Goal: Task Accomplishment & Management: Manage account settings

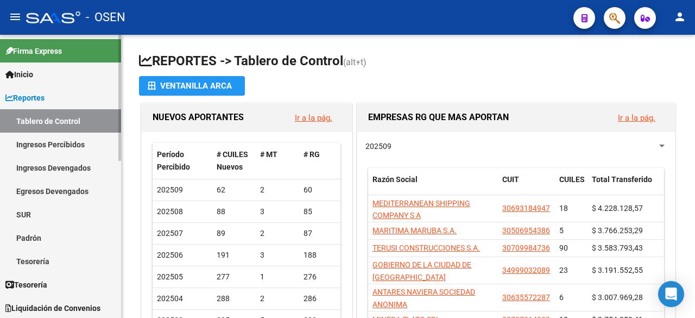
drag, startPoint x: 64, startPoint y: 105, endPoint x: 33, endPoint y: 100, distance: 31.4
click at [63, 105] on link "Reportes" at bounding box center [60, 97] width 121 height 23
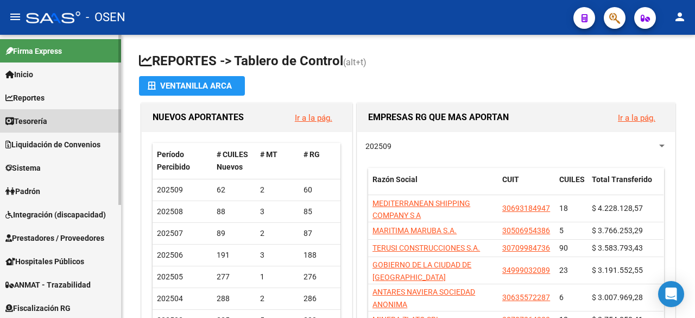
click at [44, 116] on span "Tesorería" at bounding box center [26, 121] width 42 height 12
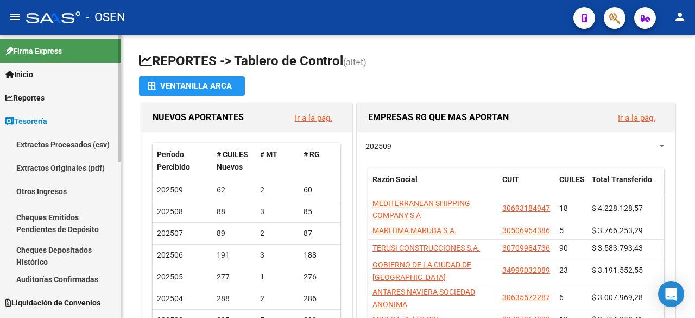
click at [45, 279] on link "Auditorías Confirmadas" at bounding box center [60, 278] width 121 height 23
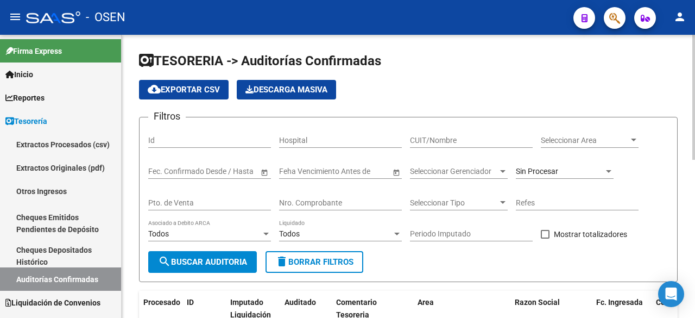
click at [347, 204] on input "Nro. Comprobante" at bounding box center [340, 202] width 123 height 9
click at [367, 202] on input "Nro. Comprobante" at bounding box center [340, 202] width 123 height 9
click at [322, 197] on div "13318 Nro. Comprobante" at bounding box center [340, 200] width 123 height 22
drag, startPoint x: 329, startPoint y: 203, endPoint x: 183, endPoint y: 184, distance: 147.4
click at [200, 196] on div "Filtros Id Hospital CUIT/Nombre Seleccionar Area Seleccionar Area Fecha inicio …" at bounding box center [408, 188] width 520 height 125
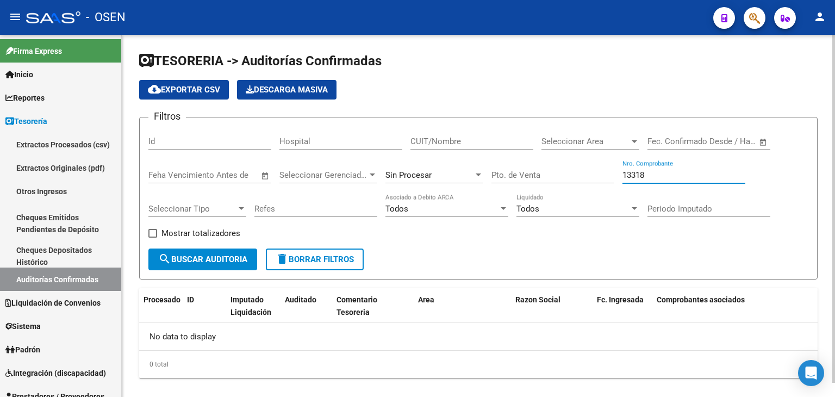
click at [677, 171] on input "13318" at bounding box center [683, 175] width 123 height 10
drag, startPoint x: 602, startPoint y: 172, endPoint x: 551, endPoint y: 169, distance: 50.6
click at [551, 169] on div "Filtros Id Hospital CUIT/Nombre Seleccionar Area Seleccionar Area Fecha inicio …" at bounding box center [478, 187] width 660 height 122
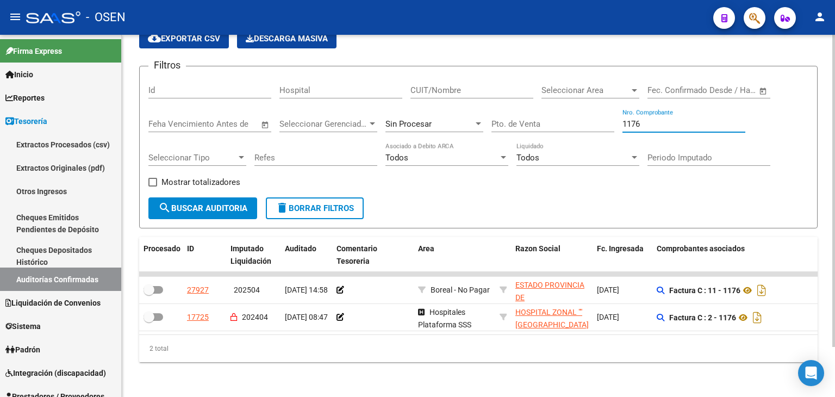
scroll to position [58, 0]
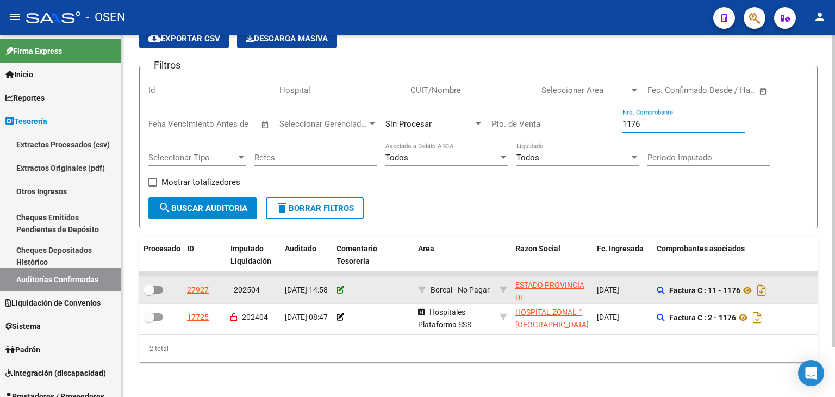
type input "1176"
click at [337, 286] on icon at bounding box center [340, 290] width 8 height 8
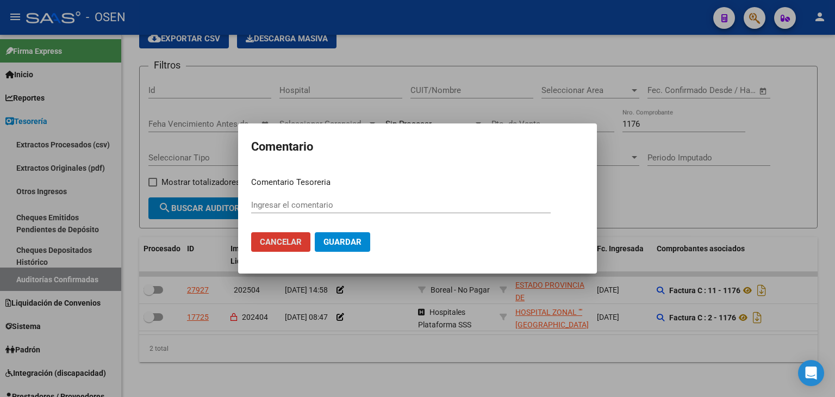
click at [347, 209] on input "Ingresar el comentario" at bounding box center [400, 205] width 299 height 10
type input "p"
type input "PAGA OP 89116"
drag, startPoint x: 329, startPoint y: 198, endPoint x: 322, endPoint y: 208, distance: 12.1
click at [322, 207] on div "PAGA OP 89116 Ingresar el comentario" at bounding box center [400, 205] width 299 height 16
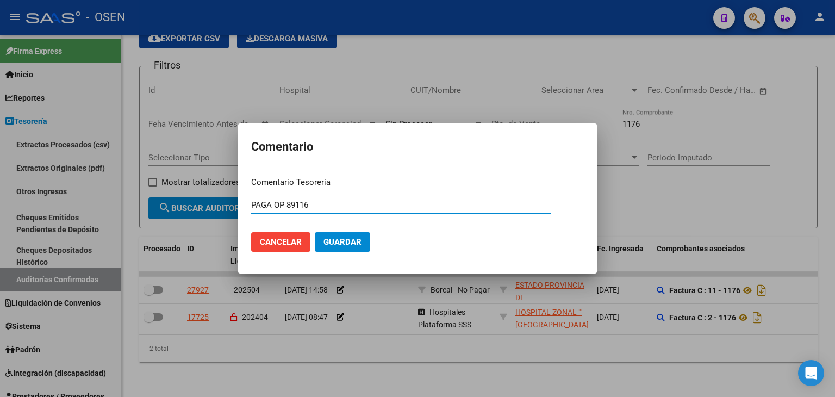
drag, startPoint x: 322, startPoint y: 205, endPoint x: 208, endPoint y: 205, distance: 113.6
click at [208, 206] on div "Comentario Comentario Tesoreria PAGA OP 89116 Ingresar el comentario Cancelar G…" at bounding box center [417, 198] width 835 height 397
click at [354, 242] on span "Guardar" at bounding box center [342, 242] width 38 height 10
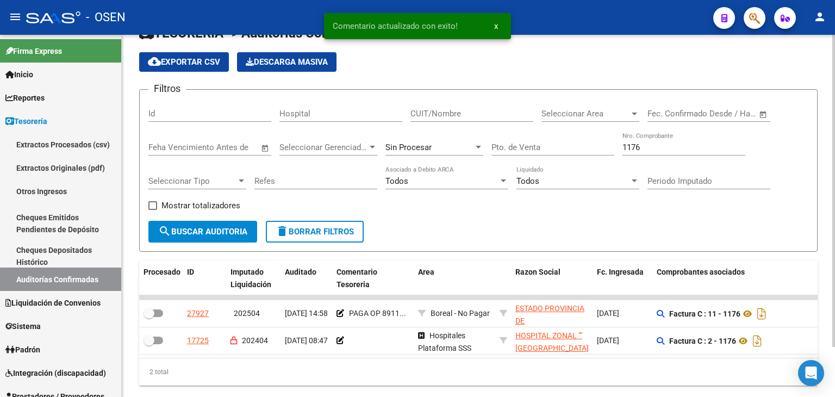
scroll to position [0, 0]
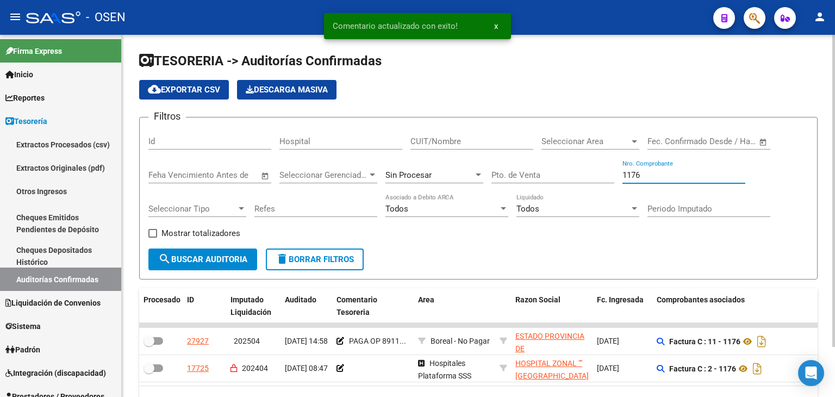
drag, startPoint x: 641, startPoint y: 177, endPoint x: 547, endPoint y: 169, distance: 93.8
click at [547, 169] on div "Filtros Id Hospital CUIT/Nombre Seleccionar Area Seleccionar Area Fecha inicio …" at bounding box center [478, 187] width 660 height 122
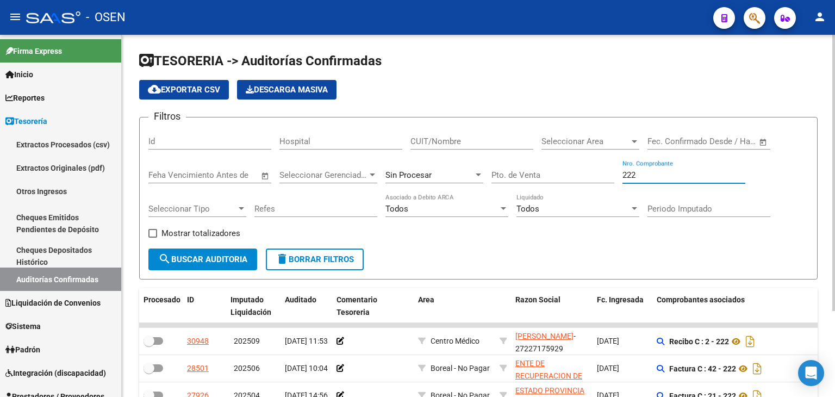
type input "222"
click at [485, 146] on div "CUIT/Nombre" at bounding box center [471, 137] width 123 height 23
click at [489, 139] on input "CUIT/Nombre" at bounding box center [471, 141] width 123 height 10
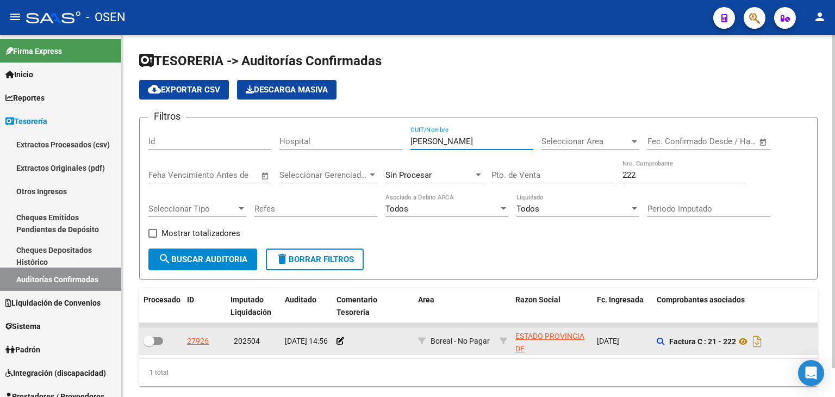
type input "[PERSON_NAME]"
click at [332, 317] on datatable-body-cell at bounding box center [372, 341] width 81 height 27
click at [335, 317] on datatable-body-cell at bounding box center [372, 341] width 81 height 27
click at [339, 317] on icon at bounding box center [340, 341] width 8 height 8
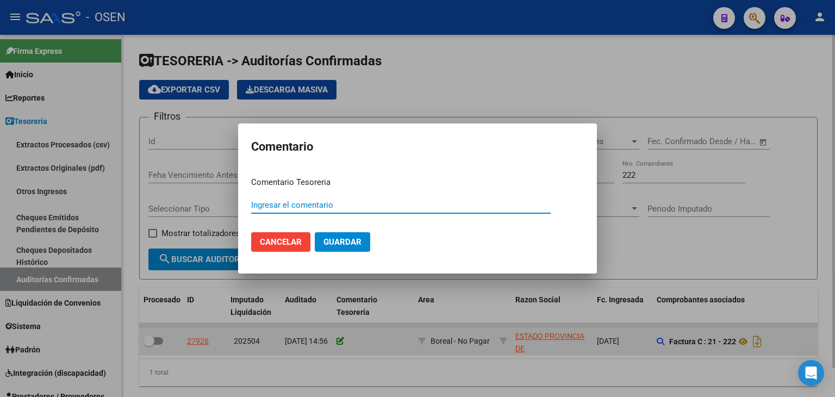
paste input "PAGA OP 89116"
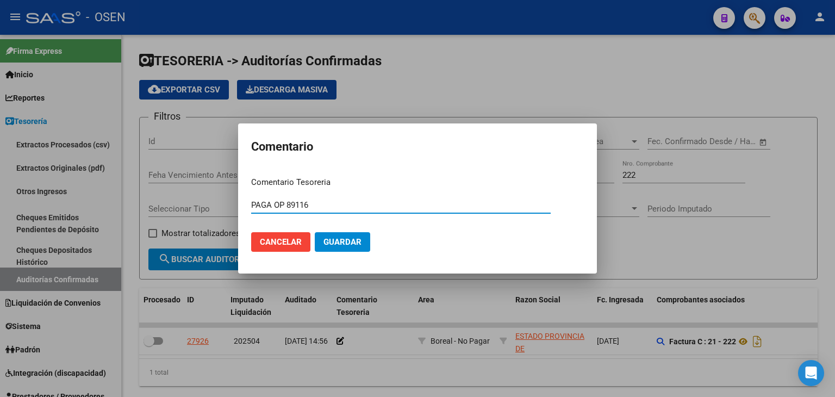
type input "PAGA OP 89116"
click at [361, 242] on button "Guardar" at bounding box center [342, 242] width 55 height 20
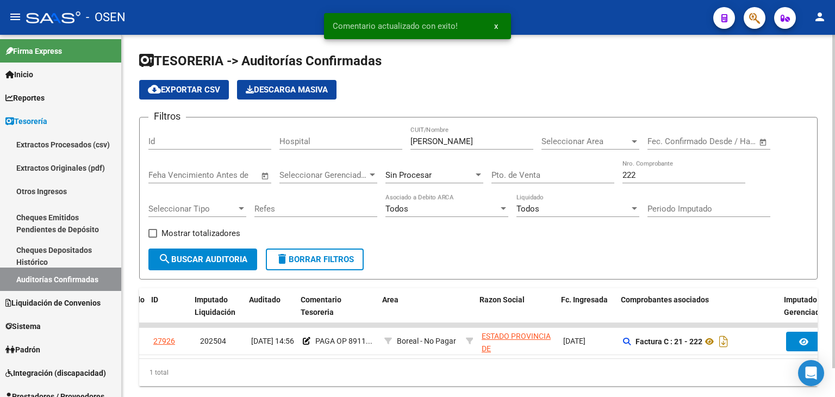
scroll to position [0, 79]
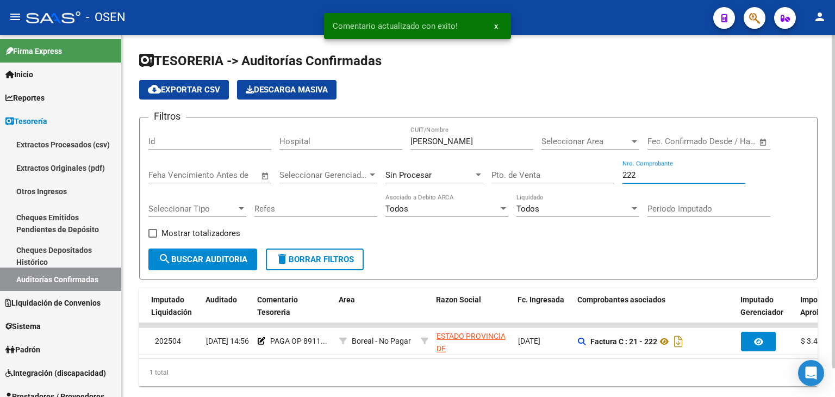
drag, startPoint x: 649, startPoint y: 175, endPoint x: 437, endPoint y: 141, distance: 214.6
click at [439, 141] on div "Filtros Id Hospital [PERSON_NAME]/Nombre Seleccionar Area Seleccionar Area Fech…" at bounding box center [478, 187] width 660 height 122
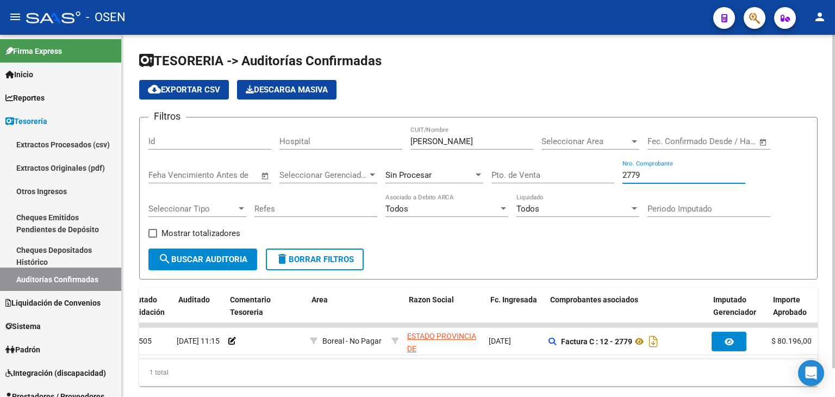
scroll to position [0, 113]
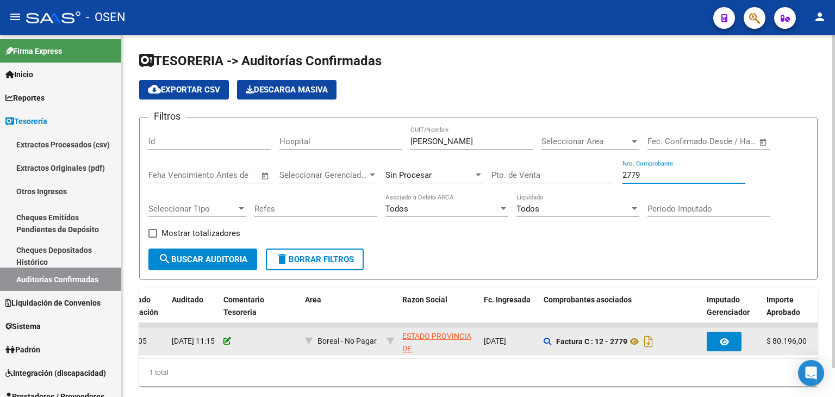
type input "2779"
click at [229, 317] on icon at bounding box center [227, 341] width 8 height 8
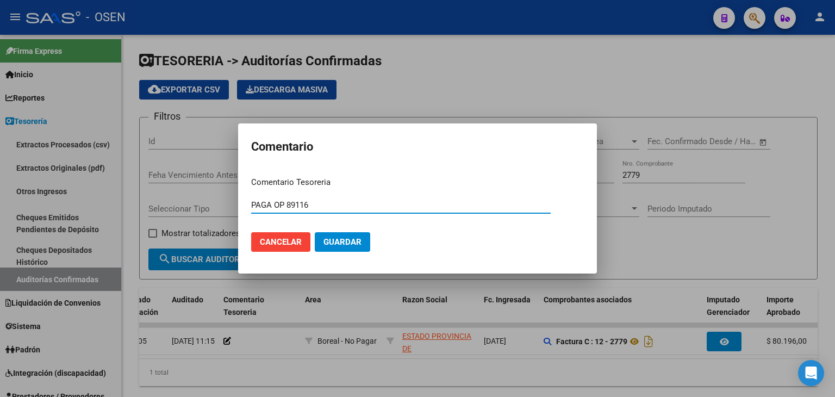
type input "PAGA OP 89116"
click at [342, 241] on span "Guardar" at bounding box center [342, 242] width 38 height 10
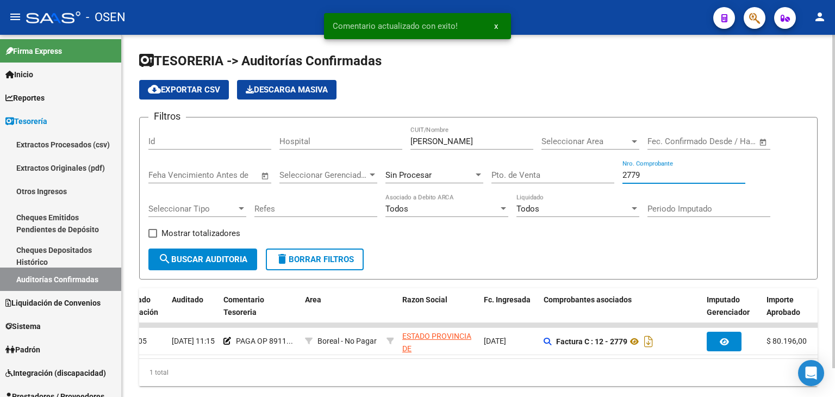
drag, startPoint x: 652, startPoint y: 179, endPoint x: 581, endPoint y: 171, distance: 71.6
click at [582, 171] on div "Filtros Id Hospital [PERSON_NAME]/Nombre Seleccionar Area Seleccionar Area Fech…" at bounding box center [478, 187] width 660 height 122
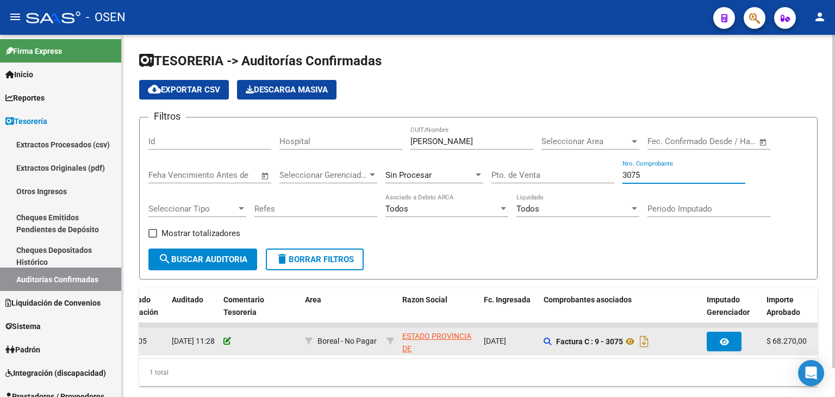
type input "3075"
click at [228, 317] on icon at bounding box center [227, 341] width 8 height 8
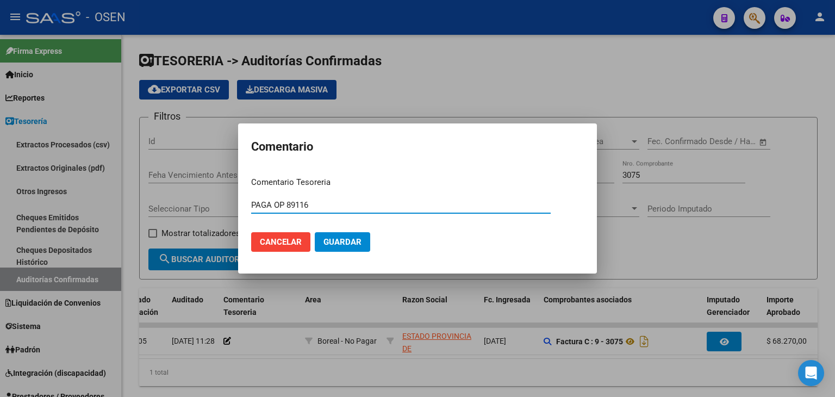
type input "PAGA OP 89116"
click at [335, 235] on button "Guardar" at bounding box center [342, 242] width 55 height 20
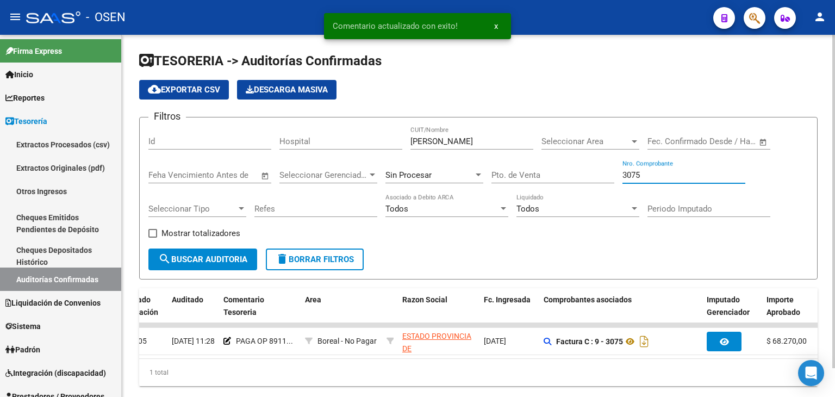
drag, startPoint x: 668, startPoint y: 173, endPoint x: 475, endPoint y: 148, distance: 194.6
click at [476, 148] on div "Filtros Id Hospital [PERSON_NAME]/Nombre Seleccionar Area Seleccionar Area Fech…" at bounding box center [478, 187] width 660 height 122
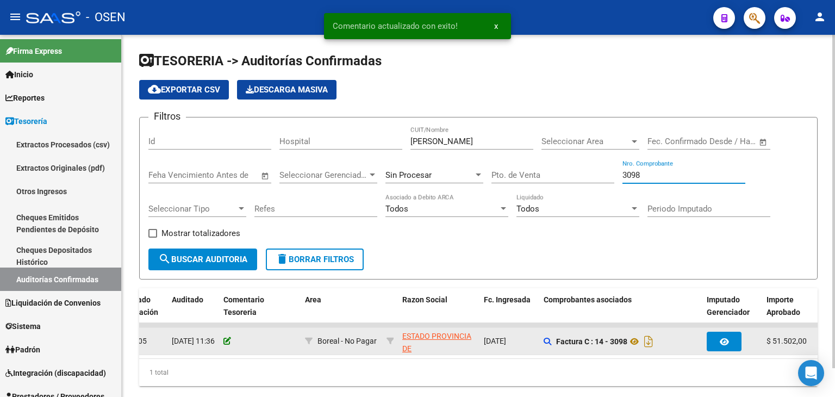
type input "3098"
click at [226, 317] on icon at bounding box center [227, 341] width 8 height 8
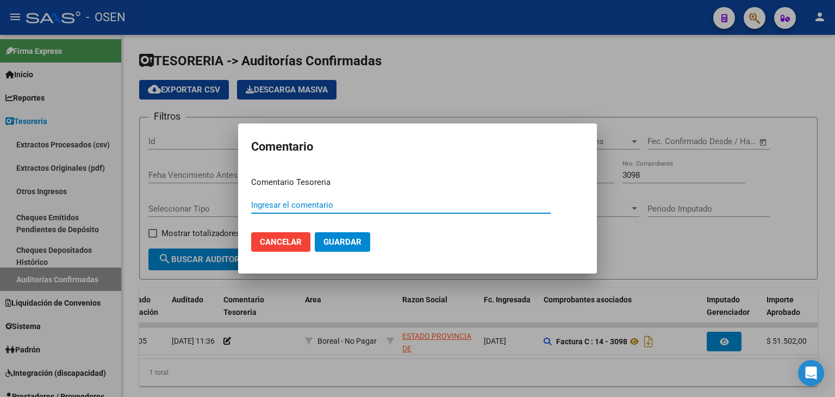
paste input "PAGA OP 89116"
type input "PAGA OP 89116"
click at [345, 235] on button "Guardar" at bounding box center [342, 242] width 55 height 20
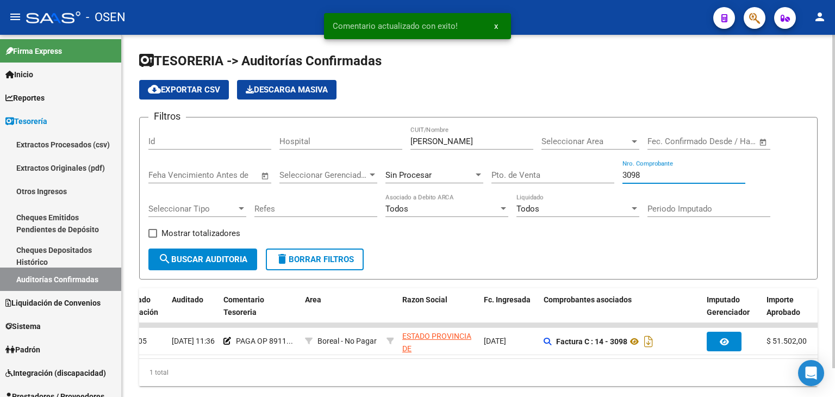
drag, startPoint x: 654, startPoint y: 172, endPoint x: 435, endPoint y: 146, distance: 221.0
click at [452, 166] on div "Filtros Id Hospital [PERSON_NAME]/Nombre Seleccionar Area Seleccionar Area Fech…" at bounding box center [478, 187] width 660 height 122
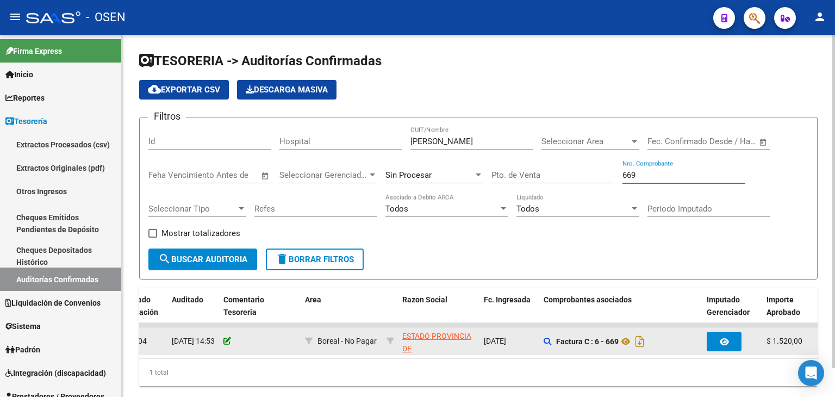
type input "669"
click at [224, 317] on icon at bounding box center [227, 341] width 8 height 8
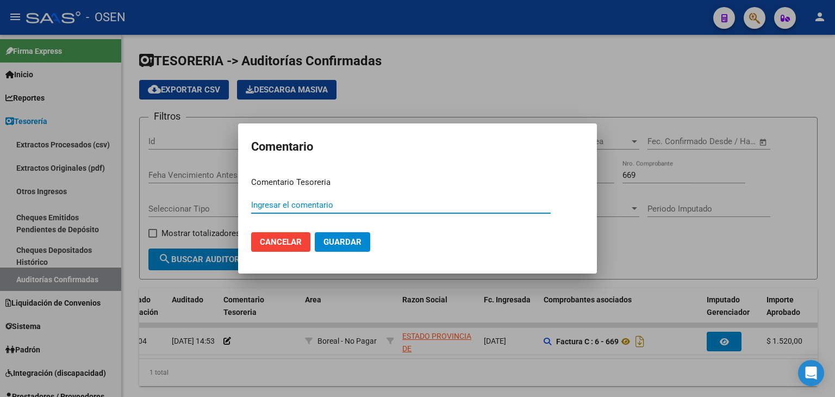
paste input "PAGA OP 89116"
type input "PAGA OP 89116"
click at [354, 237] on span "Guardar" at bounding box center [342, 242] width 38 height 10
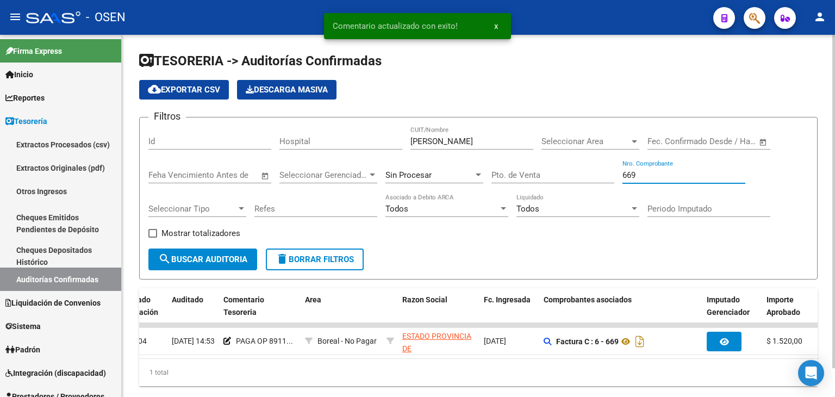
drag, startPoint x: 659, startPoint y: 170, endPoint x: 466, endPoint y: 165, distance: 192.9
click at [466, 165] on div "Filtros Id Hospital [PERSON_NAME]/Nombre Seleccionar Area Seleccionar Area Fech…" at bounding box center [478, 187] width 660 height 122
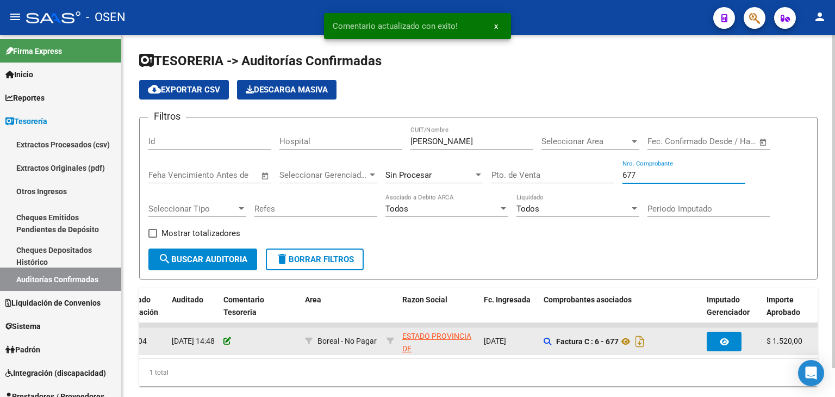
type input "677"
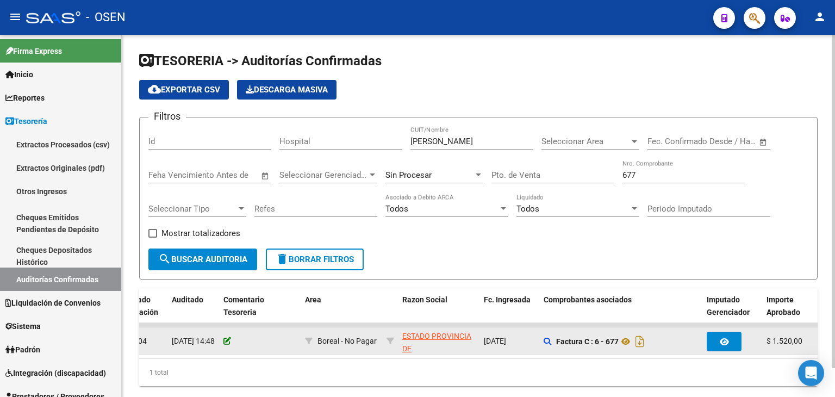
click at [224, 317] on icon at bounding box center [227, 341] width 8 height 8
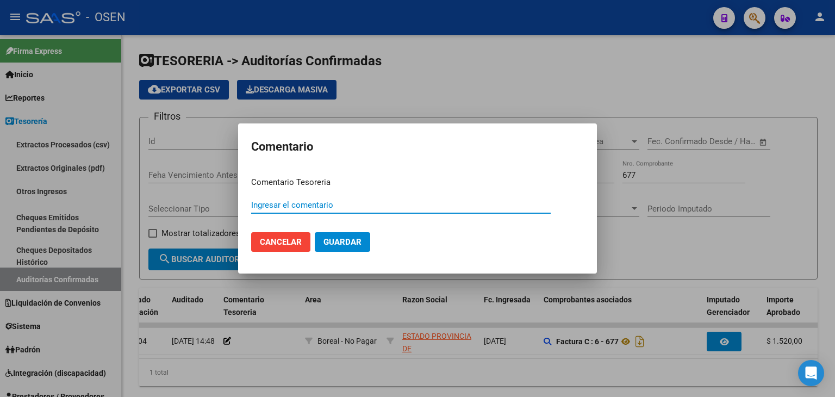
paste input "PAGA OP 89116"
type input "PAGA OP 89116"
click at [356, 235] on button "Guardar" at bounding box center [342, 242] width 55 height 20
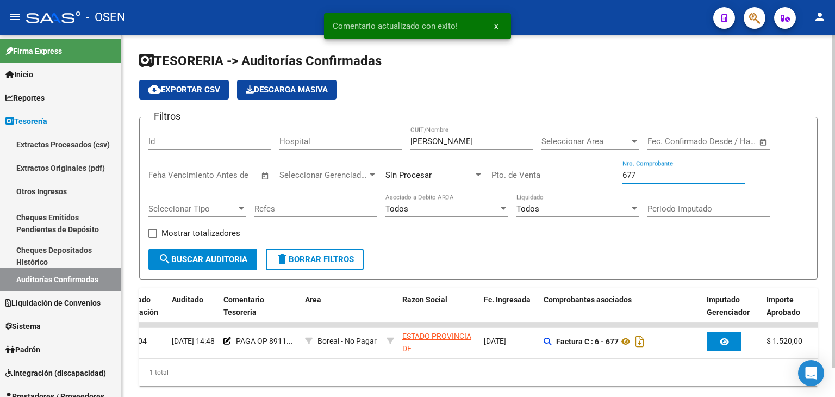
drag, startPoint x: 645, startPoint y: 175, endPoint x: 534, endPoint y: 177, distance: 111.4
click at [535, 175] on div "Filtros Id Hospital [PERSON_NAME]/Nombre Seleccionar Area Seleccionar Area Fech…" at bounding box center [478, 187] width 660 height 122
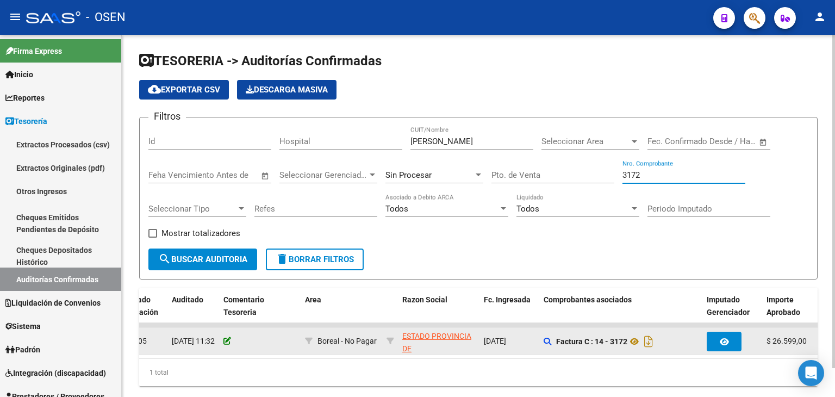
type input "3172"
click at [225, 317] on icon at bounding box center [227, 341] width 8 height 8
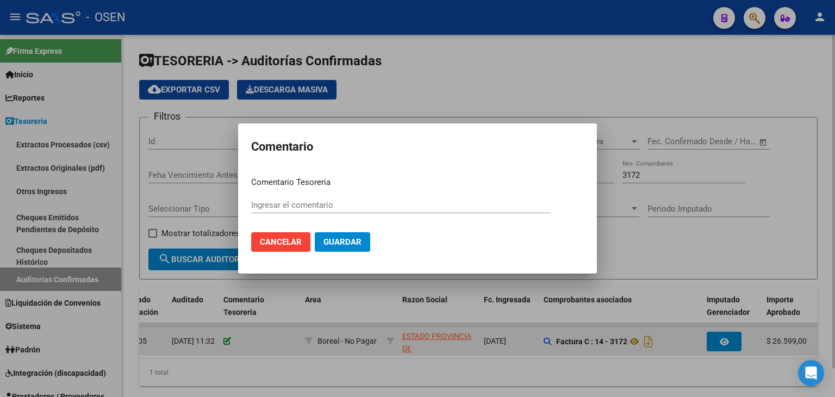
paste input "PAGA OP 89116"
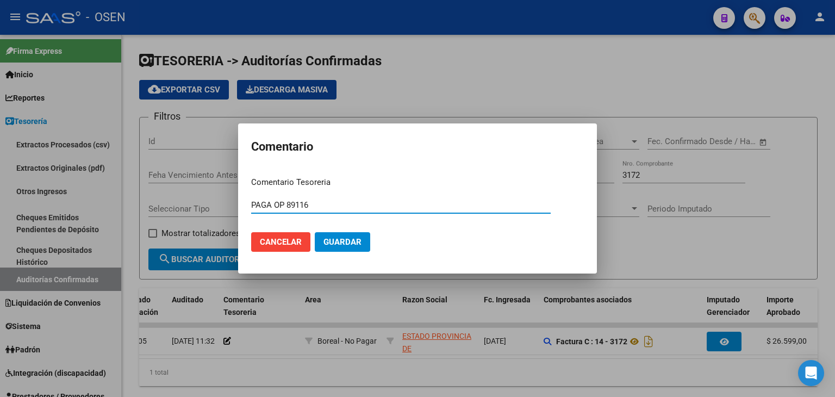
type input "PAGA OP 89116"
click at [344, 237] on span "Guardar" at bounding box center [342, 242] width 38 height 10
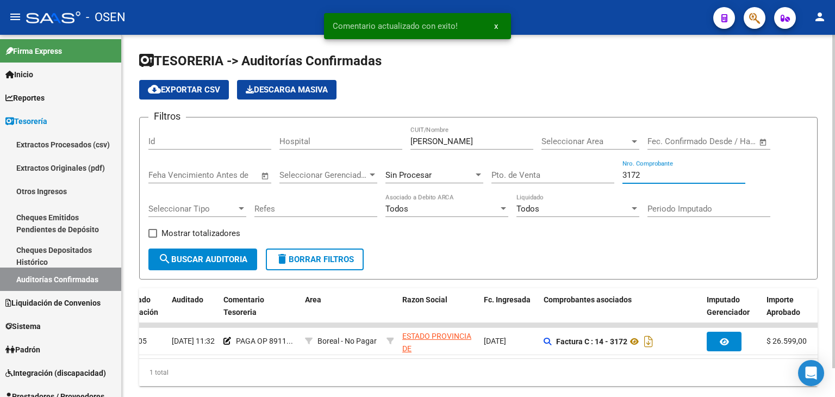
drag, startPoint x: 661, startPoint y: 173, endPoint x: 498, endPoint y: 157, distance: 163.8
click at [528, 170] on div "Filtros Id Hospital [PERSON_NAME]/Nombre Seleccionar Area Seleccionar Area Fech…" at bounding box center [478, 187] width 660 height 122
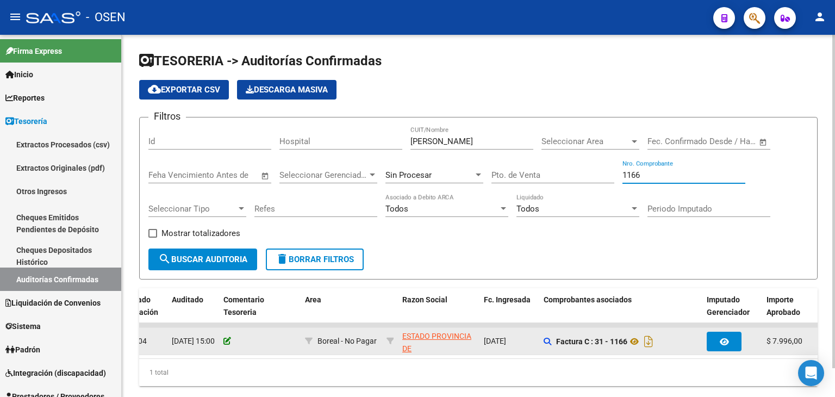
type input "1166"
click at [229, 317] on icon at bounding box center [227, 341] width 8 height 8
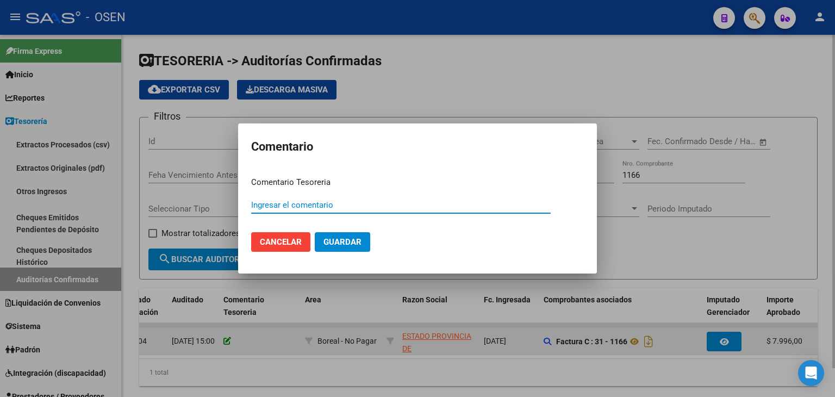
paste input "PAGA OP 89116"
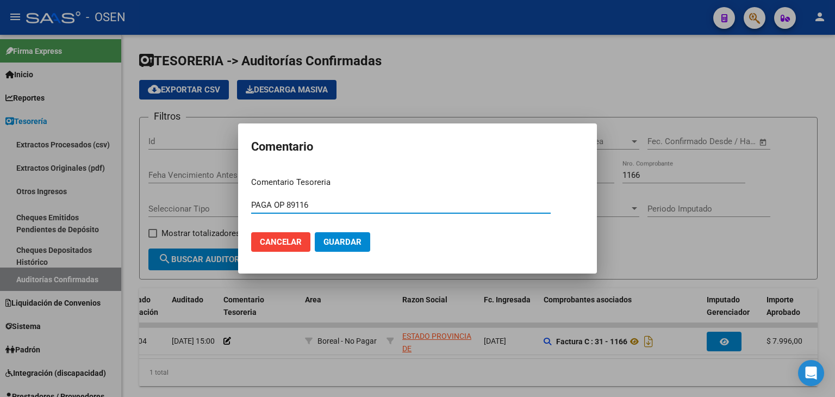
type input "PAGA OP 89116"
click at [356, 235] on button "Guardar" at bounding box center [342, 242] width 55 height 20
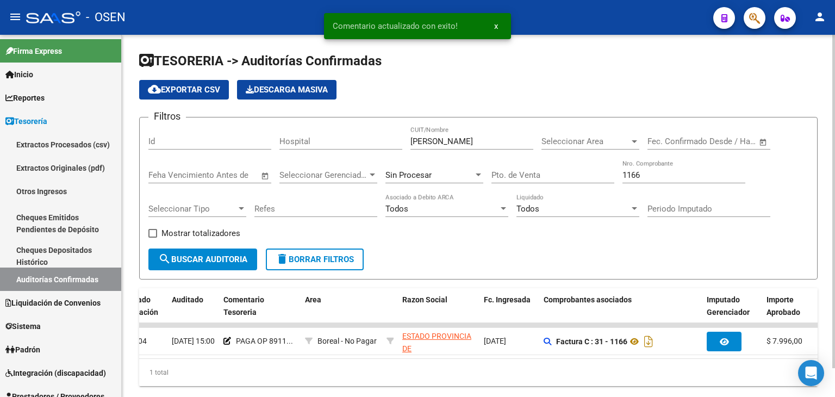
drag, startPoint x: 669, startPoint y: 168, endPoint x: 597, endPoint y: 179, distance: 73.6
click at [597, 179] on div "Filtros Id Hospital [PERSON_NAME]/Nombre Seleccionar Area Seleccionar Area Fech…" at bounding box center [478, 187] width 660 height 122
drag, startPoint x: 649, startPoint y: 179, endPoint x: 530, endPoint y: 175, distance: 118.5
click at [534, 175] on div "Filtros Id Hospital [PERSON_NAME]/Nombre Seleccionar Area Seleccionar Area Fech…" at bounding box center [478, 187] width 660 height 122
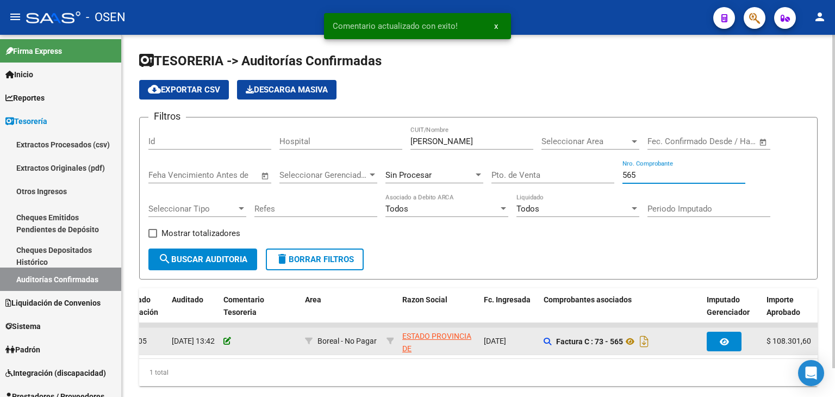
type input "565"
click at [224, 317] on icon at bounding box center [227, 341] width 8 height 8
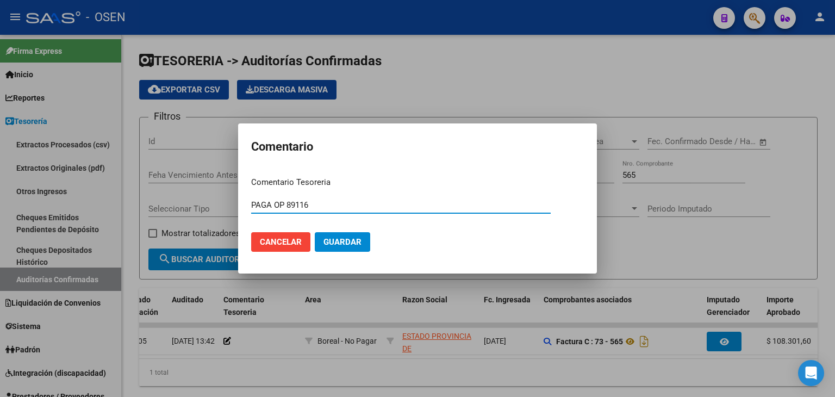
type input "PAGA OP 89116"
click at [345, 235] on button "Guardar" at bounding box center [342, 242] width 55 height 20
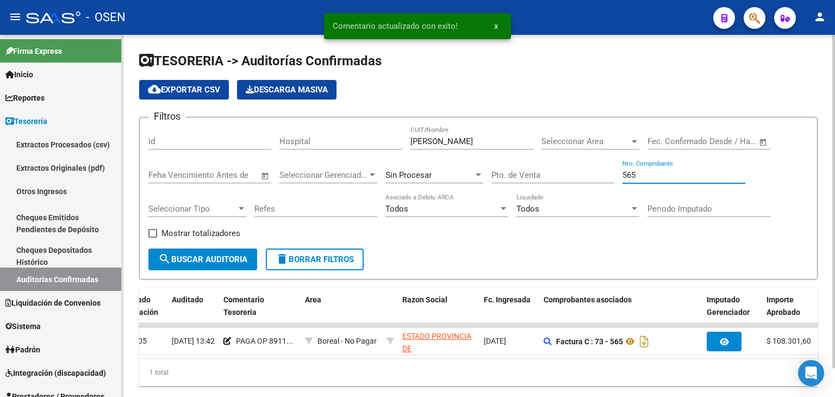
drag, startPoint x: 654, startPoint y: 174, endPoint x: 549, endPoint y: 170, distance: 105.0
click at [554, 170] on div "Filtros Id Hospital [PERSON_NAME]/Nombre Seleccionar Area Seleccionar Area Fech…" at bounding box center [478, 187] width 660 height 122
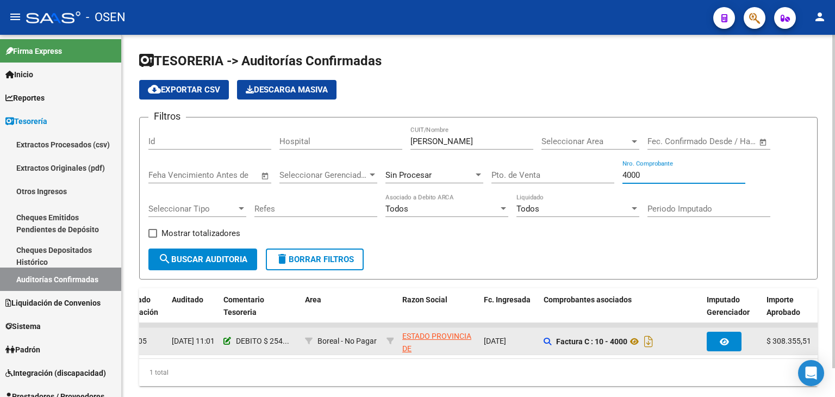
type input "4000"
click at [227, 317] on icon at bounding box center [227, 341] width 8 height 8
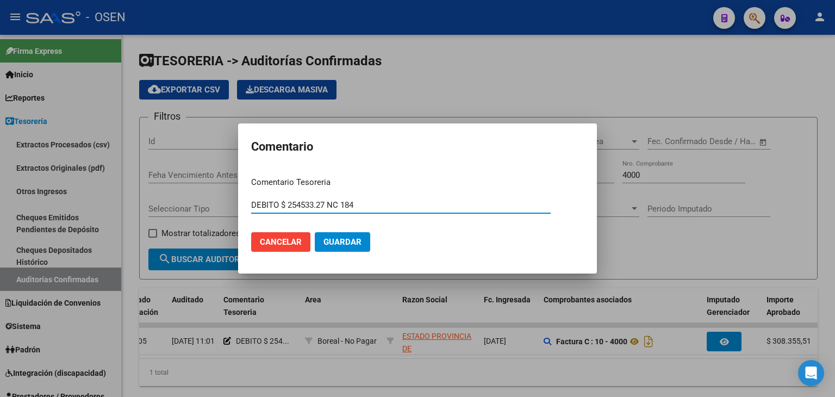
click at [253, 206] on input "DEBITO $ 254533.27 NC 184" at bounding box center [400, 205] width 299 height 10
click at [253, 206] on input "PAGA OP 89116DEBITO $ 254533.27 NC 184" at bounding box center [400, 205] width 299 height 10
click at [312, 206] on input "PAGA OP 89116DEBITO $ 254533.27 NC 184" at bounding box center [400, 205] width 299 height 10
type input "PAGA OP 89116 / DEBITO $ 254533.27 NC 184"
click at [315, 232] on button "Guardar" at bounding box center [342, 242] width 55 height 20
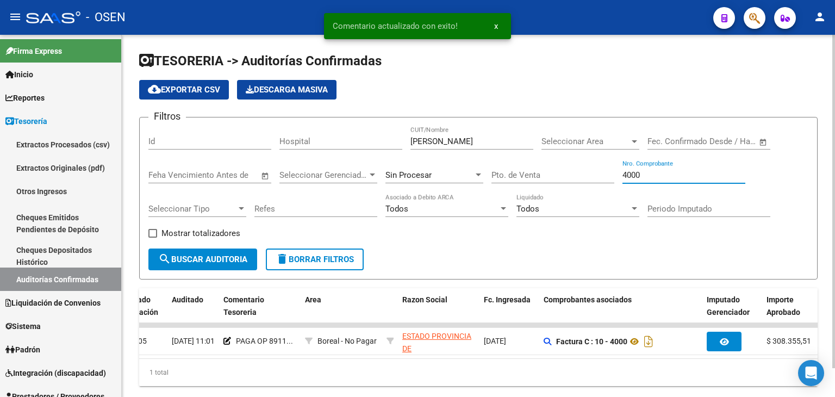
drag, startPoint x: 642, startPoint y: 174, endPoint x: 562, endPoint y: 170, distance: 80.6
click at [562, 170] on div "Filtros Id Hospital [PERSON_NAME]/Nombre Seleccionar Area Seleccionar Area Fech…" at bounding box center [478, 187] width 660 height 122
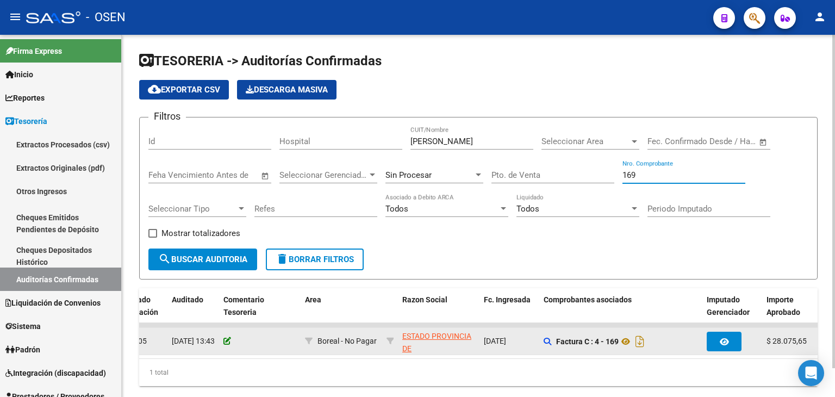
type input "169"
click at [226, 317] on icon at bounding box center [227, 341] width 8 height 8
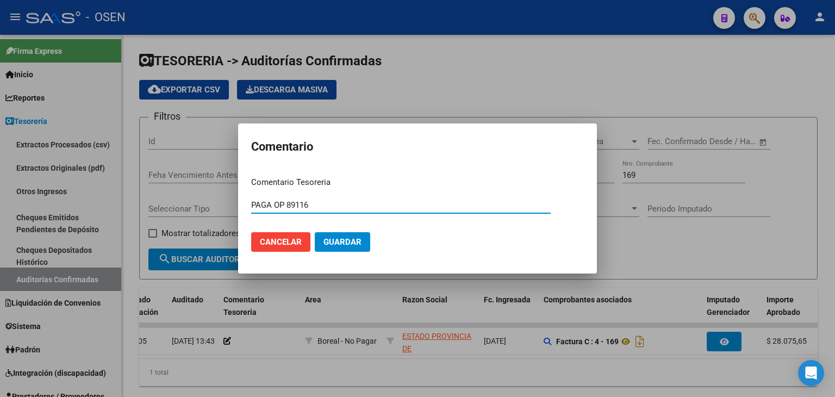
type input "PAGA OP 89116"
click at [330, 237] on span "Guardar" at bounding box center [342, 242] width 38 height 10
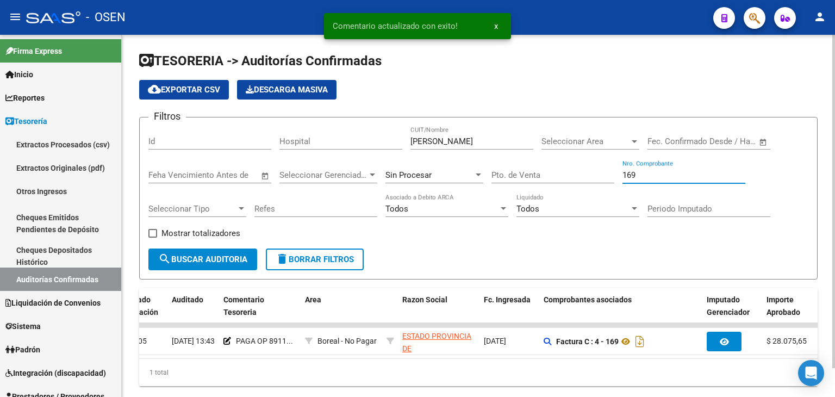
click at [619, 176] on div "Filtros Id Hospital [PERSON_NAME]/Nombre Seleccionar Area Seleccionar Area Fech…" at bounding box center [478, 187] width 660 height 122
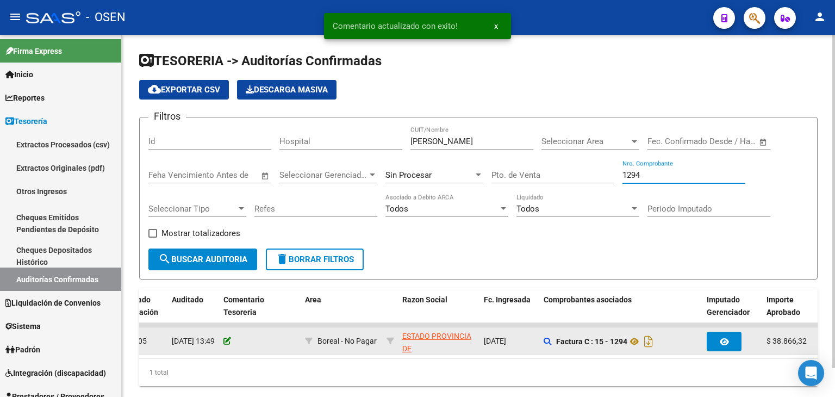
type input "1294"
click at [225, 317] on icon at bounding box center [227, 341] width 8 height 8
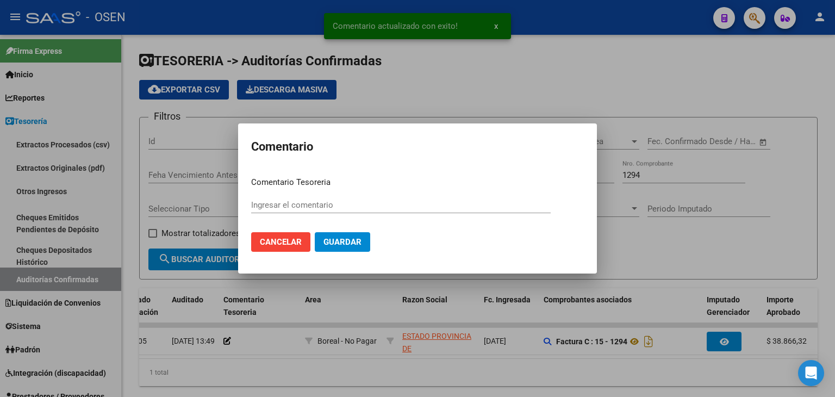
paste input "PAGA OP 89116"
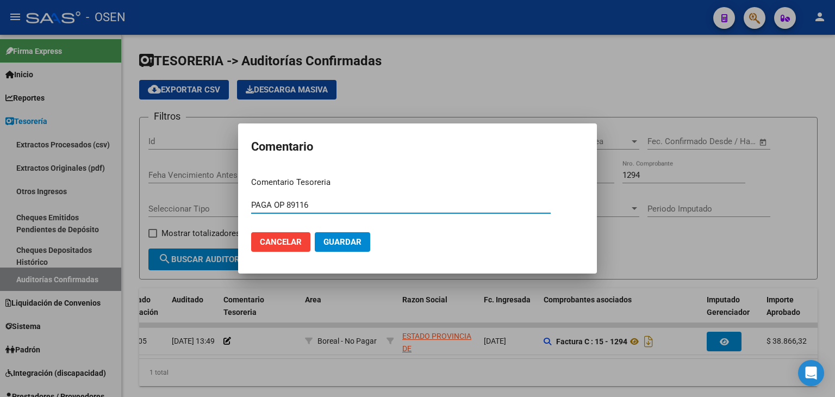
type input "PAGA OP 89116"
click at [344, 237] on span "Guardar" at bounding box center [342, 242] width 38 height 10
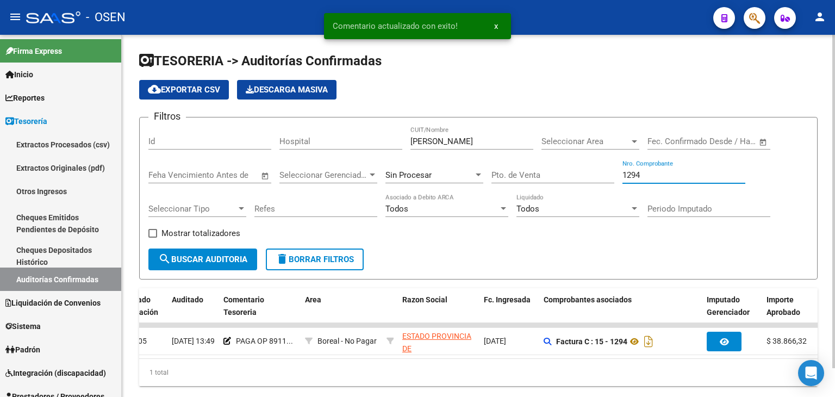
drag, startPoint x: 644, startPoint y: 171, endPoint x: 522, endPoint y: 170, distance: 121.7
click at [528, 170] on div "Filtros Id Hospital [PERSON_NAME]/Nombre Seleccionar Area Seleccionar Area Fech…" at bounding box center [478, 187] width 660 height 122
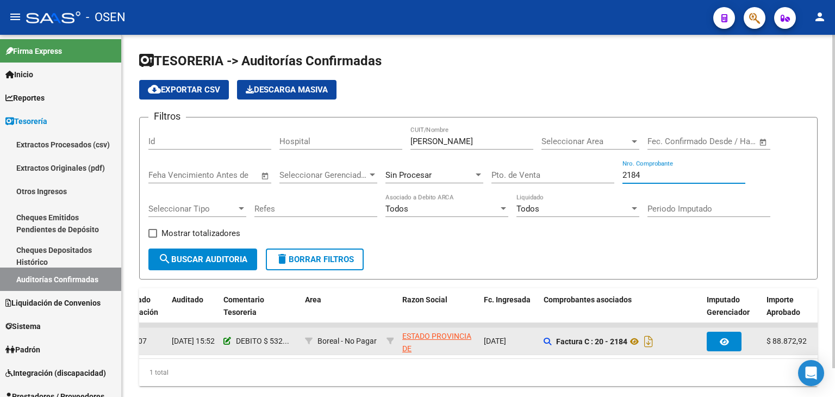
type input "2184"
click at [229, 317] on icon at bounding box center [227, 341] width 8 height 8
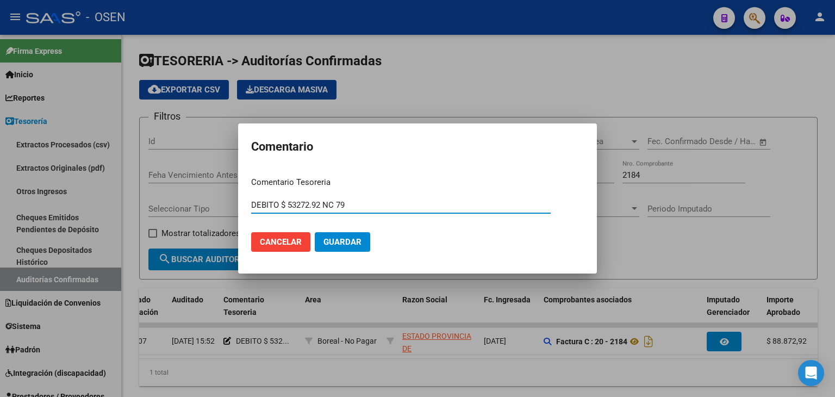
click at [251, 201] on input "DEBITO $ 53272.92 NC 79" at bounding box center [400, 205] width 299 height 10
paste input "PAGA OP 89116"
type input "PAGA OP 89116 / DEBITO $ 53272.92 NC 79"
click at [343, 241] on span "Guardar" at bounding box center [342, 242] width 38 height 10
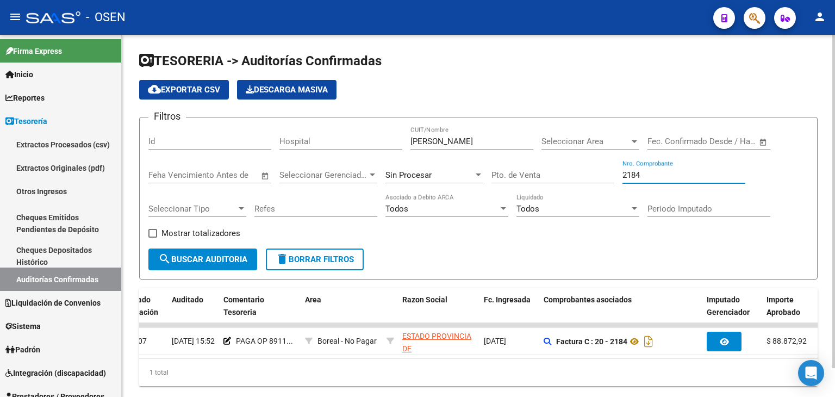
drag, startPoint x: 653, startPoint y: 174, endPoint x: 616, endPoint y: 174, distance: 36.9
click at [616, 174] on div "Filtros Id Hospital [PERSON_NAME]/Nombre Seleccionar Area Seleccionar Area Fech…" at bounding box center [478, 187] width 660 height 122
drag, startPoint x: 650, startPoint y: 170, endPoint x: 622, endPoint y: 164, distance: 29.4
click at [623, 165] on div "1294 Nro. Comprobante" at bounding box center [683, 171] width 123 height 23
drag, startPoint x: 666, startPoint y: 177, endPoint x: 557, endPoint y: 156, distance: 110.2
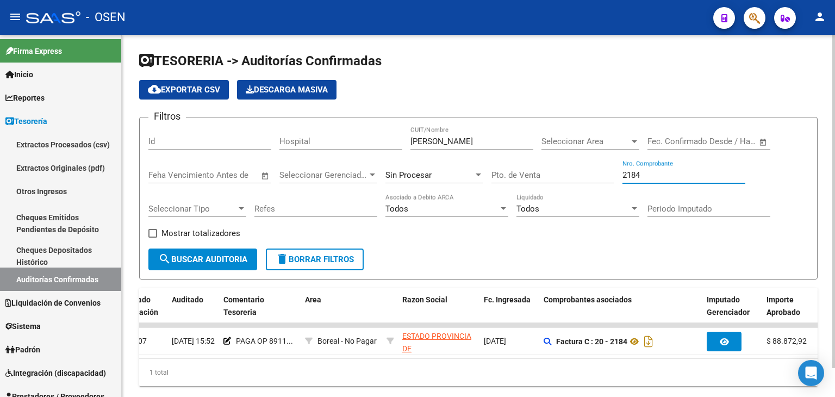
click at [557, 156] on div "Filtros Id Hospital [PERSON_NAME]/Nombre Seleccionar Area Seleccionar Area Fech…" at bounding box center [478, 187] width 660 height 122
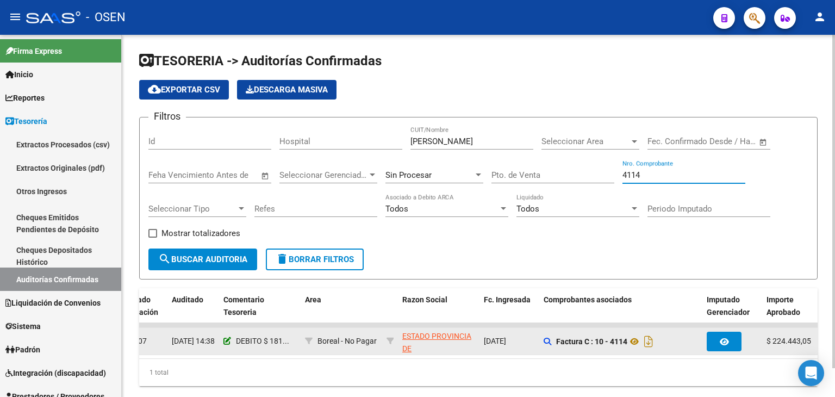
type input "4114"
click at [223, 317] on icon at bounding box center [227, 341] width 8 height 8
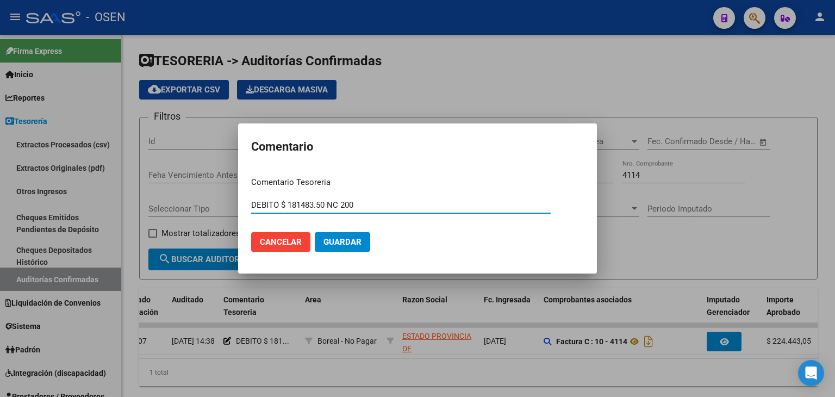
click at [252, 205] on input "DEBITO $ 181483.50 NC 200" at bounding box center [400, 205] width 299 height 10
paste input "PAGA OP 89116"
type input "PAGA OP 89116 / DEBITO $ 181483.50 NC 200"
click at [315, 232] on button "Guardar" at bounding box center [342, 242] width 55 height 20
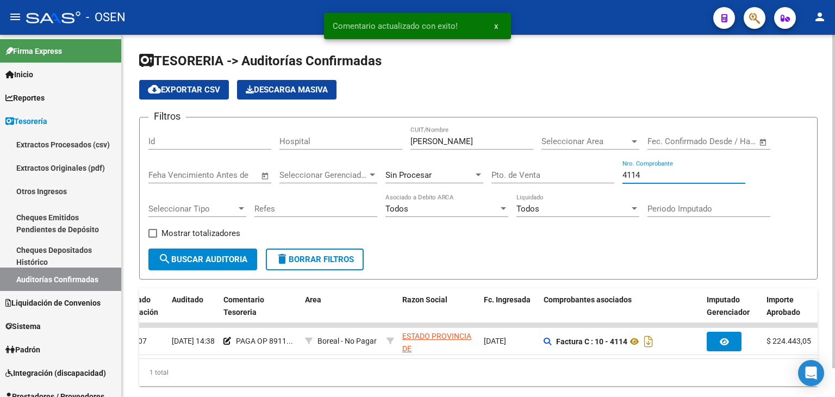
drag, startPoint x: 654, startPoint y: 174, endPoint x: 566, endPoint y: 161, distance: 89.5
click at [566, 161] on div "Filtros Id Hospital [PERSON_NAME]/Nombre Seleccionar Area Seleccionar Area Fech…" at bounding box center [478, 187] width 660 height 122
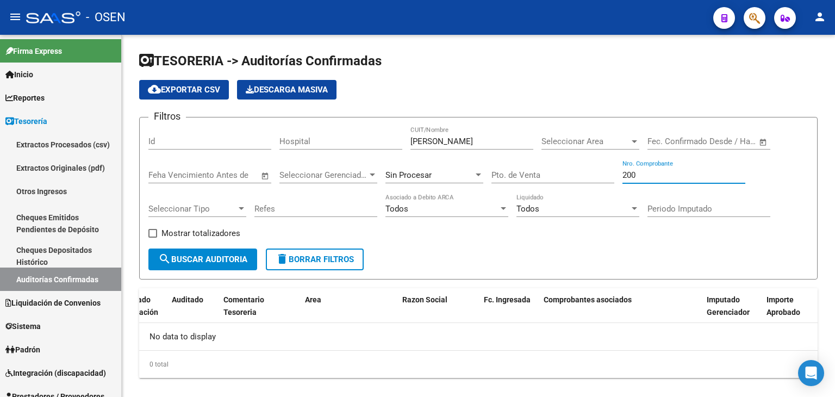
scroll to position [0, 0]
drag, startPoint x: 664, startPoint y: 173, endPoint x: 412, endPoint y: 136, distance: 254.7
click at [412, 136] on div "Filtros Id Hospital [PERSON_NAME]/Nombre Seleccionar Area Seleccionar Area Fech…" at bounding box center [478, 187] width 660 height 122
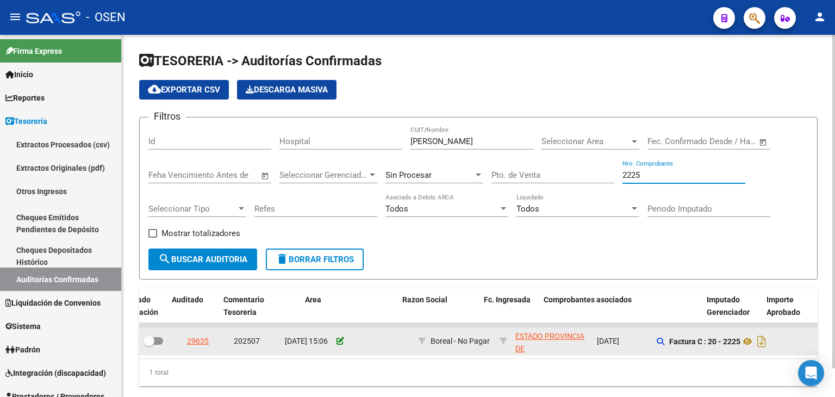
type input "2225"
click at [340, 317] on icon at bounding box center [340, 341] width 8 height 8
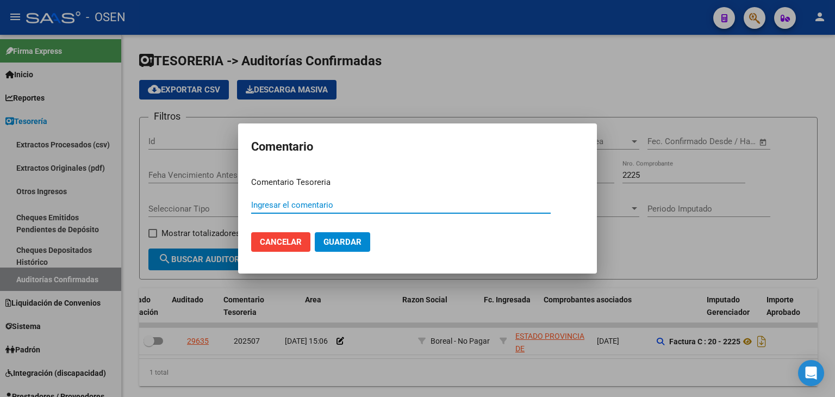
paste input "PAGA OP 89116"
type input "PAGA OP 89116"
click at [346, 235] on button "Guardar" at bounding box center [342, 242] width 55 height 20
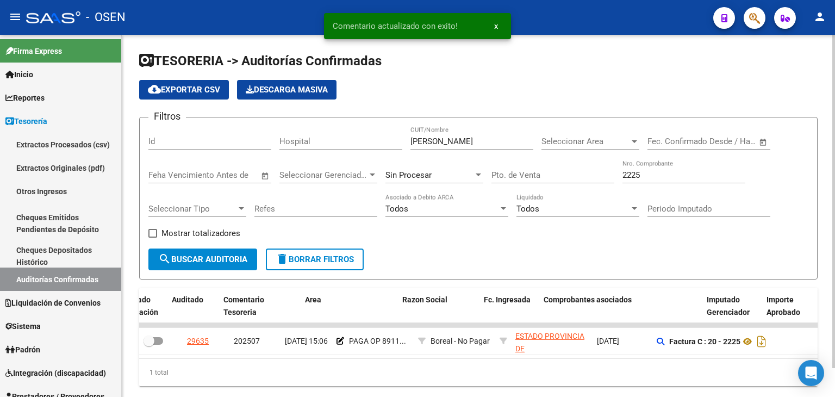
drag, startPoint x: 667, startPoint y: 179, endPoint x: 567, endPoint y: 164, distance: 101.0
click at [567, 164] on div "Filtros Id Hospital [PERSON_NAME]/Nombre Seleccionar Area Seleccionar Area Fech…" at bounding box center [478, 187] width 660 height 122
click at [618, 170] on div "Filtros Id Hospital [PERSON_NAME]/Nombre Seleccionar Area Seleccionar Area Fech…" at bounding box center [478, 187] width 660 height 122
drag, startPoint x: 655, startPoint y: 169, endPoint x: 550, endPoint y: 155, distance: 105.8
click at [550, 155] on div "Filtros Id Hospital [PERSON_NAME]/Nombre Seleccionar Area Seleccionar Area Fech…" at bounding box center [478, 187] width 660 height 122
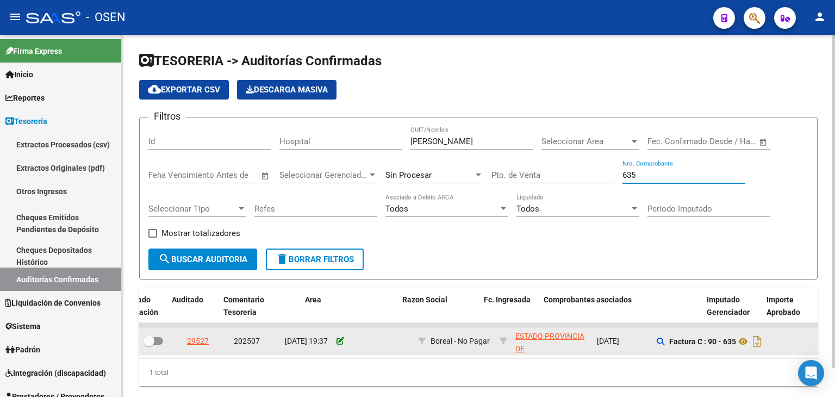
type input "635"
click at [337, 317] on icon at bounding box center [340, 341] width 8 height 8
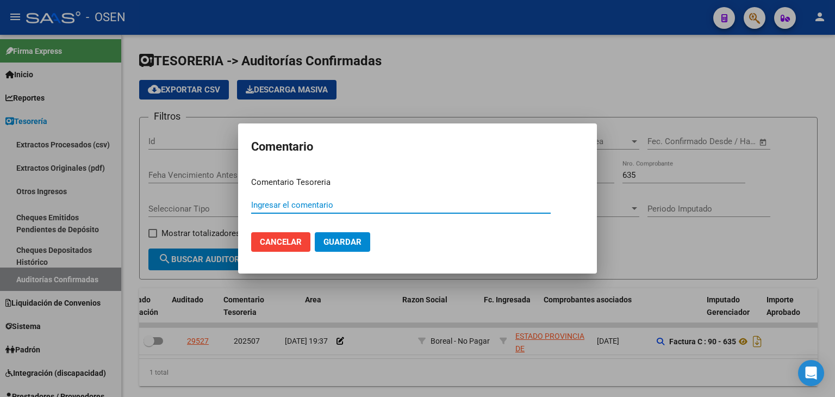
paste input "PAGA OP 89116"
type input "PAGA OP 89116"
click at [353, 237] on span "Guardar" at bounding box center [342, 242] width 38 height 10
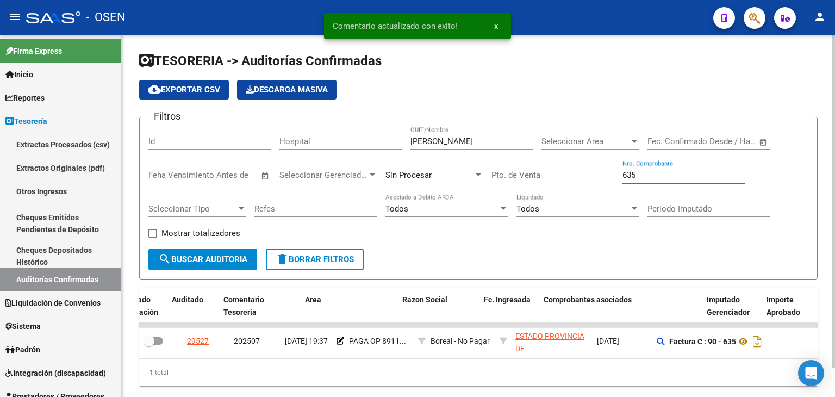
drag, startPoint x: 645, startPoint y: 176, endPoint x: 530, endPoint y: 159, distance: 116.4
click at [530, 159] on div "Filtros Id Hospital [PERSON_NAME]/Nombre Seleccionar Area Seleccionar Area Fech…" at bounding box center [478, 187] width 660 height 122
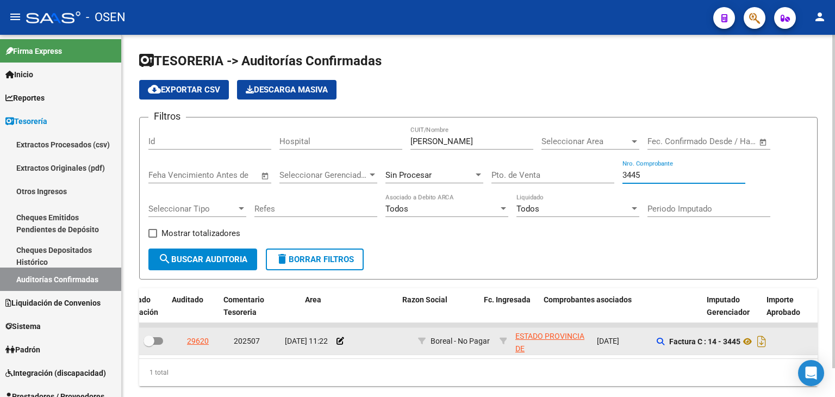
type input "3445"
click at [339, 317] on app-comentario-tesoreria at bounding box center [340, 340] width 8 height 9
click at [339, 317] on icon at bounding box center [340, 341] width 8 height 8
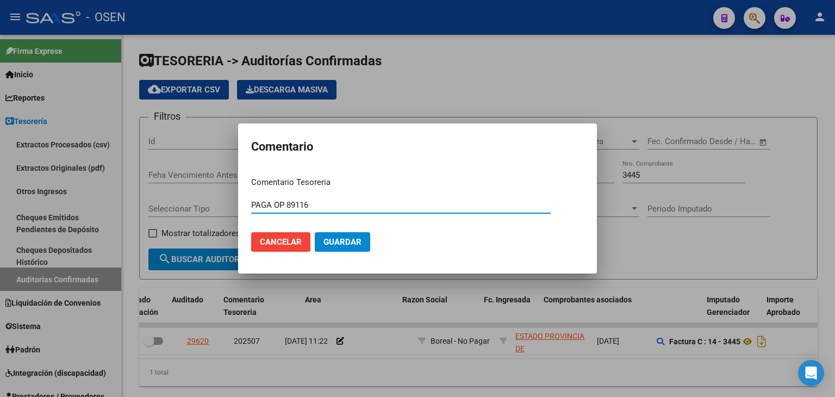
type input "PAGA OP 89116"
click at [350, 246] on span "Guardar" at bounding box center [342, 242] width 38 height 10
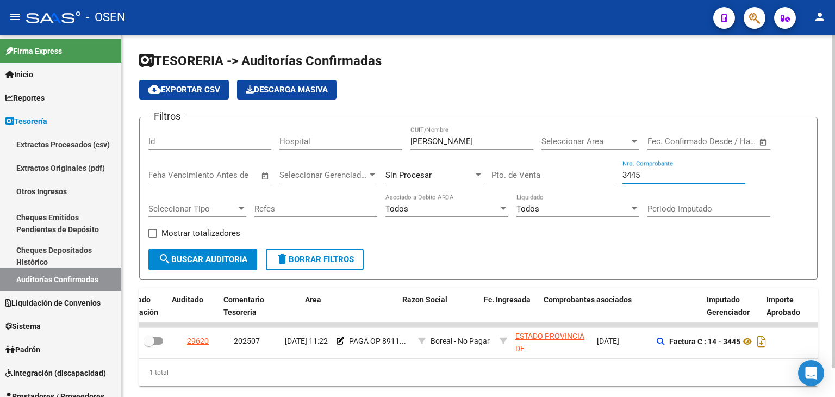
drag, startPoint x: 658, startPoint y: 178, endPoint x: 543, endPoint y: 166, distance: 116.3
click at [546, 166] on div "Filtros Id Hospital [PERSON_NAME]/Nombre Seleccionar Area Seleccionar Area Fech…" at bounding box center [478, 187] width 660 height 122
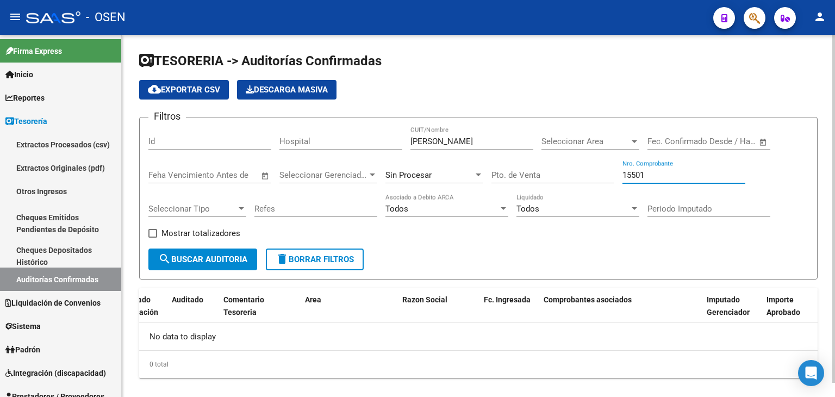
type input "15501"
drag, startPoint x: 446, startPoint y: 144, endPoint x: 349, endPoint y: 133, distance: 96.8
click at [349, 133] on div "Filtros Id Hospital [PERSON_NAME]/Nombre Seleccionar Area Seleccionar Area Fech…" at bounding box center [478, 187] width 660 height 122
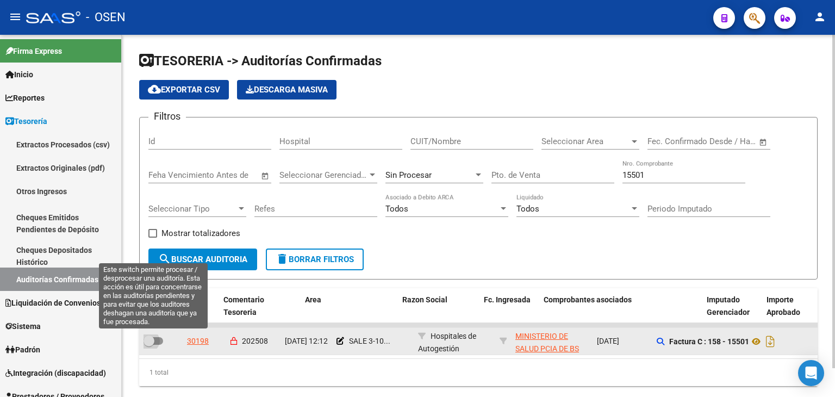
click at [153, 317] on span at bounding box center [148, 340] width 11 height 11
click at [149, 317] on input "checkbox" at bounding box center [148, 344] width 1 height 1
checkbox input "true"
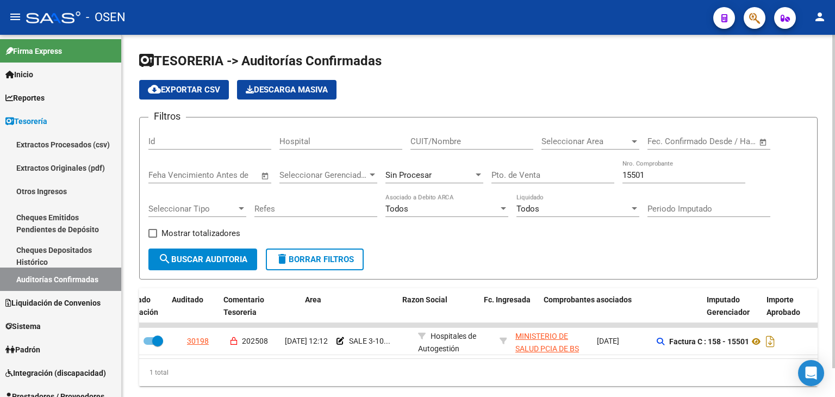
click at [650, 172] on input "15501" at bounding box center [683, 175] width 123 height 10
type input "15502"
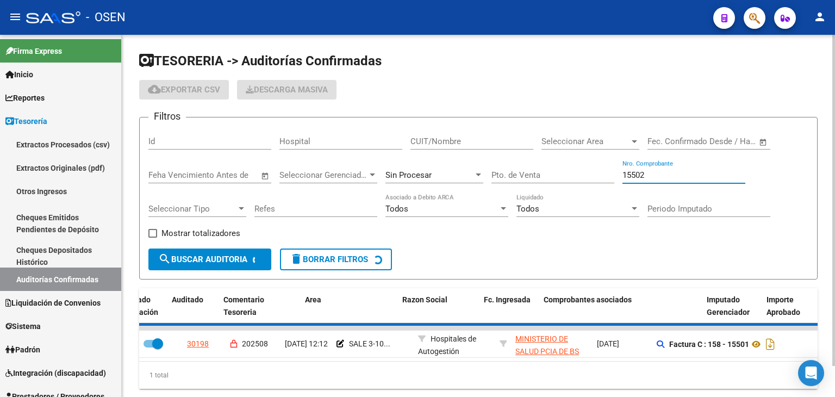
checkbox input "false"
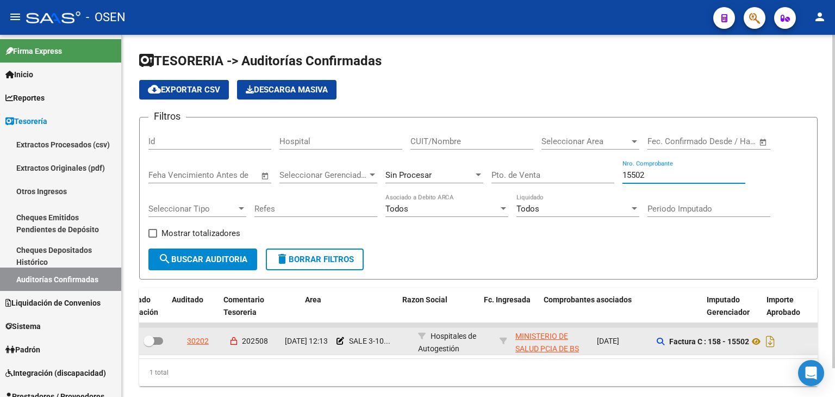
type input "15502"
click at [158, 317] on datatable-body-cell at bounding box center [160, 341] width 43 height 27
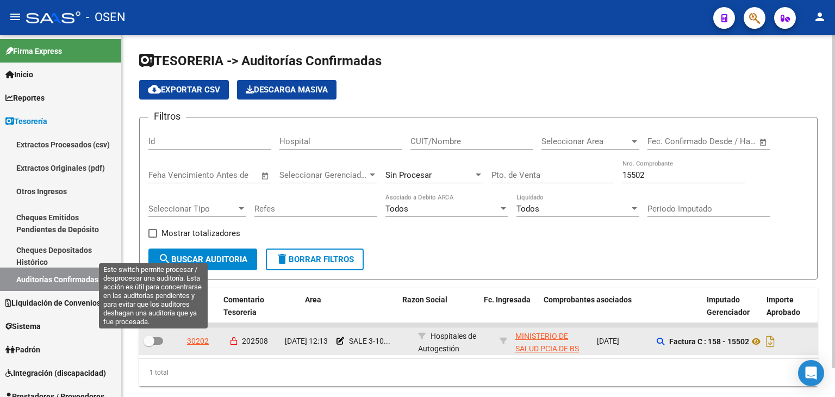
click at [153, 317] on span at bounding box center [148, 340] width 11 height 11
click at [149, 317] on input "checkbox" at bounding box center [148, 344] width 1 height 1
checkbox input "true"
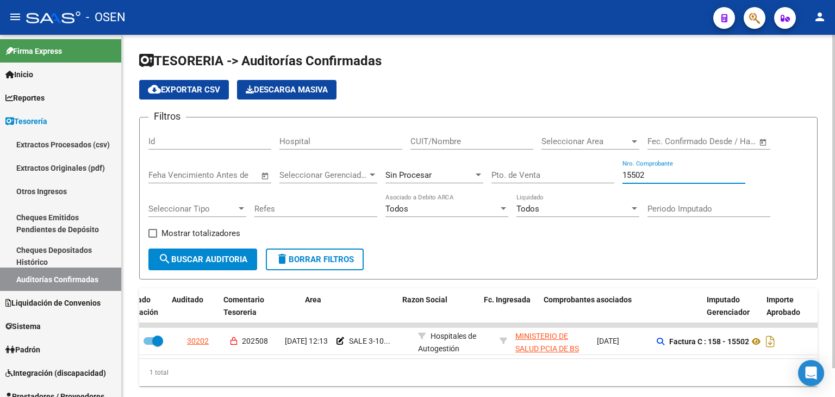
click at [658, 170] on input "15502" at bounding box center [683, 175] width 123 height 10
drag, startPoint x: 658, startPoint y: 172, endPoint x: 594, endPoint y: 174, distance: 64.1
click at [594, 174] on div "Filtros Id Hospital CUIT/Nombre Seleccionar Area Seleccionar Area Fecha inicio …" at bounding box center [478, 187] width 660 height 122
type input "3663"
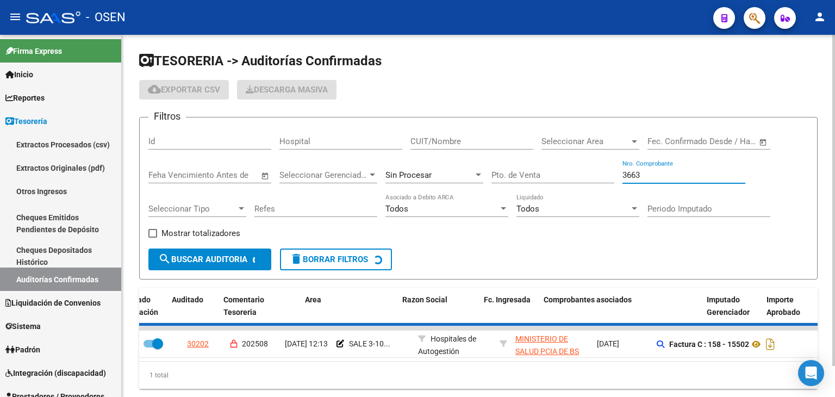
checkbox input "false"
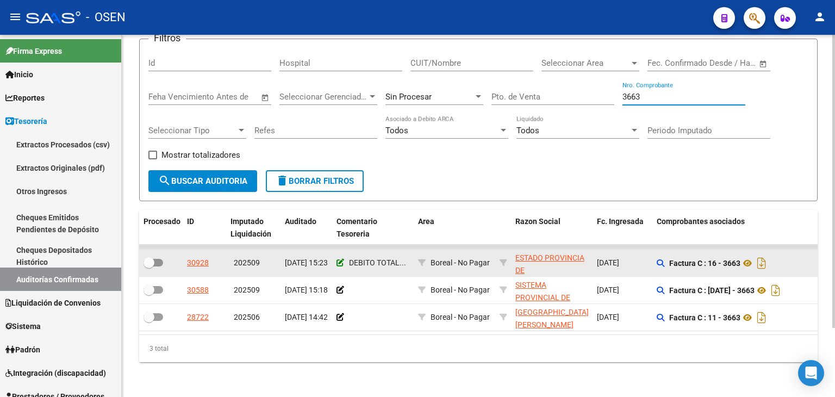
type input "3663"
click at [341, 259] on icon at bounding box center [340, 263] width 8 height 8
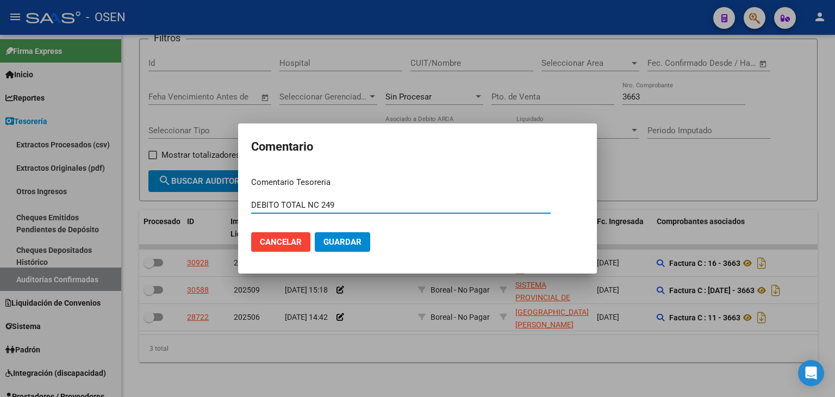
click at [252, 205] on input "DEBITO TOTAL NC 249" at bounding box center [400, 205] width 299 height 10
type input "OP 89149 / DEBITO TOTAL NC 249"
click at [315, 232] on button "Guardar" at bounding box center [342, 242] width 55 height 20
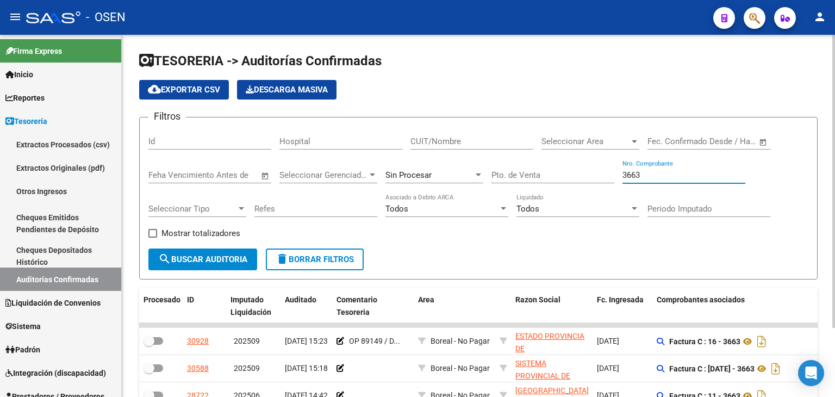
drag, startPoint x: 653, startPoint y: 171, endPoint x: 550, endPoint y: 170, distance: 103.2
click at [550, 170] on div "Filtros Id Hospital CUIT/Nombre Seleccionar Area Seleccionar Area Fecha inicio …" at bounding box center [478, 187] width 660 height 122
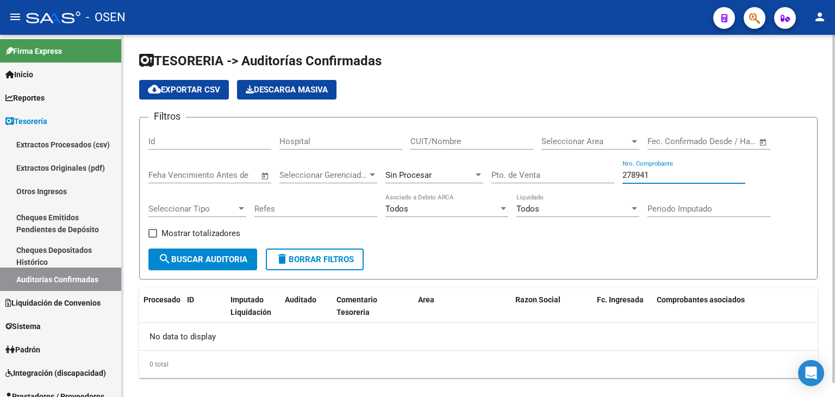
drag, startPoint x: 675, startPoint y: 178, endPoint x: 619, endPoint y: 179, distance: 55.4
click at [619, 179] on div "Filtros Id Hospital CUIT/Nombre Seleccionar Area Seleccionar Area Fecha inicio …" at bounding box center [478, 187] width 660 height 122
drag, startPoint x: 650, startPoint y: 177, endPoint x: 622, endPoint y: 177, distance: 28.3
click at [622, 177] on input "96" at bounding box center [683, 175] width 123 height 10
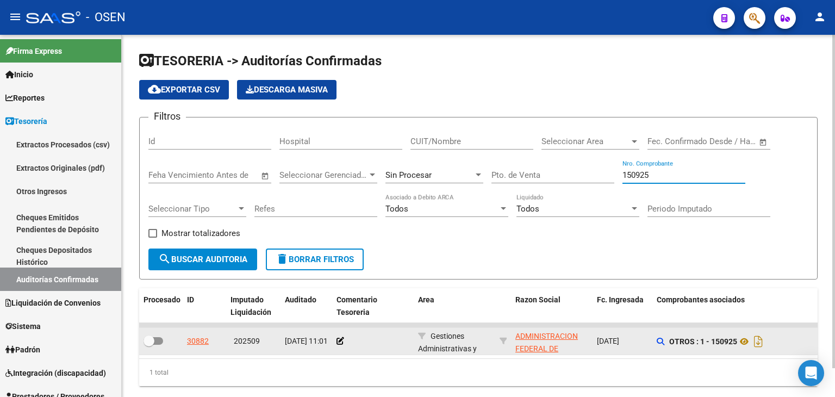
type input "150925"
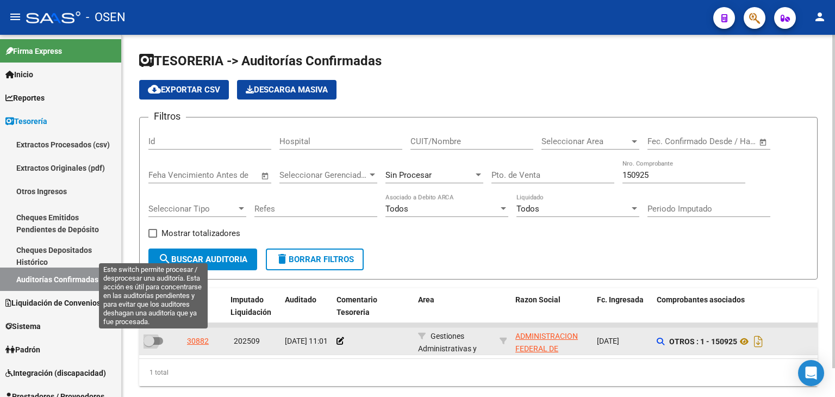
click at [156, 317] on label at bounding box center [153, 340] width 20 height 13
click at [149, 317] on input "checkbox" at bounding box center [148, 344] width 1 height 1
checkbox input "true"
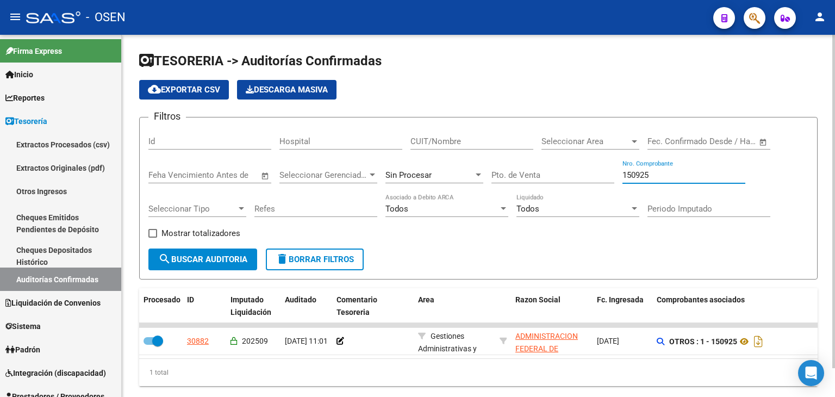
drag, startPoint x: 654, startPoint y: 173, endPoint x: 516, endPoint y: 173, distance: 138.5
click at [516, 173] on div "Filtros Id Hospital CUIT/Nombre Seleccionar Area Seleccionar Area Fecha inicio …" at bounding box center [478, 187] width 660 height 122
type input "1172"
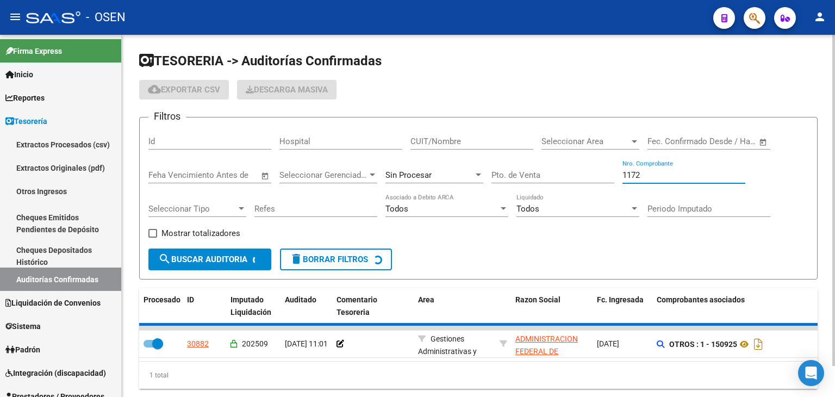
checkbox input "false"
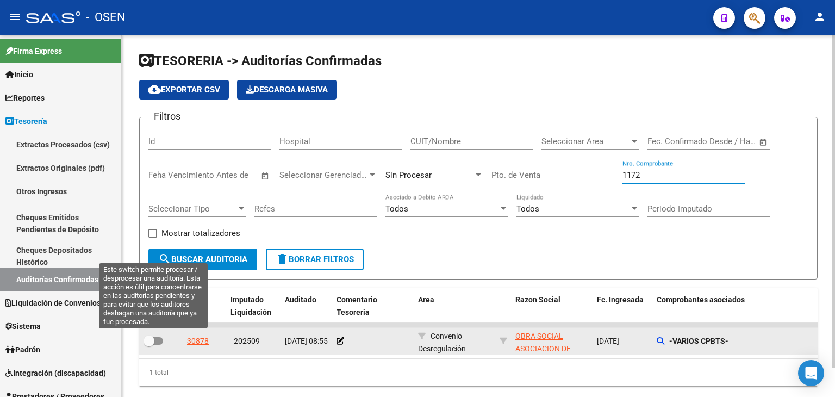
type input "1172"
click at [151, 317] on span at bounding box center [148, 340] width 11 height 11
click at [149, 317] on input "checkbox" at bounding box center [148, 344] width 1 height 1
checkbox input "true"
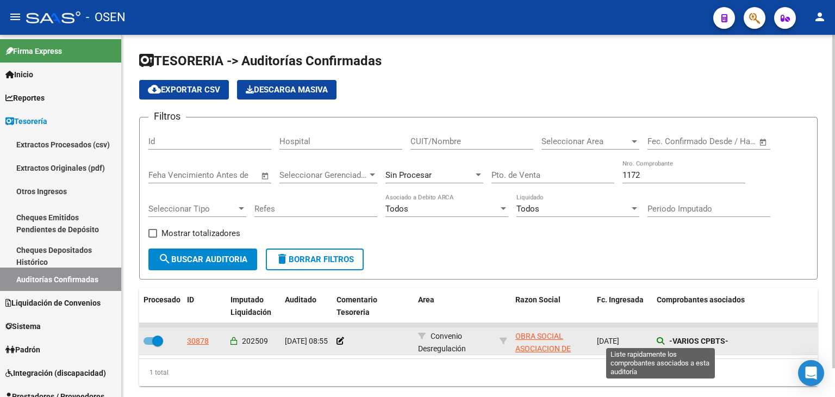
click at [661, 317] on icon at bounding box center [660, 341] width 8 height 8
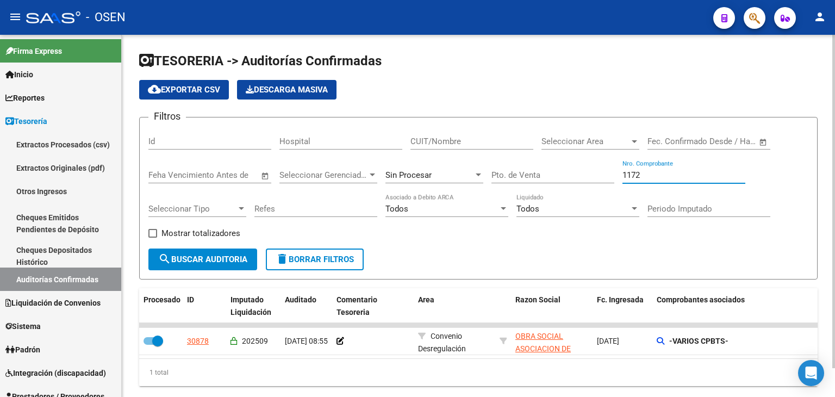
drag, startPoint x: 674, startPoint y: 170, endPoint x: 505, endPoint y: 177, distance: 169.1
click at [511, 172] on div "Filtros Id Hospital CUIT/Nombre Seleccionar Area Seleccionar Area Fecha inicio …" at bounding box center [478, 187] width 660 height 122
type input "3900"
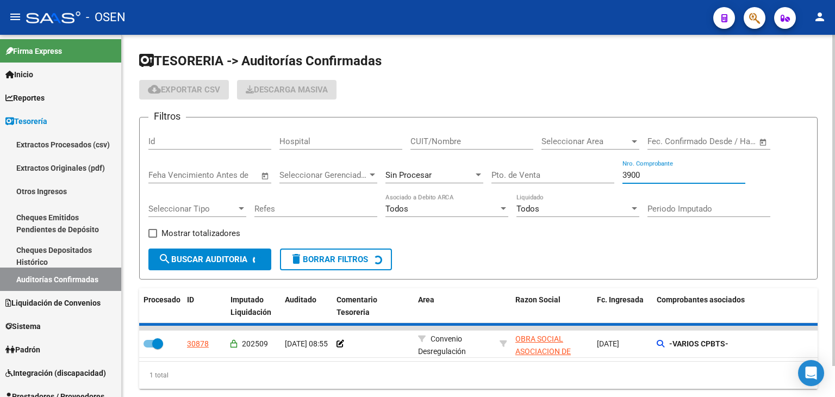
checkbox input "false"
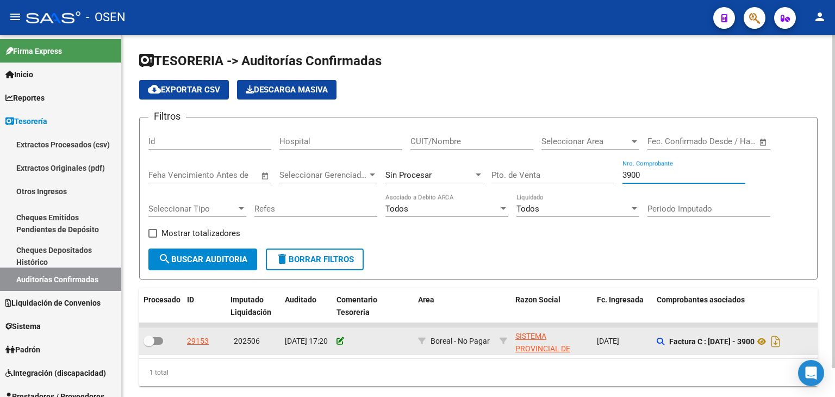
type input "3900"
drag, startPoint x: 338, startPoint y: 336, endPoint x: 336, endPoint y: 330, distance: 6.2
click at [337, 317] on app-comentario-tesoreria at bounding box center [340, 340] width 8 height 9
click at [343, 317] on icon at bounding box center [340, 341] width 8 height 8
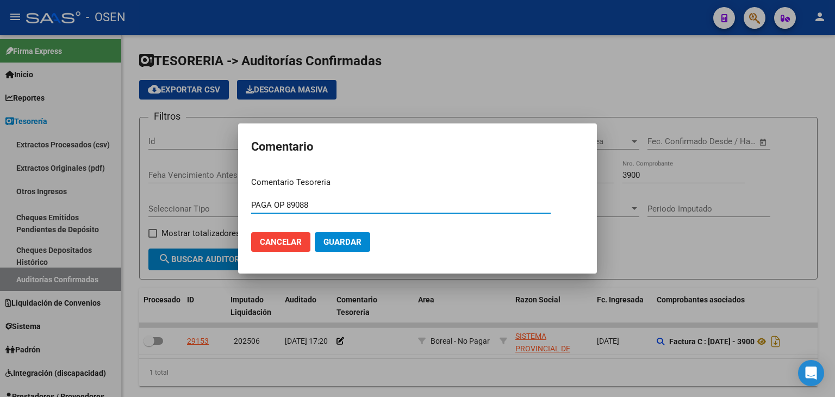
type input "PAGA OP 89088"
click at [354, 245] on span "Guardar" at bounding box center [342, 242] width 38 height 10
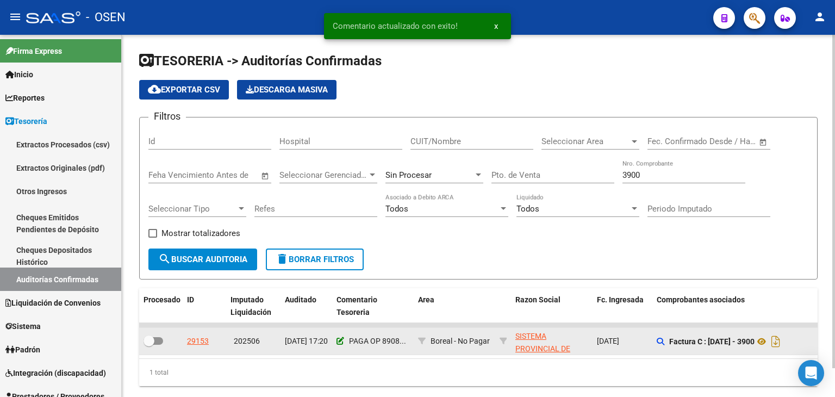
click at [343, 317] on icon at bounding box center [340, 341] width 8 height 8
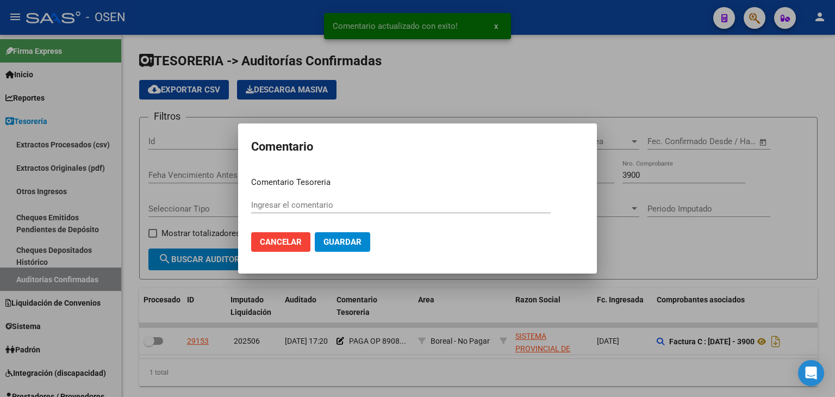
type input "PAGA OP 89088"
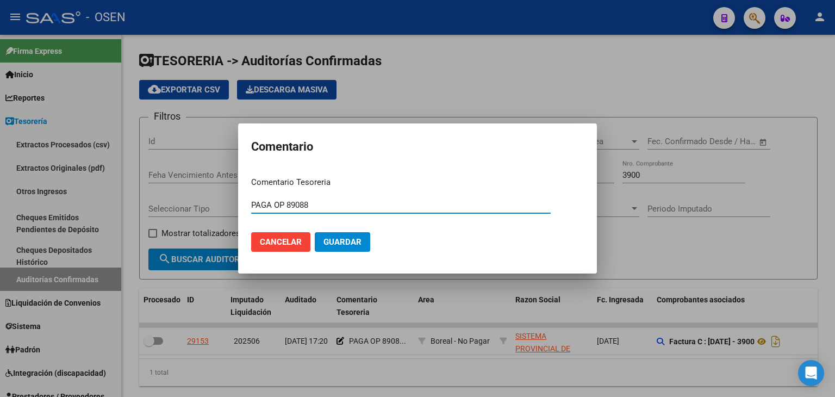
drag, startPoint x: 327, startPoint y: 203, endPoint x: 115, endPoint y: 168, distance: 214.8
click at [117, 169] on div "Comentario Comentario Tesoreria PAGA OP 89088 Ingresar el comentario Cancelar G…" at bounding box center [417, 198] width 835 height 397
click at [334, 243] on span "Guardar" at bounding box center [342, 242] width 38 height 10
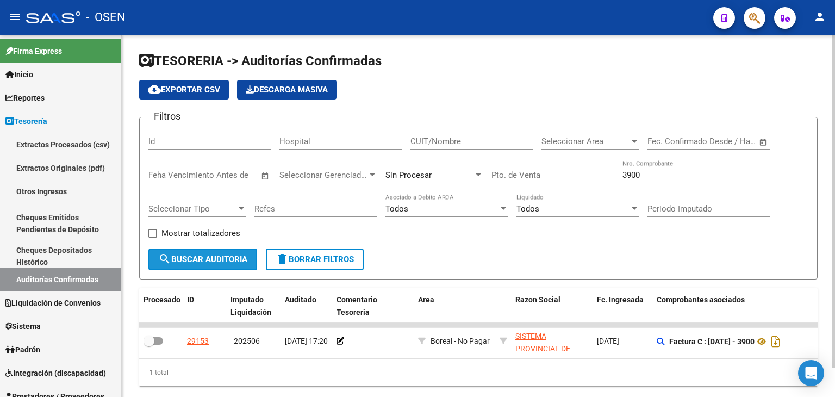
click at [246, 257] on span "search Buscar Auditoria" at bounding box center [202, 259] width 89 height 10
drag, startPoint x: 668, startPoint y: 172, endPoint x: 518, endPoint y: 177, distance: 149.5
click at [518, 177] on div "Filtros Id Hospital CUIT/Nombre Seleccionar Area Seleccionar Area Fecha inicio …" at bounding box center [478, 187] width 660 height 122
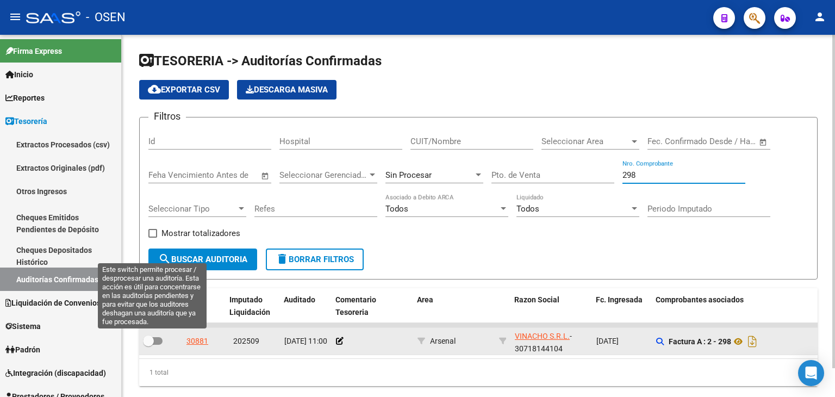
type input "298"
click at [151, 317] on span at bounding box center [148, 340] width 11 height 11
click at [148, 317] on input "checkbox" at bounding box center [148, 344] width 1 height 1
checkbox input "true"
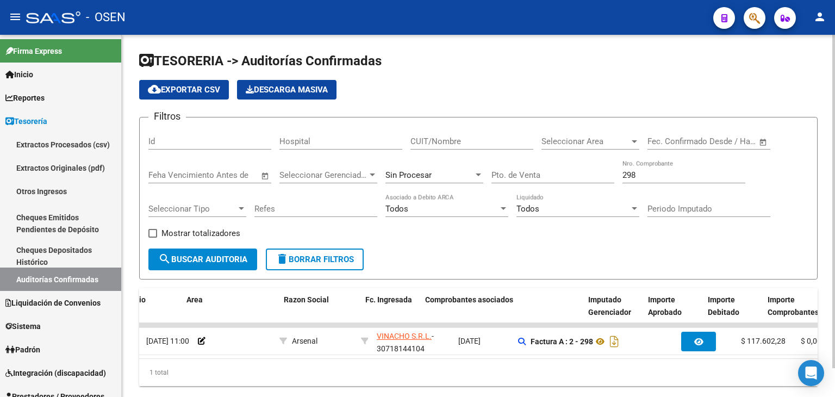
scroll to position [0, 250]
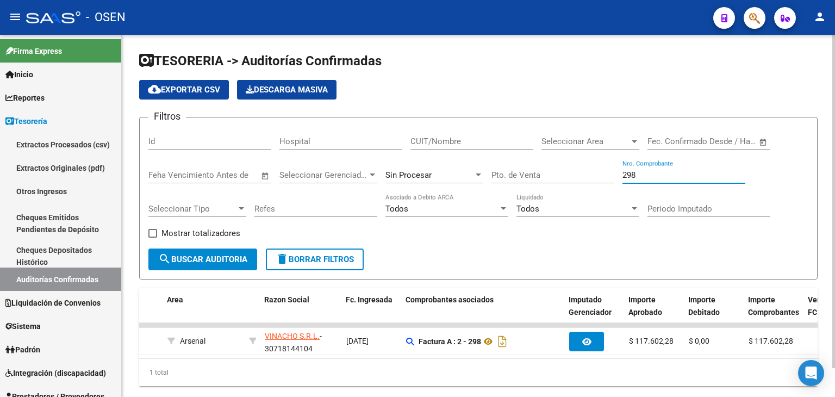
drag, startPoint x: 655, startPoint y: 172, endPoint x: 610, endPoint y: 174, distance: 44.6
click at [610, 174] on div "Filtros Id Hospital CUIT/Nombre Seleccionar Area Seleccionar Area Fecha inicio …" at bounding box center [478, 187] width 660 height 122
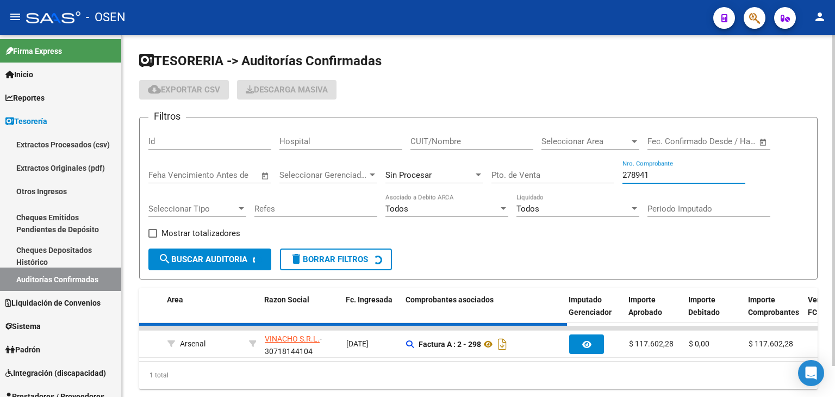
scroll to position [0, 0]
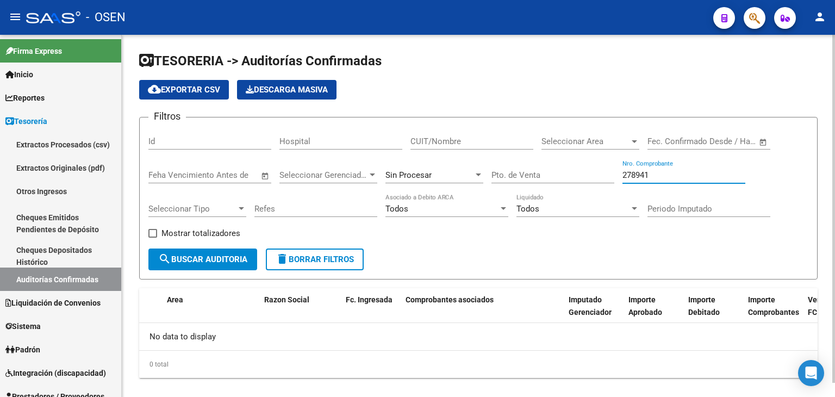
drag, startPoint x: 665, startPoint y: 170, endPoint x: 493, endPoint y: 166, distance: 171.7
click at [497, 168] on div "Filtros Id Hospital CUIT/Nombre Seleccionar Area Seleccionar Area Fecha inicio …" at bounding box center [478, 187] width 660 height 122
drag, startPoint x: 695, startPoint y: 176, endPoint x: 415, endPoint y: 147, distance: 281.8
click at [417, 147] on div "Filtros Id Hospital CUIT/Nombre Seleccionar Area Seleccionar Area Fecha inicio …" at bounding box center [478, 187] width 660 height 122
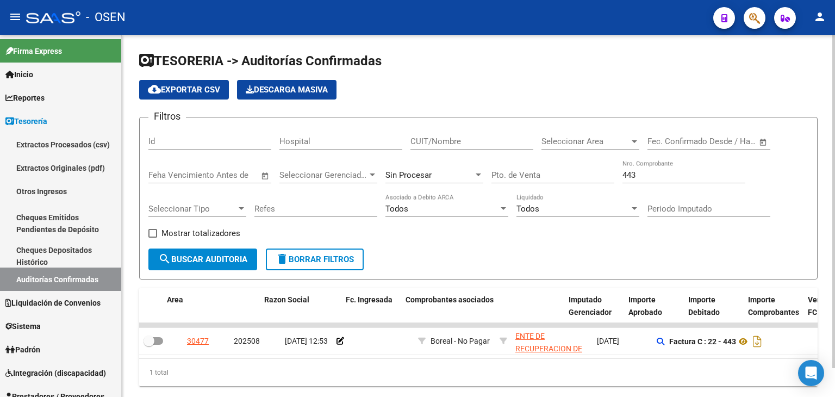
drag, startPoint x: 654, startPoint y: 176, endPoint x: 485, endPoint y: 160, distance: 169.2
click at [489, 161] on div "Filtros Id Hospital CUIT/Nombre Seleccionar Area Seleccionar Area Fecha inicio …" at bounding box center [478, 187] width 660 height 122
drag, startPoint x: 621, startPoint y: 175, endPoint x: 536, endPoint y: 170, distance: 85.5
click at [538, 170] on div "Filtros Id Hospital CUIT/Nombre Seleccionar Area Seleccionar Area Fecha inicio …" at bounding box center [478, 187] width 660 height 122
drag, startPoint x: 659, startPoint y: 173, endPoint x: 527, endPoint y: 165, distance: 132.3
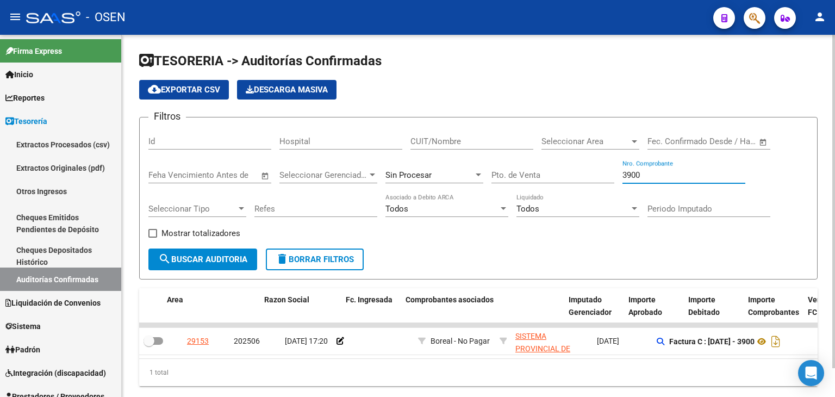
click at [527, 165] on div "Filtros Id Hospital CUIT/Nombre Seleccionar Area Seleccionar Area Fecha inicio …" at bounding box center [478, 187] width 660 height 122
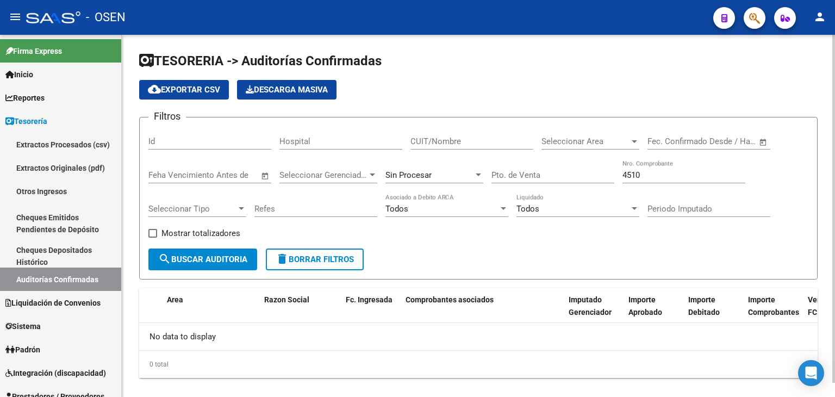
drag, startPoint x: 639, startPoint y: 173, endPoint x: 491, endPoint y: 151, distance: 149.4
click at [492, 151] on div "Filtros Id Hospital CUIT/Nombre Seleccionar Area Seleccionar Area Fecha inicio …" at bounding box center [478, 187] width 660 height 122
drag, startPoint x: 692, startPoint y: 170, endPoint x: 585, endPoint y: 168, distance: 107.6
click at [585, 168] on div "Filtros Id Hospital CUIT/Nombre Seleccionar Area Seleccionar Area Fecha inicio …" at bounding box center [478, 187] width 660 height 122
drag, startPoint x: 672, startPoint y: 175, endPoint x: 463, endPoint y: 142, distance: 211.2
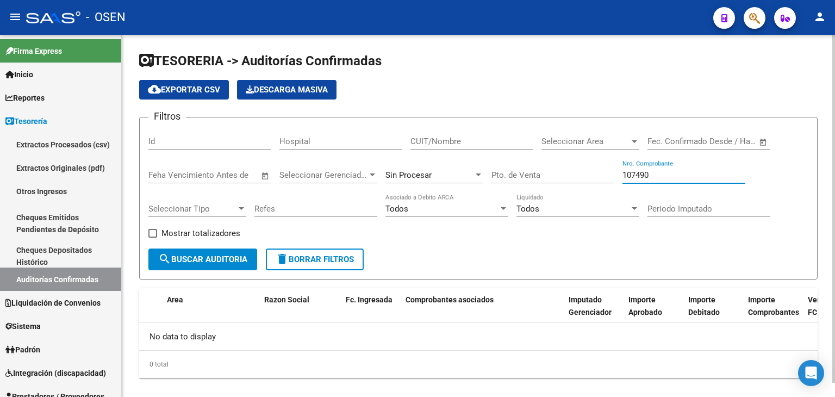
click at [463, 142] on div "Filtros Id Hospital CUIT/Nombre Seleccionar Area Seleccionar Area Fecha inicio …" at bounding box center [478, 187] width 660 height 122
drag, startPoint x: 660, startPoint y: 174, endPoint x: 512, endPoint y: 167, distance: 147.4
click at [511, 168] on div "Filtros Id Hospital CUIT/Nombre Seleccionar Area Seleccionar Area Fecha inicio …" at bounding box center [478, 187] width 660 height 122
drag, startPoint x: 644, startPoint y: 177, endPoint x: 342, endPoint y: 108, distance: 309.7
click at [342, 110] on app-list-header "TESORERIA -> Auditorías Confirmadas cloud_download Exportar CSV Descarga Masiva…" at bounding box center [478, 165] width 678 height 227
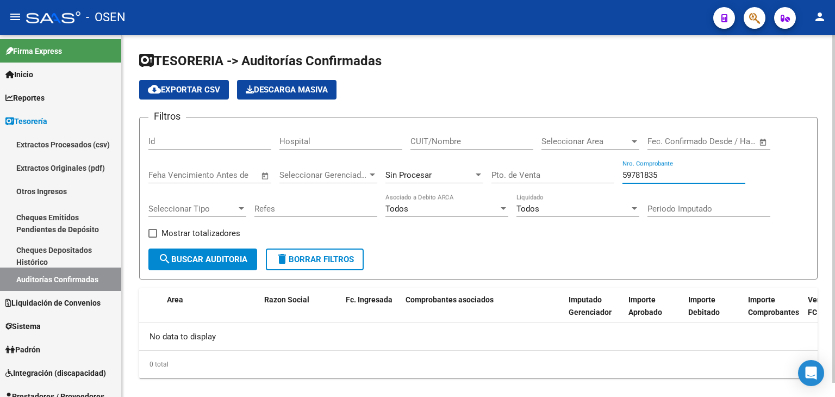
type input "59781835"
drag, startPoint x: 669, startPoint y: 180, endPoint x: 683, endPoint y: 170, distance: 17.9
click at [661, 180] on div "59781835 Nro. Comprobante" at bounding box center [683, 171] width 123 height 23
drag, startPoint x: 683, startPoint y: 170, endPoint x: 568, endPoint y: 161, distance: 115.5
click at [574, 164] on div "Filtros Id Hospital CUIT/Nombre Seleccionar Area Seleccionar Area Fecha inicio …" at bounding box center [478, 187] width 660 height 122
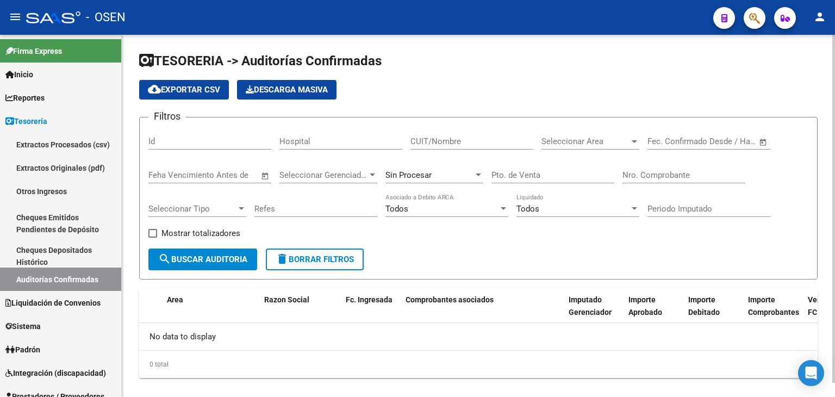
click at [593, 130] on div "Seleccionar Area Seleccionar Area" at bounding box center [590, 137] width 98 height 23
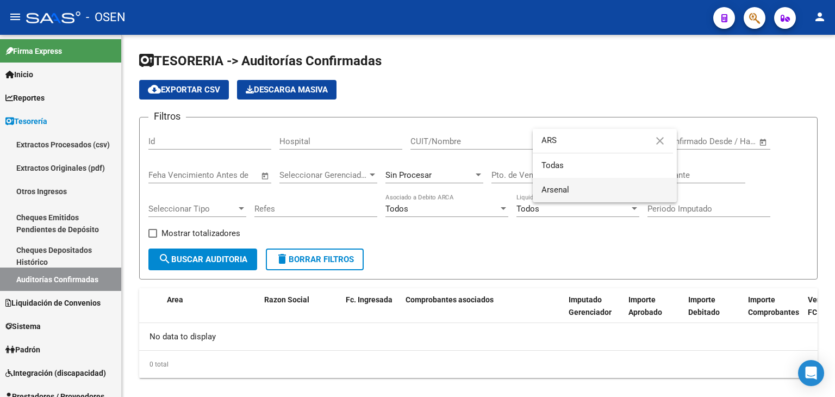
type input "ARS"
click at [579, 185] on span "Arsenal" at bounding box center [604, 190] width 127 height 24
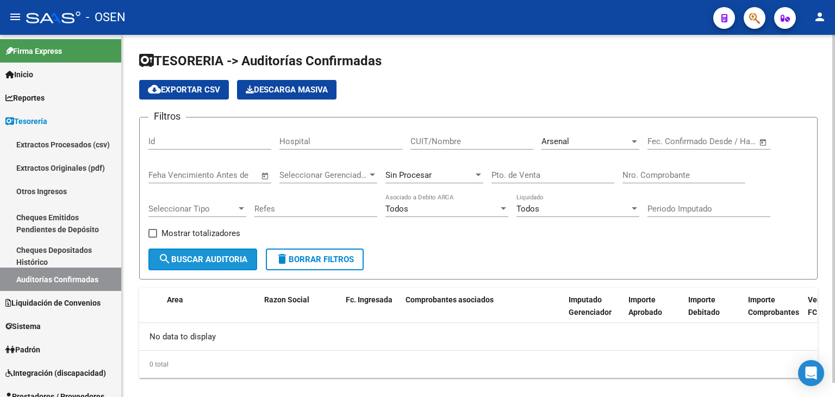
click at [204, 253] on button "search Buscar Auditoria" at bounding box center [202, 259] width 109 height 22
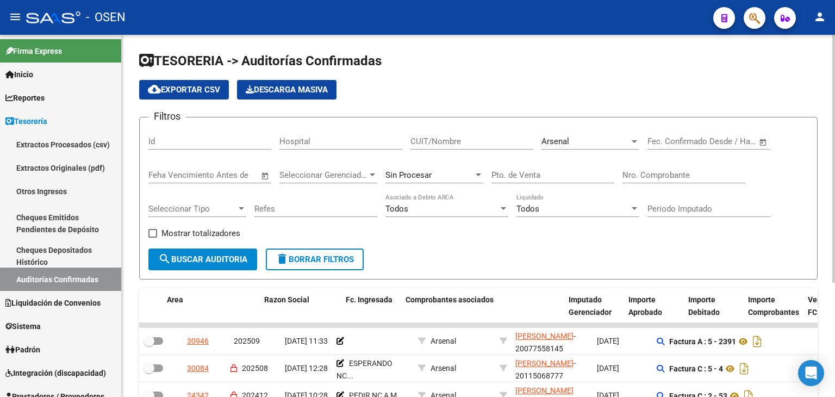
click at [584, 142] on div "Arsenal" at bounding box center [585, 141] width 88 height 10
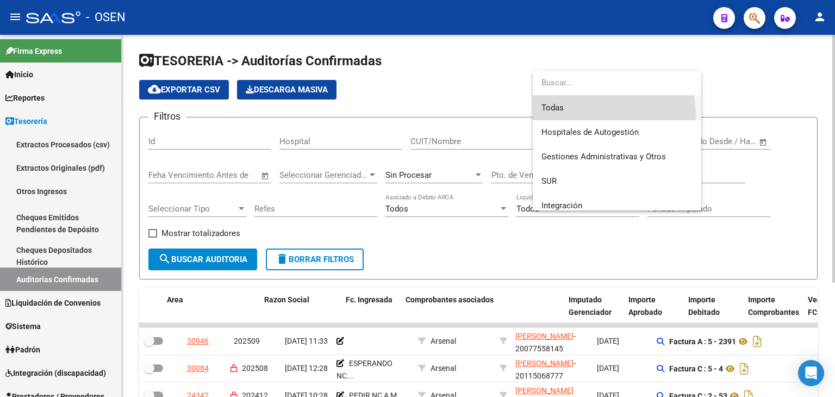
drag, startPoint x: 593, startPoint y: 115, endPoint x: 680, endPoint y: 156, distance: 96.2
click at [593, 115] on span "Todas" at bounding box center [616, 108] width 151 height 24
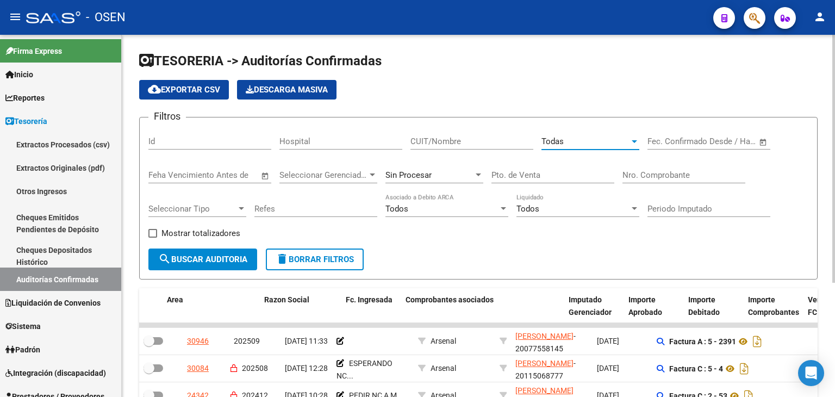
click at [692, 168] on div "Nro. Comprobante" at bounding box center [683, 171] width 123 height 23
click at [148, 248] on button "search Buscar Auditoria" at bounding box center [202, 259] width 109 height 22
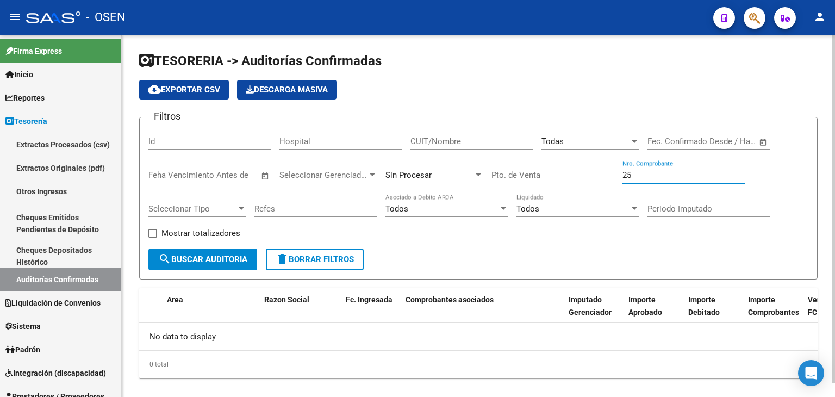
drag, startPoint x: 679, startPoint y: 170, endPoint x: 586, endPoint y: 171, distance: 92.9
click at [586, 171] on div "Filtros Id Hospital CUIT/Nombre Todas Seleccionar Area Fecha inicio – Fecha fin…" at bounding box center [478, 187] width 660 height 122
drag, startPoint x: 668, startPoint y: 175, endPoint x: 619, endPoint y: 170, distance: 49.1
click at [619, 170] on div "Filtros Id Hospital CUIT/Nombre Todas Seleccionar Area Fecha inicio – Fecha fin…" at bounding box center [478, 187] width 660 height 122
click at [639, 174] on input "79270" at bounding box center [683, 175] width 123 height 10
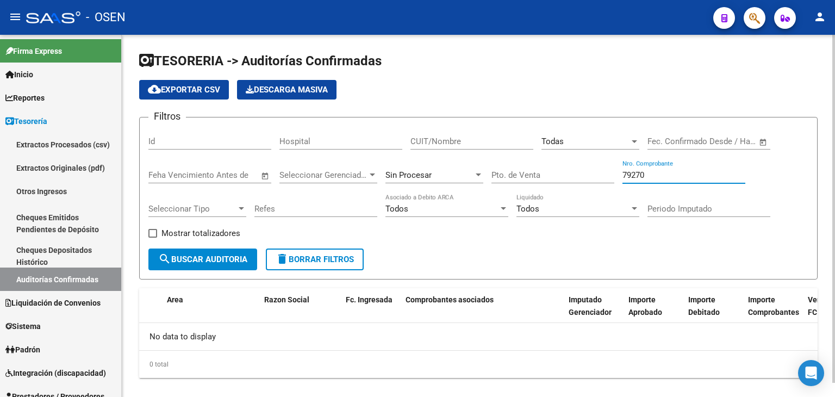
drag, startPoint x: 635, startPoint y: 174, endPoint x: 701, endPoint y: 177, distance: 66.9
click at [695, 177] on input "79270" at bounding box center [683, 175] width 123 height 10
drag, startPoint x: 667, startPoint y: 179, endPoint x: 541, endPoint y: 179, distance: 126.6
click at [541, 179] on div "Filtros Id Hospital CUIT/Nombre Todas Seleccionar Area Fecha inicio – Fecha fin…" at bounding box center [478, 187] width 660 height 122
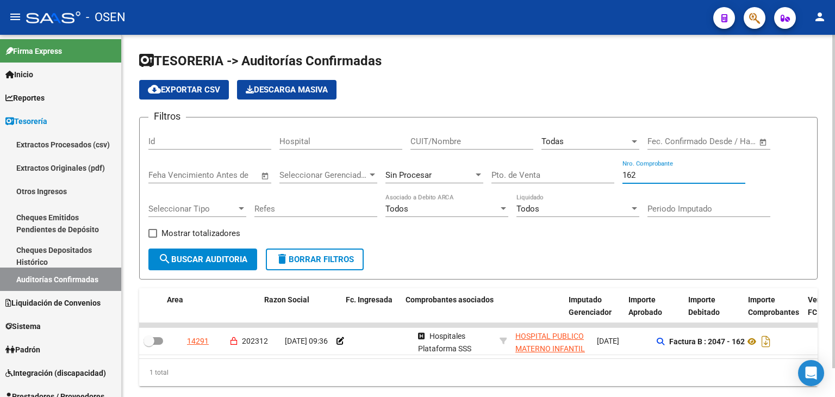
drag, startPoint x: 665, startPoint y: 173, endPoint x: 265, endPoint y: 103, distance: 406.0
click at [267, 105] on app-list-header "TESORERIA -> Auditorías Confirmadas cloud_download Exportar CSV Descarga Masiva…" at bounding box center [478, 165] width 678 height 227
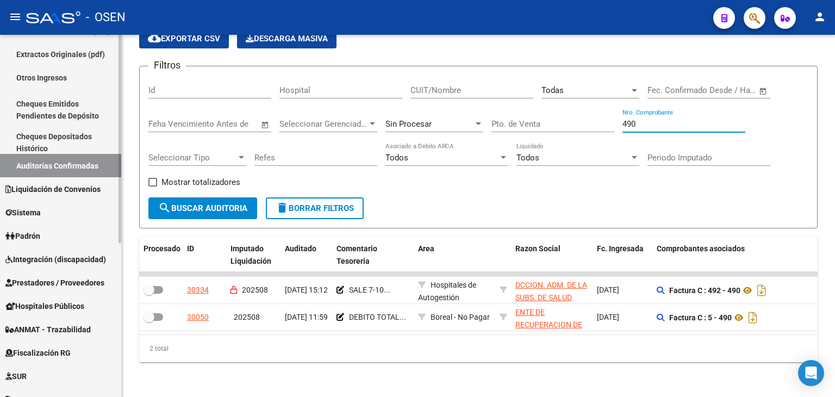
scroll to position [181, 0]
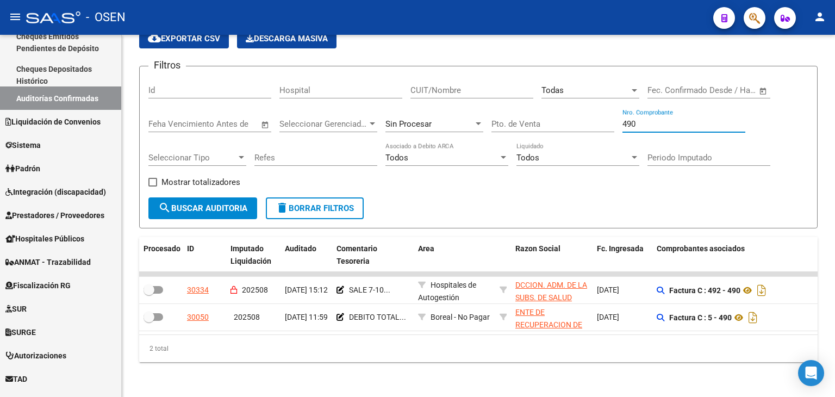
type input "490"
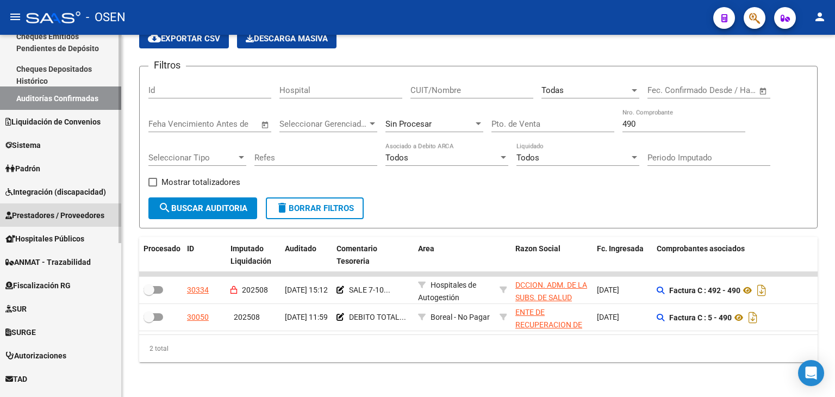
click at [69, 214] on span "Prestadores / Proveedores" at bounding box center [54, 215] width 99 height 12
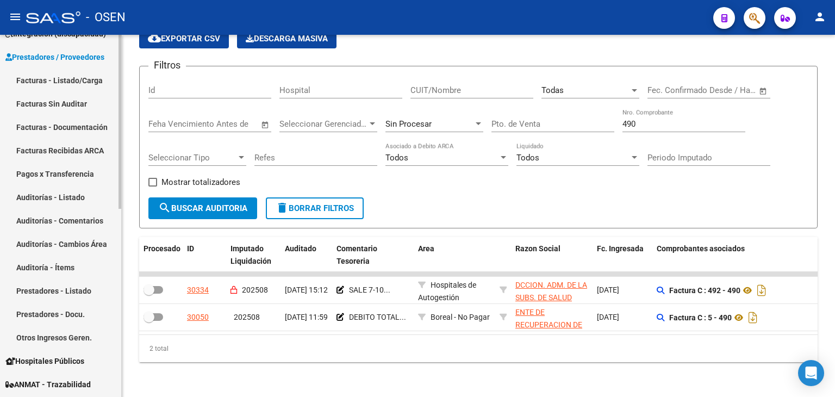
click at [83, 76] on link "Facturas - Listado/Carga" at bounding box center [60, 79] width 121 height 23
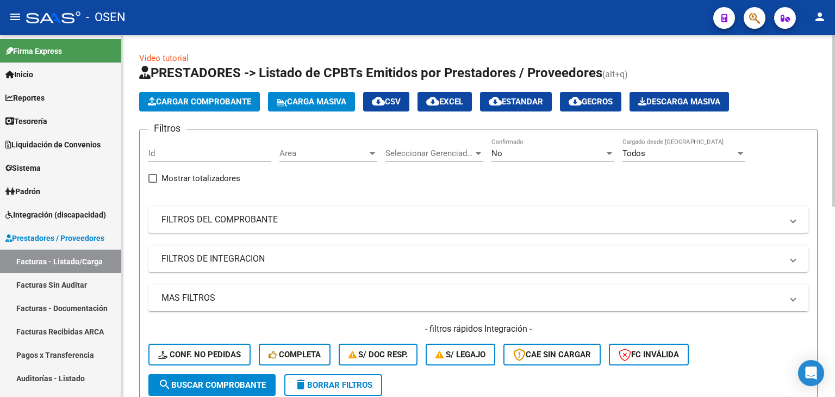
click at [310, 156] on span "Area" at bounding box center [323, 153] width 88 height 10
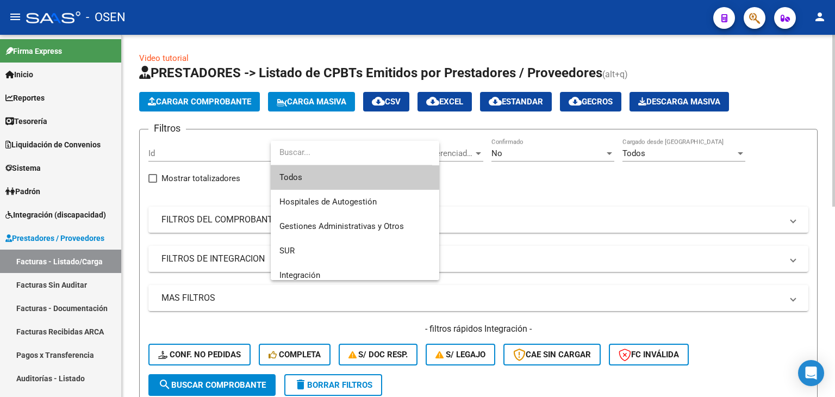
type input "c"
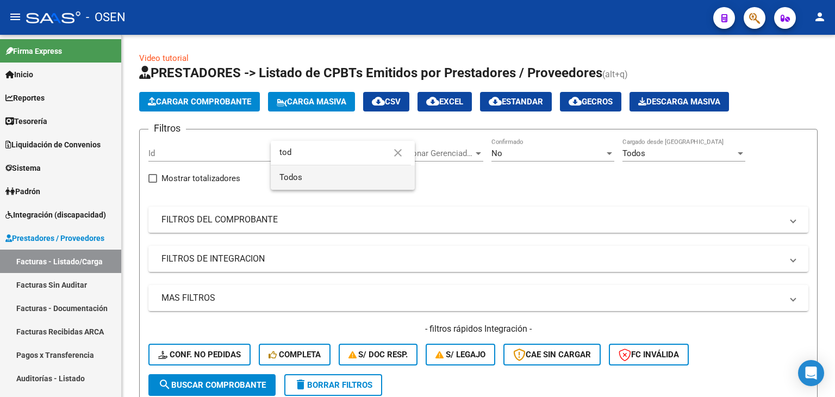
type input "tod"
click at [391, 183] on span "Todos" at bounding box center [342, 177] width 127 height 24
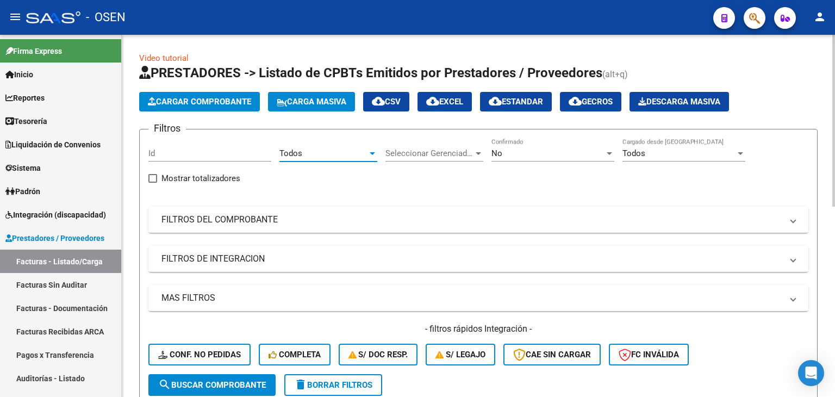
click at [542, 150] on div "No" at bounding box center [547, 153] width 113 height 10
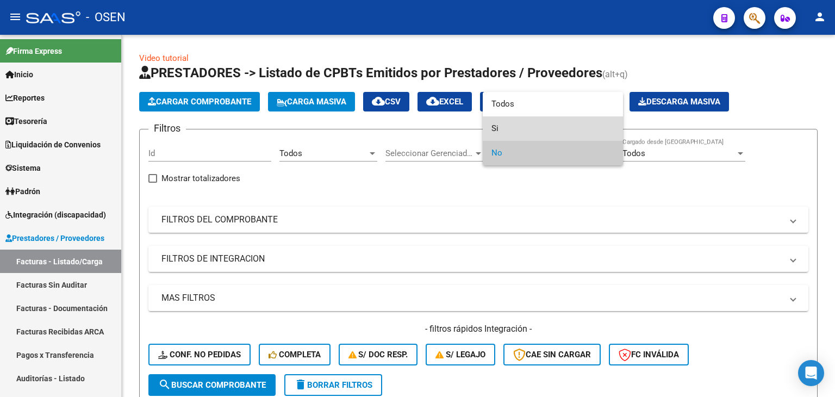
click at [543, 129] on span "Si" at bounding box center [552, 128] width 123 height 24
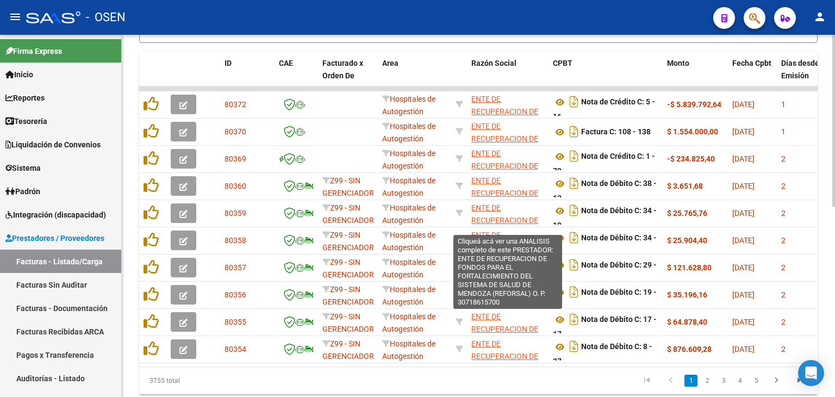
scroll to position [181, 0]
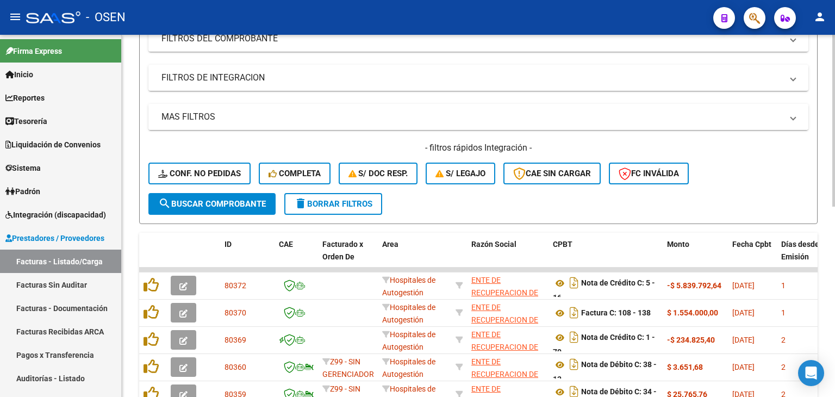
click at [404, 106] on mat-expansion-panel-header "MAS FILTROS" at bounding box center [478, 117] width 660 height 26
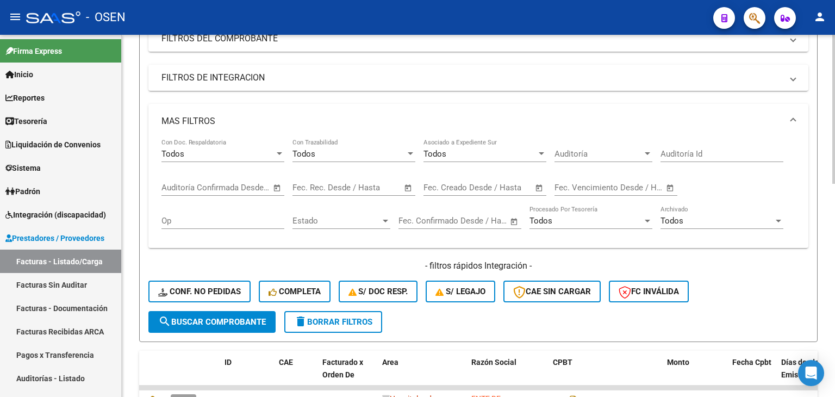
click at [280, 186] on span "Open calendar" at bounding box center [277, 188] width 26 height 26
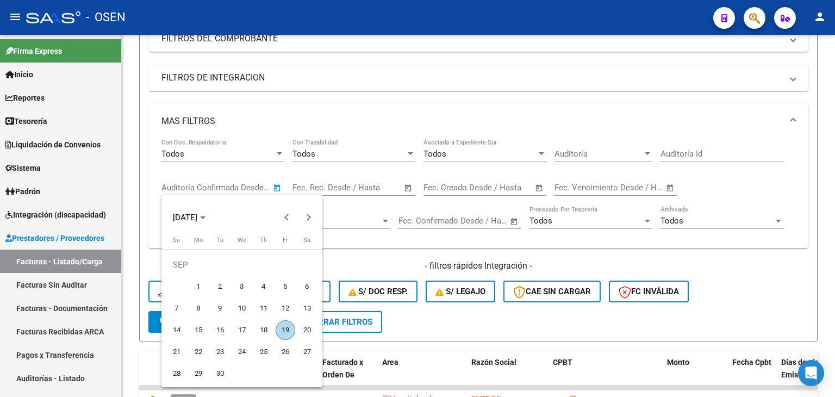
click at [291, 317] on span "19" at bounding box center [285, 330] width 20 height 20
type input "[DATE]"
click at [291, 317] on span "19" at bounding box center [285, 330] width 20 height 20
type input "[DATE]"
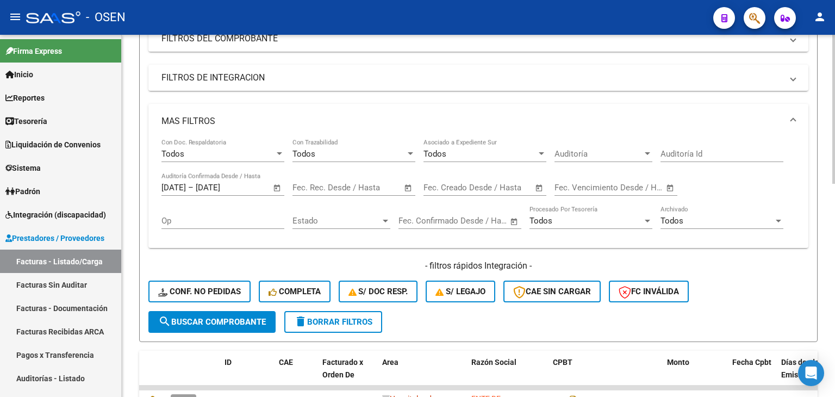
click at [237, 317] on button "search Buscar Comprobante" at bounding box center [211, 322] width 127 height 22
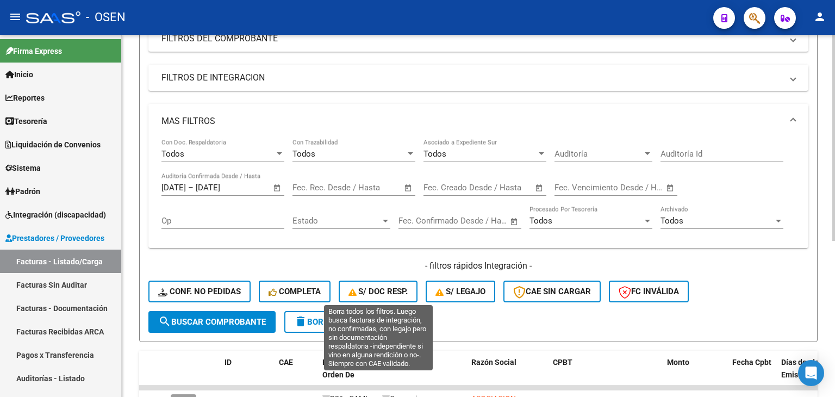
scroll to position [274, 0]
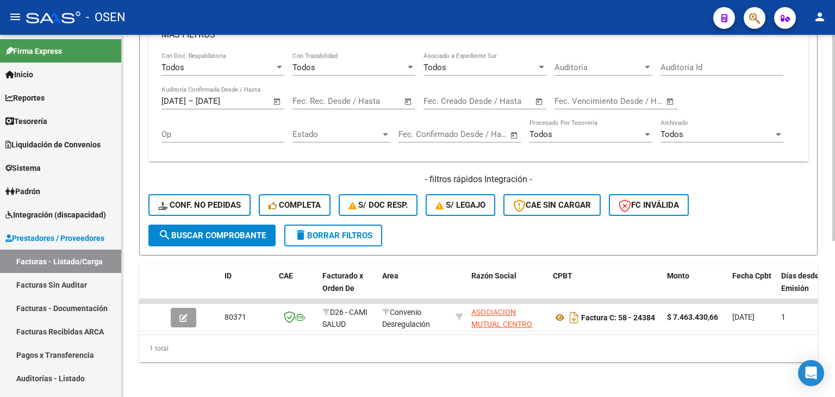
click at [272, 94] on span "Open calendar" at bounding box center [277, 102] width 26 height 26
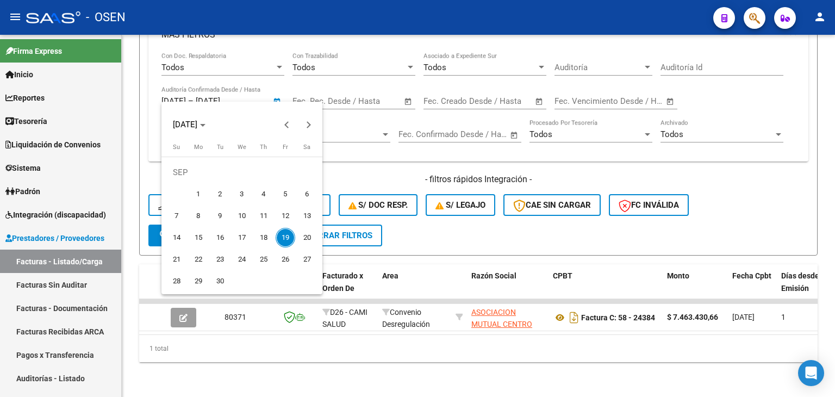
click at [269, 240] on span "18" at bounding box center [264, 238] width 20 height 20
type input "[DATE]"
click at [282, 230] on span "19" at bounding box center [285, 238] width 20 height 20
type input "[DATE]"
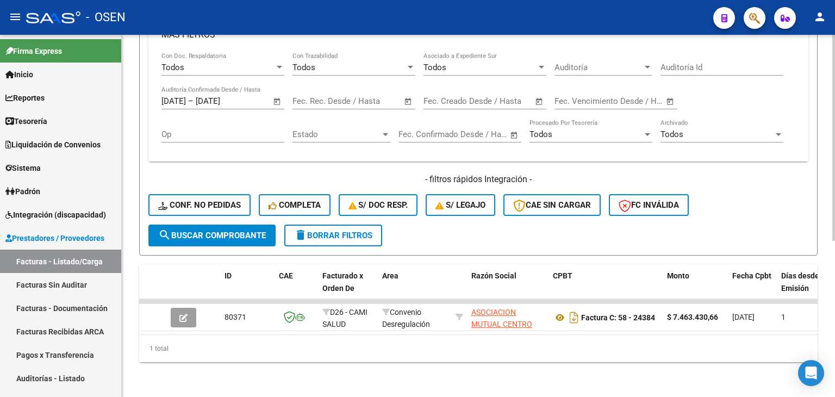
click at [222, 230] on span "search Buscar Comprobante" at bounding box center [212, 235] width 108 height 10
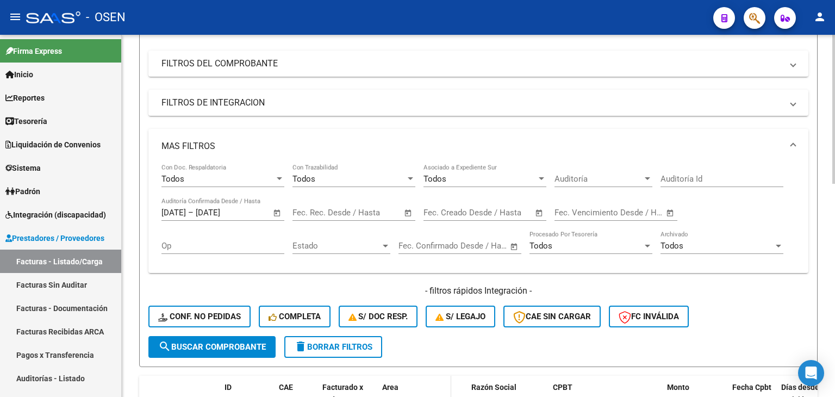
scroll to position [337, 0]
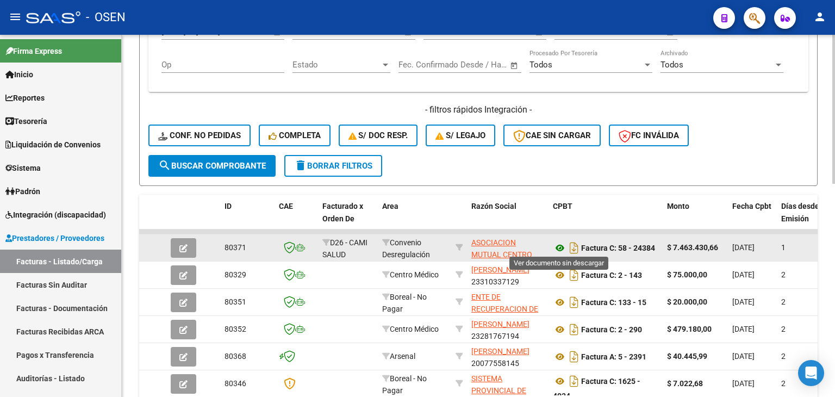
click at [557, 248] on icon at bounding box center [560, 247] width 14 height 13
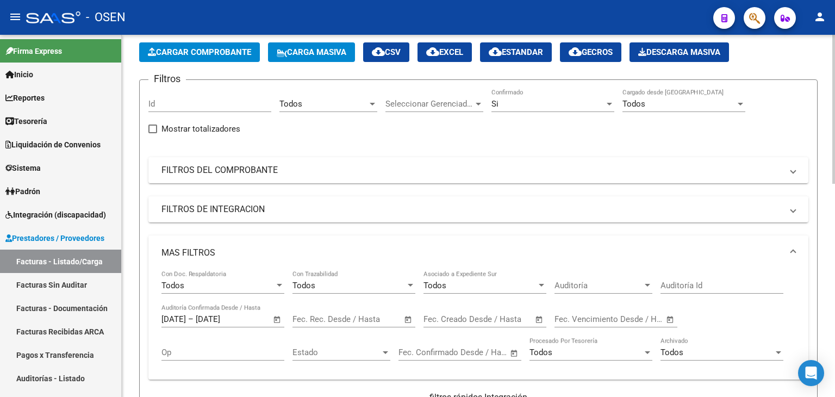
scroll to position [0, 0]
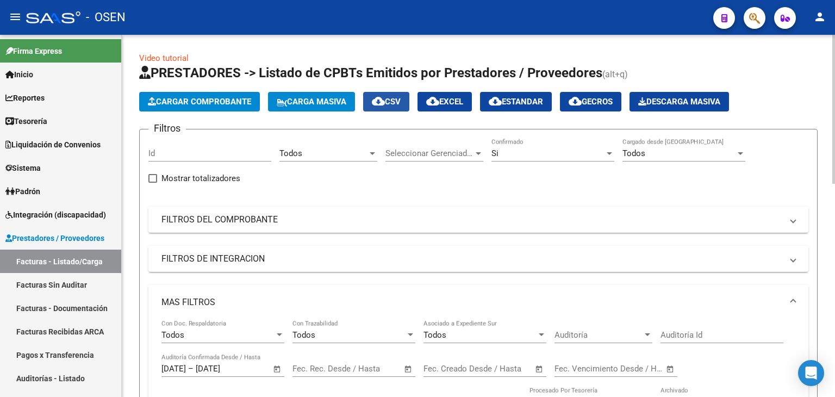
click at [400, 101] on span "cloud_download CSV" at bounding box center [386, 102] width 29 height 10
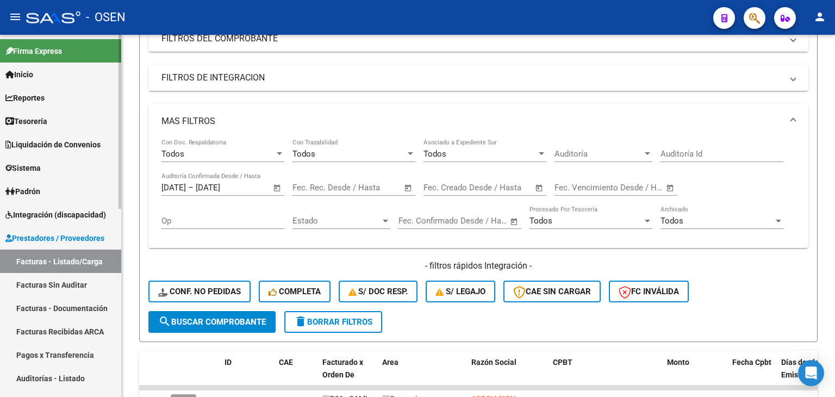
drag, startPoint x: 62, startPoint y: 290, endPoint x: 67, endPoint y: 273, distance: 17.4
click at [62, 290] on link "Facturas Sin Auditar" at bounding box center [60, 284] width 121 height 23
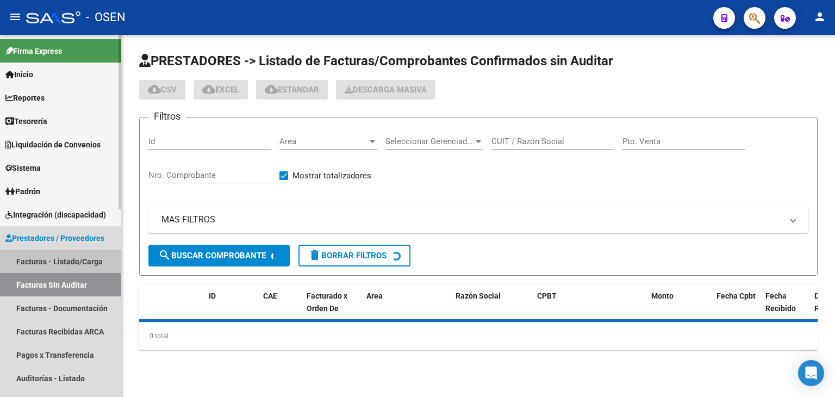
click at [69, 267] on link "Facturas - Listado/Carga" at bounding box center [60, 260] width 121 height 23
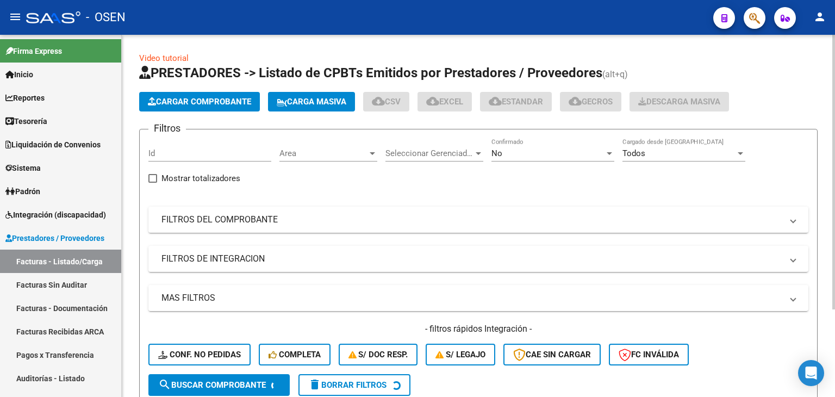
click at [333, 152] on span "Area" at bounding box center [323, 153] width 88 height 10
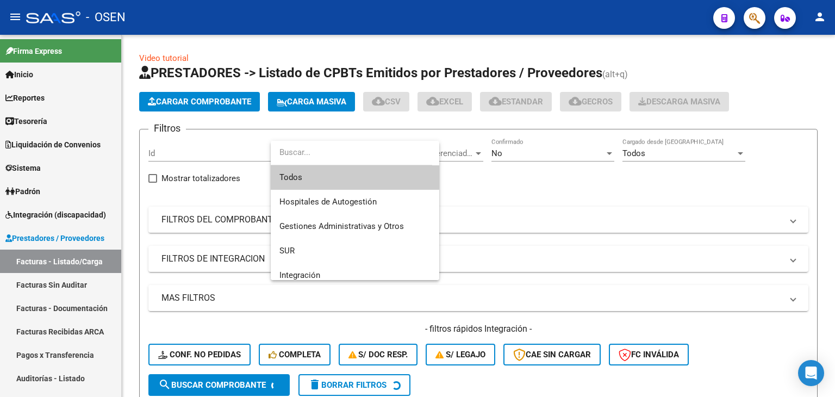
click at [99, 291] on div at bounding box center [417, 198] width 835 height 397
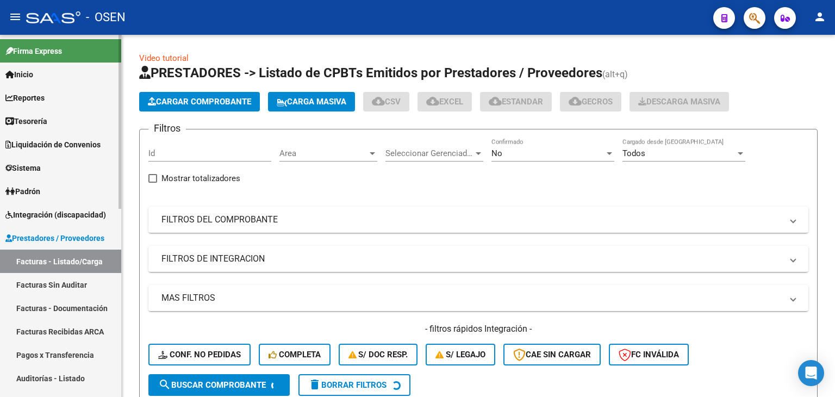
click at [94, 291] on link "Facturas Sin Auditar" at bounding box center [60, 284] width 121 height 23
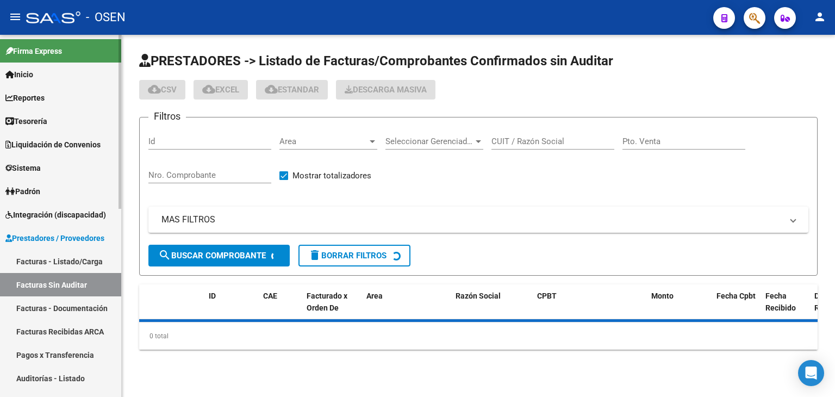
click at [97, 264] on link "Facturas - Listado/Carga" at bounding box center [60, 260] width 121 height 23
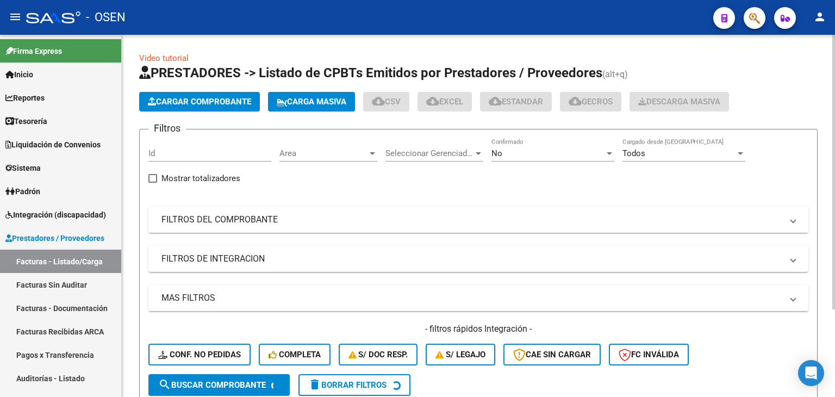
click at [252, 221] on mat-panel-title "FILTROS DEL COMPROBANTE" at bounding box center [471, 220] width 620 height 12
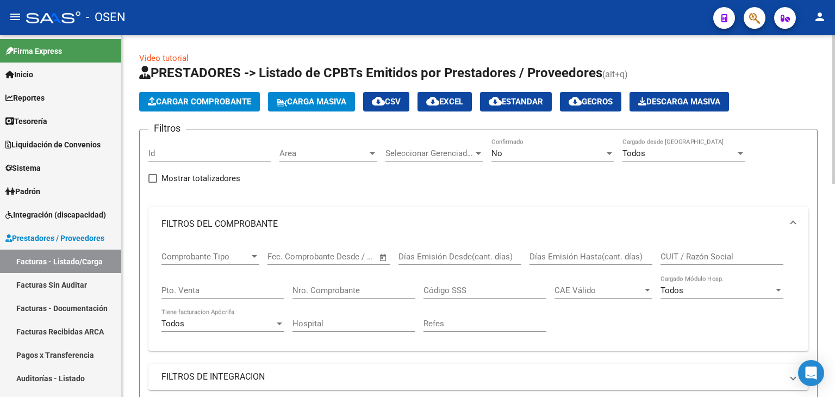
scroll to position [181, 0]
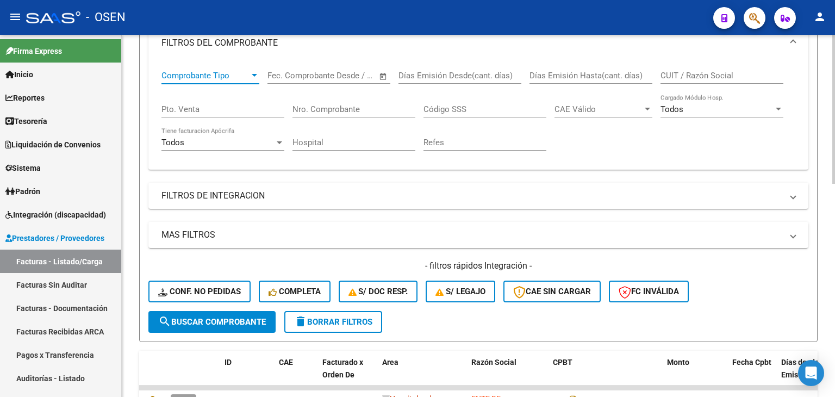
click at [250, 78] on div at bounding box center [254, 75] width 10 height 9
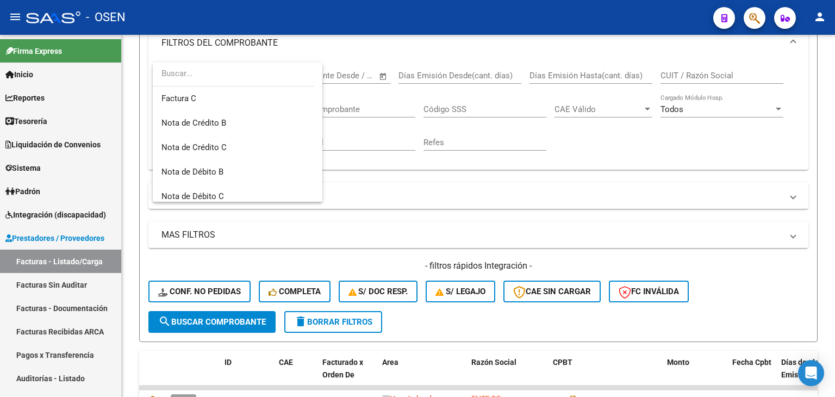
scroll to position [81, 0]
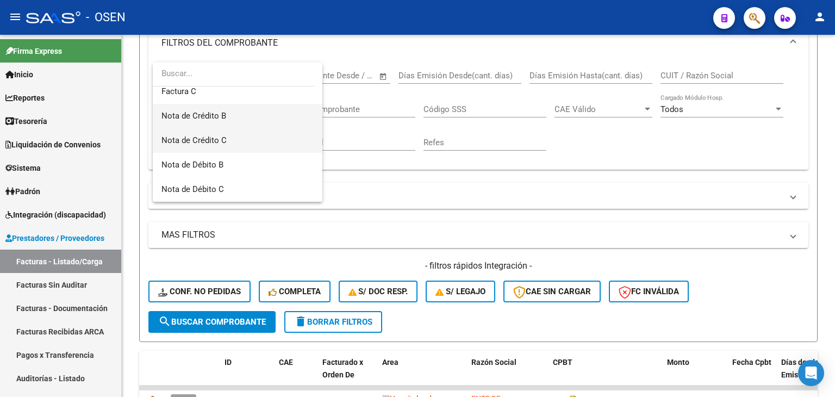
drag, startPoint x: 252, startPoint y: 137, endPoint x: 252, endPoint y: 120, distance: 17.4
click at [252, 120] on div "Todos Recibo C Factura B Factura C Nota de Crédito B Nota de Crédito C Nota de …" at bounding box center [238, 131] width 170 height 139
click at [252, 120] on span "Nota de Crédito B" at bounding box center [237, 116] width 152 height 24
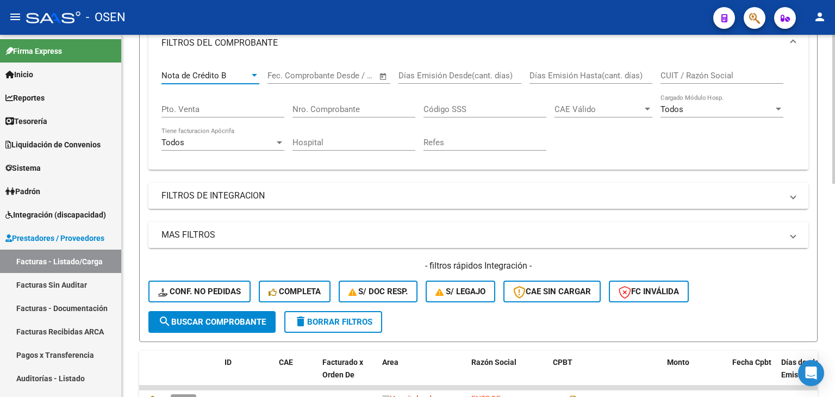
click at [320, 230] on mat-panel-title "MAS FILTROS" at bounding box center [471, 235] width 620 height 12
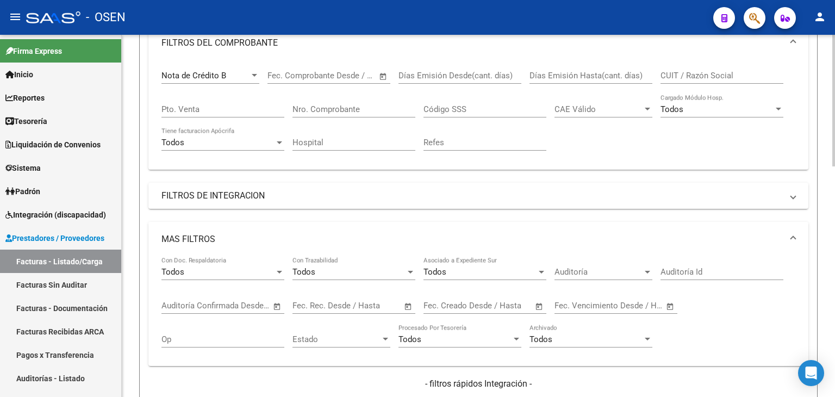
scroll to position [362, 0]
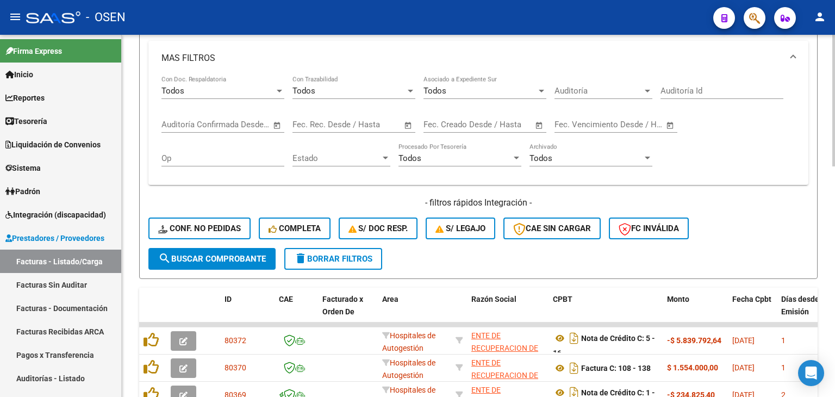
click at [274, 123] on span "Open calendar" at bounding box center [277, 125] width 26 height 26
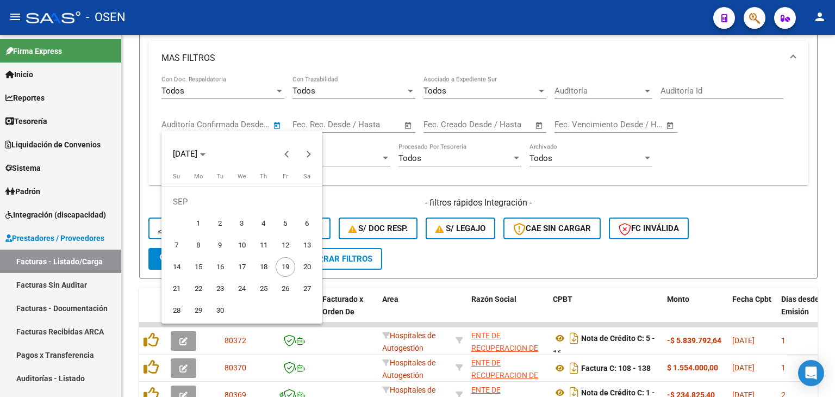
click at [544, 121] on div at bounding box center [417, 198] width 835 height 397
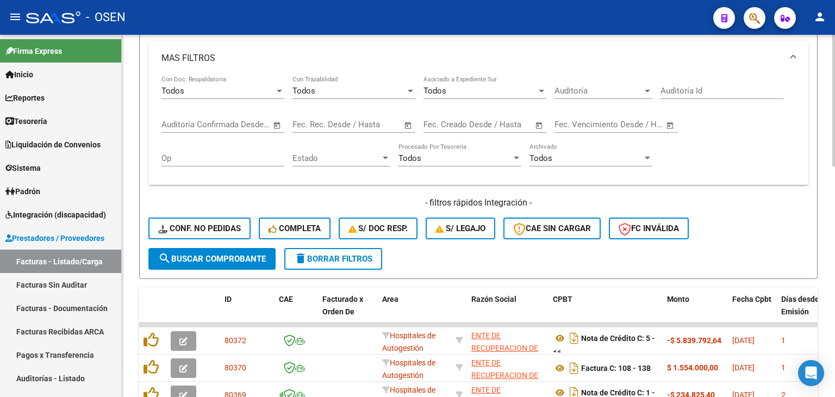
click at [537, 124] on span "Open calendar" at bounding box center [539, 125] width 26 height 26
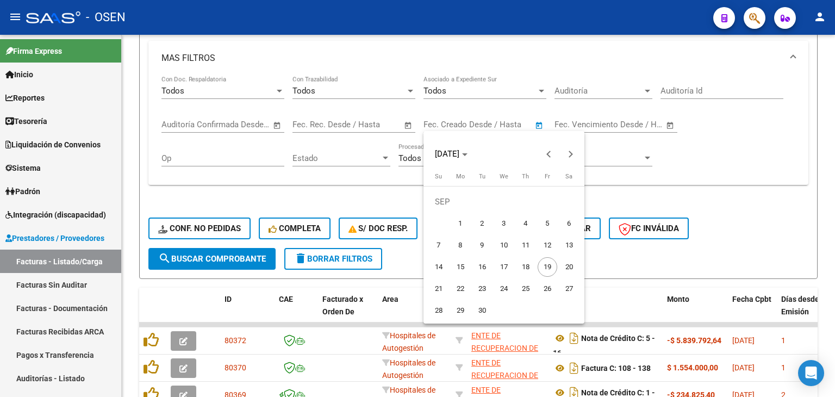
click at [532, 267] on span "18" at bounding box center [526, 267] width 20 height 20
type input "[DATE]"
click at [542, 268] on span "19" at bounding box center [547, 267] width 20 height 20
type input "[DATE]"
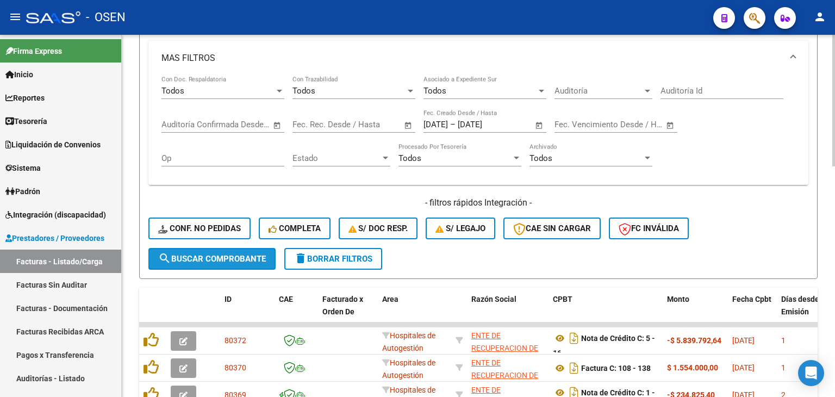
click at [223, 254] on span "search Buscar Comprobante" at bounding box center [212, 259] width 108 height 10
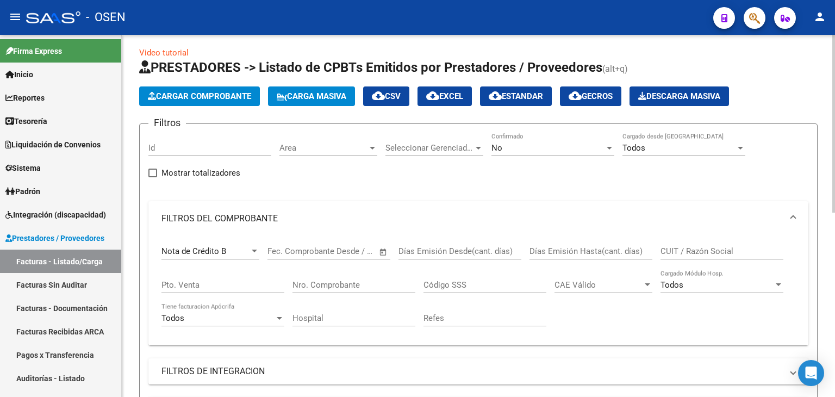
scroll to position [0, 0]
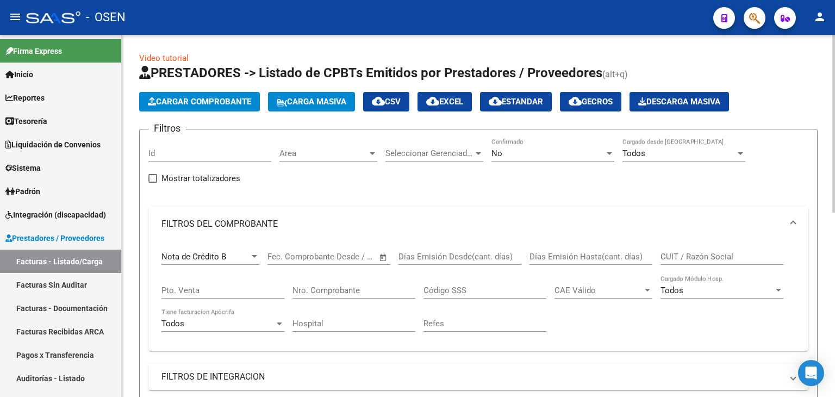
click at [235, 255] on div "Nota de Crédito B" at bounding box center [205, 257] width 88 height 10
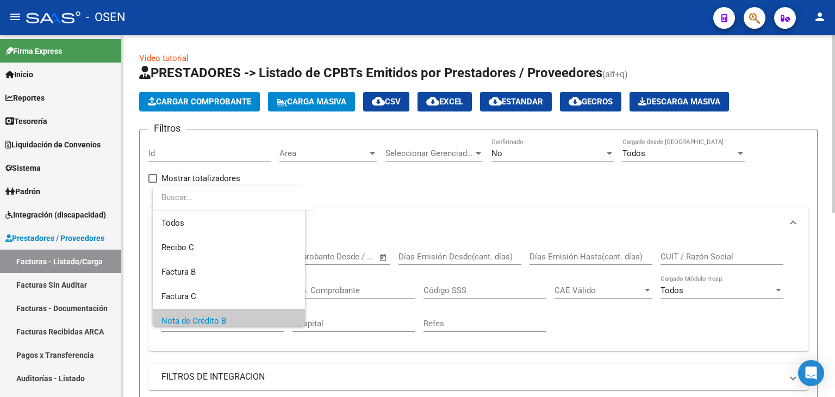
scroll to position [65, 0]
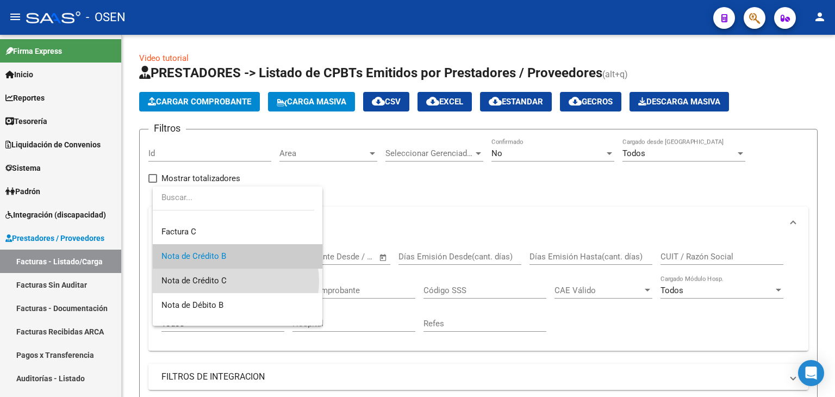
click at [235, 281] on span "Nota de Crédito C" at bounding box center [237, 280] width 152 height 24
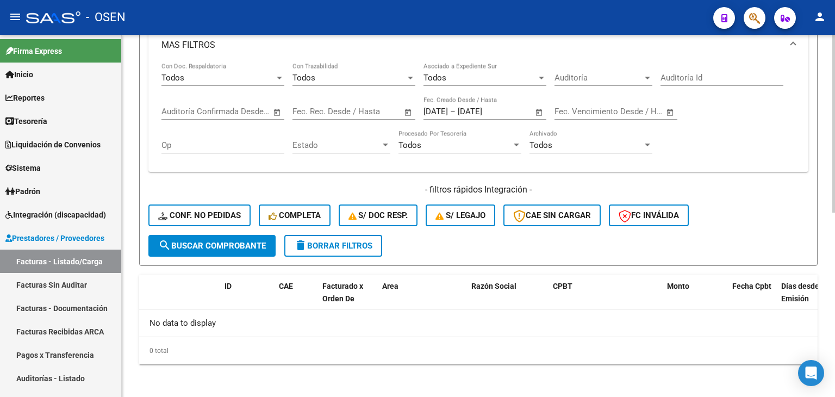
click at [233, 235] on button "search Buscar Comprobante" at bounding box center [211, 246] width 127 height 22
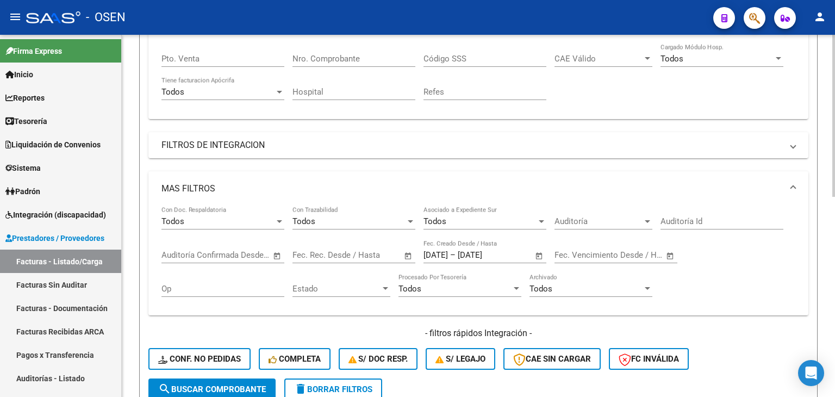
scroll to position [0, 0]
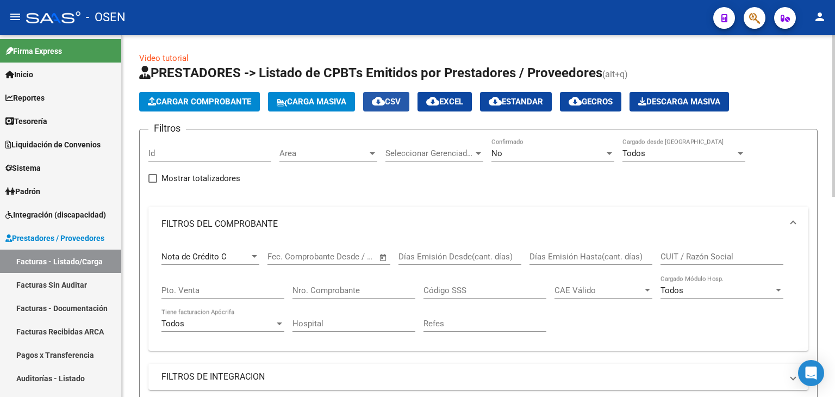
click at [393, 110] on button "cloud_download CSV" at bounding box center [386, 102] width 46 height 20
click at [255, 235] on mat-expansion-panel-header "FILTROS DEL COMPROBANTE" at bounding box center [478, 223] width 660 height 35
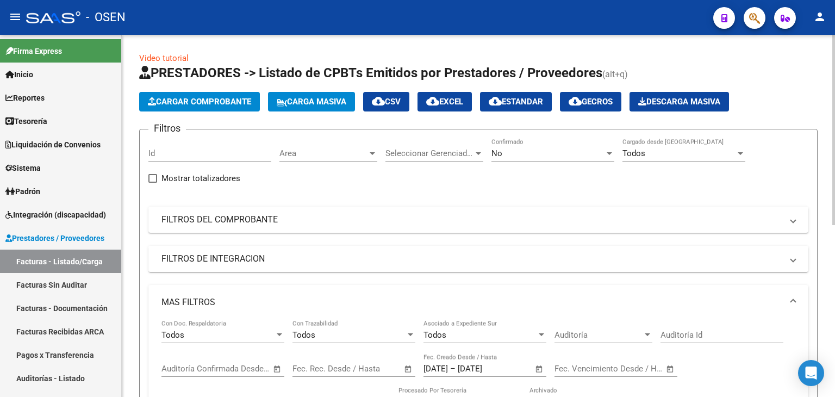
click at [241, 255] on mat-panel-title "FILTROS DE INTEGRACION" at bounding box center [471, 259] width 620 height 12
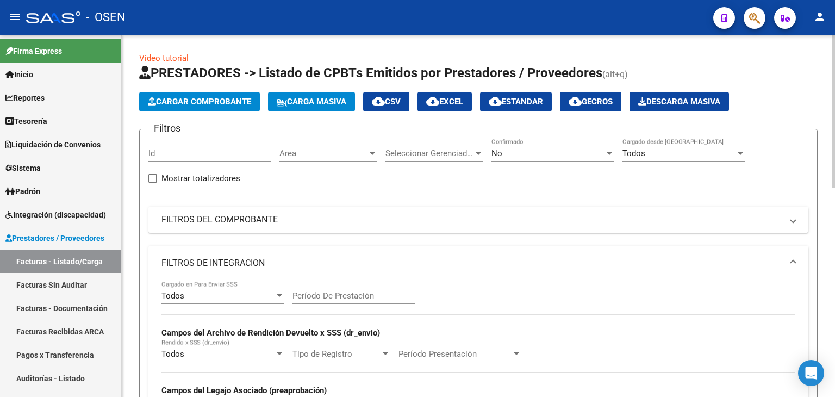
click at [269, 214] on mat-panel-title "FILTROS DEL COMPROBANTE" at bounding box center [471, 220] width 620 height 12
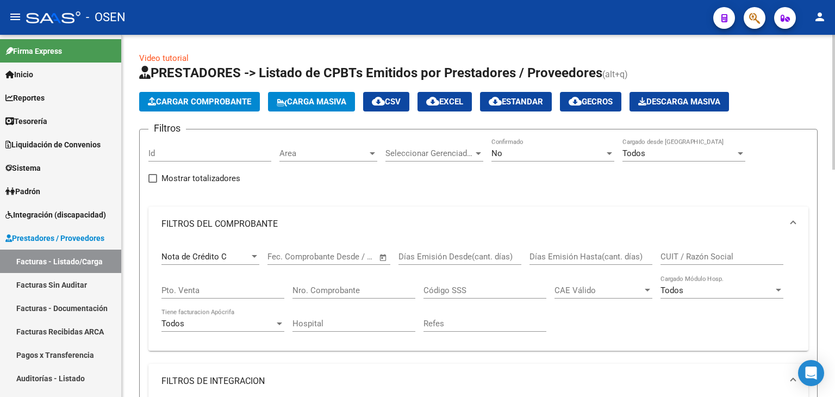
click at [225, 248] on div "Nota de Crédito C Comprobante Tipo" at bounding box center [210, 252] width 98 height 23
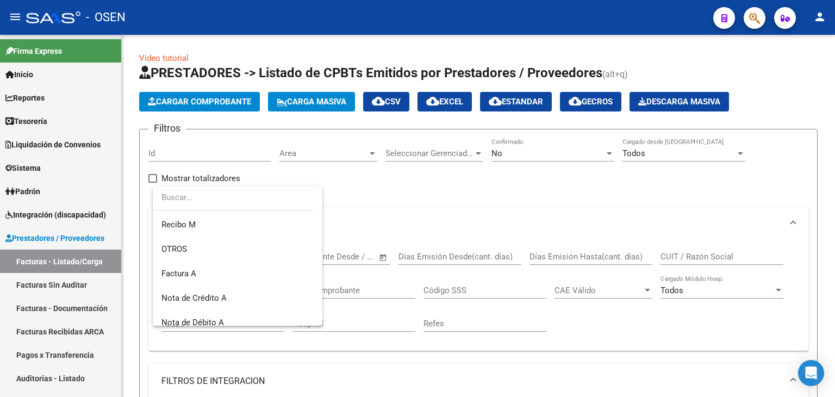
scroll to position [284, 0]
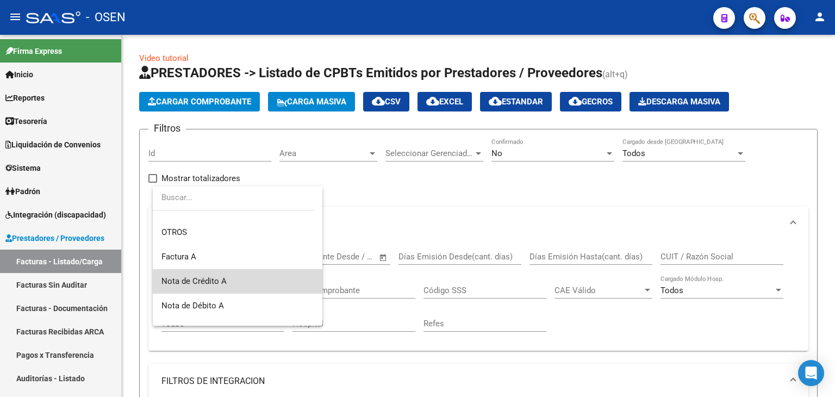
click at [261, 290] on span "Nota de Crédito A" at bounding box center [237, 281] width 152 height 24
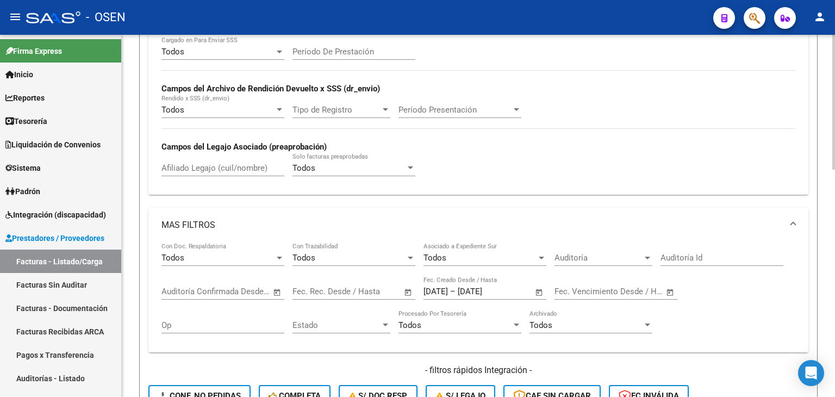
scroll to position [543, 0]
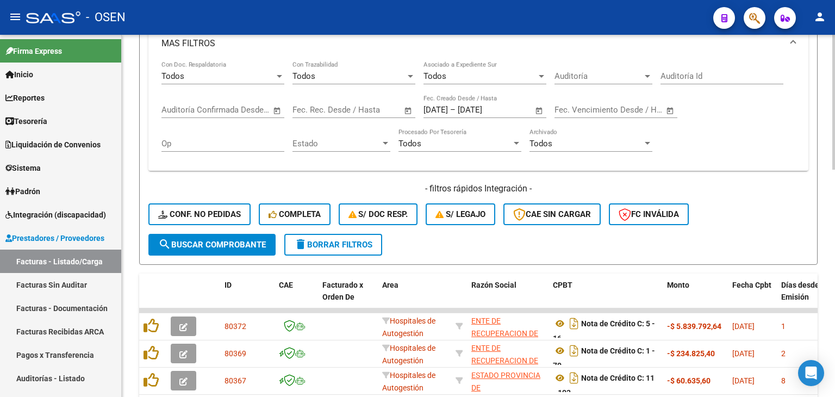
click at [234, 244] on span "search Buscar Comprobante" at bounding box center [212, 245] width 108 height 10
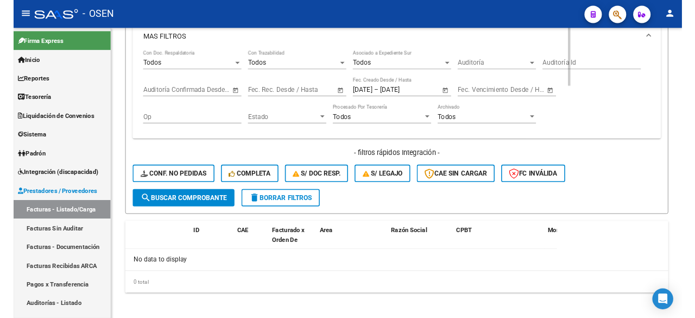
scroll to position [644, 0]
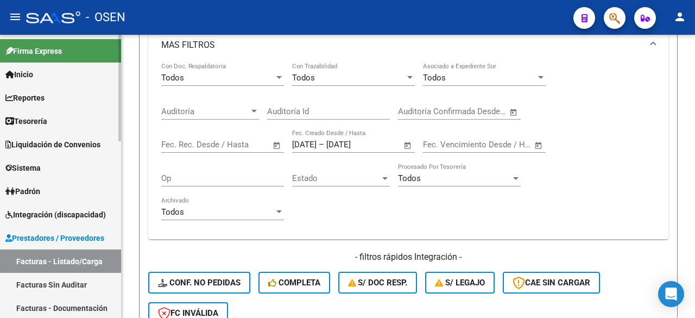
click at [43, 106] on link "Reportes" at bounding box center [60, 97] width 121 height 23
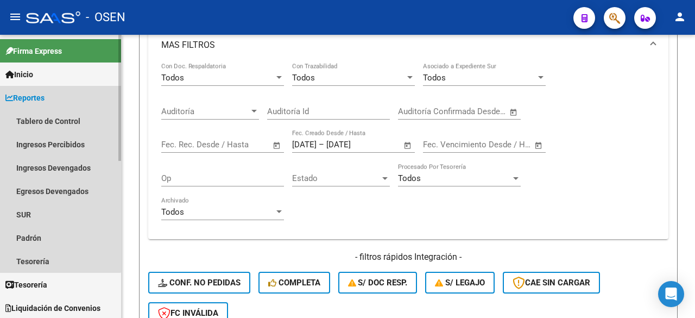
click at [53, 95] on link "Reportes" at bounding box center [60, 97] width 121 height 23
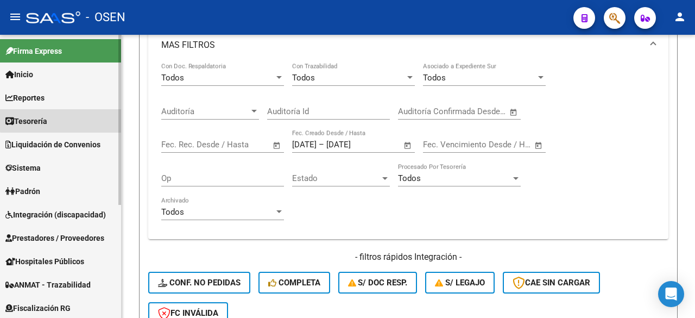
click at [73, 119] on link "Tesorería" at bounding box center [60, 120] width 121 height 23
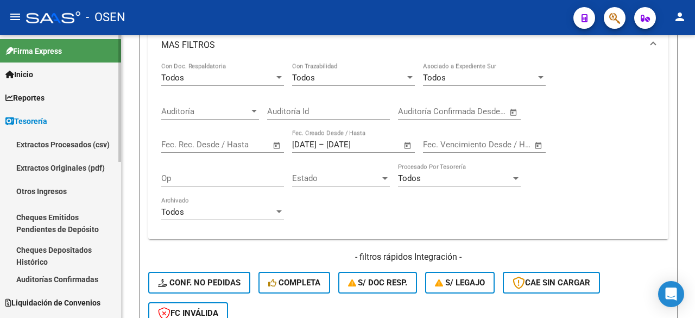
click at [91, 277] on link "Auditorías Confirmadas" at bounding box center [60, 278] width 121 height 23
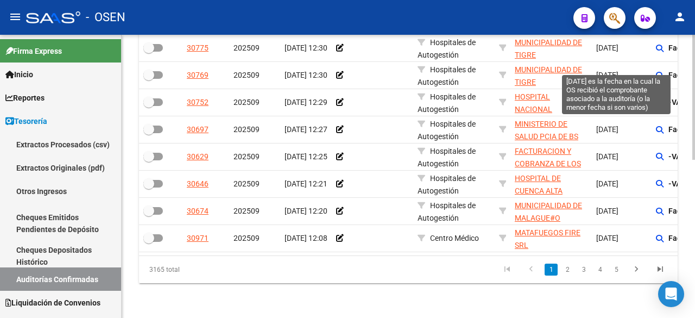
click at [605, 71] on span "[DATE]" at bounding box center [608, 75] width 22 height 9
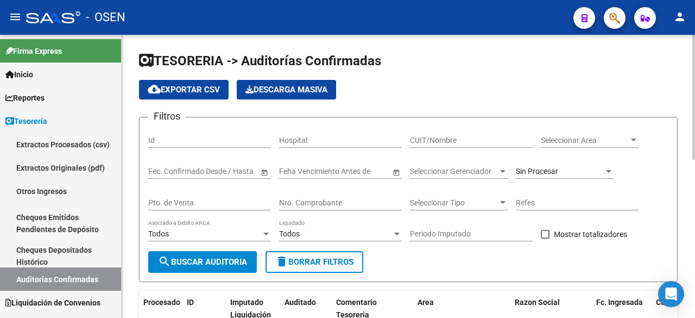
click at [589, 140] on span "Seleccionar Area" at bounding box center [585, 140] width 88 height 9
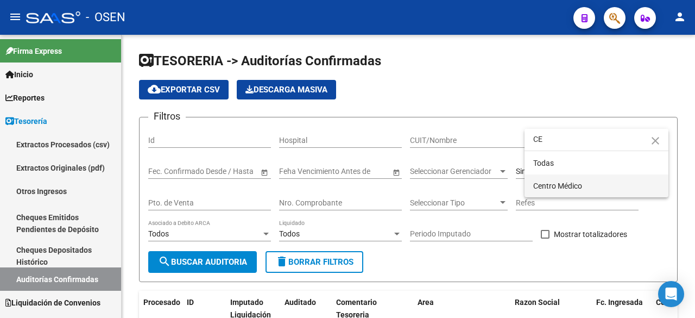
type input "CE"
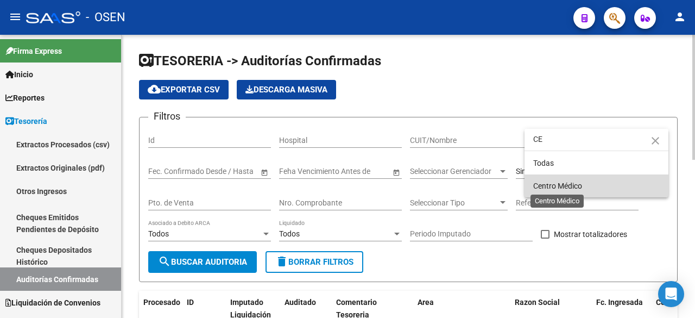
drag, startPoint x: 563, startPoint y: 190, endPoint x: 293, endPoint y: 202, distance: 269.8
click at [561, 189] on span "Centro Médico" at bounding box center [558, 185] width 49 height 9
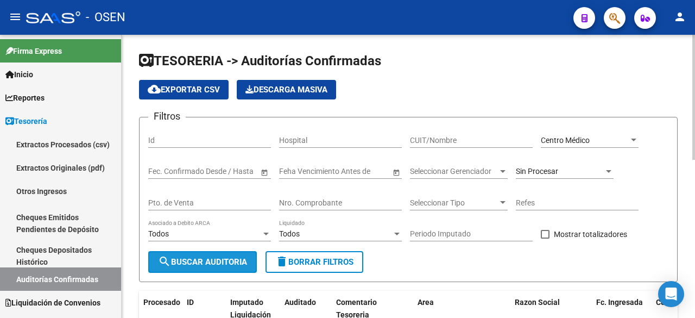
click at [218, 260] on span "search Buscar Auditoria" at bounding box center [202, 262] width 89 height 10
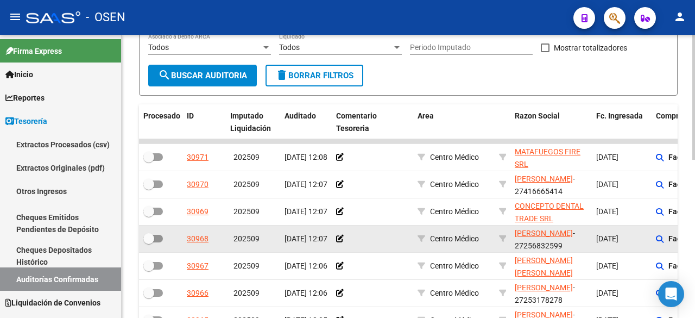
scroll to position [178, 0]
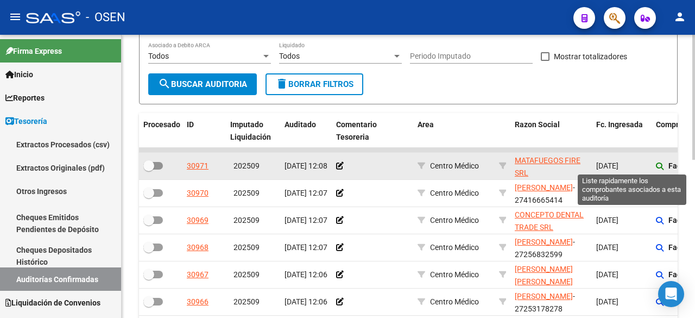
click at [661, 165] on icon at bounding box center [660, 166] width 8 height 8
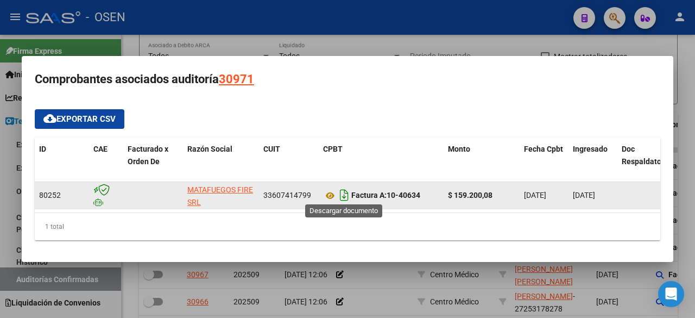
click at [341, 189] on icon "Descargar documento" at bounding box center [344, 194] width 14 height 17
click at [331, 192] on icon at bounding box center [330, 195] width 14 height 13
click at [326, 189] on icon at bounding box center [330, 195] width 14 height 13
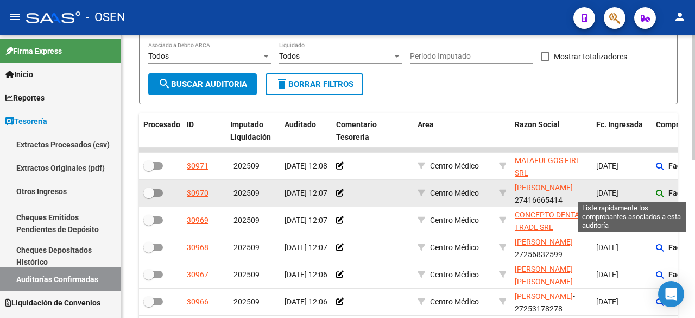
click at [663, 193] on icon at bounding box center [660, 194] width 8 height 8
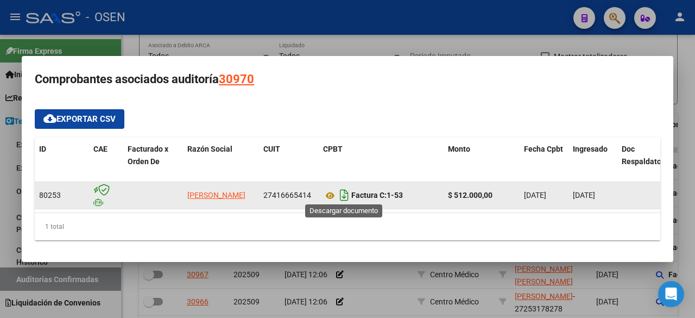
click at [343, 191] on icon "Descargar documento" at bounding box center [344, 194] width 14 height 17
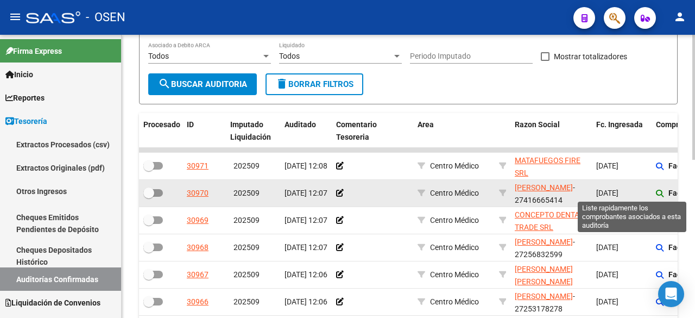
click at [656, 192] on icon at bounding box center [660, 194] width 8 height 8
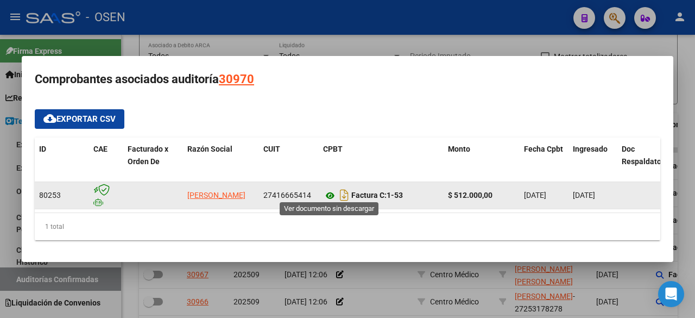
click at [328, 189] on icon at bounding box center [330, 195] width 14 height 13
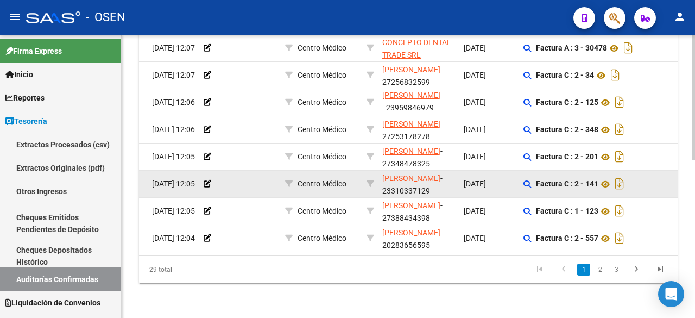
scroll to position [0, 135]
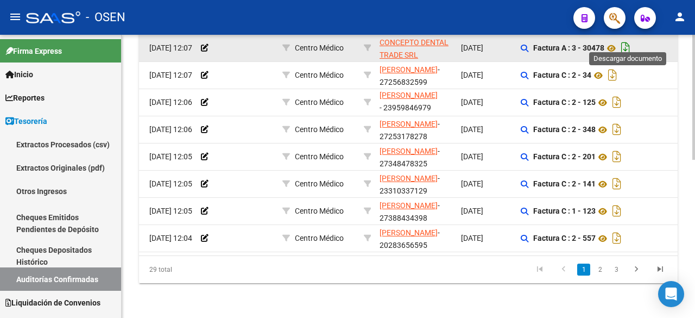
click at [632, 39] on icon "Descargar documento" at bounding box center [626, 47] width 14 height 17
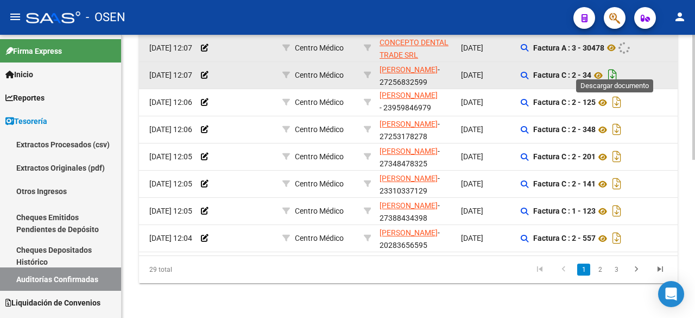
click at [617, 66] on icon "Descargar documento" at bounding box center [613, 74] width 14 height 17
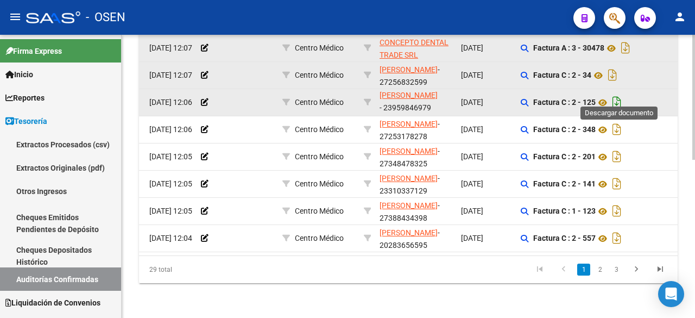
click at [618, 93] on icon "Descargar documento" at bounding box center [617, 101] width 14 height 17
click at [393, 293] on div "TESORERIA -> Auditorías Confirmadas cloud_download Exportar CSV Descarga Masiva…" at bounding box center [409, 1] width 574 height 633
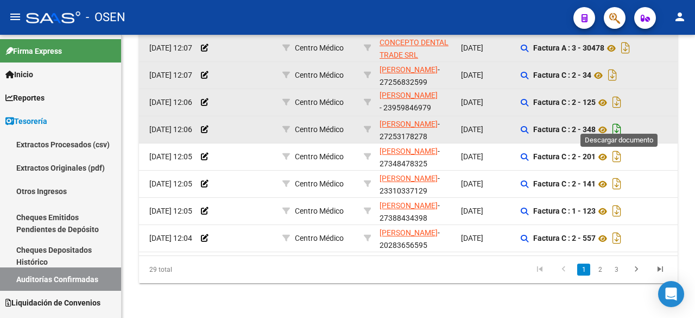
click at [620, 122] on icon "Descargar documento" at bounding box center [617, 129] width 14 height 17
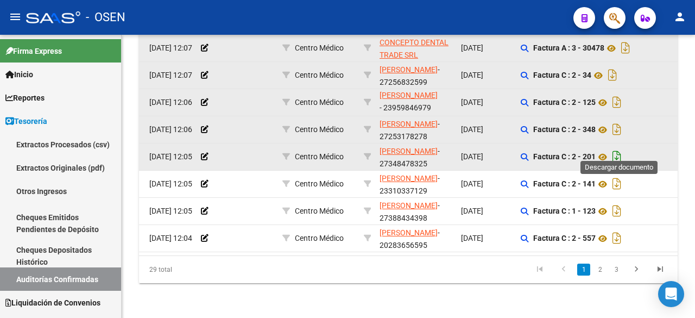
click at [616, 148] on icon "Descargar documento" at bounding box center [617, 156] width 14 height 17
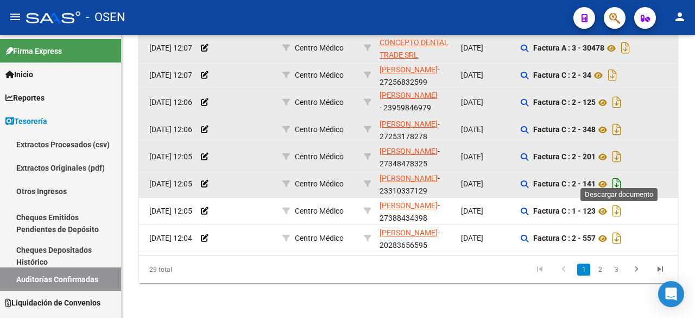
click at [624, 178] on icon "Descargar documento" at bounding box center [617, 183] width 14 height 17
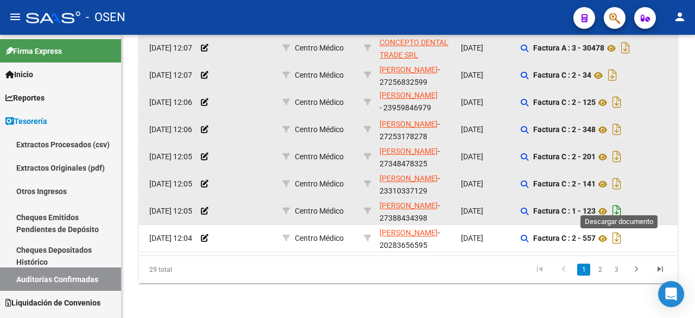
click at [622, 202] on icon "Descargar documento" at bounding box center [617, 210] width 14 height 17
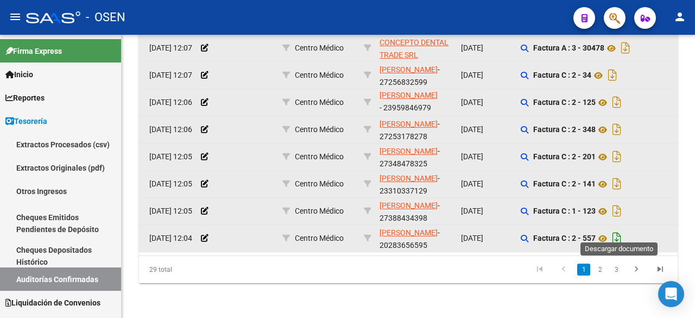
click at [623, 229] on icon "Descargar documento" at bounding box center [617, 237] width 14 height 17
click at [602, 270] on link "2" at bounding box center [600, 270] width 13 height 12
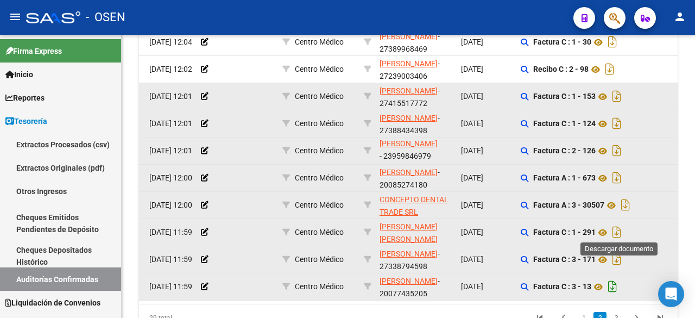
scroll to position [178, 0]
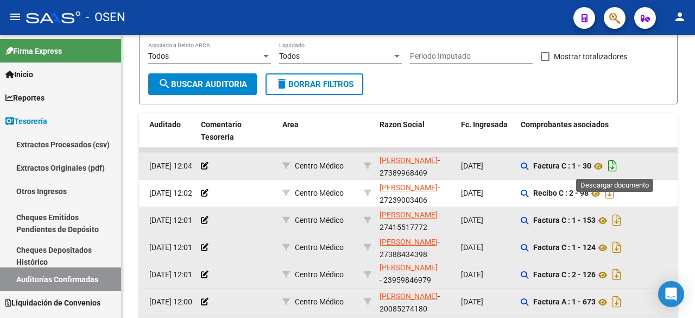
click at [616, 168] on icon "Descargar documento" at bounding box center [613, 165] width 14 height 17
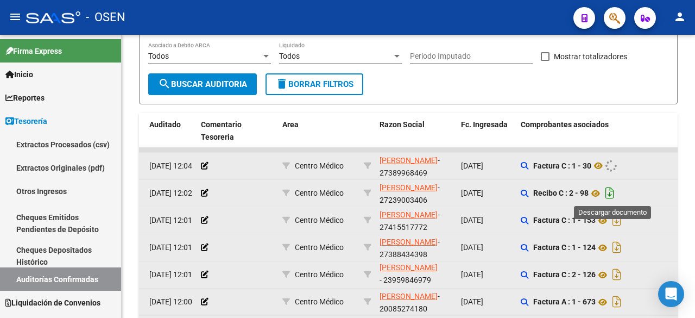
click at [614, 190] on icon "Descargar documento" at bounding box center [610, 192] width 14 height 17
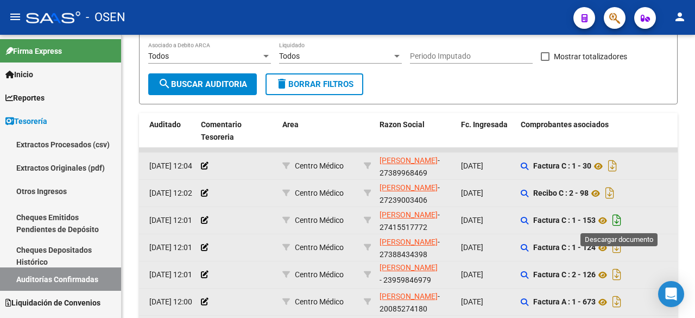
click at [624, 226] on icon "Descargar documento" at bounding box center [617, 219] width 14 height 17
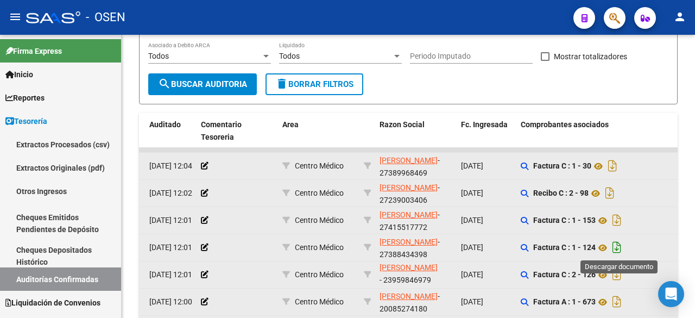
click at [624, 247] on icon "Descargar documento" at bounding box center [617, 247] width 14 height 17
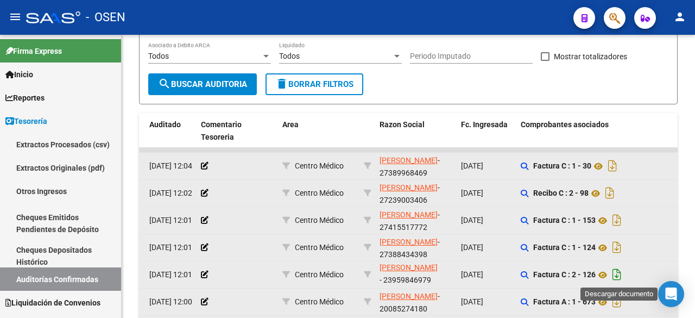
click at [619, 274] on icon "Descargar documento" at bounding box center [617, 274] width 14 height 17
click at [623, 304] on icon "Descargar documento" at bounding box center [617, 301] width 14 height 17
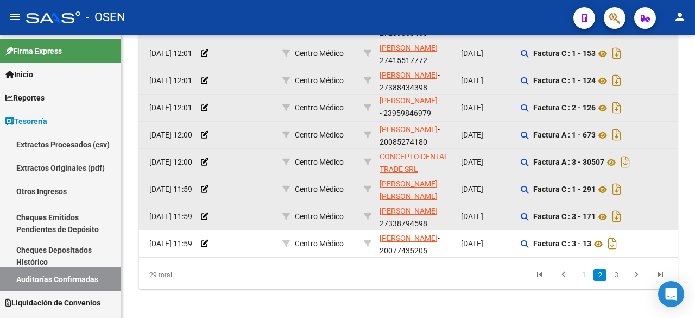
scroll to position [359, 0]
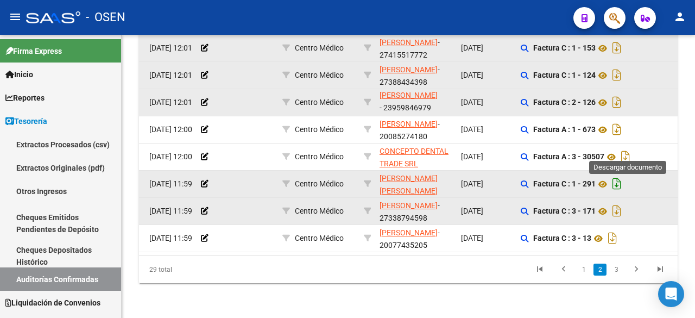
drag, startPoint x: 634, startPoint y: 151, endPoint x: 619, endPoint y: 180, distance: 32.1
click at [633, 152] on icon "Descargar documento" at bounding box center [626, 156] width 14 height 17
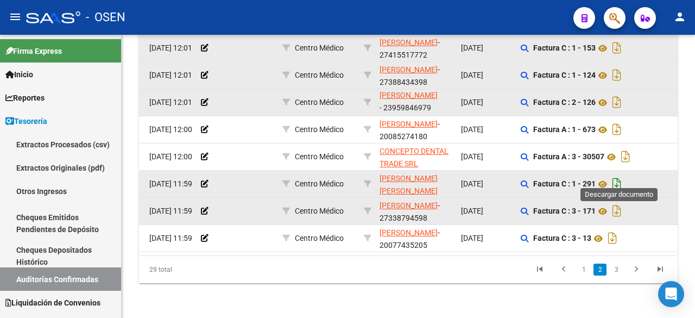
drag, startPoint x: 620, startPoint y: 175, endPoint x: 629, endPoint y: 199, distance: 24.7
click at [619, 176] on icon "Descargar documento" at bounding box center [617, 183] width 14 height 17
click at [493, 298] on div "TESORERIA -> Auditorías Confirmadas cloud_download Exportar CSV Descarga Masiva…" at bounding box center [409, 1] width 574 height 633
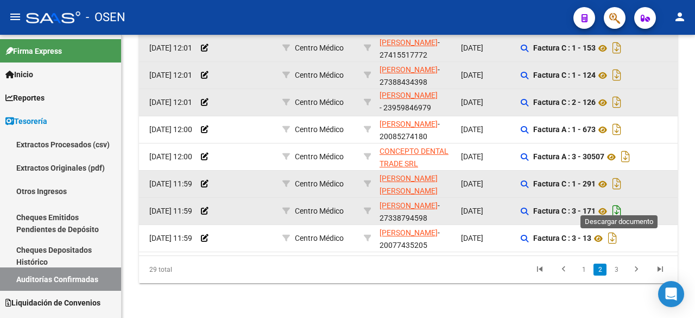
click at [617, 202] on icon "Descargar documento" at bounding box center [617, 210] width 14 height 17
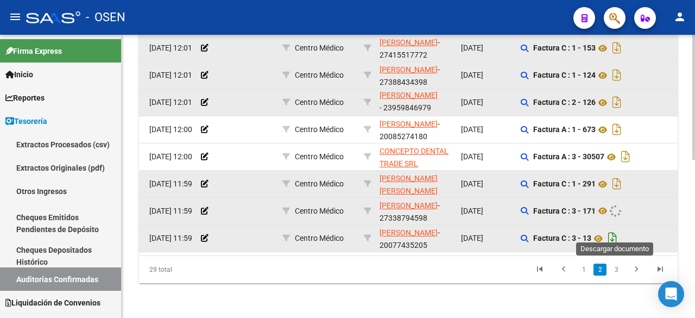
click at [617, 229] on icon "Descargar documento" at bounding box center [613, 237] width 14 height 17
click at [617, 272] on link "3" at bounding box center [616, 270] width 13 height 12
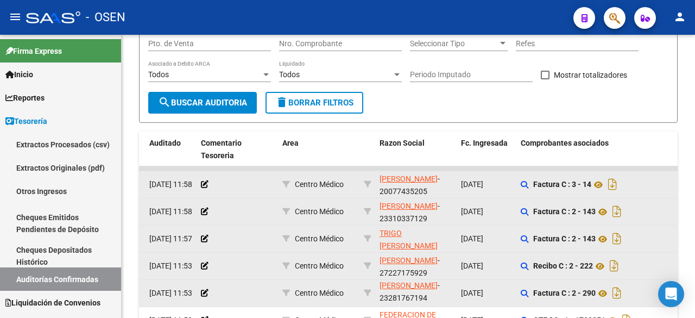
scroll to position [150, 0]
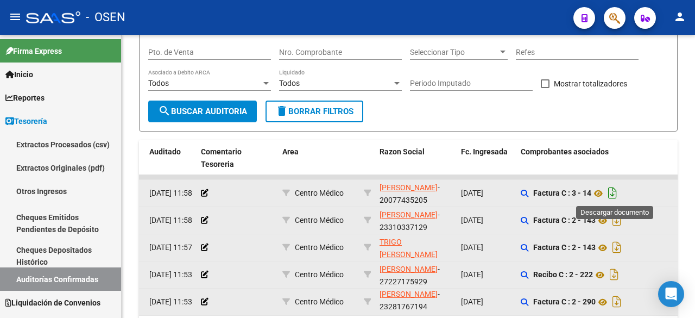
click at [619, 193] on icon "Descargar documento" at bounding box center [613, 192] width 14 height 17
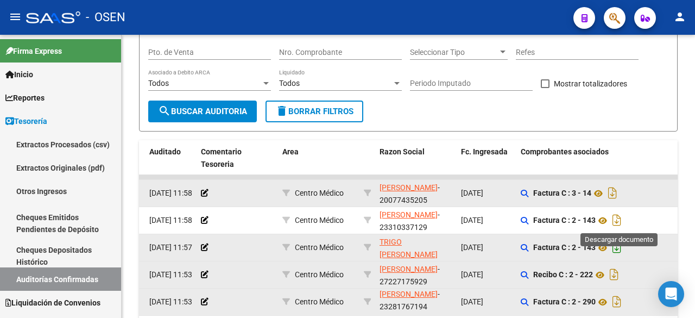
drag, startPoint x: 623, startPoint y: 221, endPoint x: 614, endPoint y: 239, distance: 19.9
click at [622, 221] on icon "Descargar documento" at bounding box center [617, 219] width 14 height 17
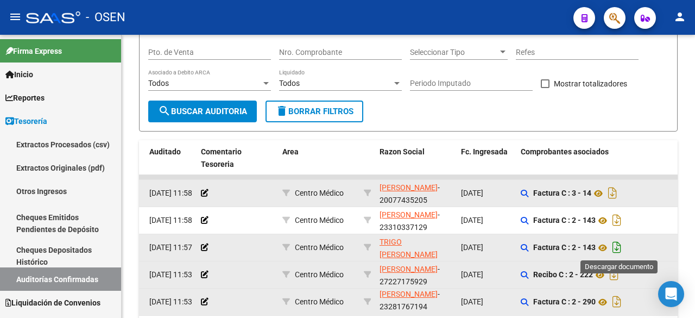
click at [618, 250] on icon "Descargar documento" at bounding box center [617, 247] width 14 height 17
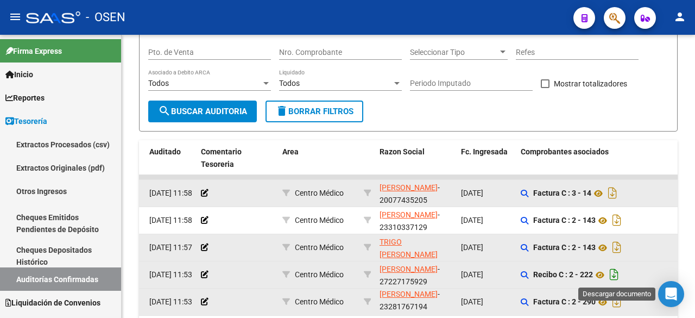
click at [618, 274] on icon "Descargar documento" at bounding box center [614, 274] width 14 height 17
click at [615, 300] on icon "Descargar documento" at bounding box center [617, 301] width 14 height 17
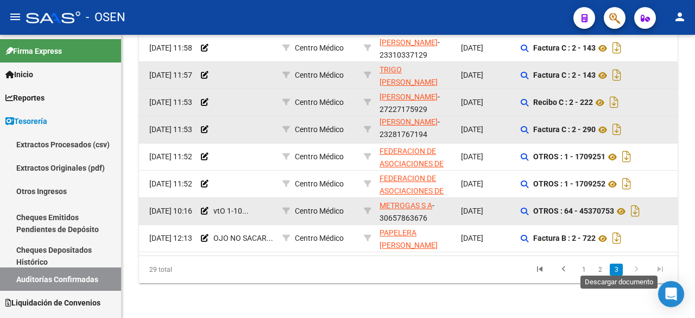
scroll to position [331, 0]
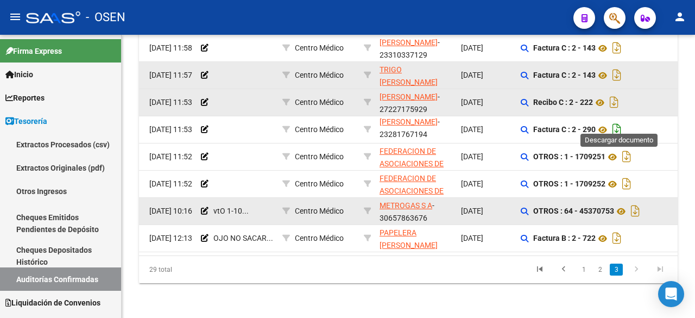
click at [623, 123] on icon "Descargar documento" at bounding box center [617, 129] width 14 height 17
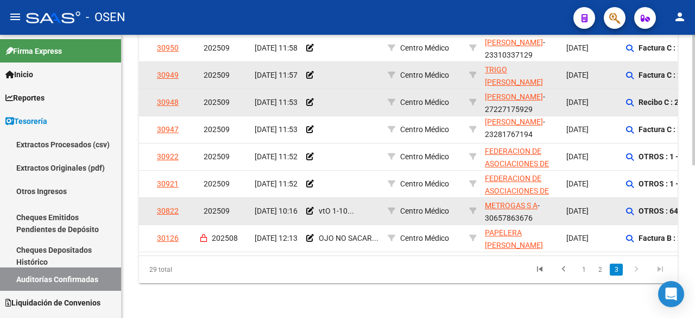
click at [587, 265] on link "1" at bounding box center [584, 270] width 13 height 12
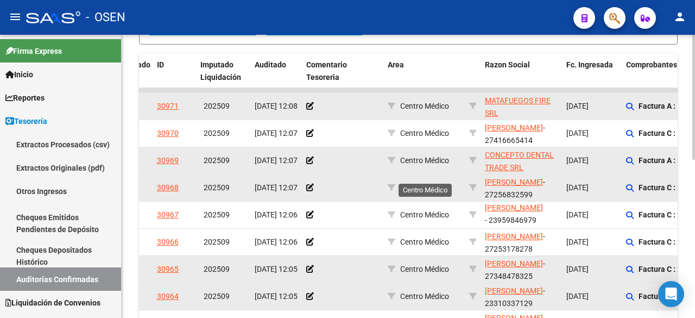
scroll to position [150, 0]
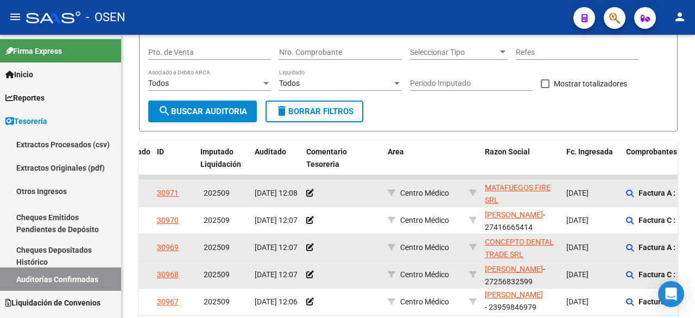
click at [635, 254] on div "Factura A : 3 - 30478" at bounding box center [703, 247] width 154 height 17
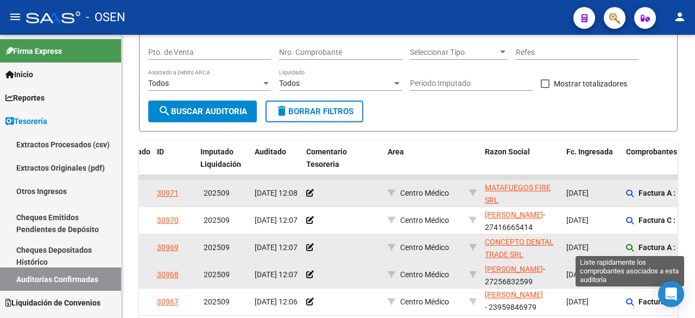
click at [631, 247] on icon at bounding box center [630, 248] width 8 height 8
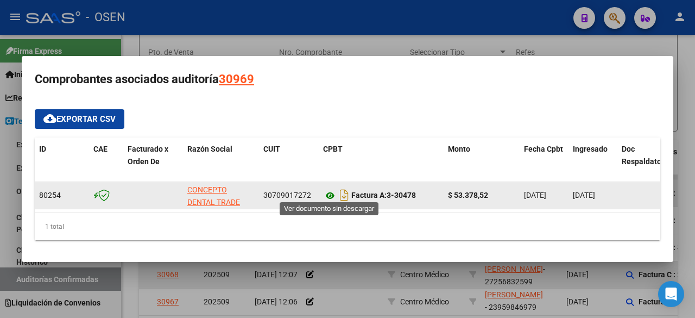
click at [330, 191] on icon at bounding box center [330, 195] width 14 height 13
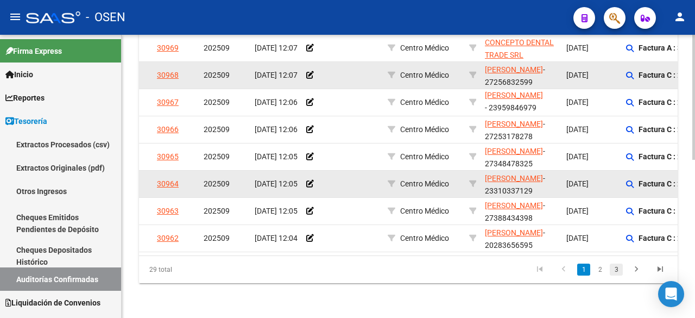
click at [619, 269] on link "3" at bounding box center [616, 270] width 13 height 12
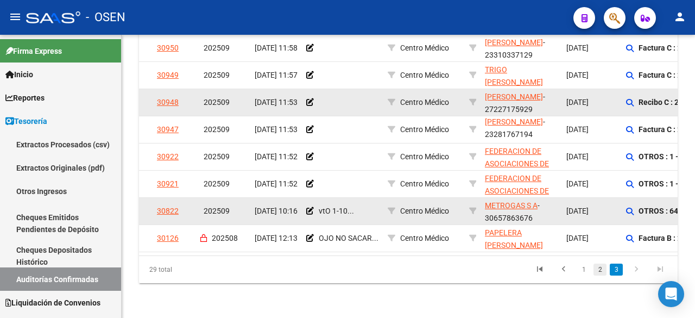
click at [600, 271] on link "2" at bounding box center [600, 270] width 13 height 12
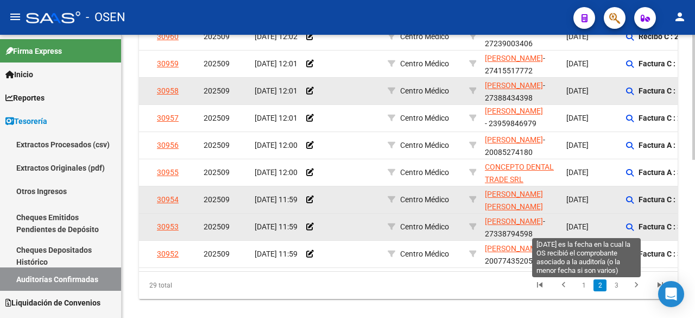
scroll to position [27, 0]
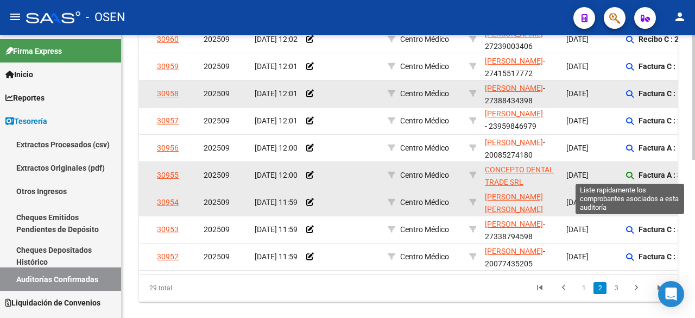
click at [631, 175] on icon at bounding box center [630, 176] width 8 height 8
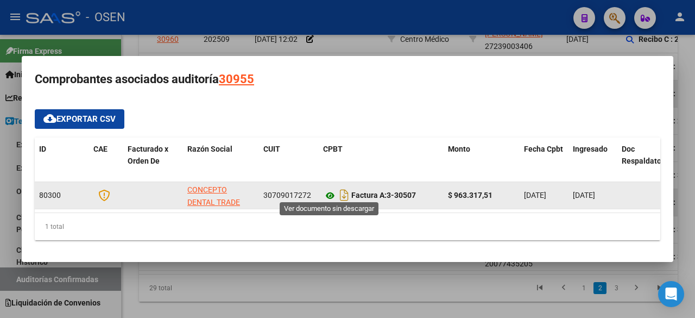
click at [325, 192] on icon at bounding box center [330, 195] width 14 height 13
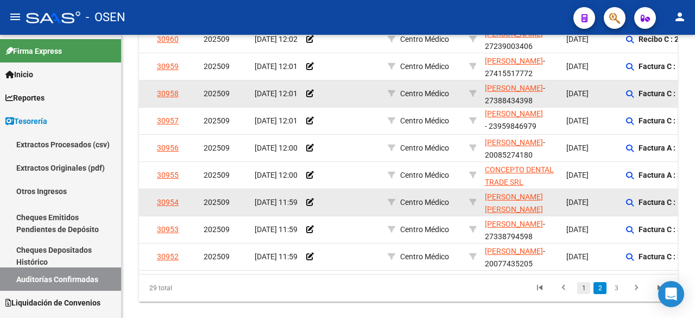
click at [585, 294] on link "1" at bounding box center [584, 288] width 13 height 12
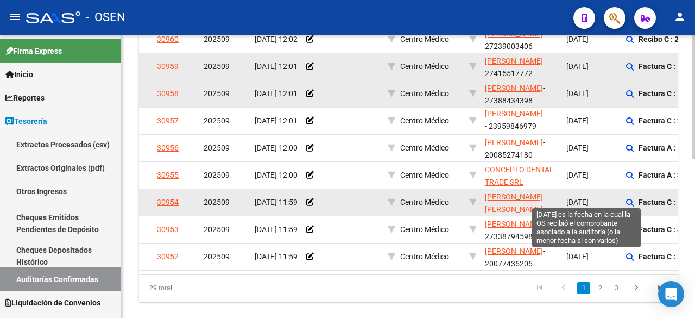
scroll to position [153, 0]
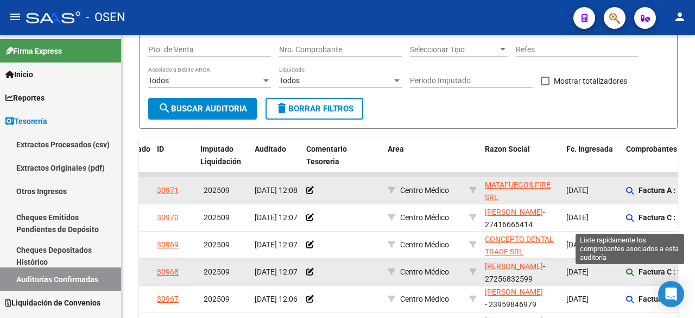
click at [631, 274] on icon at bounding box center [630, 272] width 8 height 8
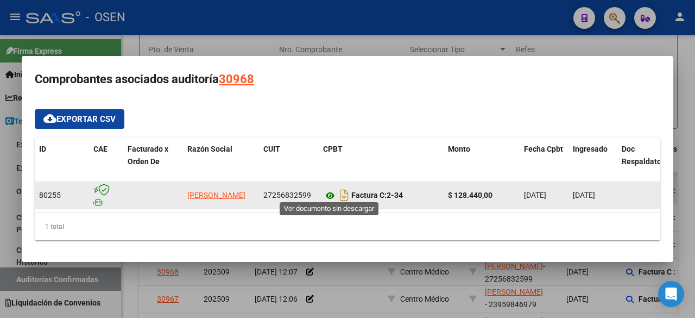
click at [328, 192] on icon at bounding box center [330, 195] width 14 height 13
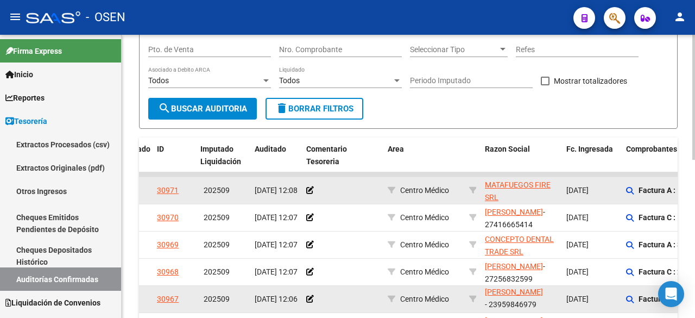
scroll to position [0, 0]
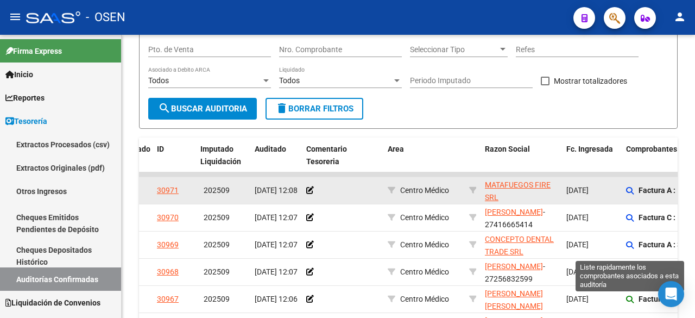
click at [628, 297] on icon at bounding box center [630, 300] width 8 height 8
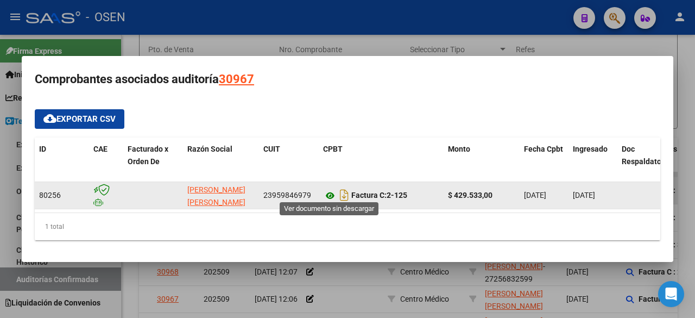
click at [328, 190] on icon at bounding box center [330, 195] width 14 height 13
click at [483, 182] on datatable-body-cell "$ 429.533,00" at bounding box center [482, 195] width 76 height 27
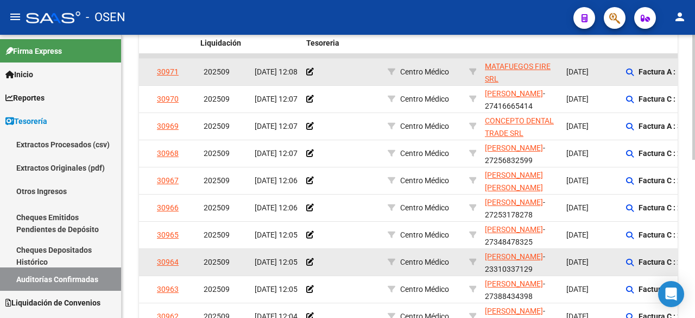
click at [694, 191] on div at bounding box center [694, 220] width 3 height 125
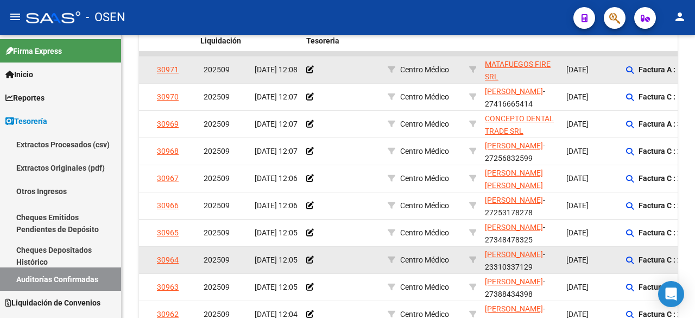
click at [634, 200] on div "Factura C : 2 - 348" at bounding box center [703, 205] width 154 height 17
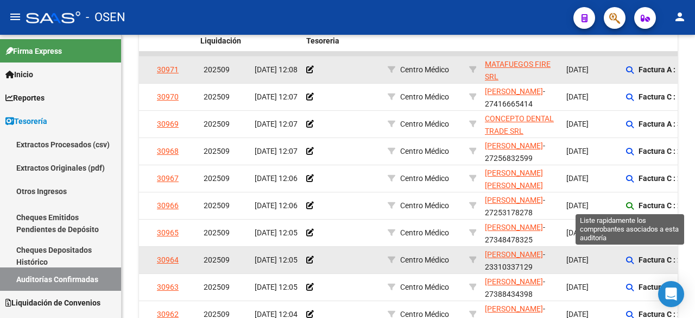
click at [630, 204] on icon at bounding box center [630, 206] width 8 height 8
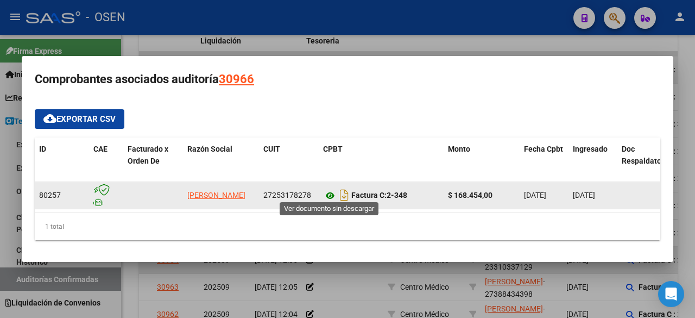
click at [333, 190] on icon at bounding box center [330, 195] width 14 height 13
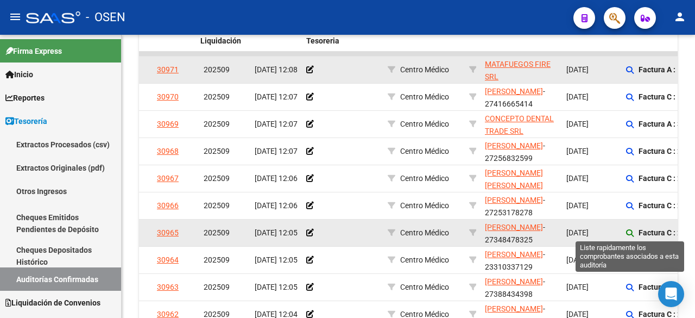
click at [629, 229] on icon at bounding box center [630, 233] width 8 height 8
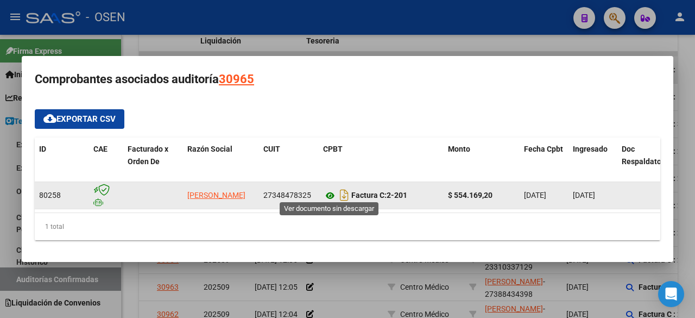
click at [328, 189] on icon at bounding box center [330, 195] width 14 height 13
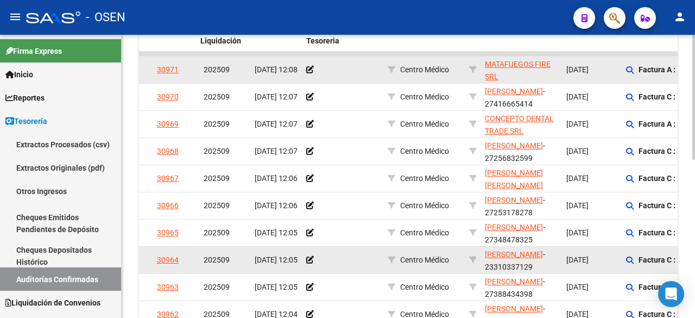
click at [624, 259] on datatable-body-cell "Factura C : 2 - 141" at bounding box center [703, 260] width 163 height 27
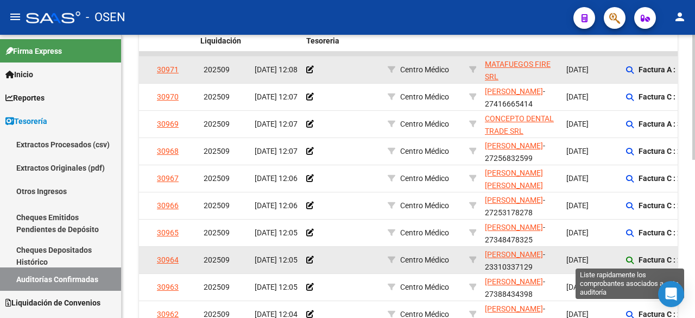
click at [628, 259] on icon at bounding box center [630, 260] width 8 height 8
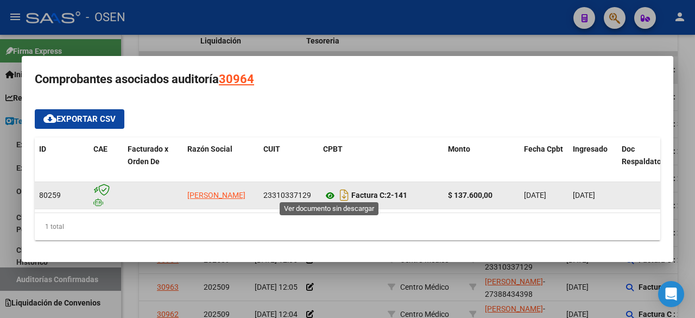
click at [327, 193] on icon at bounding box center [330, 195] width 14 height 13
click at [334, 189] on icon at bounding box center [330, 195] width 14 height 13
click at [329, 189] on icon at bounding box center [330, 195] width 14 height 13
click at [328, 195] on icon at bounding box center [330, 195] width 14 height 13
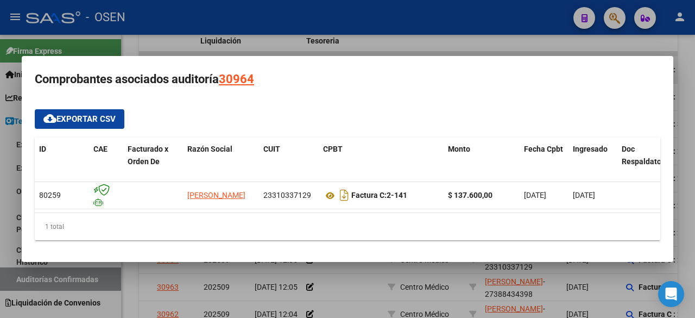
click at [380, 101] on mat-dialog-content "cloud_download Exportar CSV ID CAE Facturado x Orden De Razón Social CUIT CPBT …" at bounding box center [348, 175] width 652 height 149
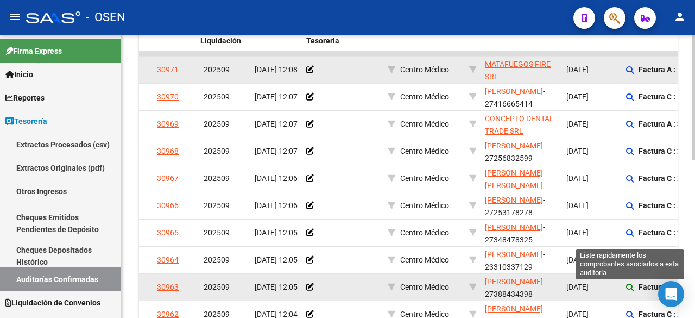
click at [629, 288] on icon at bounding box center [630, 288] width 8 height 8
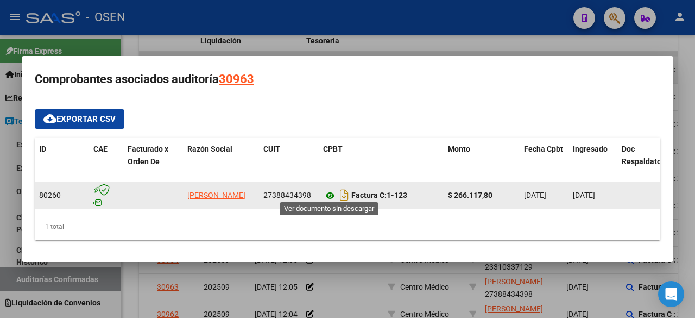
click at [330, 190] on icon at bounding box center [330, 195] width 14 height 13
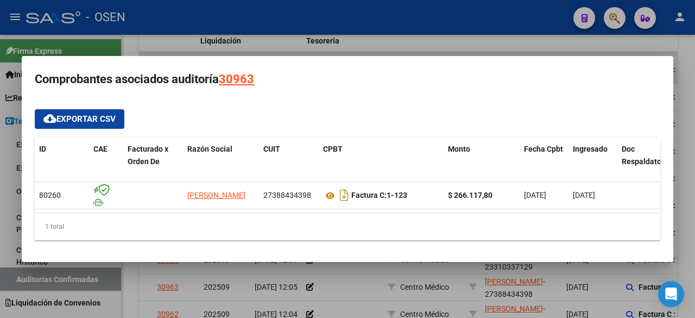
click at [517, 47] on div at bounding box center [347, 159] width 695 height 318
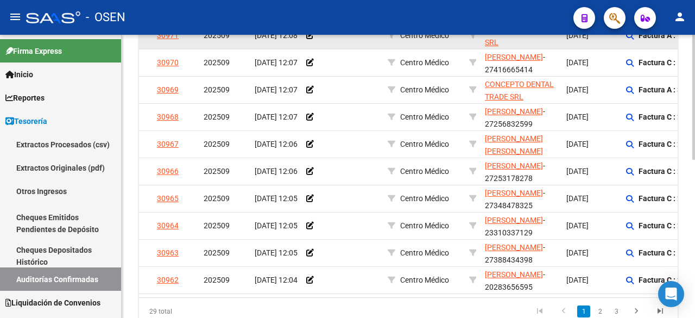
scroll to position [313, 0]
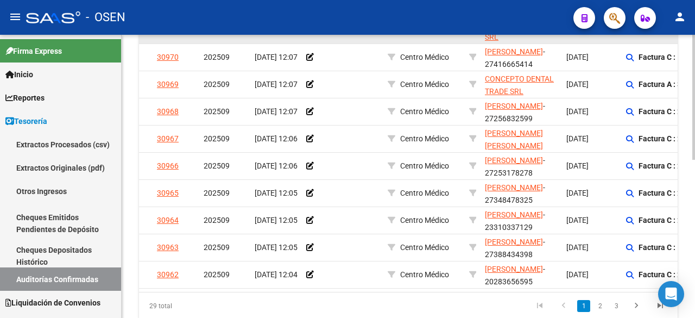
click at [695, 212] on div at bounding box center [694, 239] width 3 height 125
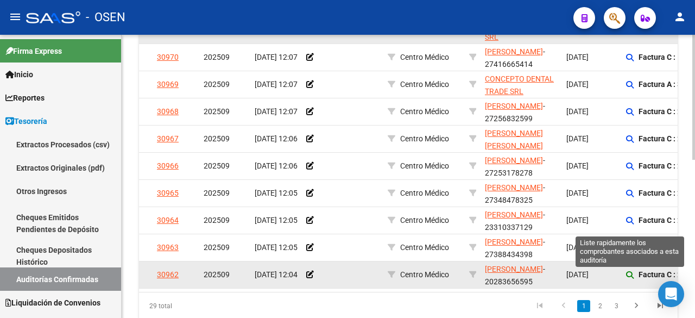
click at [634, 274] on icon at bounding box center [630, 275] width 8 height 8
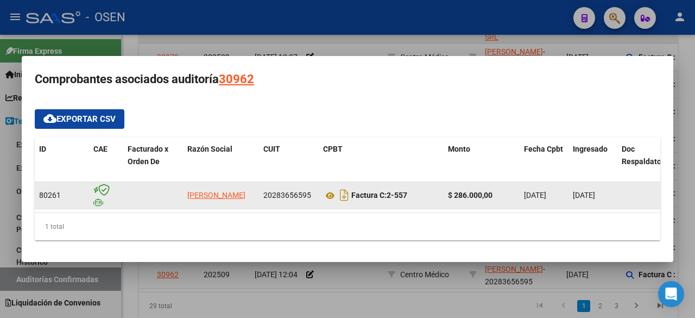
click at [324, 186] on div "Factura C: 2-557" at bounding box center [381, 194] width 116 height 17
click at [327, 189] on icon at bounding box center [330, 195] width 14 height 13
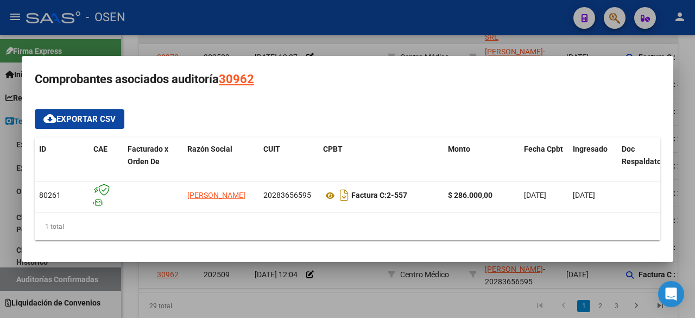
click at [507, 84] on h3 "Comprobantes asociados auditoría 30962" at bounding box center [348, 79] width 626 height 21
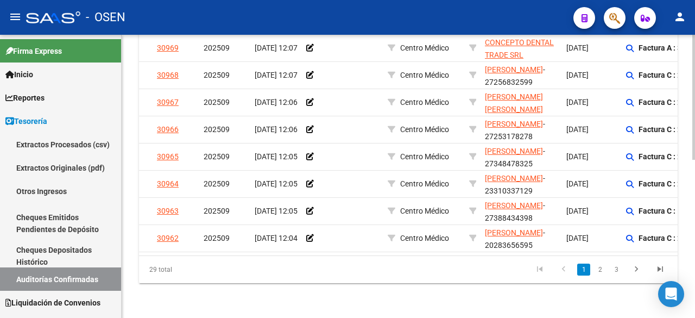
click at [692, 219] on div "TESORERIA -> Auditorías Confirmadas cloud_download Exportar CSV Descarga Masiva…" at bounding box center [410, 1] width 576 height 633
click at [606, 267] on link "2" at bounding box center [600, 270] width 13 height 12
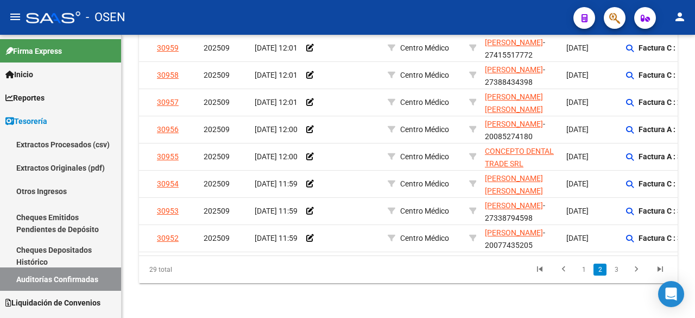
scroll to position [177, 0]
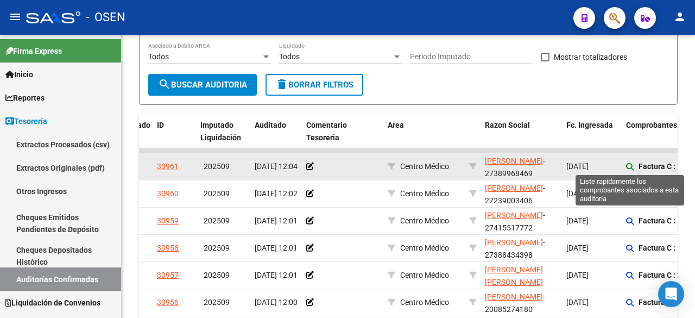
click at [628, 167] on icon at bounding box center [630, 167] width 8 height 8
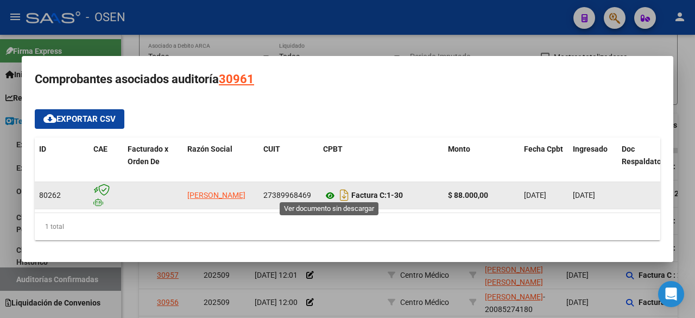
click at [331, 189] on icon at bounding box center [330, 195] width 14 height 13
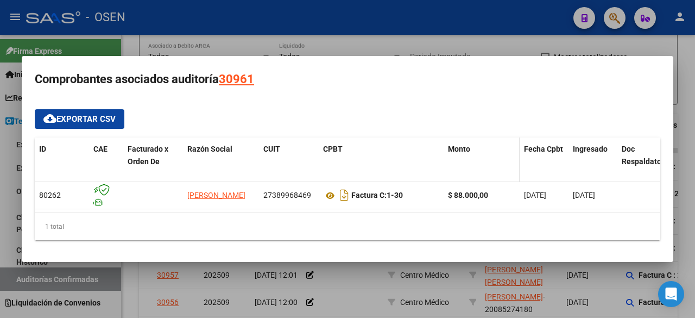
click at [481, 137] on datatable-header-cell "Monto" at bounding box center [482, 161] width 76 height 48
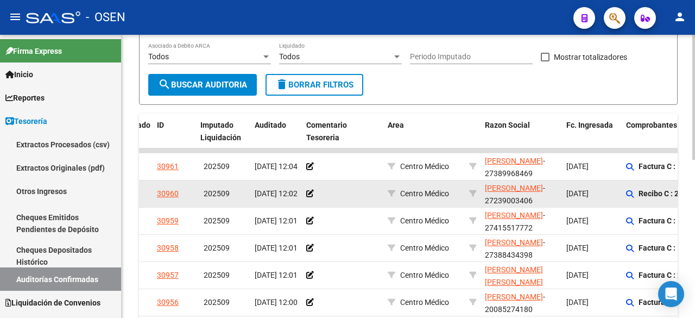
click at [629, 188] on div "Recibo C : 2 - 98" at bounding box center [703, 193] width 154 height 17
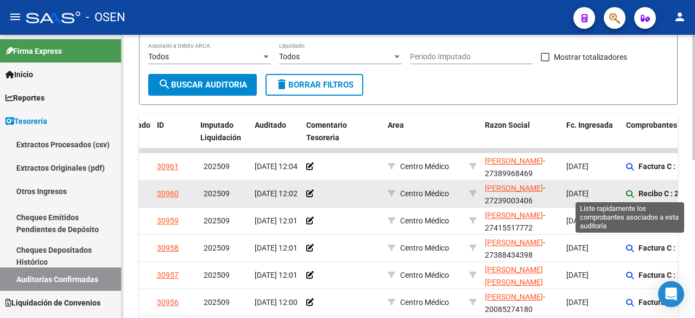
click at [629, 195] on icon at bounding box center [630, 194] width 8 height 8
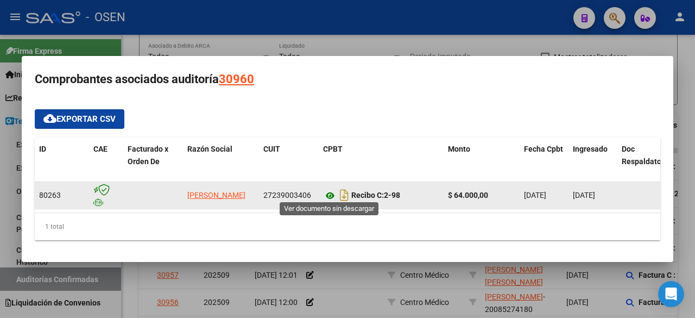
click at [332, 189] on icon at bounding box center [330, 195] width 14 height 13
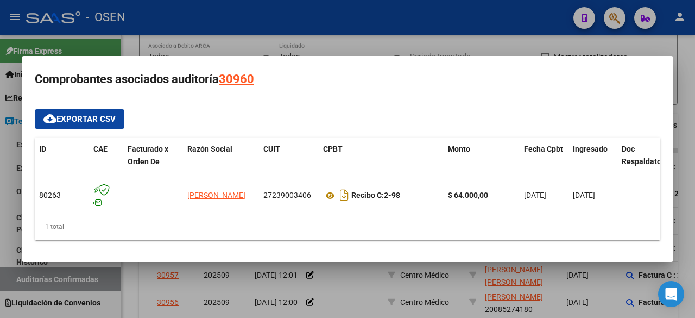
click at [504, 40] on div at bounding box center [347, 159] width 695 height 318
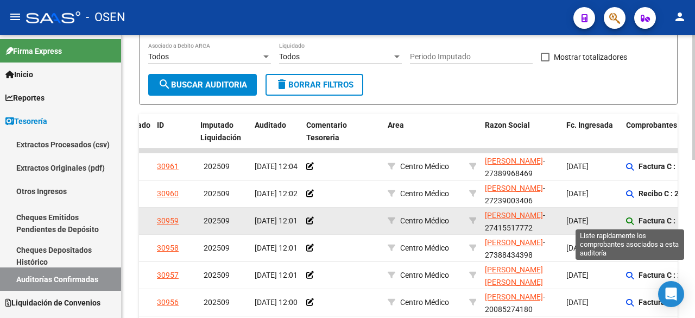
click at [630, 222] on icon at bounding box center [630, 221] width 8 height 8
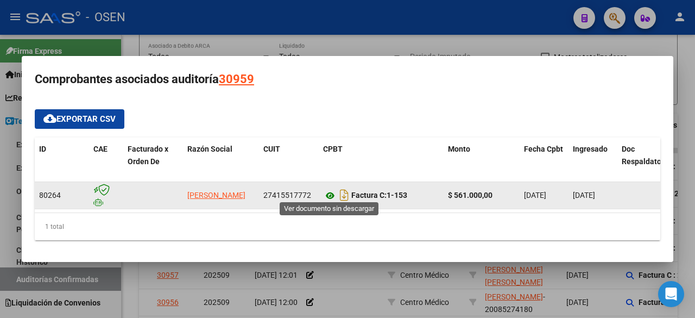
click at [329, 189] on icon at bounding box center [330, 195] width 14 height 13
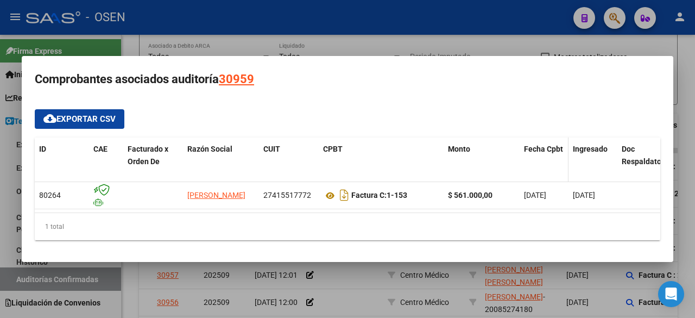
click at [532, 161] on datatable-header-cell "Fecha Cpbt" at bounding box center [544, 161] width 49 height 48
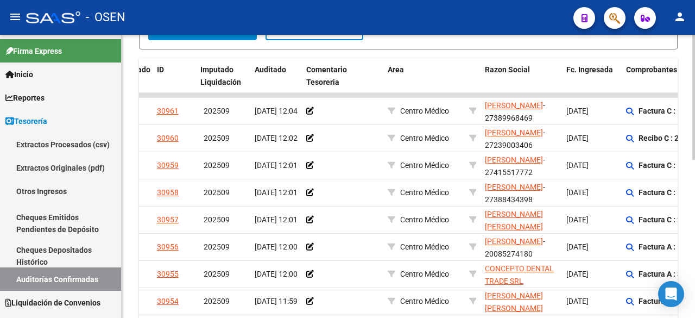
click at [692, 171] on div "TESORERIA -> Auditorías Confirmadas cloud_download Exportar CSV Descarga Masiva…" at bounding box center [410, 118] width 576 height 633
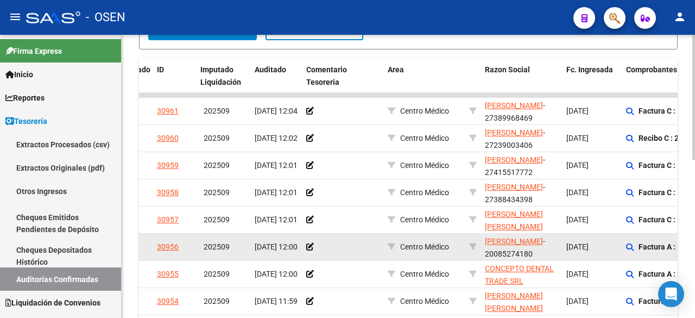
scroll to position [237, 0]
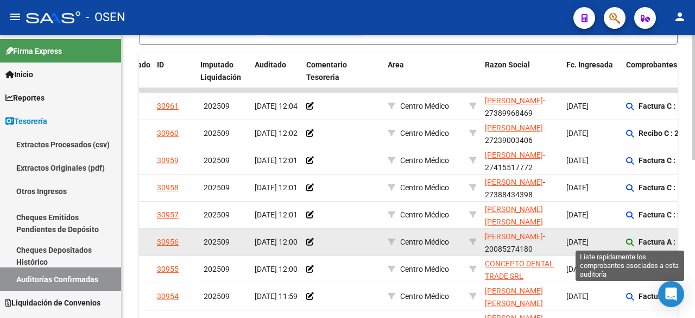
click at [633, 239] on icon at bounding box center [630, 243] width 8 height 8
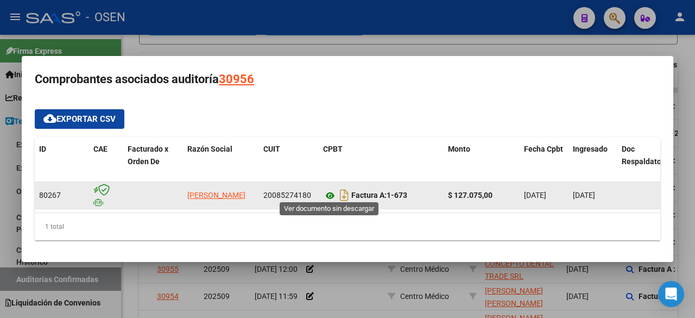
click at [327, 190] on icon at bounding box center [330, 195] width 14 height 13
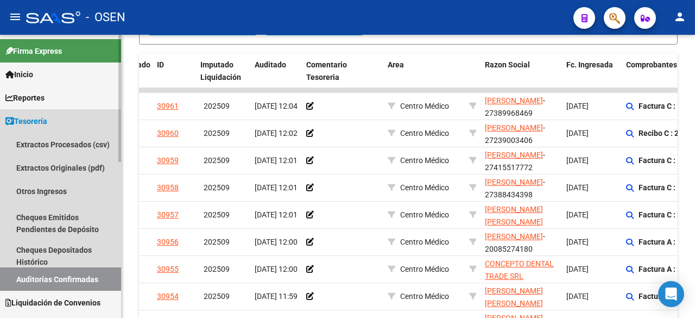
click at [47, 121] on span "Tesorería" at bounding box center [26, 121] width 42 height 12
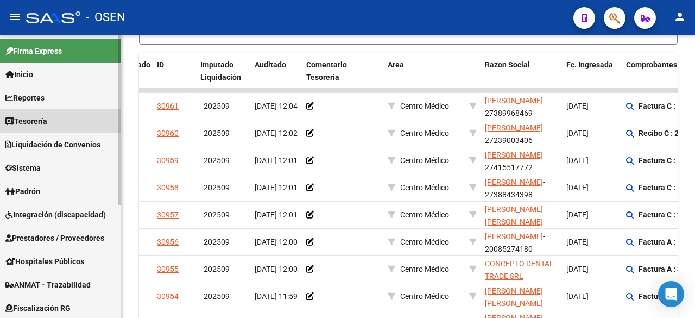
click at [47, 120] on span "Tesorería" at bounding box center [26, 121] width 42 height 12
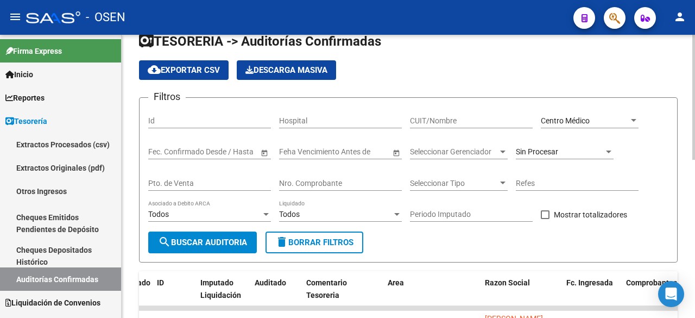
scroll to position [0, 0]
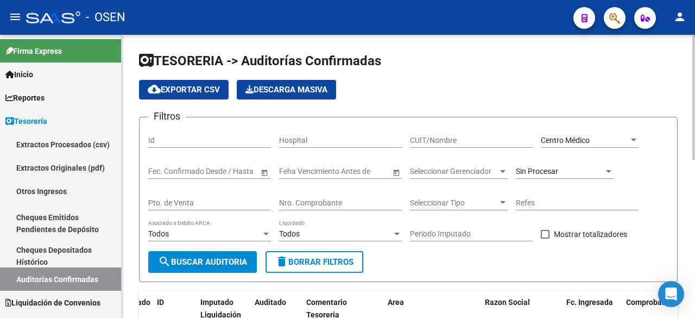
click at [470, 141] on input "CUIT/Nombre" at bounding box center [471, 140] width 123 height 9
type input "[PERSON_NAME]"
click at [233, 262] on span "search Buscar Auditoria" at bounding box center [202, 262] width 89 height 10
drag, startPoint x: 491, startPoint y: 133, endPoint x: 498, endPoint y: 131, distance: 7.8
click at [492, 133] on div "[PERSON_NAME] CUIT/Nombre" at bounding box center [471, 137] width 123 height 22
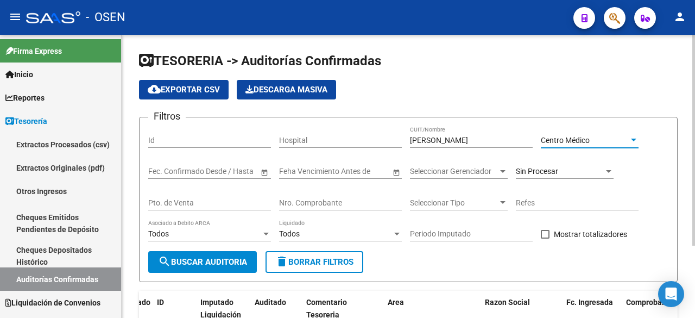
click at [586, 136] on span "Centro Médico" at bounding box center [565, 140] width 49 height 9
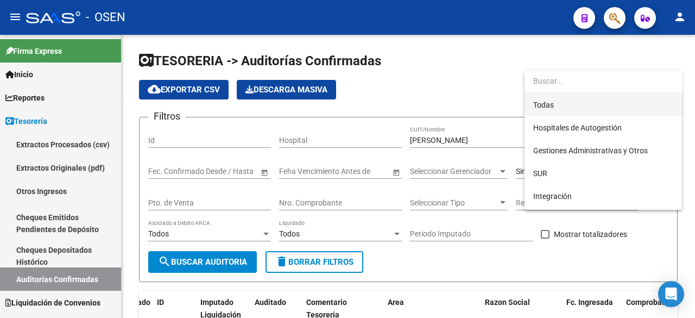
click at [588, 110] on span "Todas" at bounding box center [604, 104] width 140 height 23
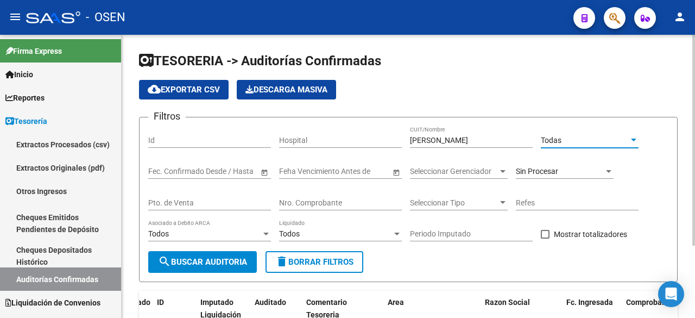
click at [217, 269] on button "search Buscar Auditoria" at bounding box center [202, 262] width 109 height 22
click at [543, 174] on span "Sin Procesar" at bounding box center [537, 171] width 42 height 9
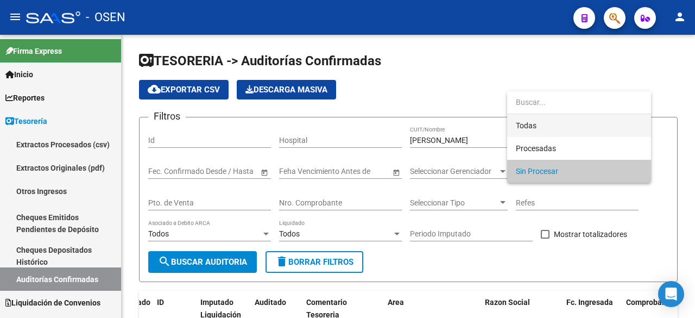
click at [560, 129] on span "Todas" at bounding box center [579, 125] width 127 height 23
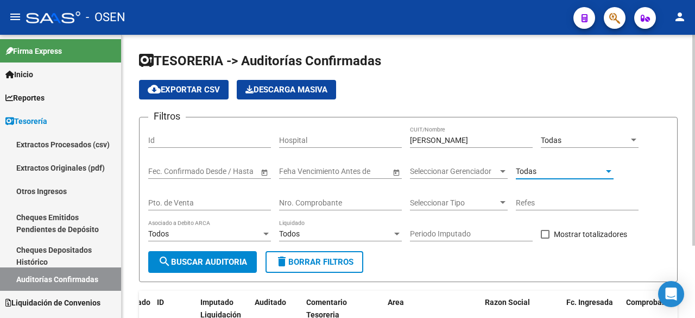
click at [211, 263] on span "search Buscar Auditoria" at bounding box center [202, 262] width 89 height 10
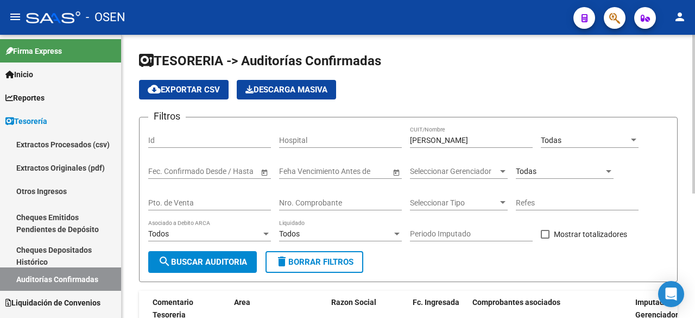
click at [493, 143] on input "[PERSON_NAME]" at bounding box center [471, 140] width 123 height 9
drag, startPoint x: 498, startPoint y: 140, endPoint x: 174, endPoint y: 147, distance: 324.4
click at [182, 147] on div "Filtros Id Hospital [PERSON_NAME] CUIT/Nombre Todas Seleccionar Area Fecha inic…" at bounding box center [408, 188] width 520 height 125
click at [622, 141] on div "Todas" at bounding box center [585, 140] width 88 height 9
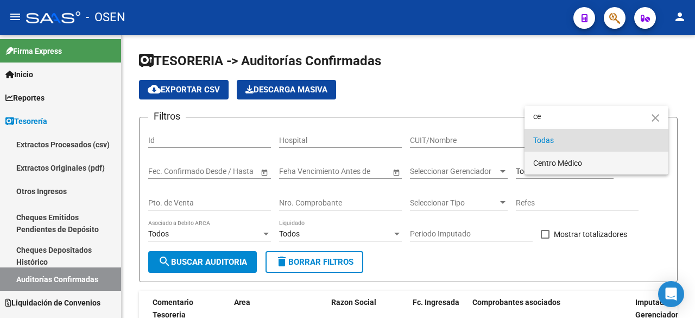
type input "ce"
drag, startPoint x: 612, startPoint y: 158, endPoint x: 595, endPoint y: 164, distance: 17.9
click at [609, 159] on span "Centro Médico" at bounding box center [597, 163] width 127 height 23
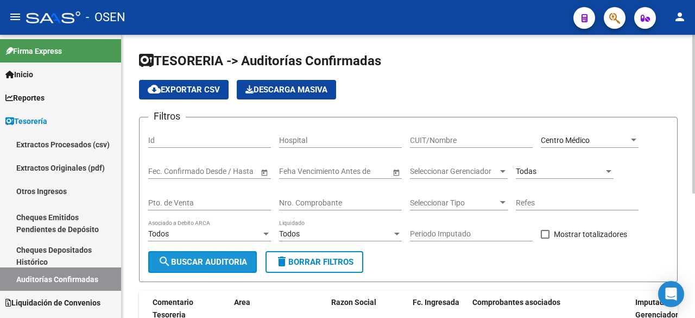
click at [229, 272] on button "search Buscar Auditoria" at bounding box center [202, 262] width 109 height 22
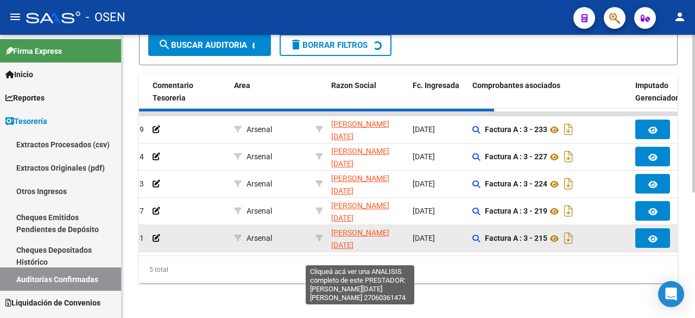
checkbox input "false"
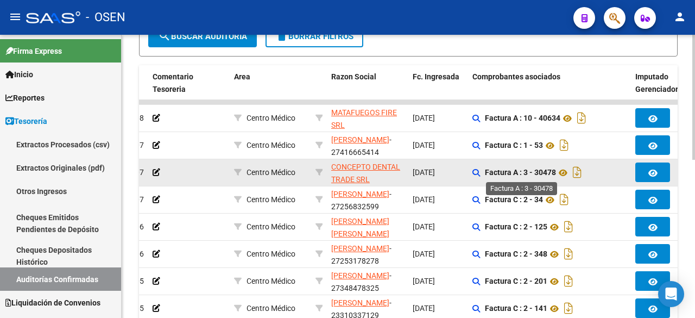
scroll to position [359, 0]
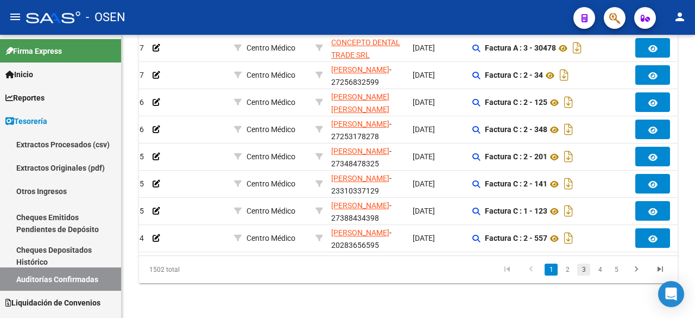
click at [582, 268] on link "3" at bounding box center [584, 270] width 13 height 12
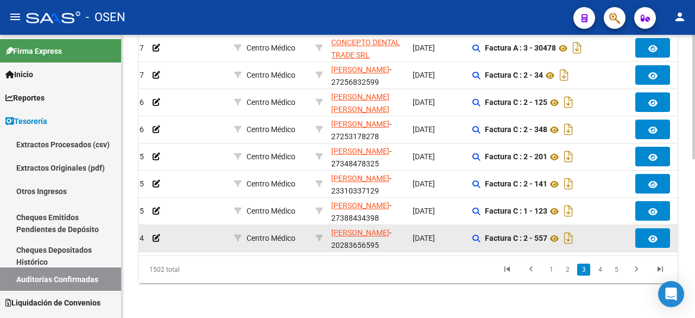
checkbox input "true"
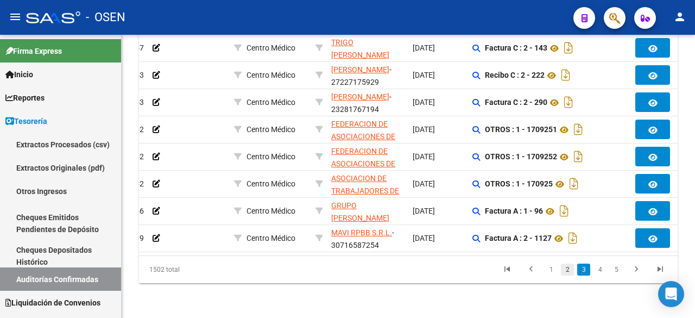
click at [565, 270] on link "2" at bounding box center [567, 270] width 13 height 12
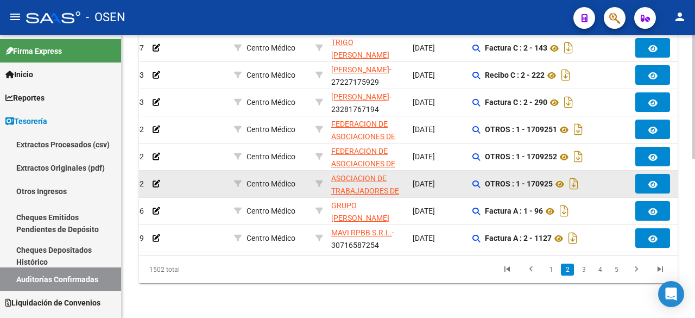
checkbox input "false"
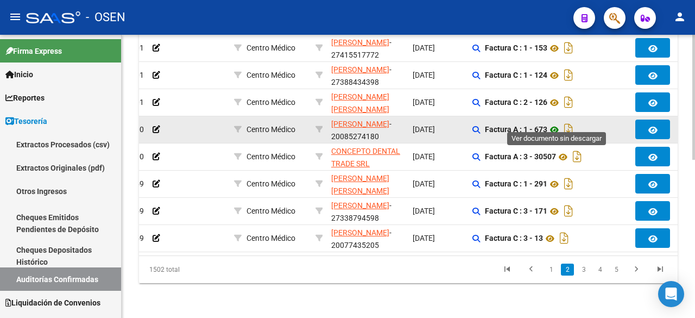
click at [557, 123] on icon at bounding box center [555, 129] width 14 height 13
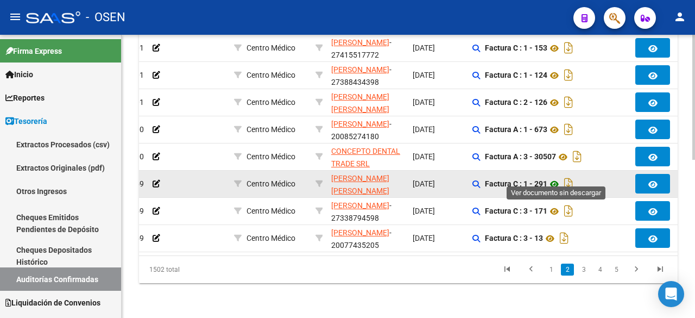
click at [561, 178] on icon at bounding box center [555, 184] width 14 height 13
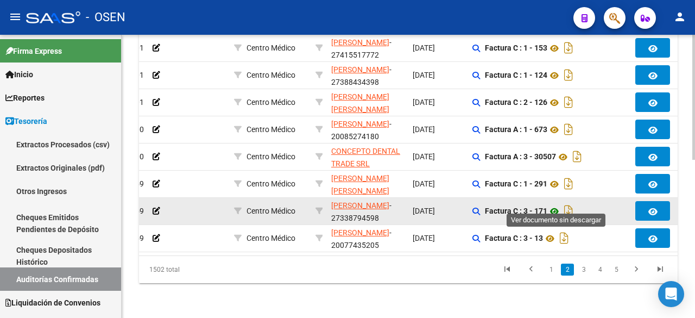
click at [560, 205] on icon at bounding box center [555, 211] width 14 height 13
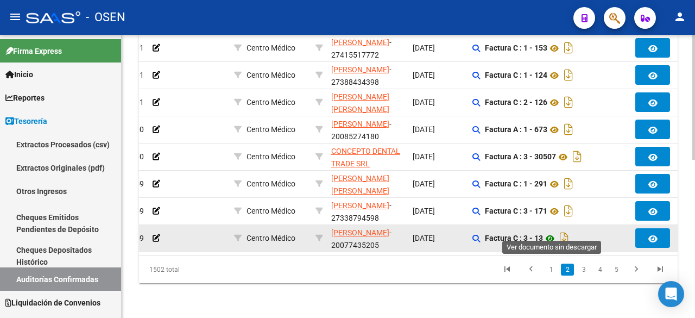
click at [555, 232] on icon at bounding box center [550, 238] width 14 height 13
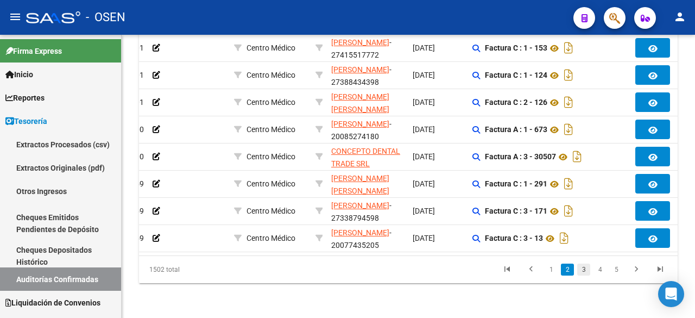
click at [584, 272] on link "3" at bounding box center [584, 270] width 13 height 12
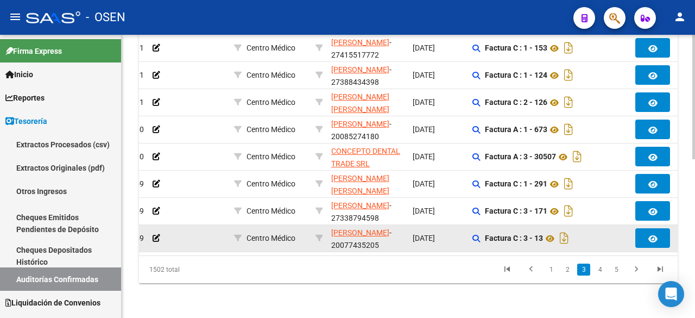
checkbox input "true"
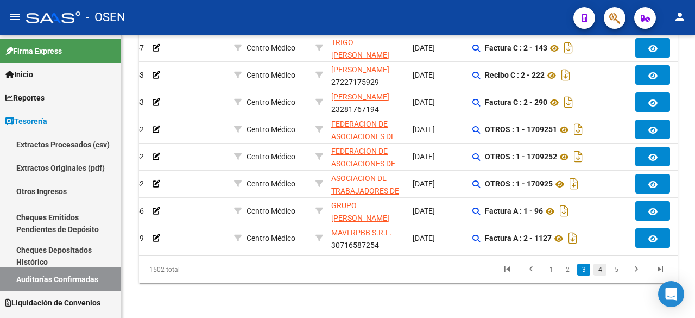
click at [598, 272] on link "4" at bounding box center [600, 270] width 13 height 12
checkbox input "true"
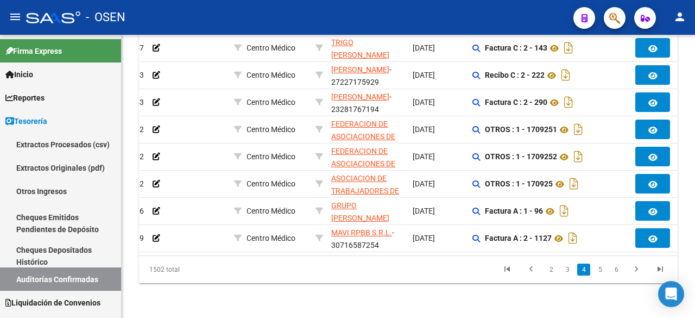
checkbox input "true"
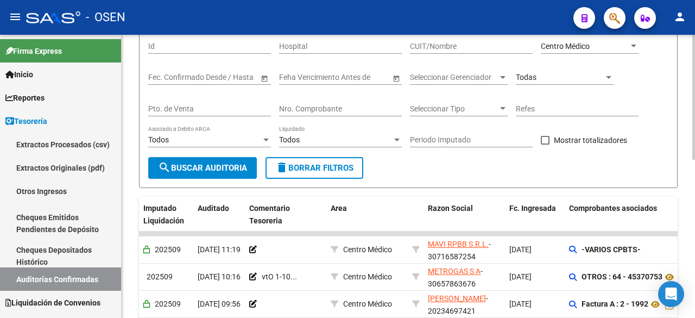
scroll to position [0, 0]
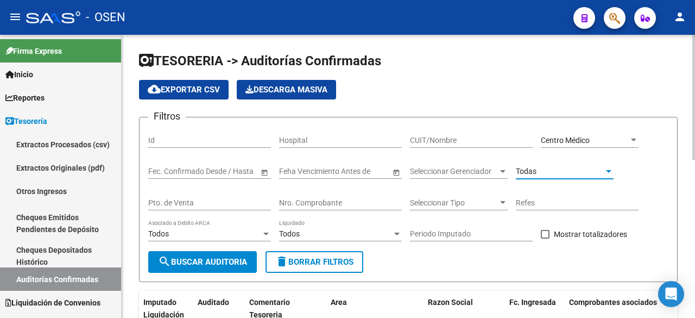
click at [543, 168] on div "Todas" at bounding box center [560, 171] width 88 height 9
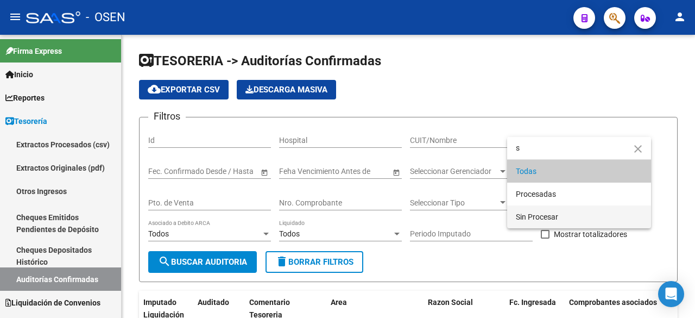
type input "s"
click at [542, 208] on span "Sin Procesar" at bounding box center [579, 216] width 127 height 23
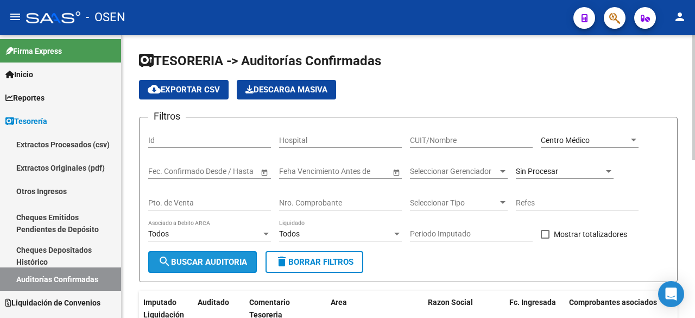
click at [206, 251] on button "search Buscar Auditoria" at bounding box center [202, 262] width 109 height 22
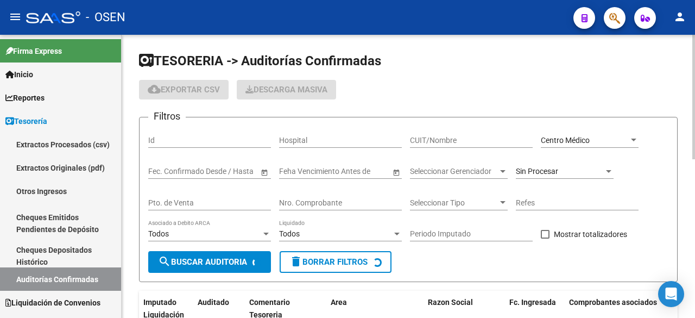
checkbox input "false"
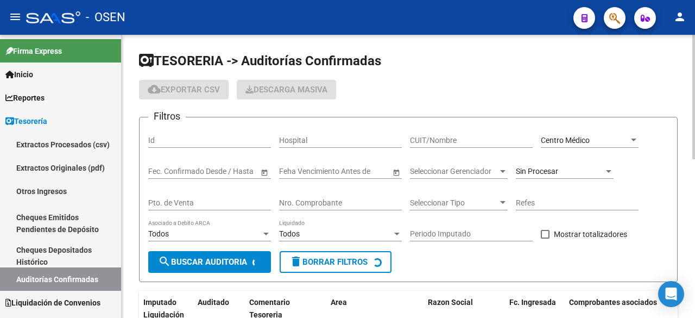
checkbox input "false"
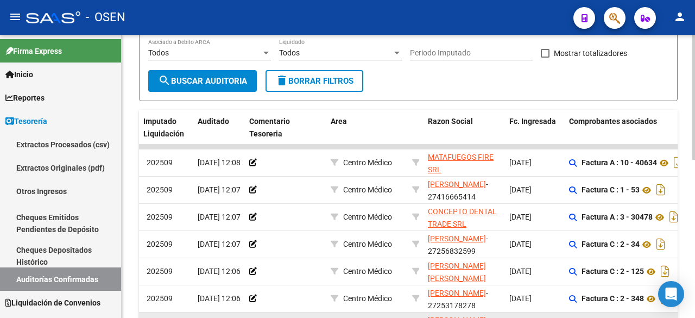
scroll to position [359, 0]
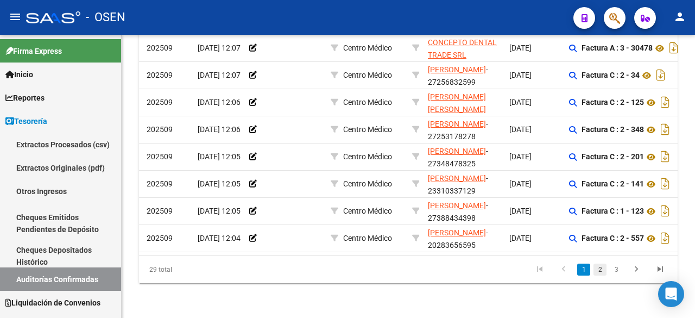
click at [605, 270] on link "2" at bounding box center [600, 270] width 13 height 12
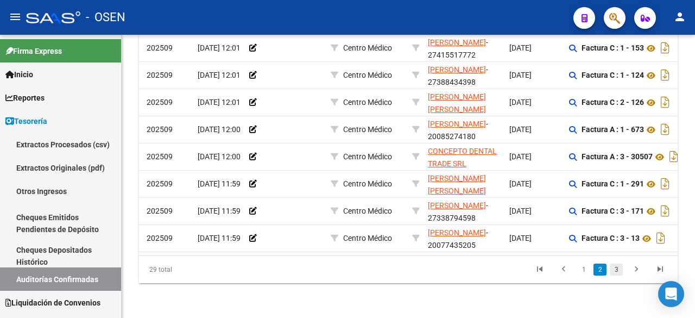
click at [616, 267] on link "3" at bounding box center [616, 270] width 13 height 12
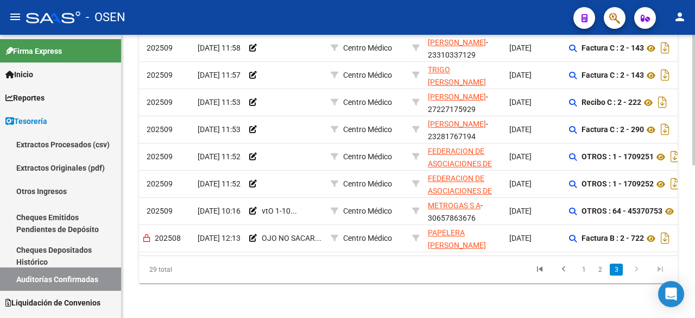
scroll to position [150, 0]
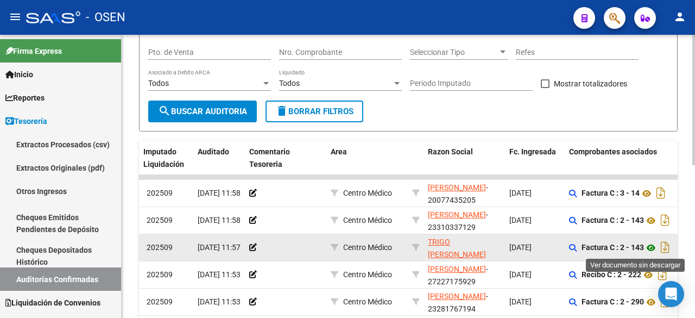
click at [655, 247] on icon at bounding box center [651, 247] width 14 height 13
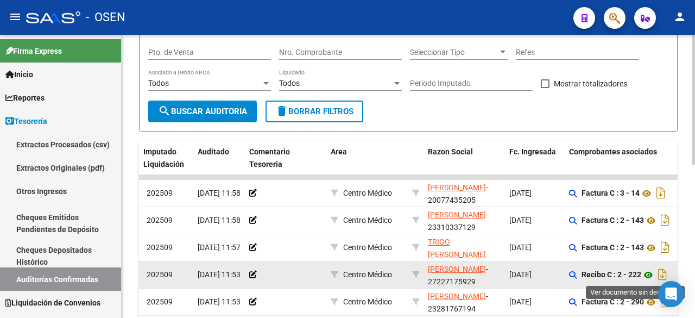
click at [648, 275] on icon at bounding box center [649, 274] width 14 height 13
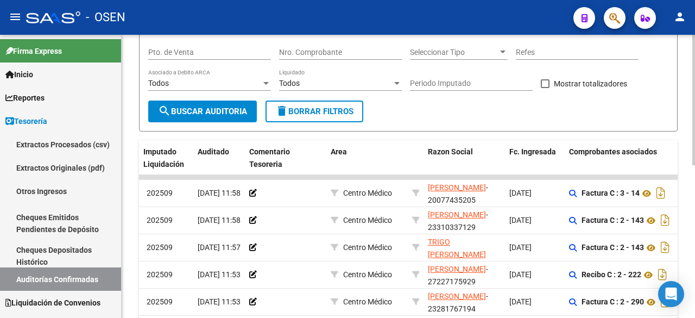
drag, startPoint x: 692, startPoint y: 165, endPoint x: 694, endPoint y: 197, distance: 31.6
click at [694, 197] on div "TESORERIA -> Auditorías Confirmadas cloud_download Exportar CSV Descarga Masiva…" at bounding box center [410, 187] width 576 height 606
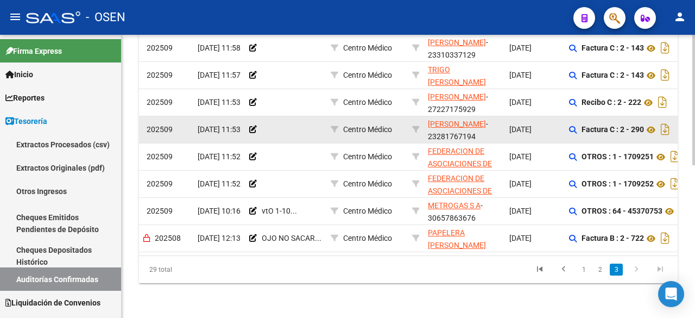
click at [406, 116] on datatable-body-cell "Centro Médico" at bounding box center [367, 129] width 81 height 27
click at [652, 123] on icon at bounding box center [651, 129] width 14 height 13
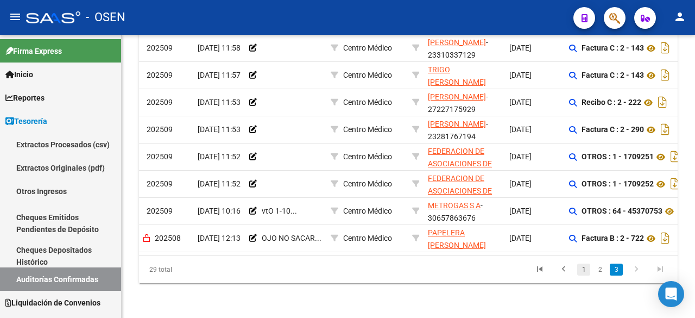
click at [589, 271] on link "1" at bounding box center [584, 270] width 13 height 12
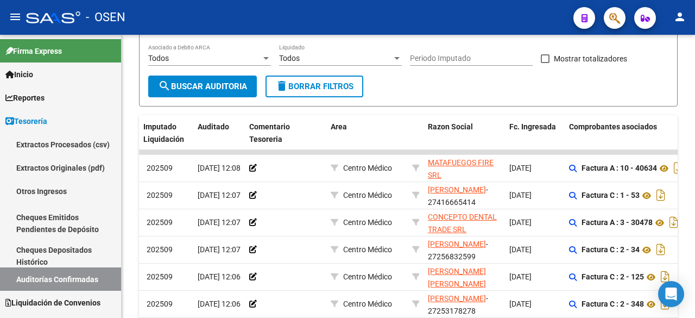
scroll to position [150, 0]
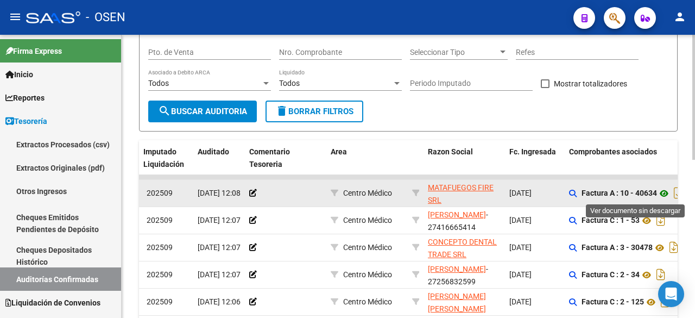
click at [667, 192] on icon at bounding box center [664, 193] width 14 height 13
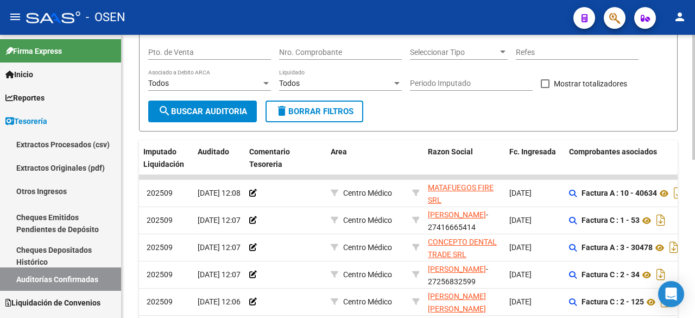
scroll to position [0, 0]
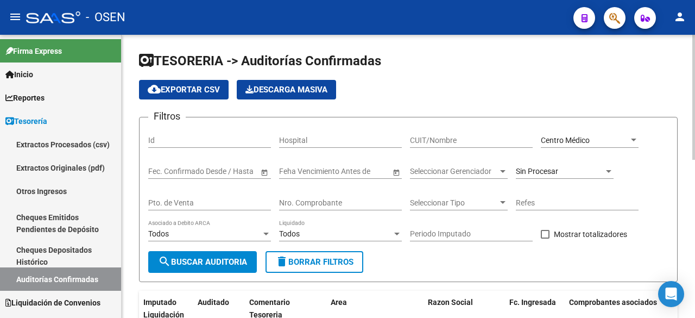
click at [361, 206] on input "Nro. Comprobante" at bounding box center [340, 202] width 123 height 9
type input "2781"
click at [614, 139] on div "Centro Médico" at bounding box center [585, 140] width 88 height 9
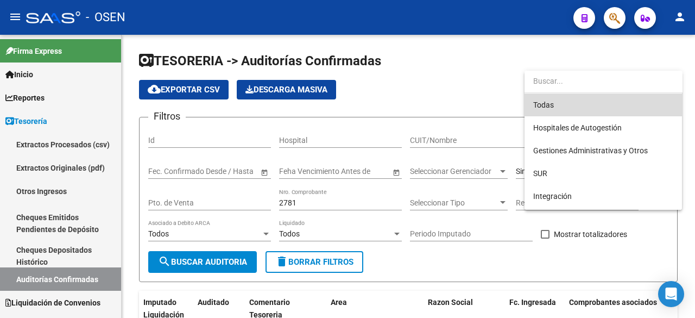
click at [607, 99] on span "Todas" at bounding box center [604, 104] width 140 height 23
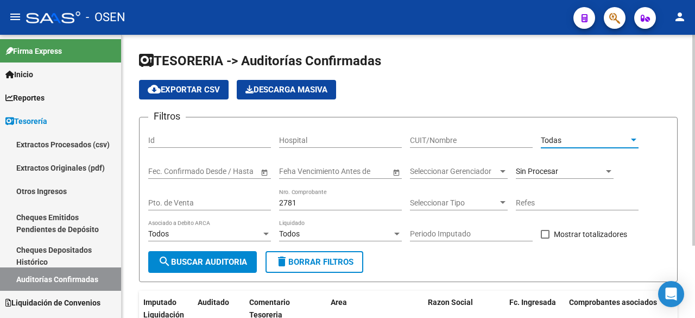
click at [204, 259] on span "search Buscar Auditoria" at bounding box center [202, 262] width 89 height 10
click at [476, 136] on input "CUIT/Nombre" at bounding box center [471, 140] width 123 height 9
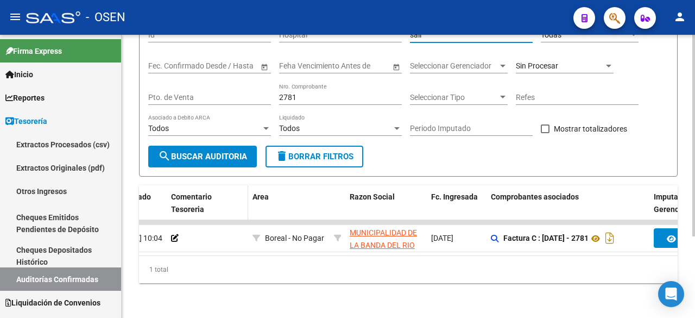
scroll to position [0, 153]
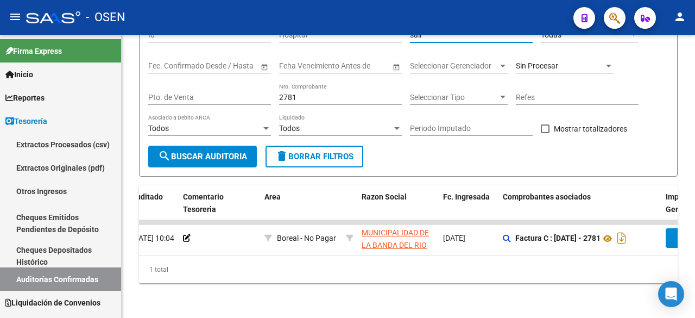
type input "sali"
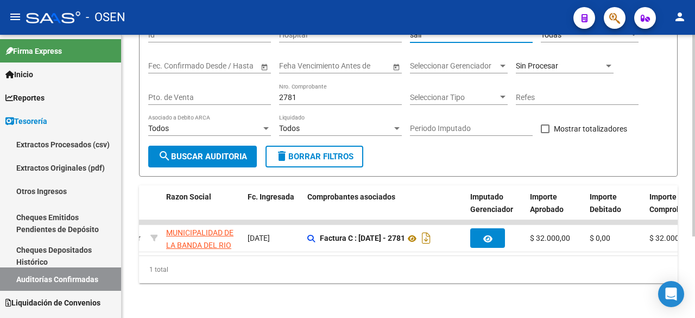
scroll to position [0, 0]
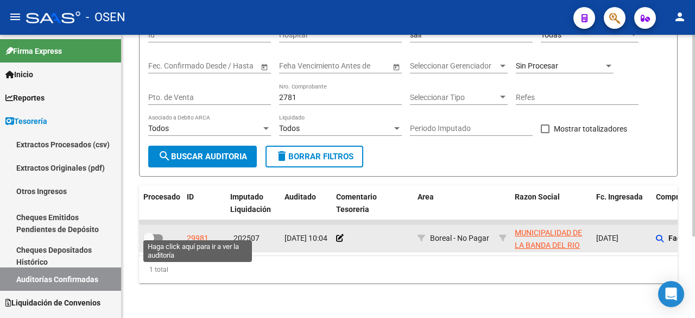
click at [197, 232] on div "29981" at bounding box center [198, 238] width 22 height 12
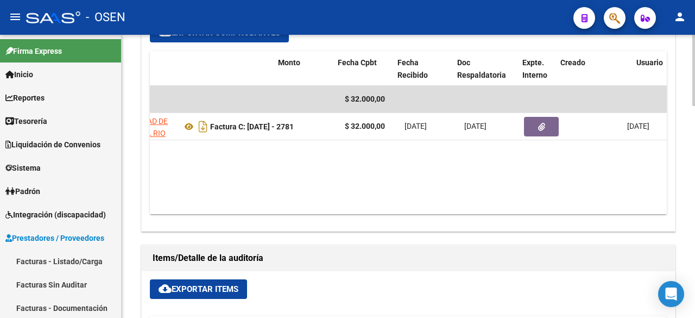
scroll to position [0, 285]
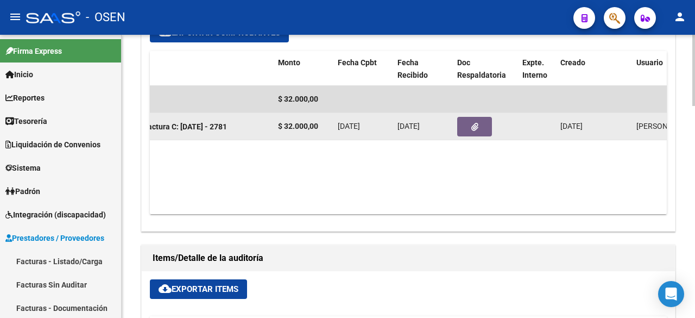
click at [465, 117] on button "button" at bounding box center [474, 127] width 35 height 20
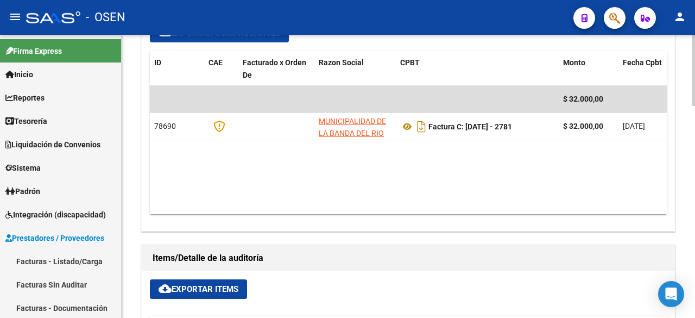
scroll to position [0, 0]
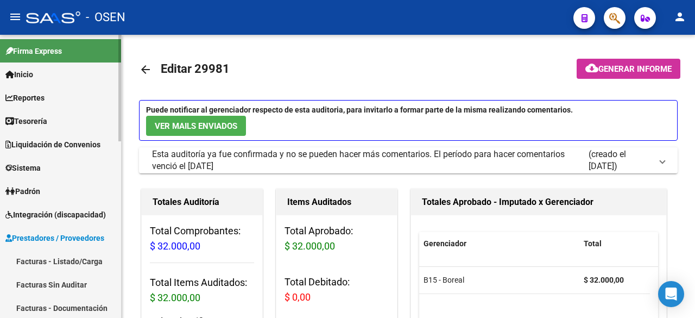
click at [65, 118] on link "Tesorería" at bounding box center [60, 120] width 121 height 23
click at [86, 116] on link "Tesorería" at bounding box center [60, 120] width 121 height 23
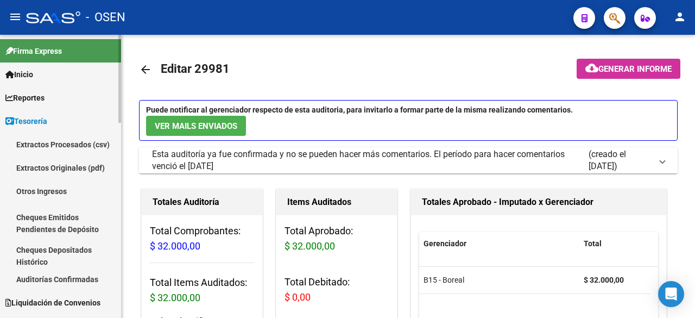
click at [91, 275] on link "Auditorías Confirmadas" at bounding box center [60, 278] width 121 height 23
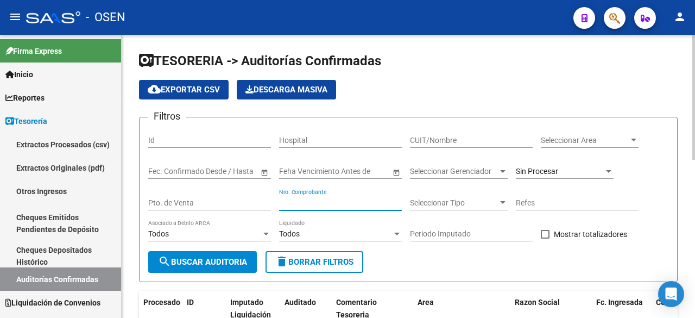
click at [350, 203] on input "Nro. Comprobante" at bounding box center [340, 202] width 123 height 9
click at [181, 204] on input "Pto. de Venta" at bounding box center [209, 202] width 123 height 9
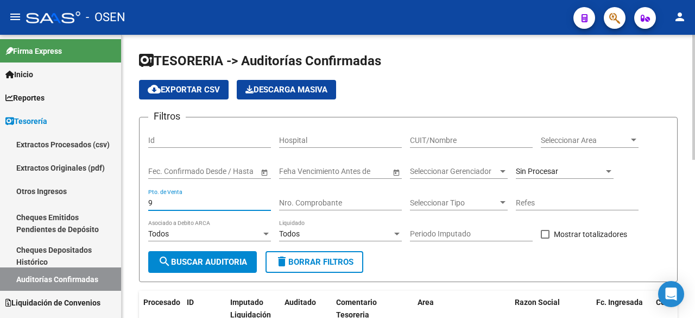
type input "9"
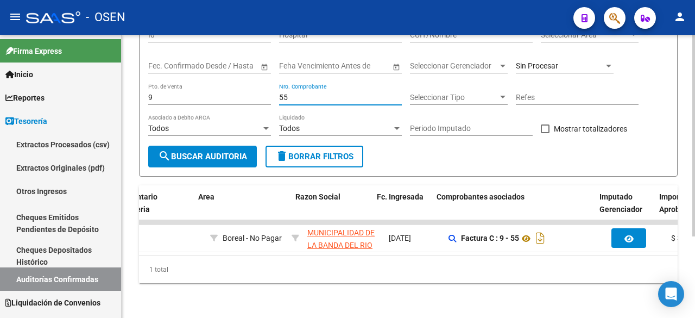
scroll to position [0, 101]
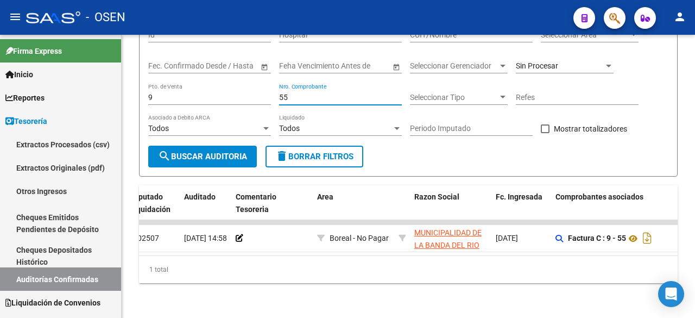
type input "55"
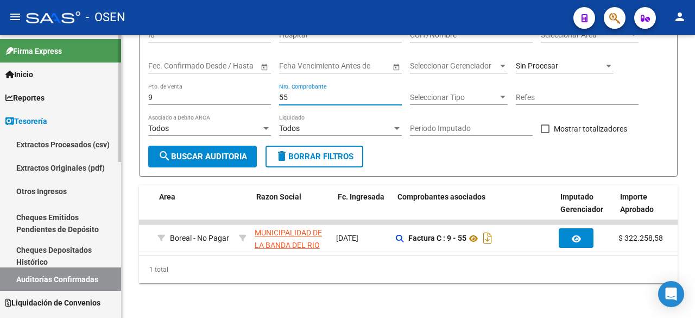
scroll to position [0, 259]
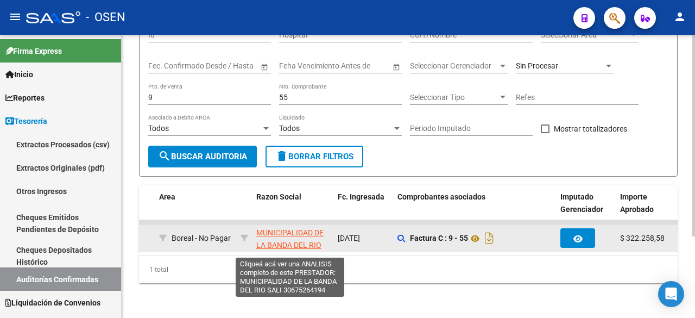
click at [283, 228] on span "MUNICIPALIDAD DE LA BANDA DEL RIO SALI" at bounding box center [289, 245] width 67 height 34
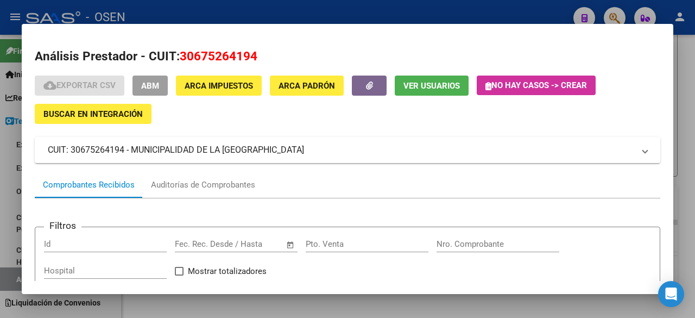
drag, startPoint x: 181, startPoint y: 55, endPoint x: 261, endPoint y: 61, distance: 80.7
click at [261, 61] on h2 "Análisis Prestador - CUIT: 30675264194" at bounding box center [348, 56] width 626 height 18
copy span "30675264194"
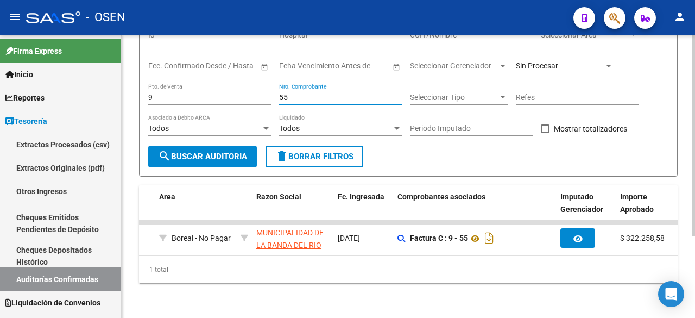
drag, startPoint x: 355, startPoint y: 89, endPoint x: 204, endPoint y: 75, distance: 151.7
click at [205, 82] on div "Filtros Id Hospital CUIT/Nombre Seleccionar Area Seleccionar Area Fecha inicio …" at bounding box center [408, 83] width 520 height 125
click at [172, 100] on div "9 Pto. de Venta" at bounding box center [209, 98] width 123 height 31
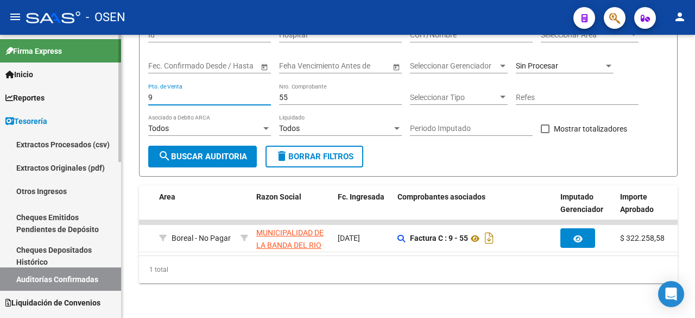
drag, startPoint x: 171, startPoint y: 86, endPoint x: 55, endPoint y: 70, distance: 116.4
click at [73, 80] on mat-sidenav-container "Firma Express Inicio Calendario SSS Instructivos Contacto OS Reportes Tablero d…" at bounding box center [347, 176] width 695 height 283
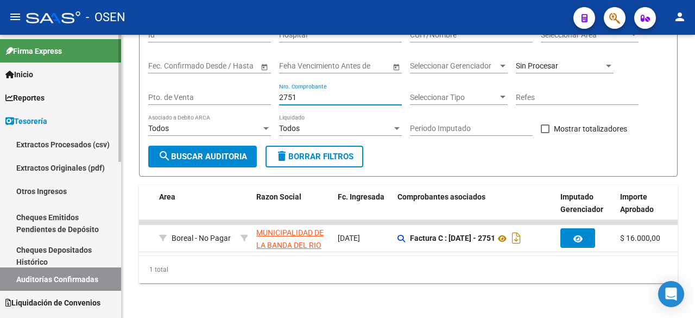
drag, startPoint x: 312, startPoint y: 89, endPoint x: 26, endPoint y: 58, distance: 288.0
click at [26, 64] on mat-sidenav-container "Firma Express Inicio Calendario SSS Instructivos Contacto OS Reportes Tablero d…" at bounding box center [347, 176] width 695 height 283
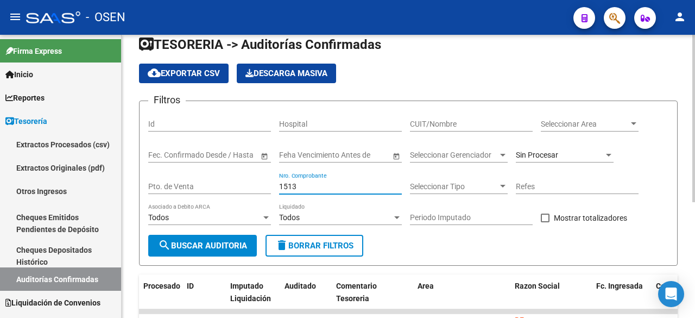
scroll to position [15, 0]
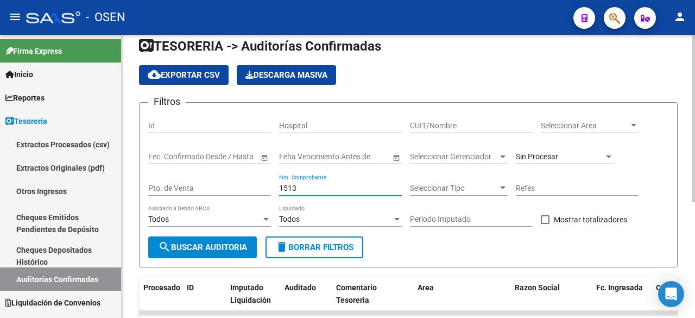
drag, startPoint x: 315, startPoint y: 185, endPoint x: 155, endPoint y: 183, distance: 159.2
click at [171, 184] on div "Filtros Id Hospital CUIT/Nombre Seleccionar Area Seleccionar Area Fecha inicio …" at bounding box center [408, 173] width 520 height 125
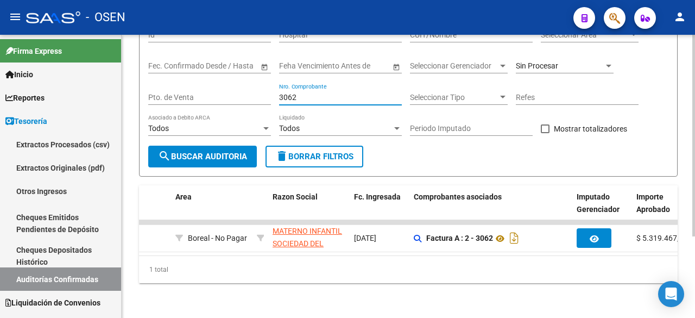
scroll to position [0, 235]
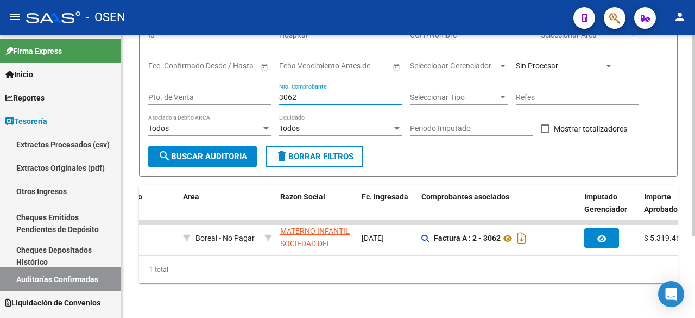
drag, startPoint x: 304, startPoint y: 88, endPoint x: 155, endPoint y: 91, distance: 148.9
click at [155, 91] on div "Filtros Id Hospital CUIT/Nombre Seleccionar Area Seleccionar Area Fecha inicio …" at bounding box center [408, 83] width 520 height 125
paste input "16835"
type input "16835"
click at [237, 146] on button "search Buscar Auditoria" at bounding box center [202, 157] width 109 height 22
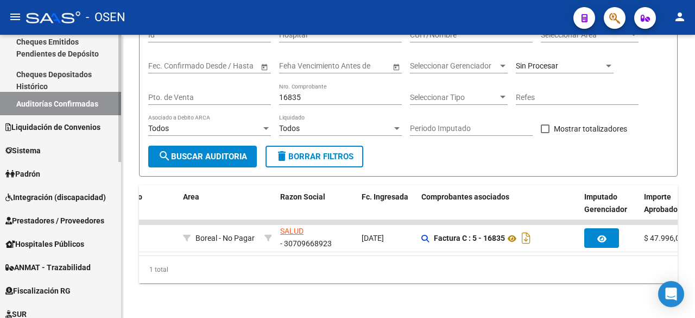
scroll to position [181, 0]
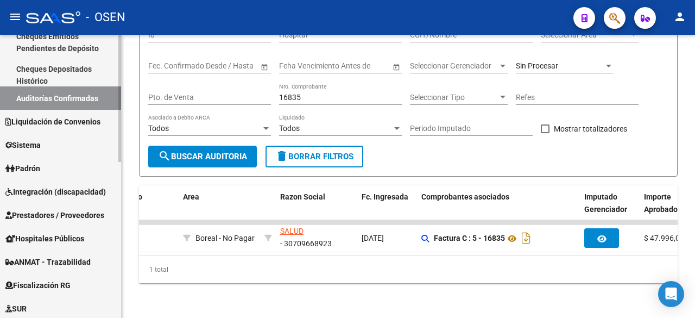
click at [50, 214] on span "Prestadores / Proveedores" at bounding box center [54, 215] width 99 height 12
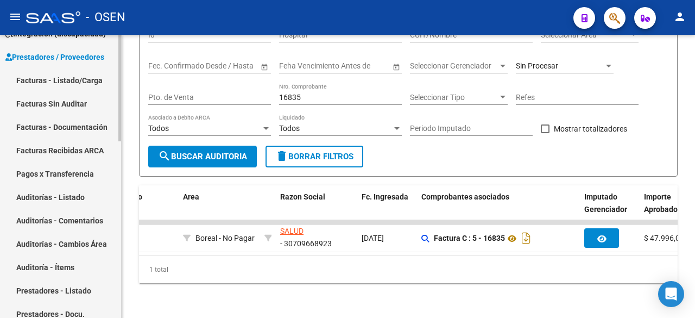
click at [85, 70] on link "Facturas - Listado/Carga" at bounding box center [60, 79] width 121 height 23
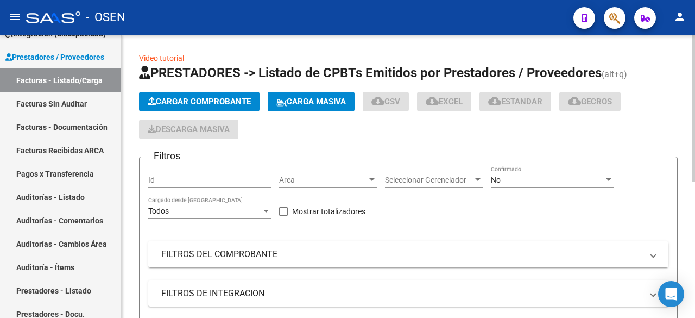
click at [252, 253] on mat-panel-title "FILTROS DEL COMPROBANTE" at bounding box center [401, 254] width 481 height 12
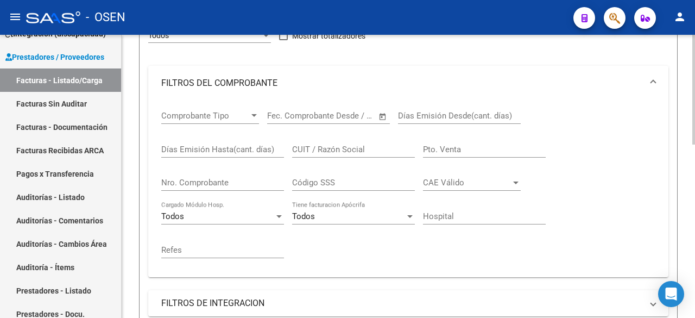
scroll to position [181, 0]
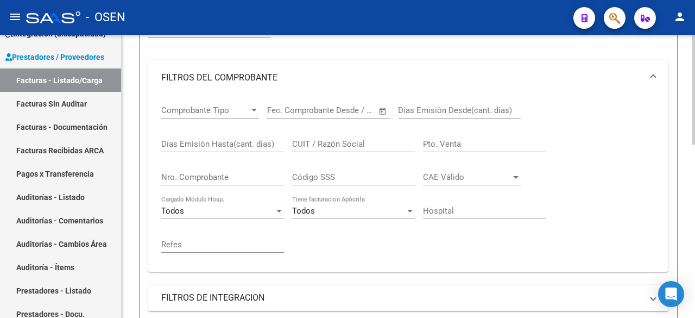
click at [241, 172] on div "Nro. Comprobante" at bounding box center [222, 173] width 123 height 23
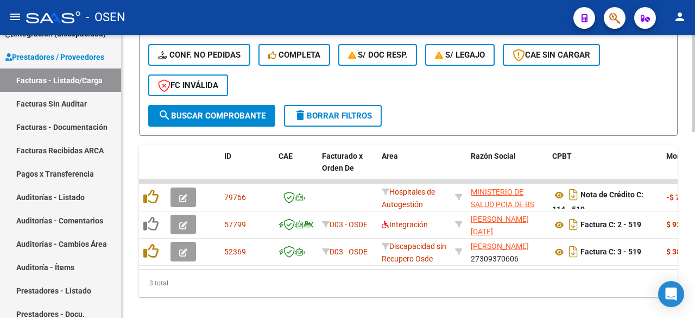
scroll to position [542, 0]
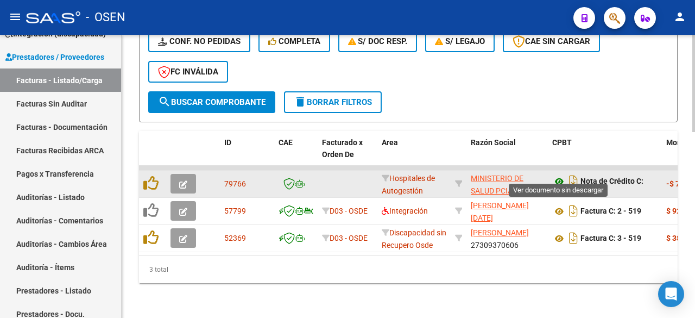
click at [562, 175] on icon at bounding box center [560, 181] width 14 height 13
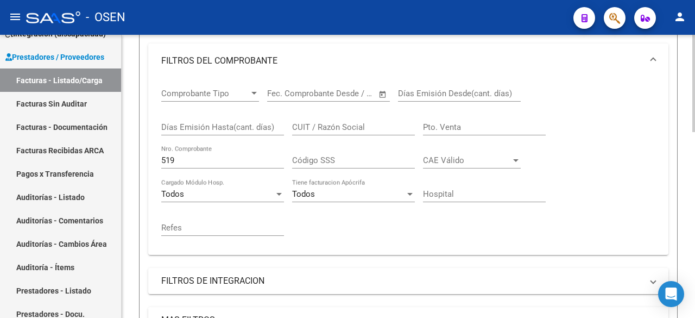
scroll to position [179, 0]
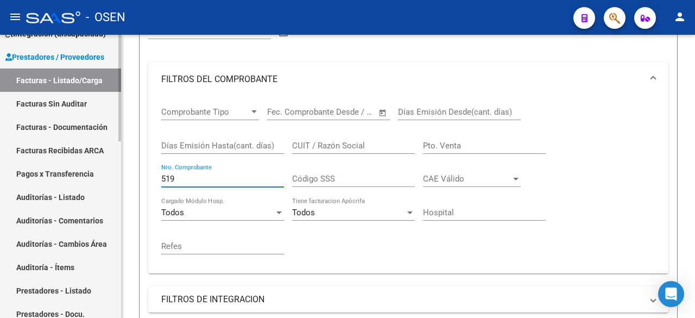
drag, startPoint x: 200, startPoint y: 180, endPoint x: 54, endPoint y: 184, distance: 146.7
click at [64, 184] on mat-sidenav-container "Firma Express Inicio Calendario SSS Instructivos Contacto OS Reportes Tablero d…" at bounding box center [347, 176] width 695 height 283
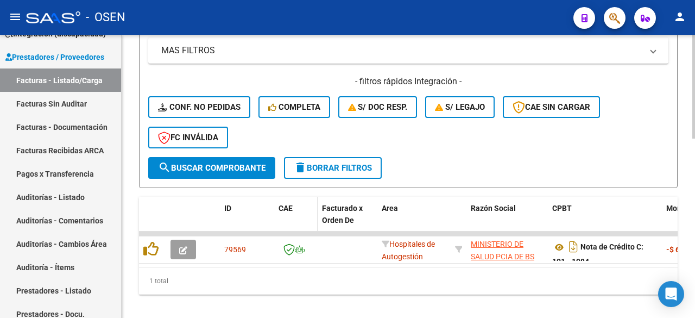
scroll to position [487, 0]
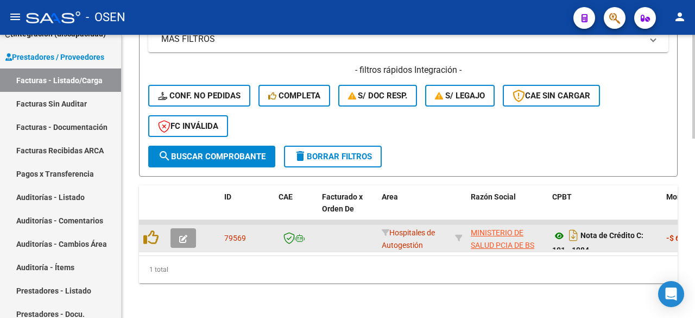
type input "1984"
click at [561, 229] on icon at bounding box center [560, 235] width 14 height 13
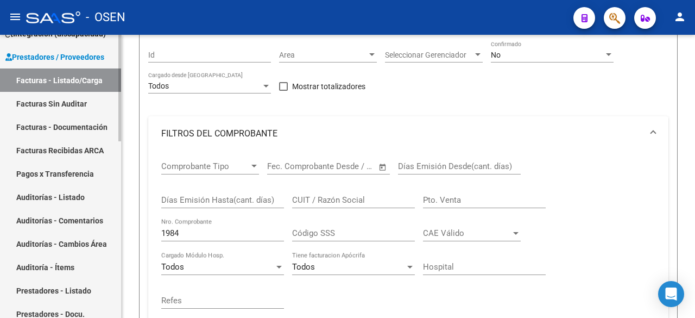
scroll to position [0, 0]
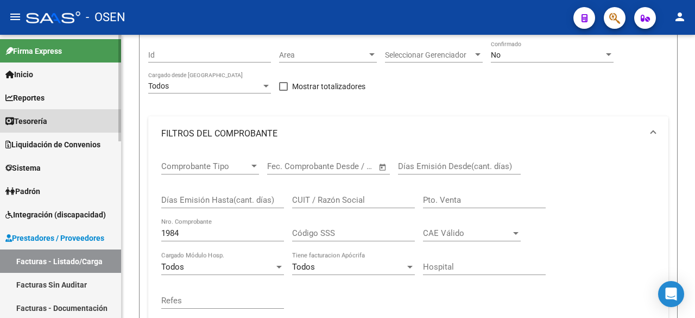
click at [61, 119] on link "Tesorería" at bounding box center [60, 120] width 121 height 23
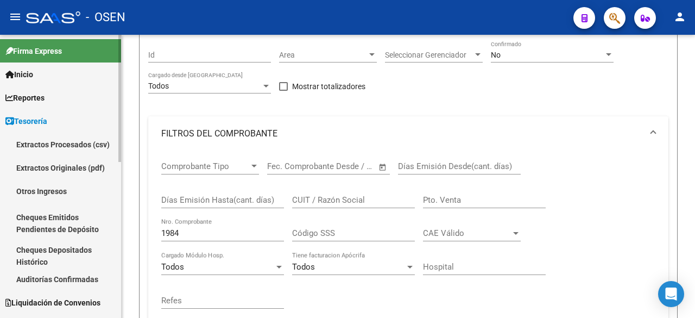
click at [78, 284] on link "Auditorías Confirmadas" at bounding box center [60, 278] width 121 height 23
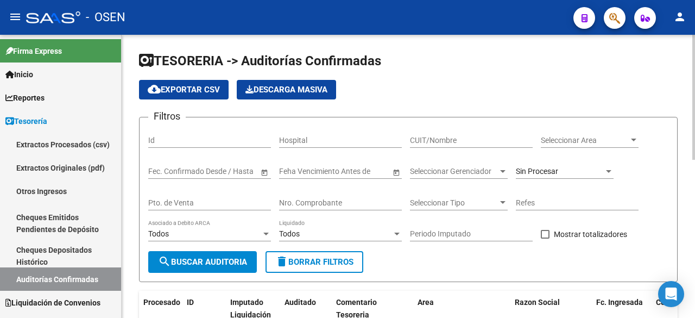
click at [605, 130] on div "Seleccionar Area Seleccionar Area" at bounding box center [590, 137] width 98 height 22
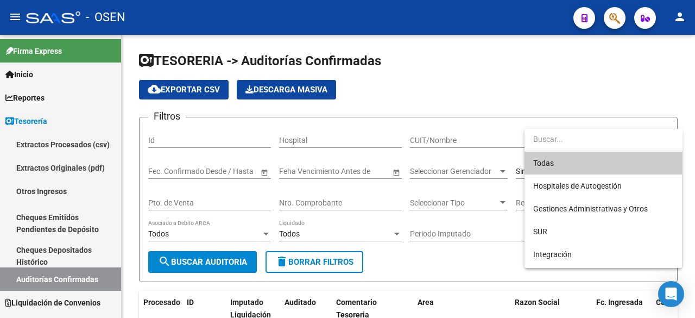
click at [573, 139] on input "dropdown search" at bounding box center [604, 139] width 158 height 23
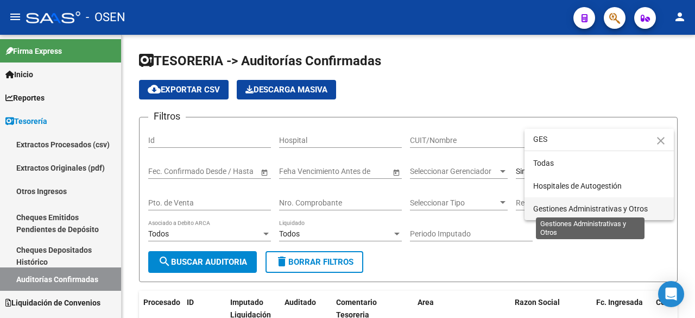
type input "GES"
click at [550, 210] on span "Gestiones Administrativas y Otros" at bounding box center [591, 208] width 115 height 9
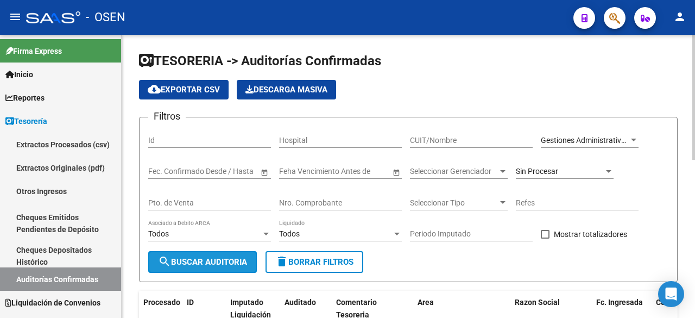
click at [167, 271] on button "search Buscar Auditoria" at bounding box center [202, 262] width 109 height 22
click at [573, 125] on form "Filtros Id Hospital CUIT/Nombre Gestiones Administrativas y Otros Seleccionar A…" at bounding box center [408, 199] width 539 height 165
click at [579, 143] on span "Gestiones Administrativas y Otros" at bounding box center [598, 140] width 115 height 9
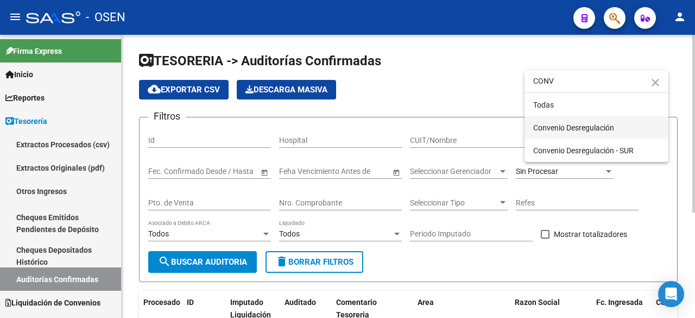
type input "CONV"
click at [586, 121] on span "Convenio Desregulación" at bounding box center [597, 127] width 127 height 23
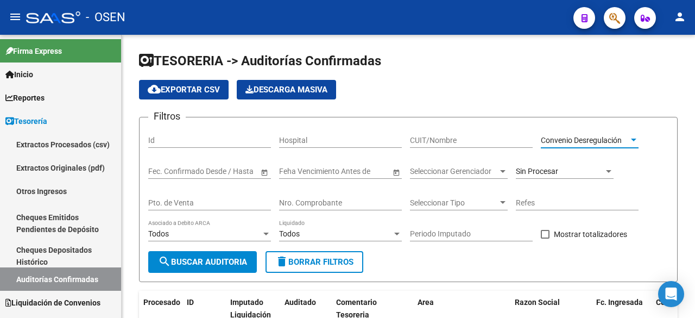
drag, startPoint x: 246, startPoint y: 260, endPoint x: 307, endPoint y: 243, distance: 63.5
click at [244, 260] on span "search Buscar Auditoria" at bounding box center [202, 262] width 89 height 10
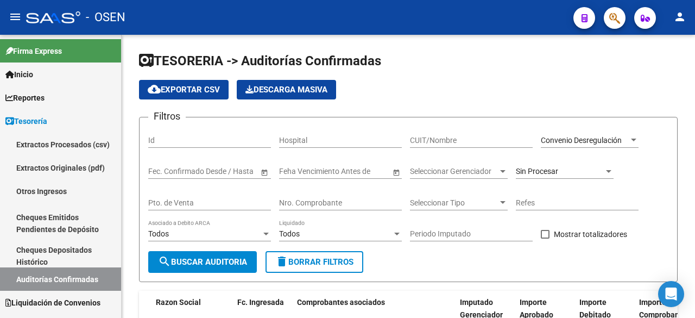
click at [595, 139] on span "Convenio Desregulación" at bounding box center [581, 140] width 81 height 9
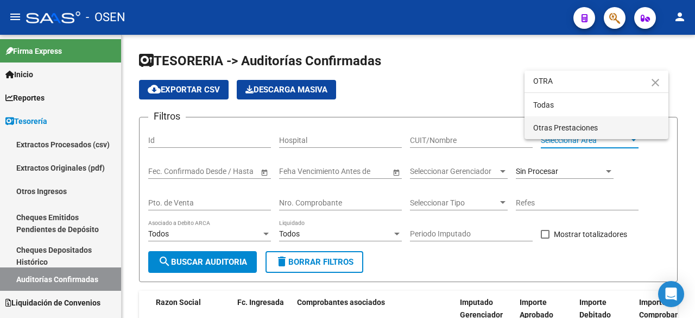
type input "OTRA"
click at [600, 130] on span "Otras Prestaciones" at bounding box center [597, 127] width 127 height 23
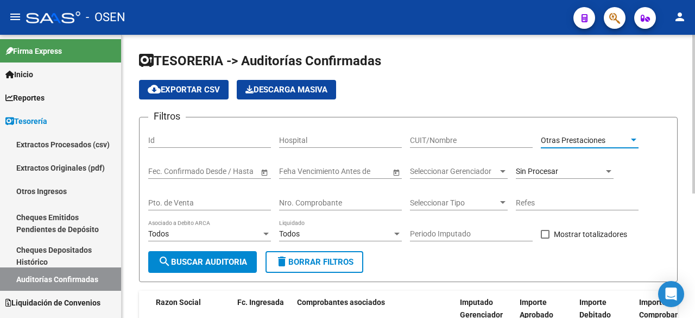
drag, startPoint x: 184, startPoint y: 259, endPoint x: 241, endPoint y: 248, distance: 57.5
click at [185, 258] on span "search Buscar Auditoria" at bounding box center [202, 262] width 89 height 10
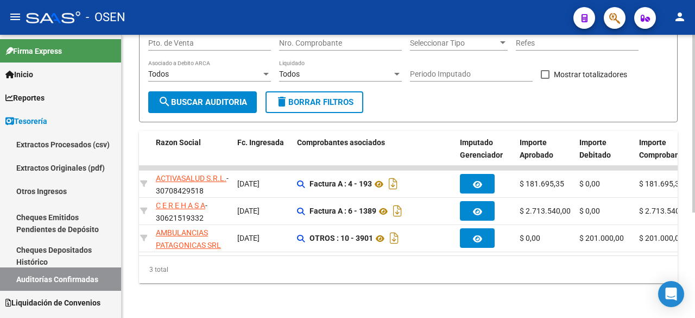
scroll to position [168, 0]
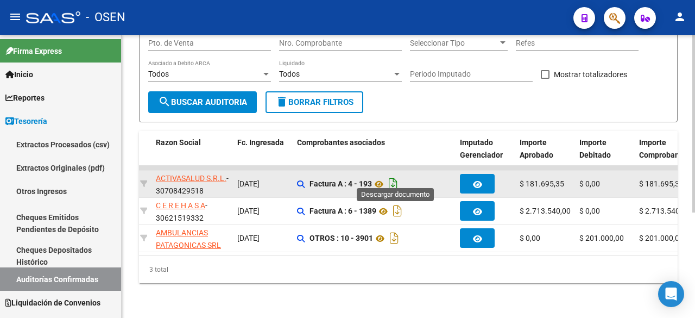
click at [396, 175] on icon "Descargar documento" at bounding box center [393, 183] width 14 height 17
click at [383, 177] on icon at bounding box center [379, 183] width 14 height 13
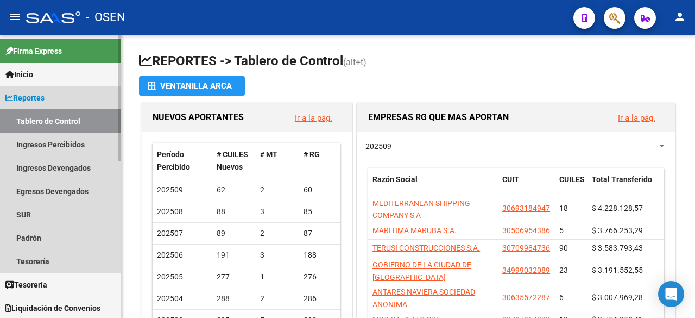
click at [39, 99] on span "Reportes" at bounding box center [24, 98] width 39 height 12
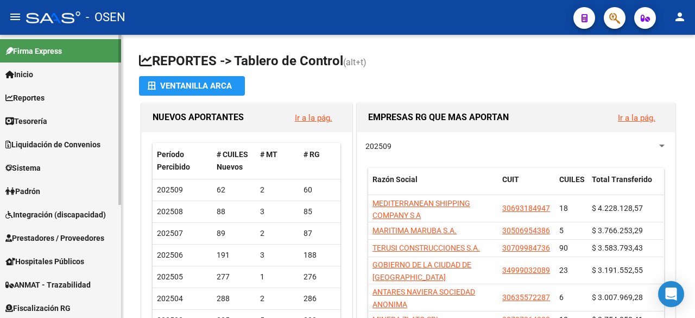
click at [50, 231] on link "Prestadores / Proveedores" at bounding box center [60, 237] width 121 height 23
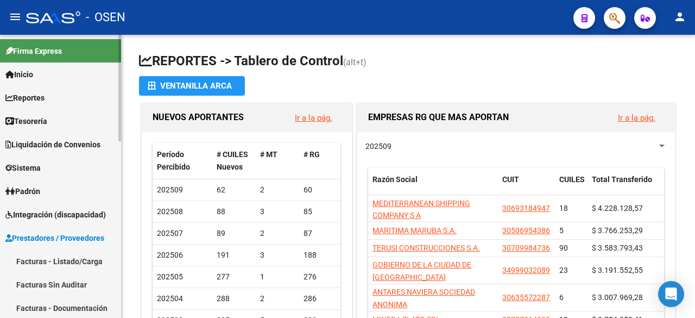
click at [54, 263] on link "Facturas - Listado/Carga" at bounding box center [60, 260] width 121 height 23
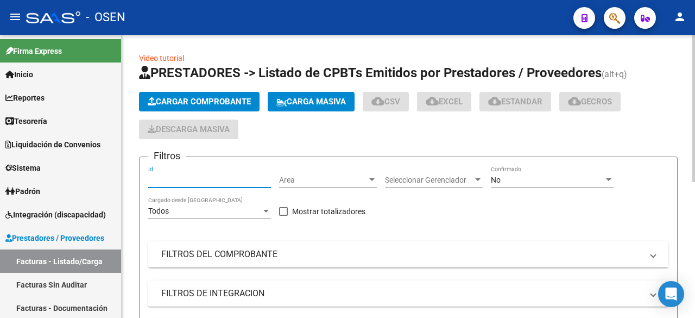
click at [336, 264] on mat-expansion-panel-header "FILTROS DEL COMPROBANTE" at bounding box center [408, 254] width 520 height 26
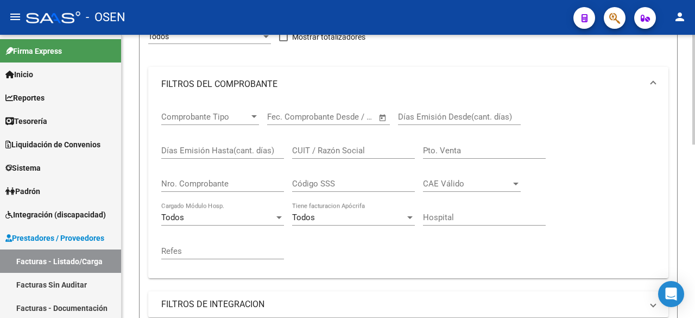
scroll to position [181, 0]
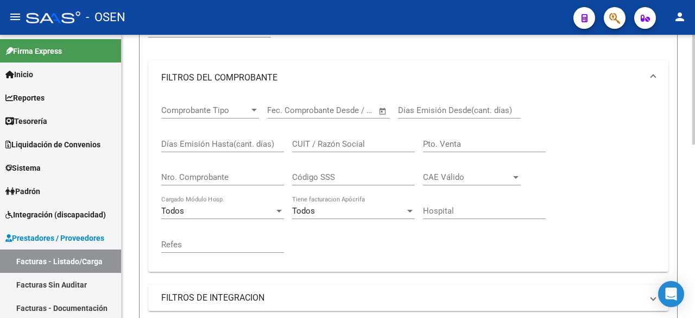
click at [243, 173] on input "Nro. Comprobante" at bounding box center [222, 177] width 123 height 10
click at [359, 146] on input "CUIT / Razón Social" at bounding box center [353, 144] width 123 height 10
paste input "30675264194"
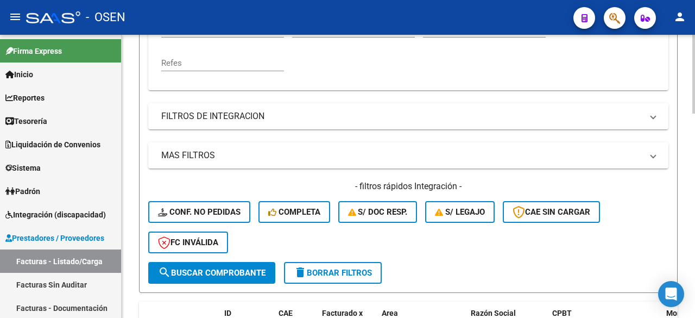
type input "30675264194"
click at [240, 268] on span "search Buscar Comprobante" at bounding box center [212, 273] width 108 height 10
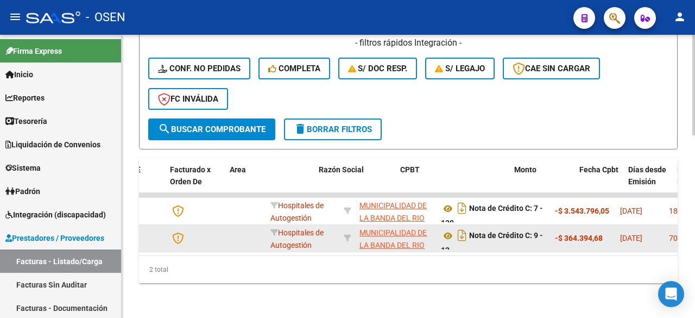
scroll to position [0, 103]
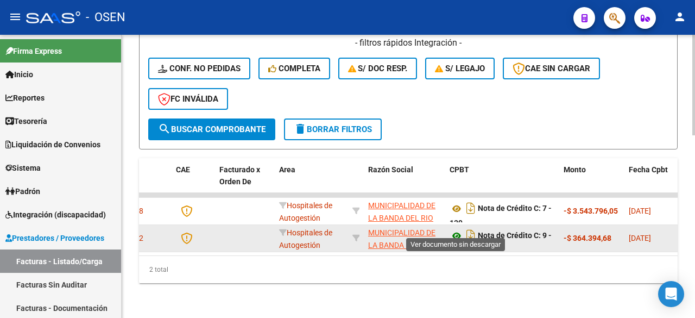
click at [457, 229] on icon at bounding box center [457, 235] width 14 height 13
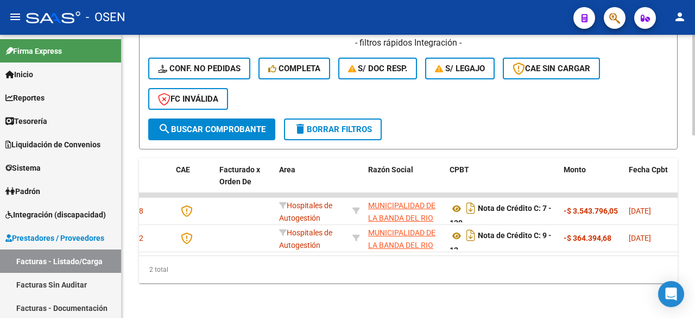
scroll to position [515, 0]
click at [58, 127] on link "Tesorería" at bounding box center [60, 120] width 121 height 23
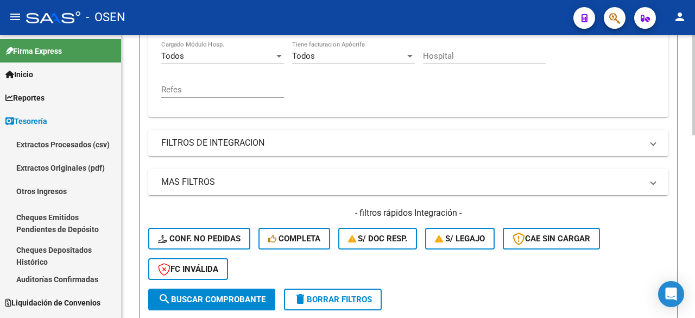
scroll to position [334, 0]
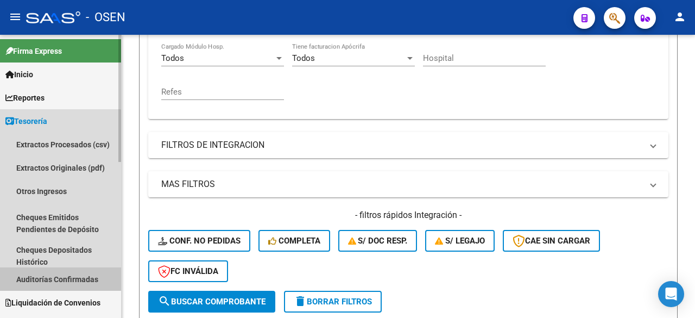
click at [50, 278] on link "Auditorías Confirmadas" at bounding box center [60, 278] width 121 height 23
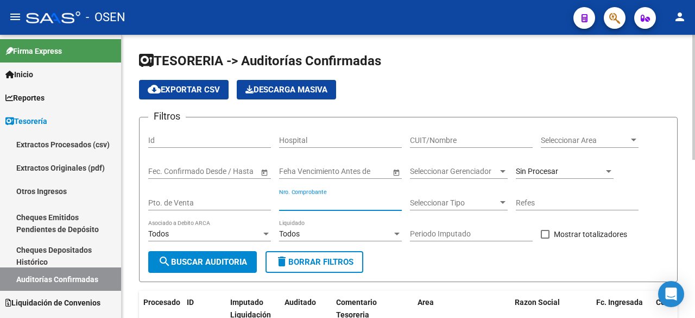
click at [355, 204] on input "Nro. Comprobante" at bounding box center [340, 202] width 123 height 9
click at [576, 162] on div "Sin Procesar" at bounding box center [565, 168] width 98 height 22
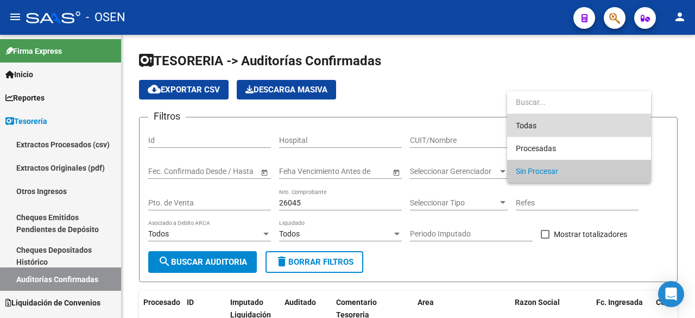
click at [573, 124] on span "Todas" at bounding box center [579, 125] width 127 height 23
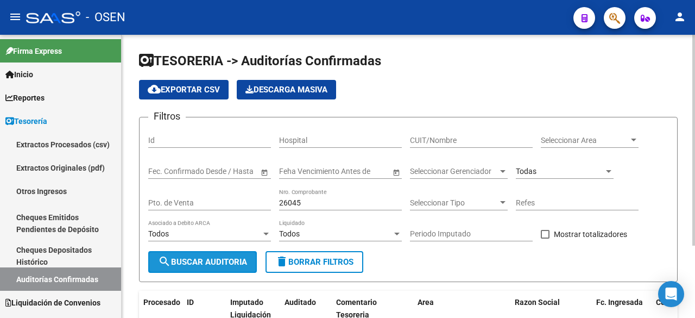
click at [205, 260] on span "search Buscar Auditoria" at bounding box center [202, 262] width 89 height 10
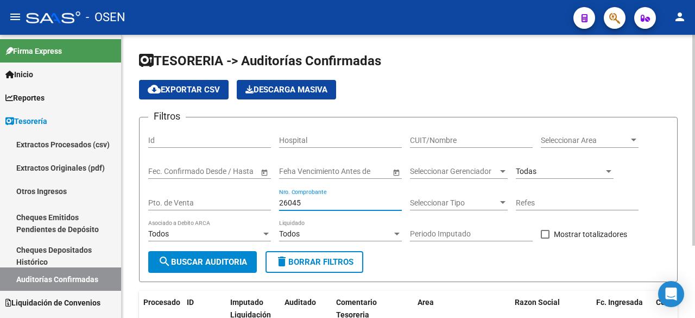
drag, startPoint x: 328, startPoint y: 206, endPoint x: 198, endPoint y: 205, distance: 130.4
click at [198, 205] on div "Filtros Id Hospital CUIT/Nombre Seleccionar Area Seleccionar Area Fecha inicio …" at bounding box center [408, 188] width 520 height 125
type input "72"
click at [548, 170] on div "Todas" at bounding box center [560, 171] width 88 height 9
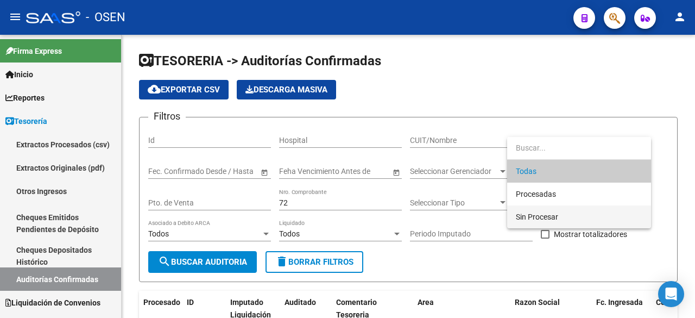
click at [548, 212] on span "Sin Procesar" at bounding box center [537, 216] width 42 height 9
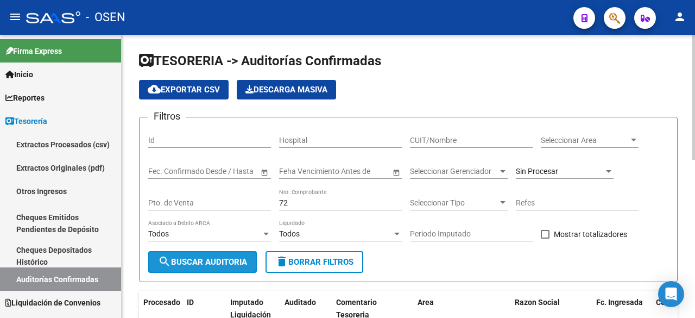
click at [228, 253] on button "search Buscar Auditoria" at bounding box center [202, 262] width 109 height 22
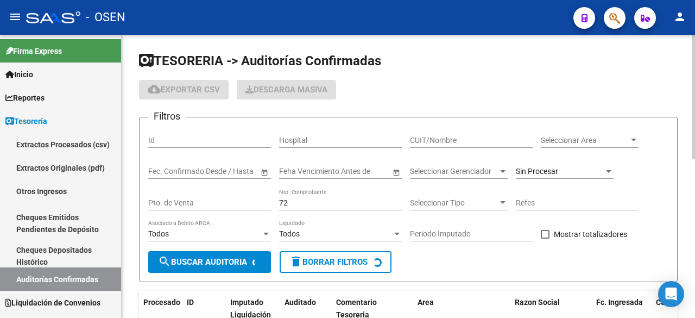
checkbox input "false"
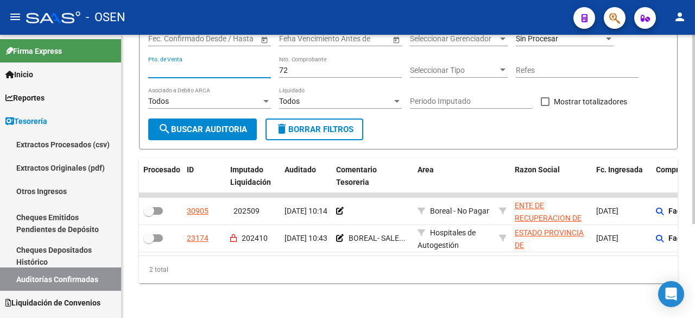
drag, startPoint x: 234, startPoint y: 59, endPoint x: 229, endPoint y: 52, distance: 7.8
click at [233, 66] on input "Pto. de Venta" at bounding box center [209, 70] width 123 height 9
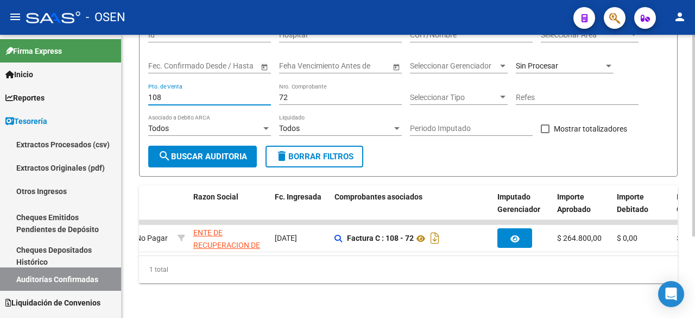
scroll to position [0, 0]
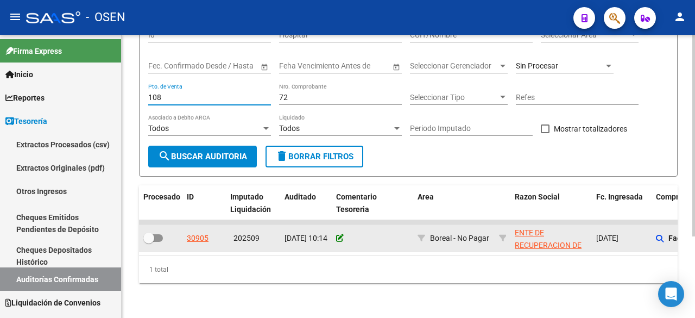
type input "108"
click at [339, 234] on icon at bounding box center [340, 238] width 8 height 8
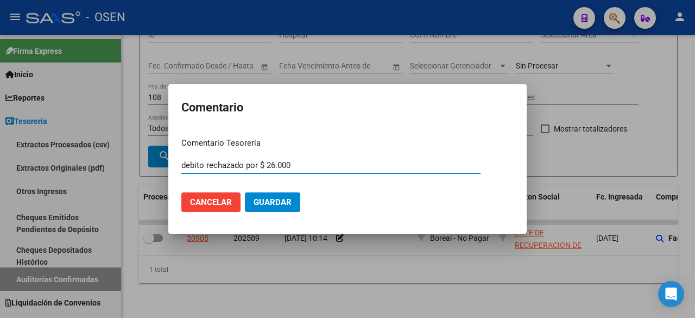
type input "debito rechazado por $ 26.000"
click at [245, 192] on button "Guardar" at bounding box center [272, 202] width 55 height 20
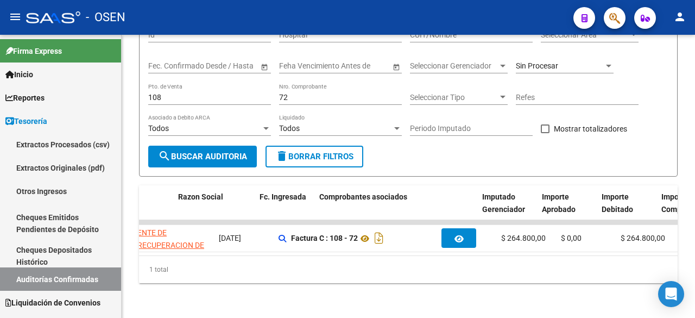
scroll to position [0, 337]
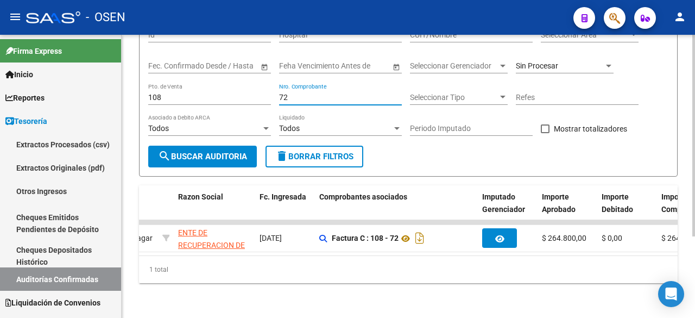
drag, startPoint x: 341, startPoint y: 86, endPoint x: 177, endPoint y: 73, distance: 165.1
click at [198, 79] on div "Filtros Id Hospital CUIT/Nombre Seleccionar Area Seleccionar Area Fecha inicio …" at bounding box center [408, 83] width 520 height 125
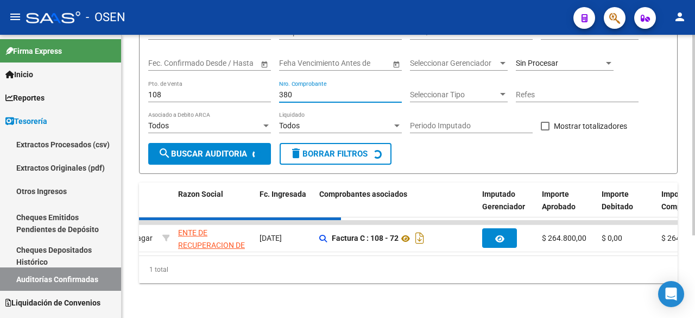
scroll to position [97, 0]
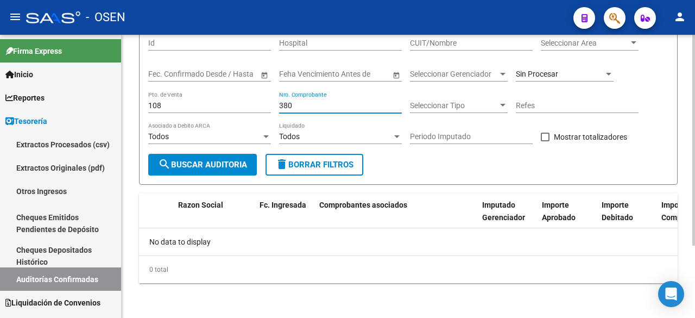
type input "380"
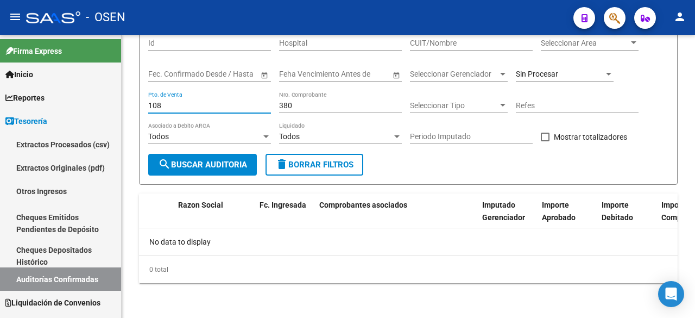
drag, startPoint x: 200, startPoint y: 107, endPoint x: -13, endPoint y: 98, distance: 213.2
click at [0, 98] on html "menu - OSEN person Firma Express Inicio Calendario SSS Instructivos Contacto OS…" at bounding box center [347, 159] width 695 height 318
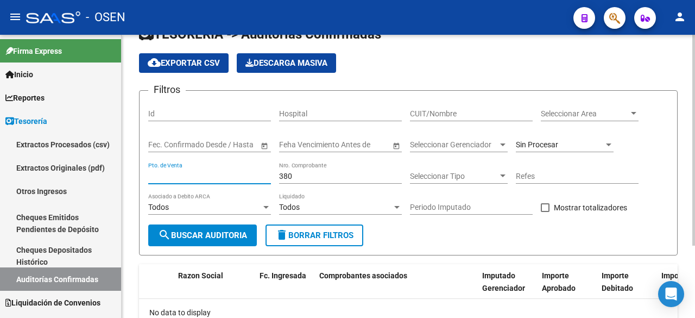
scroll to position [0, 0]
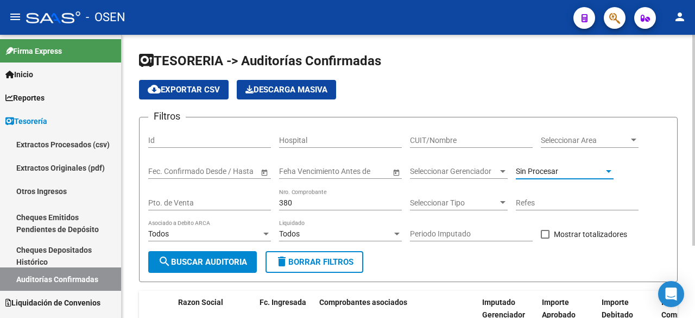
click at [561, 175] on div "Sin Procesar" at bounding box center [560, 171] width 88 height 9
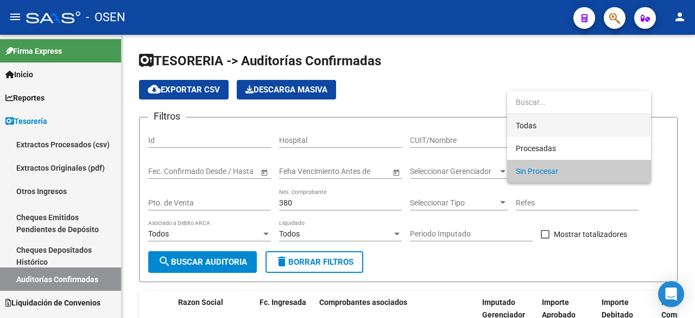
click at [563, 124] on span "Todas" at bounding box center [579, 125] width 127 height 23
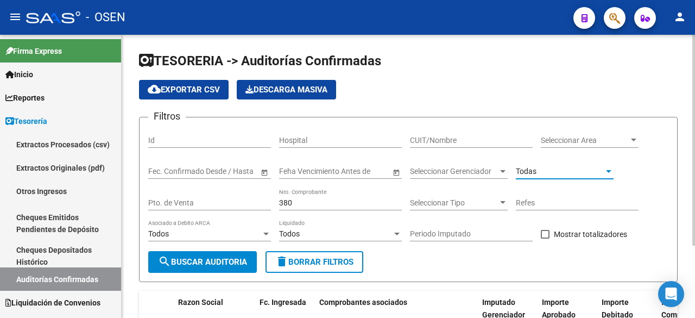
drag, startPoint x: 235, startPoint y: 261, endPoint x: 241, endPoint y: 259, distance: 6.2
click at [235, 261] on span "search Buscar Auditoria" at bounding box center [202, 262] width 89 height 10
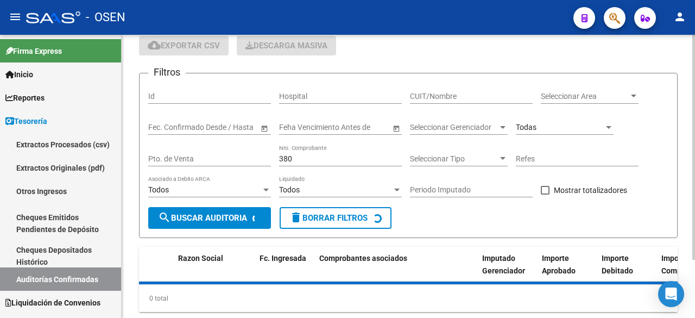
scroll to position [73, 0]
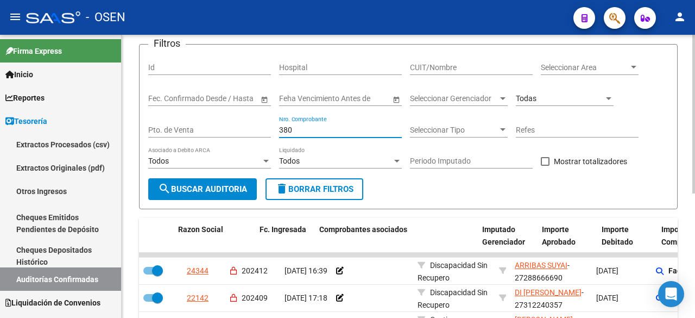
drag, startPoint x: 322, startPoint y: 130, endPoint x: 254, endPoint y: 136, distance: 68.8
click at [255, 136] on div "Filtros Id Hospital CUIT/Nombre Seleccionar Area Seleccionar Area Fecha inicio …" at bounding box center [408, 115] width 520 height 125
click at [228, 136] on div "Pto. de Venta" at bounding box center [209, 127] width 123 height 22
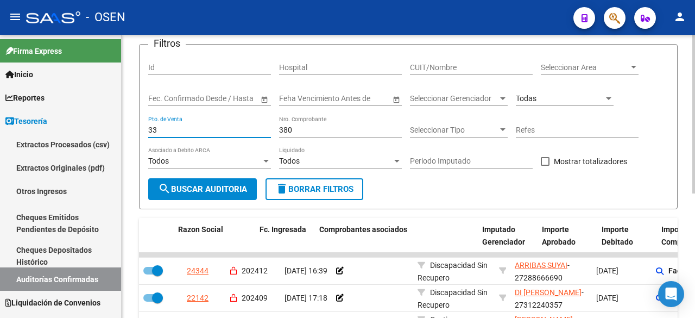
type input "33"
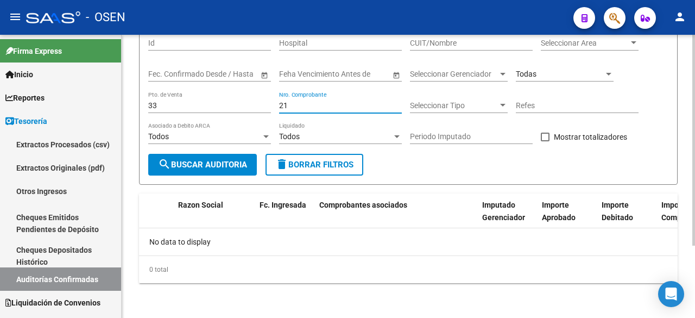
scroll to position [0, 0]
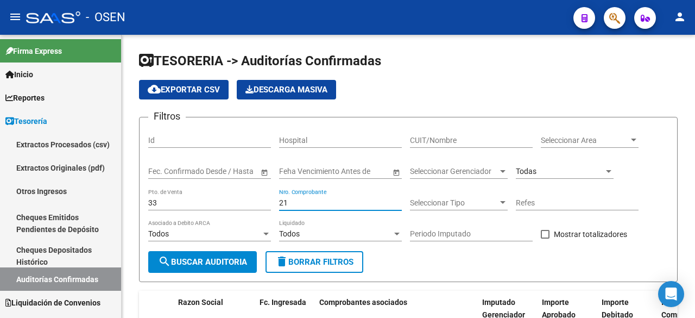
type input "21"
drag, startPoint x: 309, startPoint y: 205, endPoint x: 184, endPoint y: 202, distance: 125.0
click at [185, 202] on div "Filtros Id Hospital CUIT/Nombre Seleccionar Area Seleccionar Area Fecha inicio …" at bounding box center [408, 188] width 520 height 125
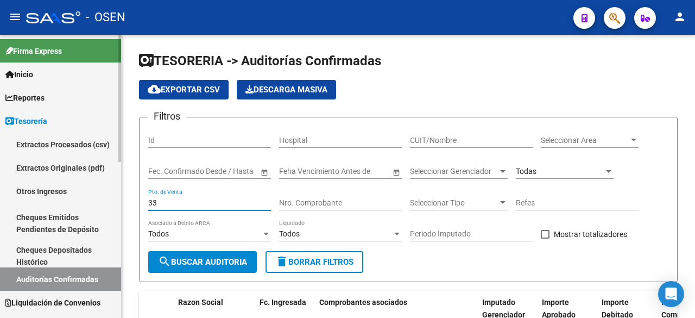
drag, startPoint x: 160, startPoint y: 203, endPoint x: 80, endPoint y: 178, distance: 84.0
click at [84, 187] on mat-sidenav-container "Firma Express Inicio Calendario SSS Instructivos Contacto OS Reportes Tablero d…" at bounding box center [347, 176] width 695 height 283
type input "1"
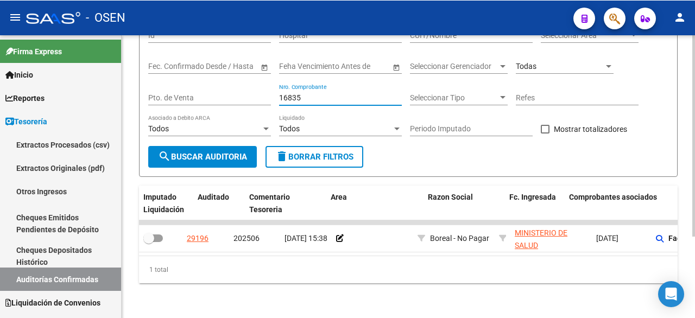
scroll to position [0, 278]
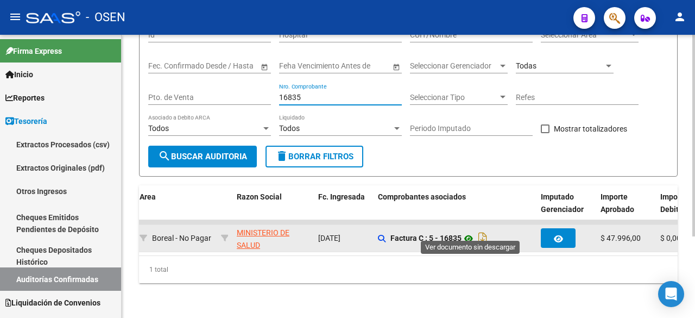
click at [471, 232] on icon at bounding box center [469, 238] width 14 height 13
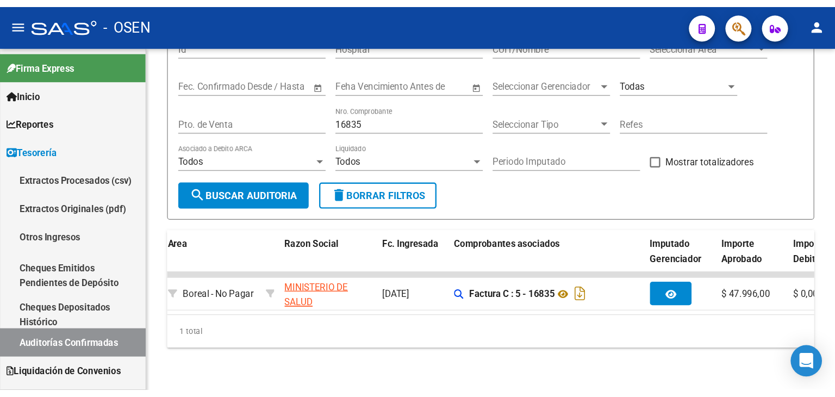
scroll to position [30, 0]
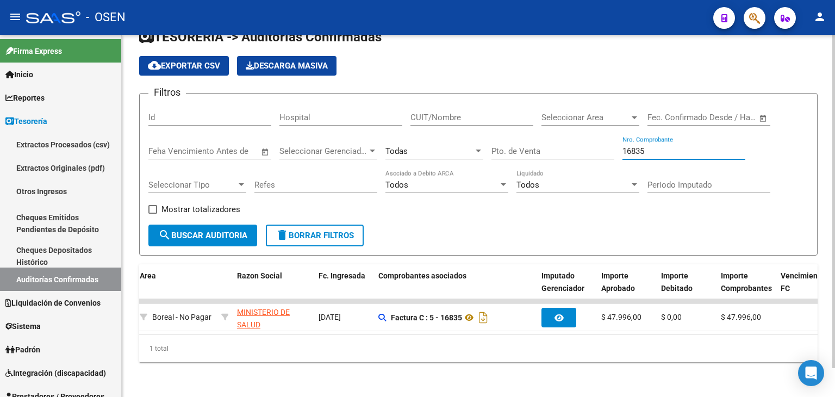
drag, startPoint x: 663, startPoint y: 140, endPoint x: 620, endPoint y: 141, distance: 43.0
click at [620, 141] on div "Filtros Id Hospital CUIT/Nombre Seleccionar Area Seleccionar Area Fecha inicio …" at bounding box center [478, 163] width 660 height 122
type input "107271"
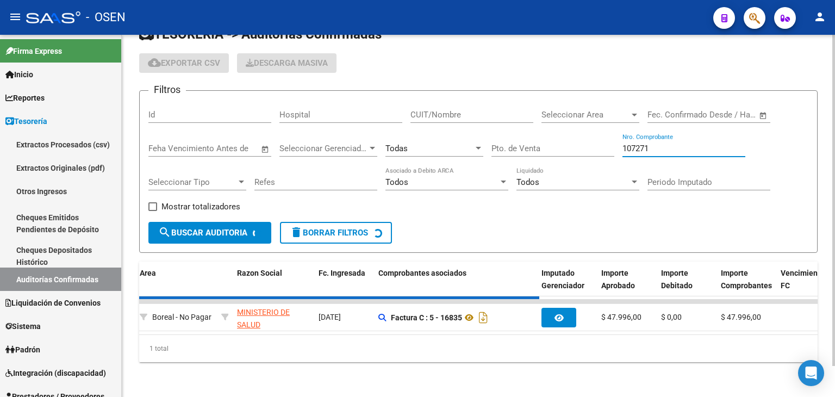
checkbox input "true"
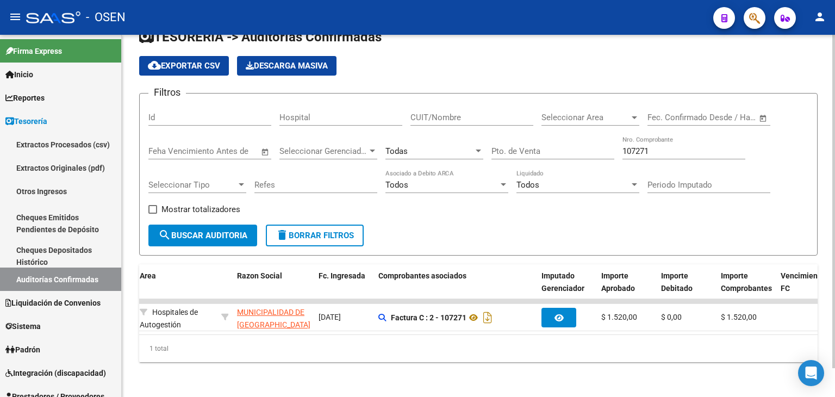
click at [342, 317] on datatable-selection "30168 202508 08/08/2025 12:16 SALE 2-10... Hospitales de Autogestión MUNICIPALI…" at bounding box center [200, 328] width 678 height 10
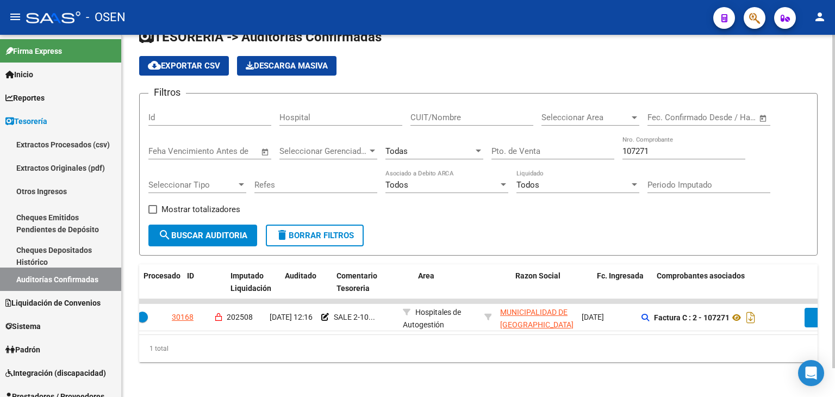
scroll to position [0, 0]
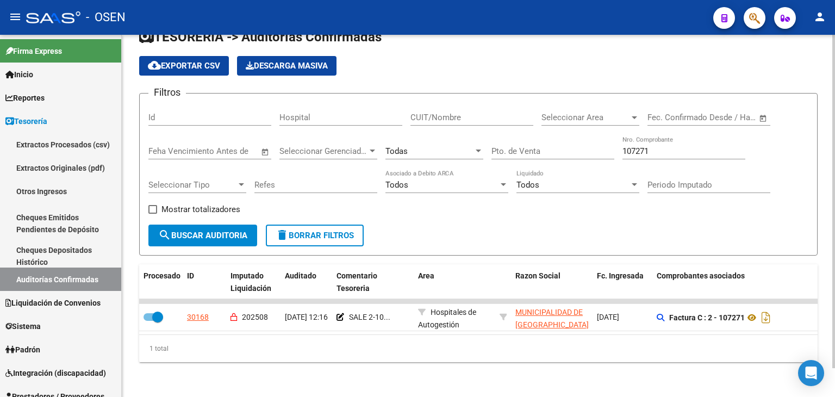
drag, startPoint x: 666, startPoint y: 137, endPoint x: 617, endPoint y: 137, distance: 48.9
click at [581, 141] on div "Filtros Id Hospital CUIT/Nombre Seleccionar Area Seleccionar Area Fecha inicio …" at bounding box center [478, 163] width 660 height 122
click at [695, 149] on div "107271 Nro. Comprobante" at bounding box center [683, 147] width 123 height 23
drag, startPoint x: 676, startPoint y: 142, endPoint x: 515, endPoint y: 148, distance: 160.9
click at [526, 148] on div "Filtros Id Hospital CUIT/Nombre Seleccionar Area Seleccionar Area Fecha inicio …" at bounding box center [478, 163] width 660 height 122
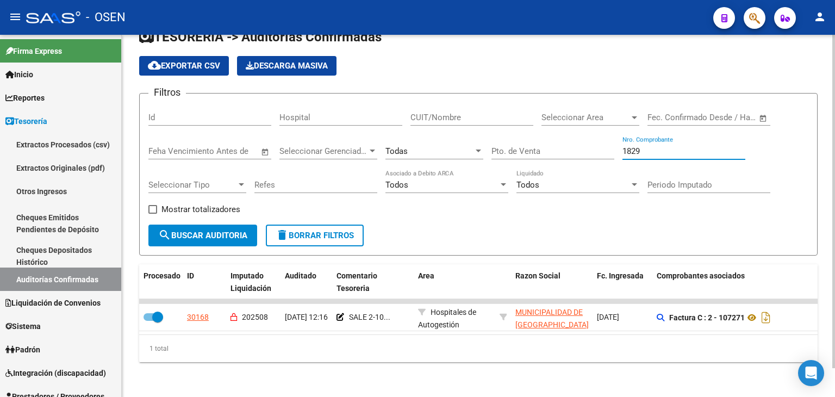
type input "18299"
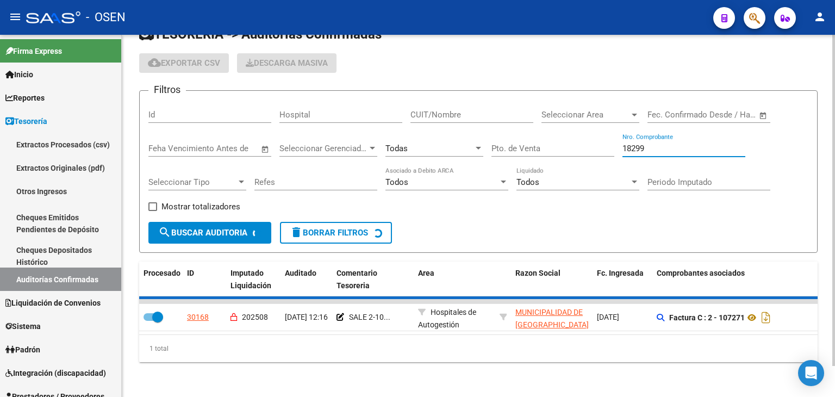
checkbox input "false"
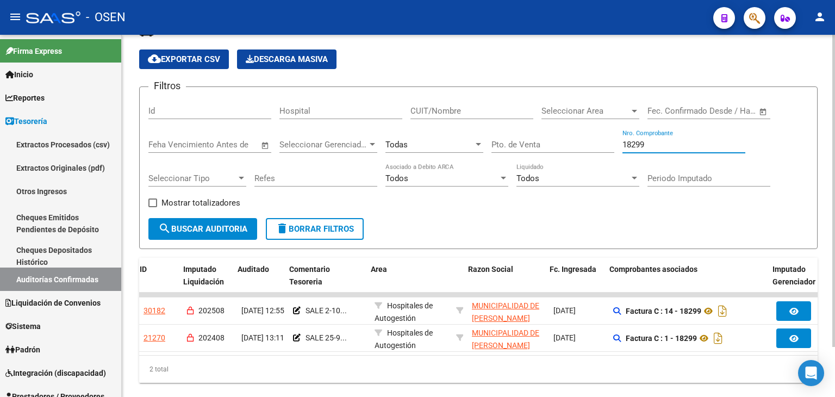
scroll to position [0, 47]
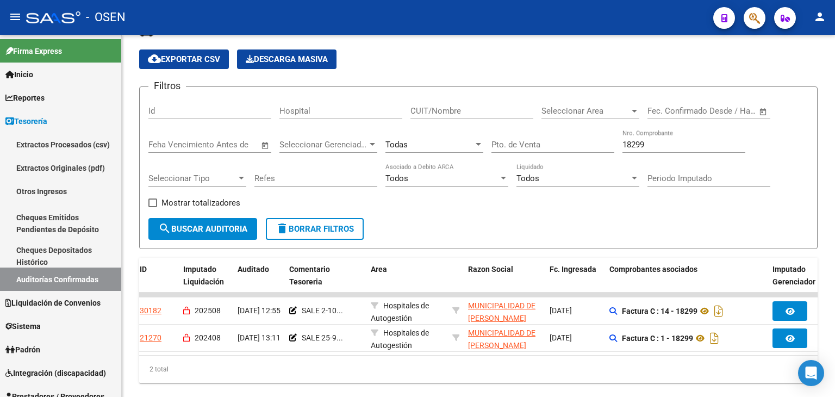
drag, startPoint x: 761, startPoint y: 70, endPoint x: 506, endPoint y: 2, distance: 263.2
click at [695, 70] on app-list-header "TESORERIA -> Auditorías Confirmadas cloud_download Exportar CSV Descarga Masiva…" at bounding box center [478, 135] width 678 height 227
drag, startPoint x: 647, startPoint y: 143, endPoint x: 341, endPoint y: 132, distance: 306.1
click at [340, 133] on div "Filtros Id Hospital CUIT/Nombre Seleccionar Area Seleccionar Area Fecha inicio …" at bounding box center [478, 157] width 660 height 122
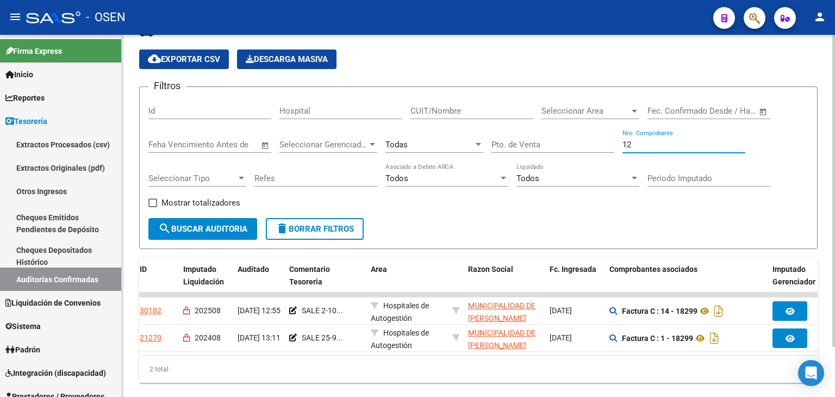
type input "126"
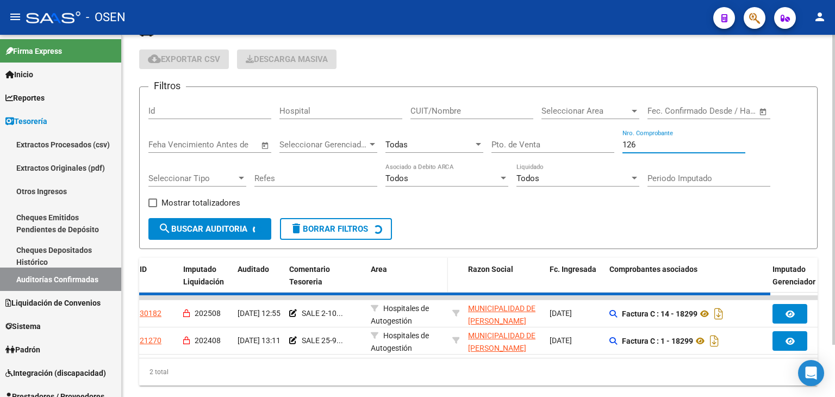
checkbox input "false"
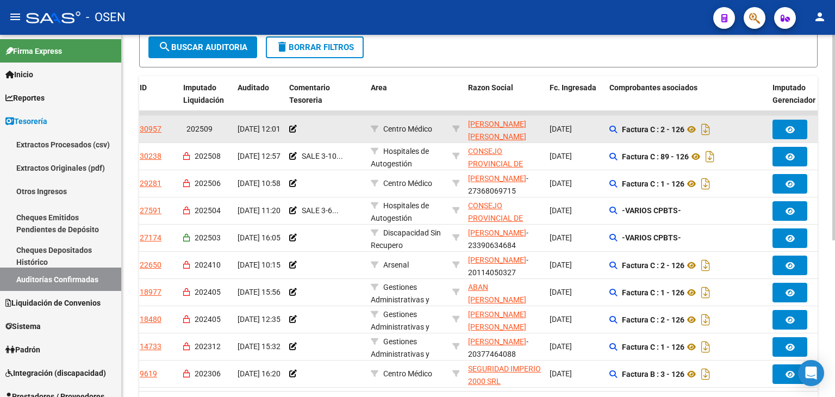
scroll to position [30, 0]
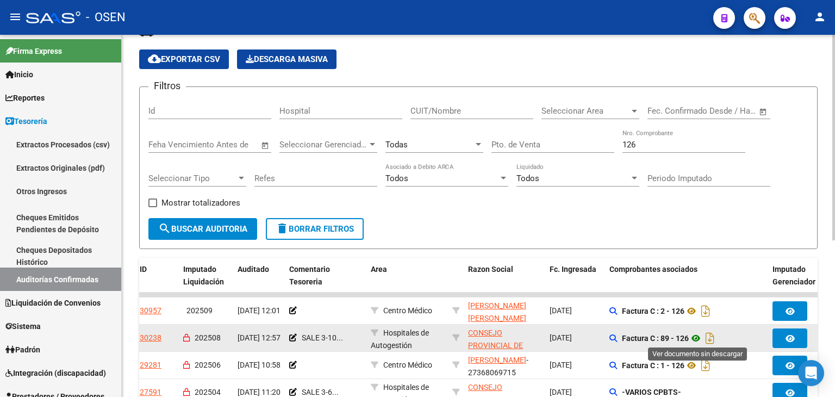
click at [693, 317] on icon at bounding box center [695, 337] width 14 height 13
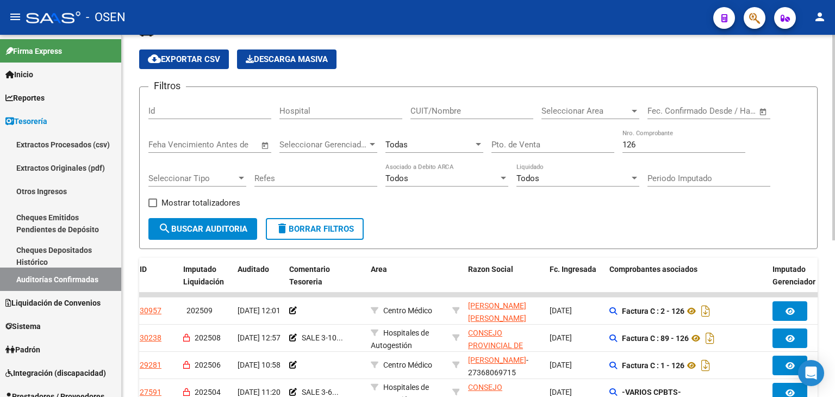
click at [652, 135] on div "126 Nro. Comprobante" at bounding box center [683, 140] width 123 height 23
drag, startPoint x: 661, startPoint y: 147, endPoint x: 568, endPoint y: 142, distance: 92.5
click at [568, 144] on div "Filtros Id Hospital CUIT/Nombre Seleccionar Area Seleccionar Area Fecha inicio …" at bounding box center [478, 157] width 660 height 122
type input "11297"
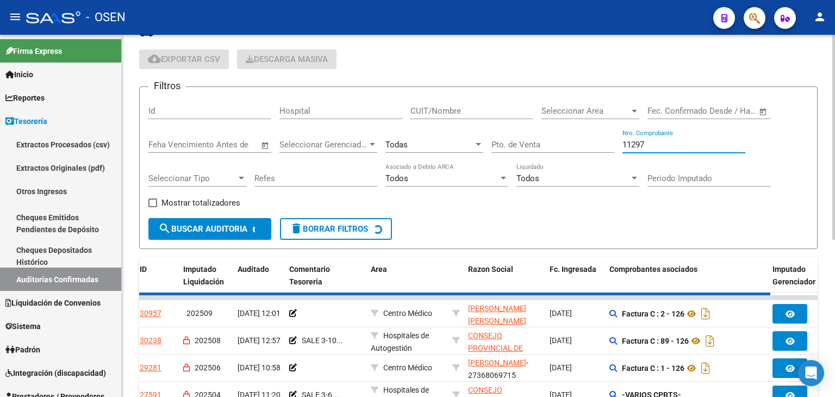
checkbox input "true"
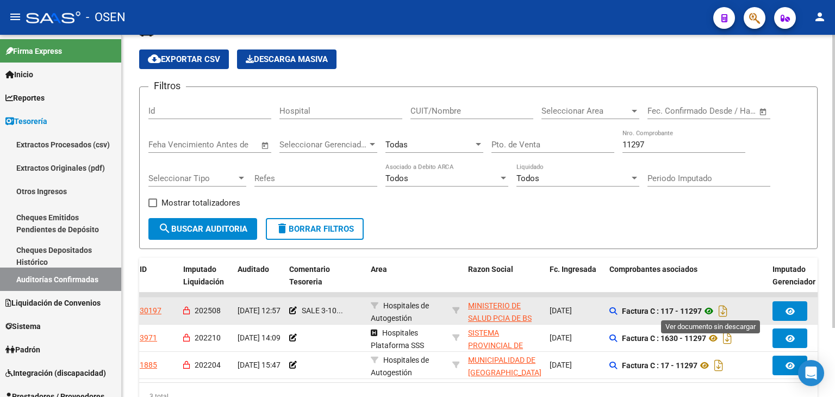
click at [695, 308] on icon at bounding box center [708, 310] width 14 height 13
click at [695, 309] on icon at bounding box center [708, 310] width 14 height 13
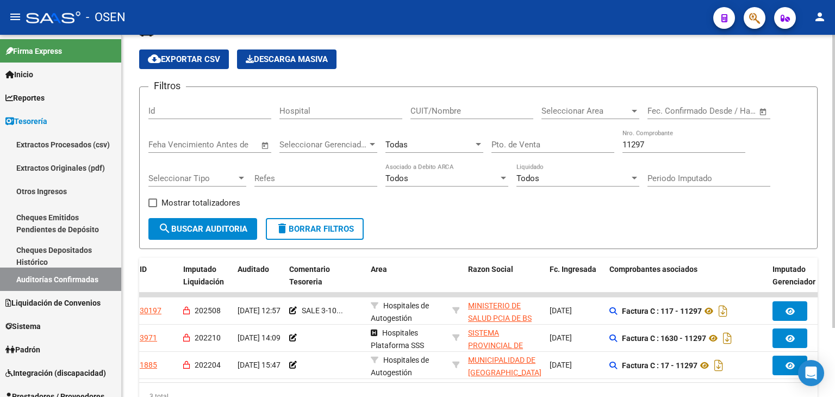
drag, startPoint x: 680, startPoint y: 141, endPoint x: 424, endPoint y: 136, distance: 256.0
click at [427, 137] on div "Filtros Id Hospital CUIT/Nombre Seleccionar Area Seleccionar Area Fecha inicio …" at bounding box center [478, 157] width 660 height 122
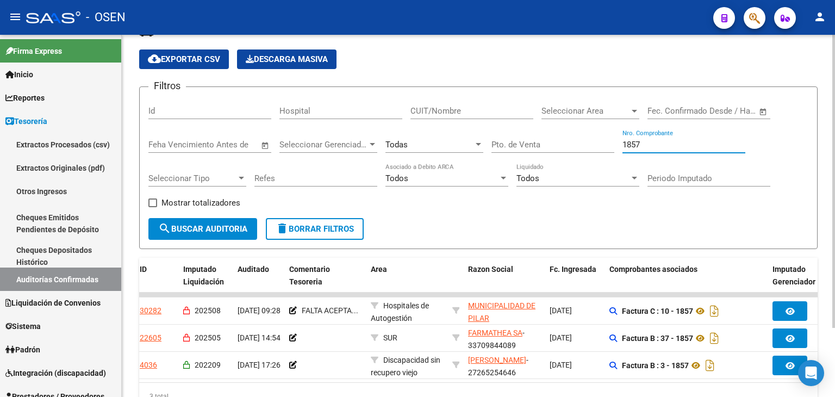
type input "1857"
click at [695, 72] on app-list-header "TESORERIA -> Auditorías Confirmadas cloud_download Exportar CSV Descarga Masiva…" at bounding box center [478, 135] width 678 height 227
click at [695, 185] on div "Filtros Id Hospital CUIT/Nombre Seleccionar Area Seleccionar Area Fecha inicio …" at bounding box center [478, 157] width 660 height 122
click at [581, 112] on span "Seleccionar Area" at bounding box center [585, 111] width 88 height 10
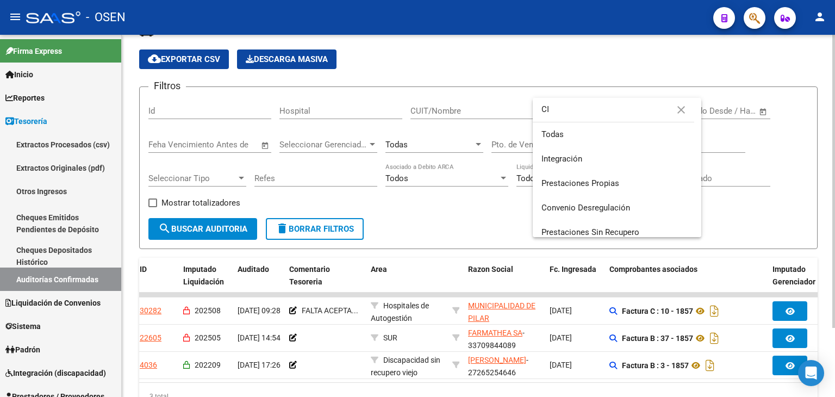
type input "C"
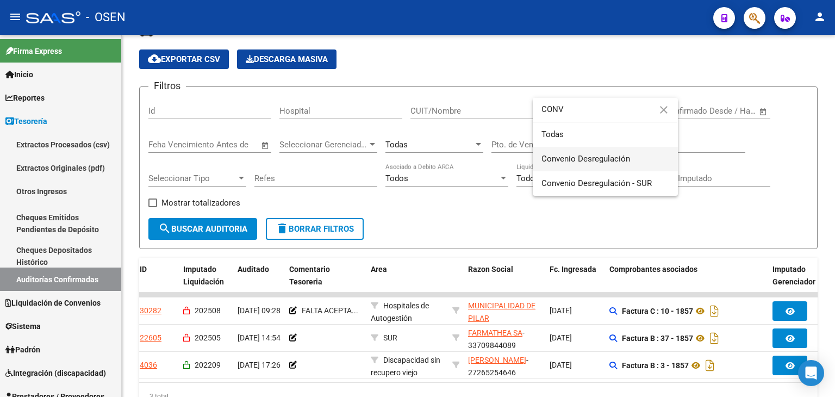
type input "CONV"
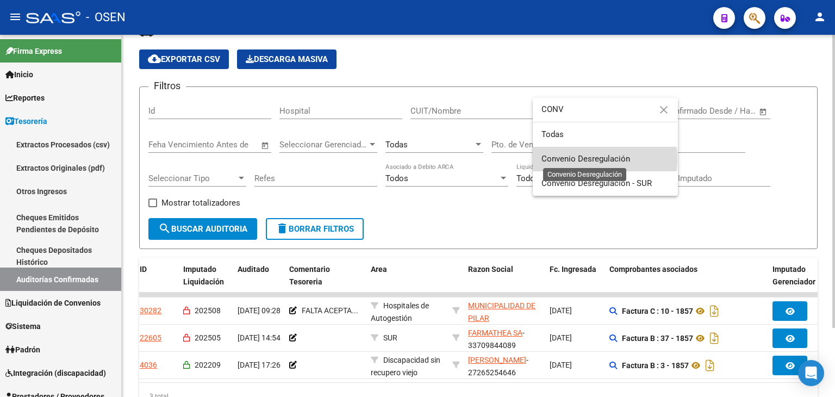
drag, startPoint x: 599, startPoint y: 159, endPoint x: 235, endPoint y: 224, distance: 370.3
click at [598, 159] on span "Convenio Desregulación" at bounding box center [585, 159] width 89 height 10
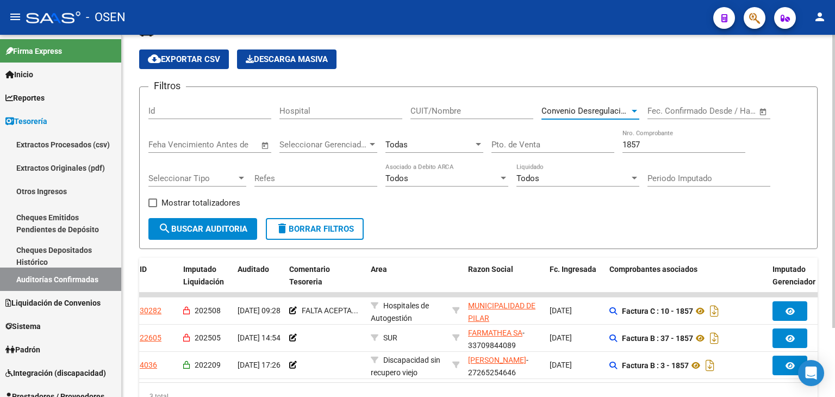
click at [234, 227] on span "search Buscar Auditoria" at bounding box center [202, 229] width 89 height 10
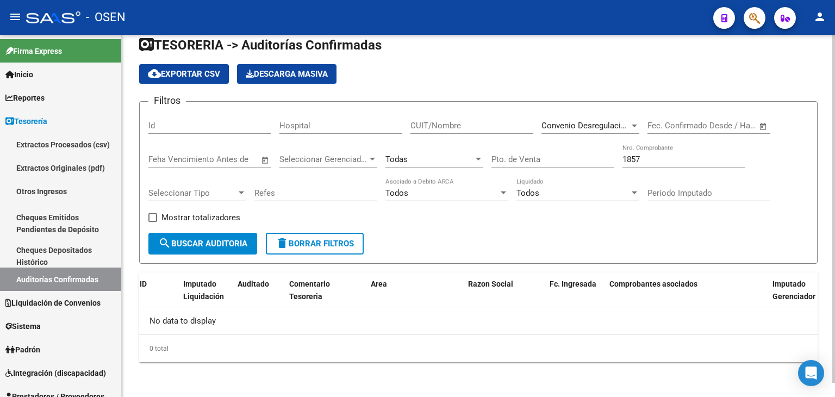
scroll to position [15, 0]
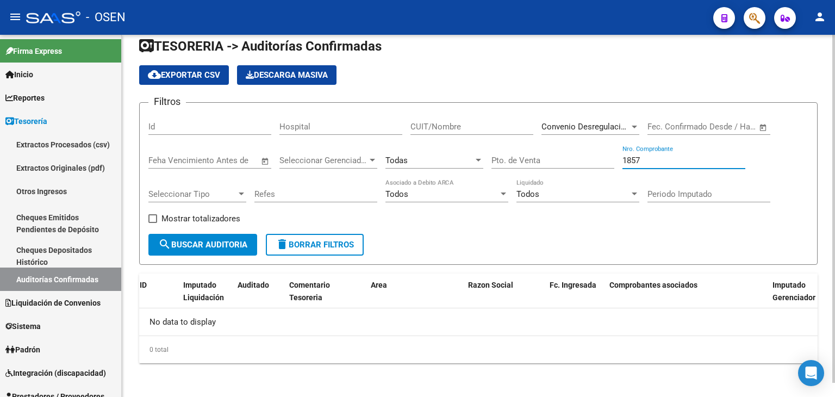
drag, startPoint x: 630, startPoint y: 160, endPoint x: 513, endPoint y: 179, distance: 118.3
click at [532, 174] on div "Filtros Id Hospital CUIT/Nombre Convenio Desregulación Seleccionar Area Fecha i…" at bounding box center [478, 172] width 660 height 122
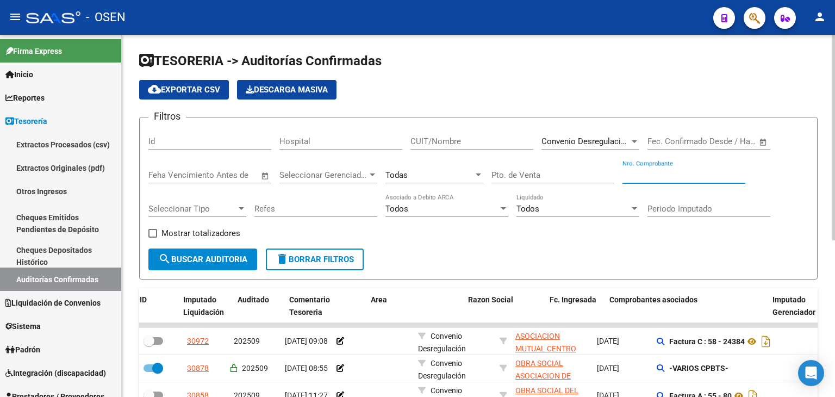
scroll to position [181, 0]
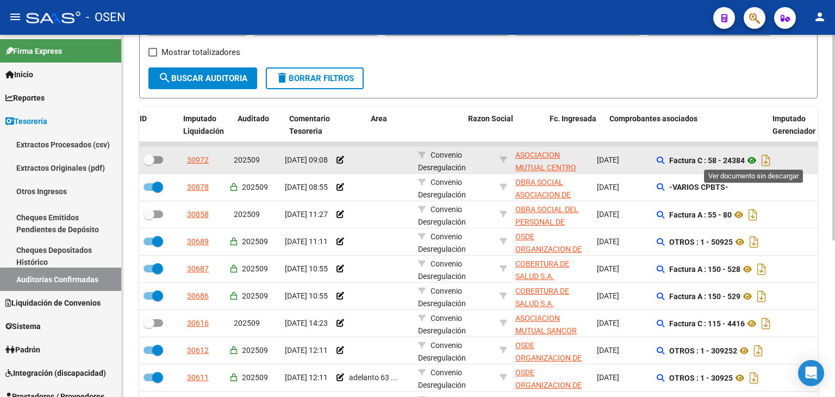
click at [695, 157] on icon at bounding box center [751, 160] width 14 height 13
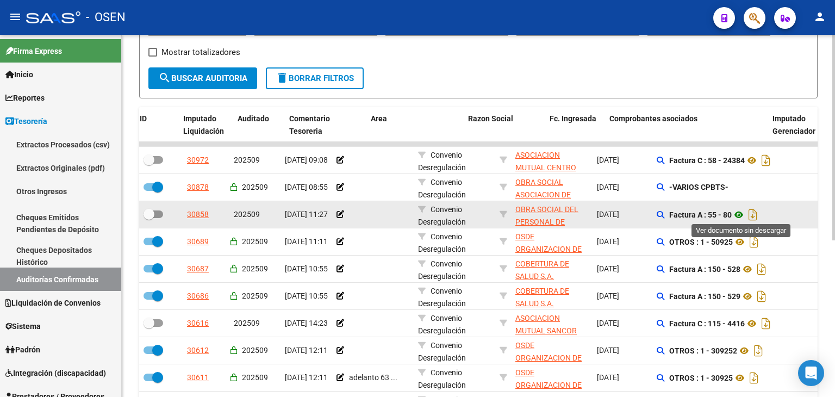
click at [695, 210] on icon at bounding box center [738, 214] width 14 height 13
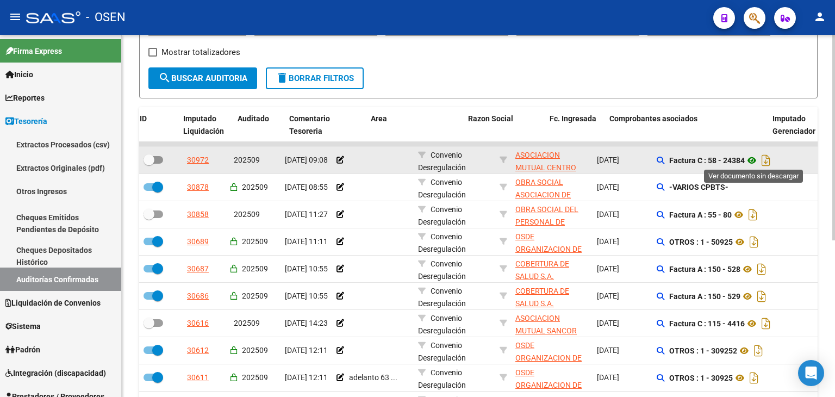
click at [695, 159] on icon at bounding box center [751, 160] width 14 height 13
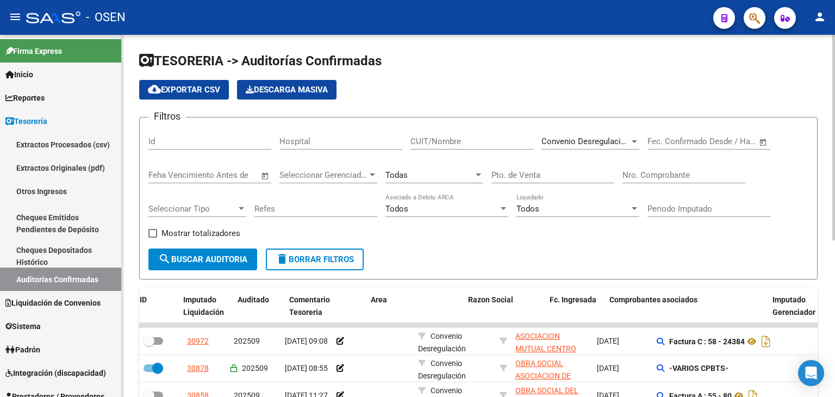
scroll to position [0, 0]
click at [463, 164] on div "Todas" at bounding box center [434, 171] width 98 height 23
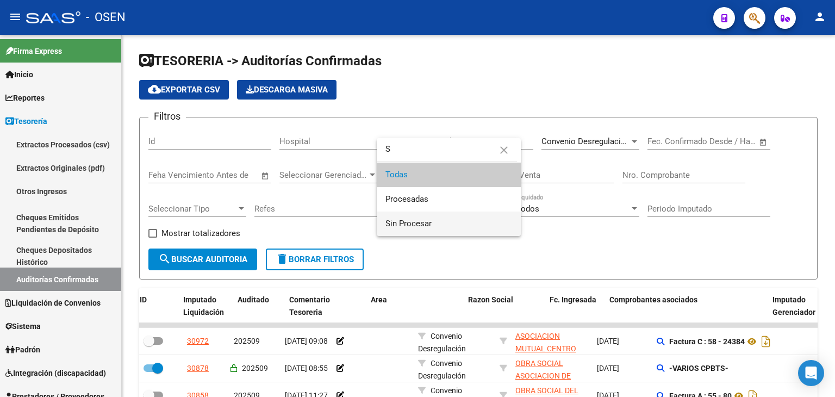
type input "S"
drag, startPoint x: 443, startPoint y: 215, endPoint x: 393, endPoint y: 222, distance: 50.5
click at [443, 216] on span "Sin Procesar" at bounding box center [448, 223] width 127 height 24
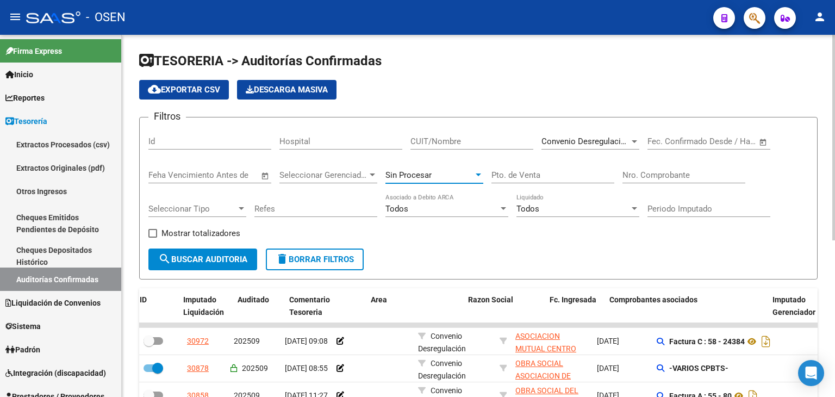
click at [190, 253] on button "search Buscar Auditoria" at bounding box center [202, 259] width 109 height 22
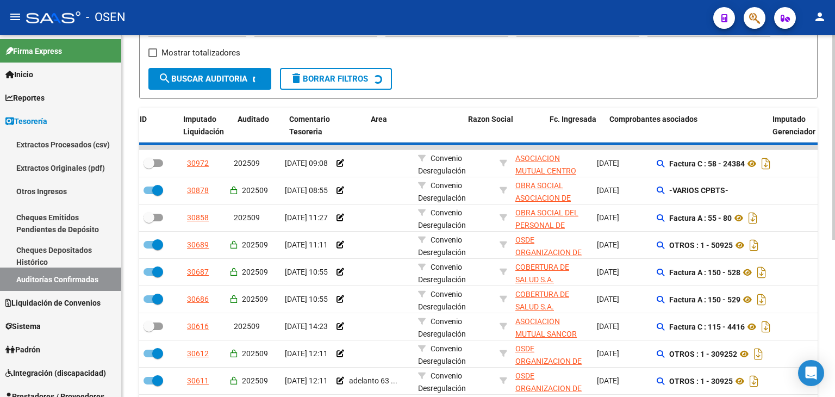
checkbox input "false"
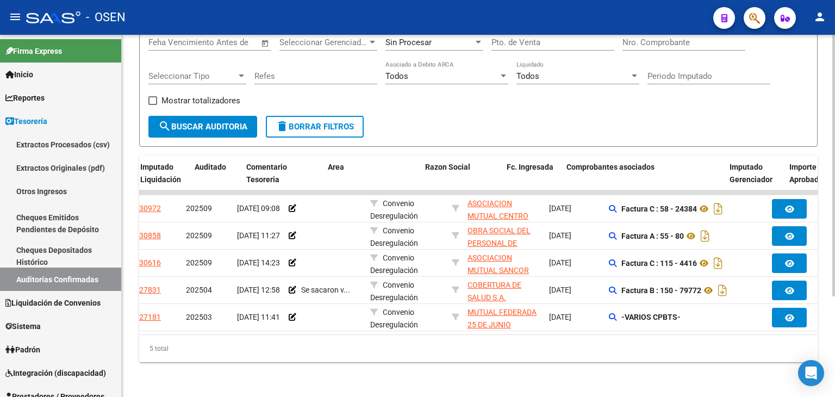
scroll to position [0, 152]
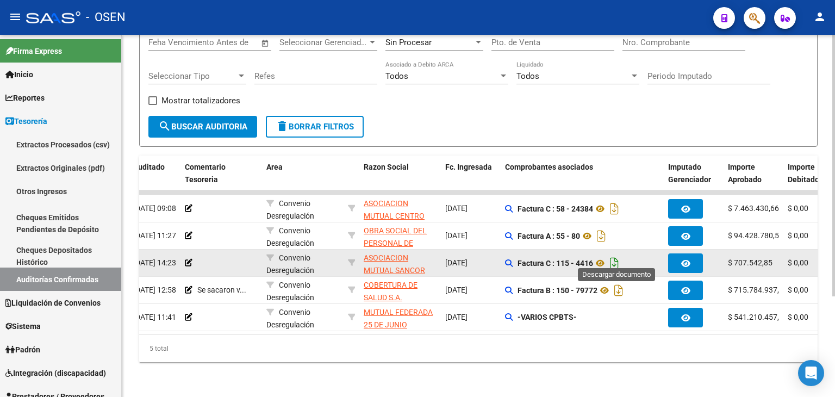
click at [617, 259] on icon "Descargar documento" at bounding box center [614, 262] width 14 height 17
click at [603, 256] on icon at bounding box center [600, 262] width 14 height 13
